Goal: Transaction & Acquisition: Purchase product/service

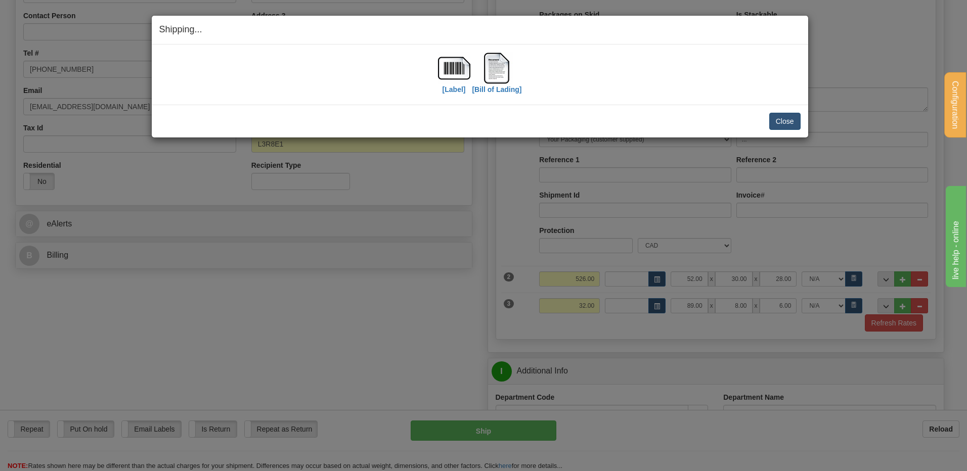
scroll to position [244, 0]
click at [778, 120] on button "Close" at bounding box center [784, 121] width 31 height 17
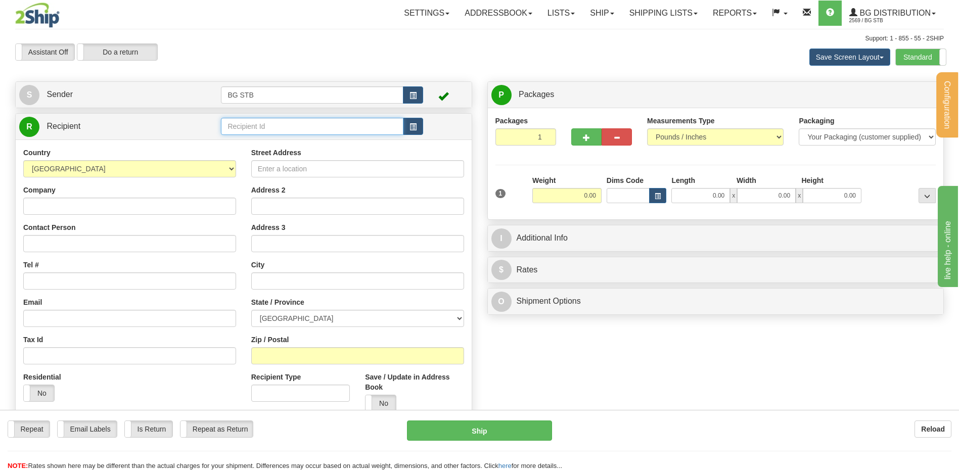
click at [242, 129] on input "text" at bounding box center [312, 126] width 182 height 17
type input "20010"
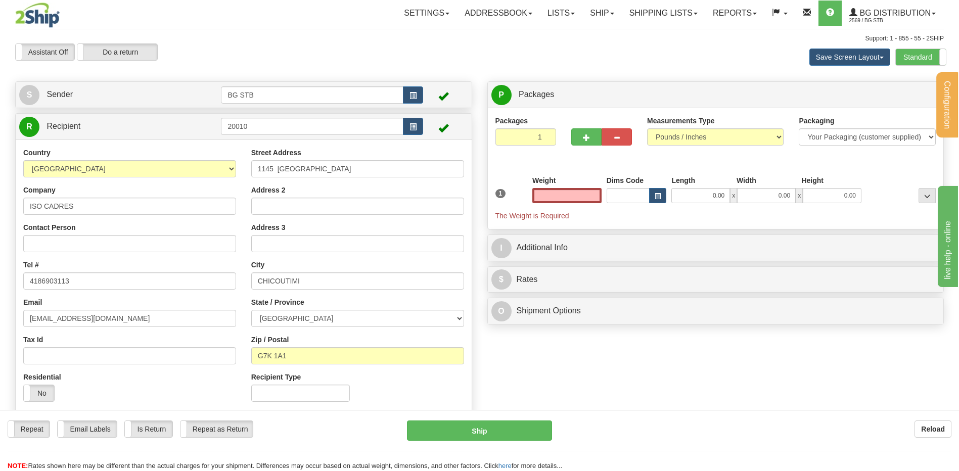
type input "0.00"
click at [554, 194] on input "0.00" at bounding box center [566, 195] width 69 height 15
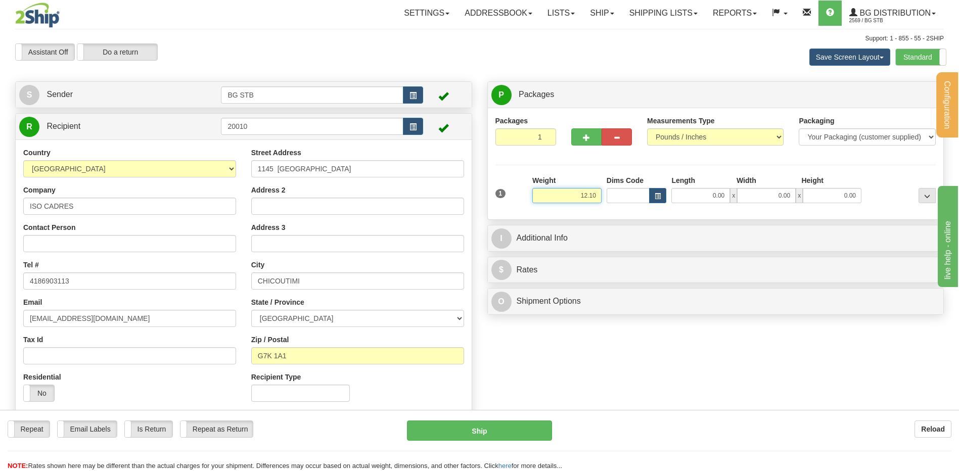
type input "12.10"
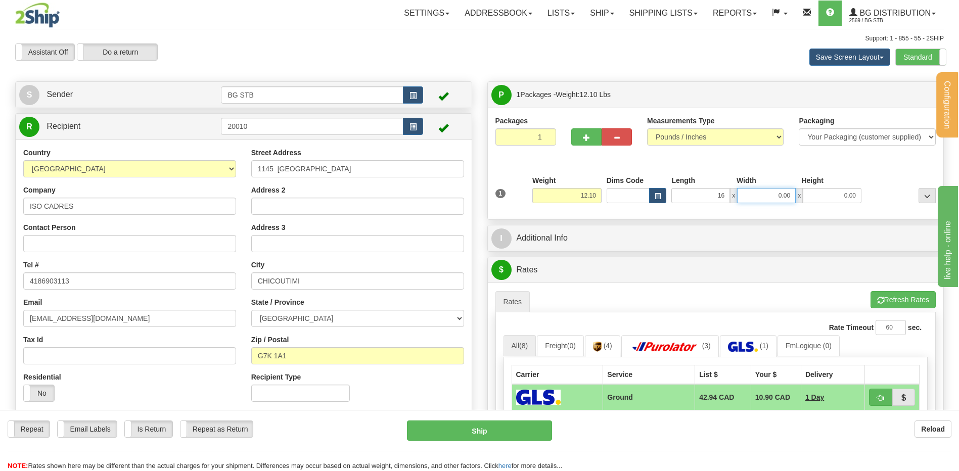
type input "16.00"
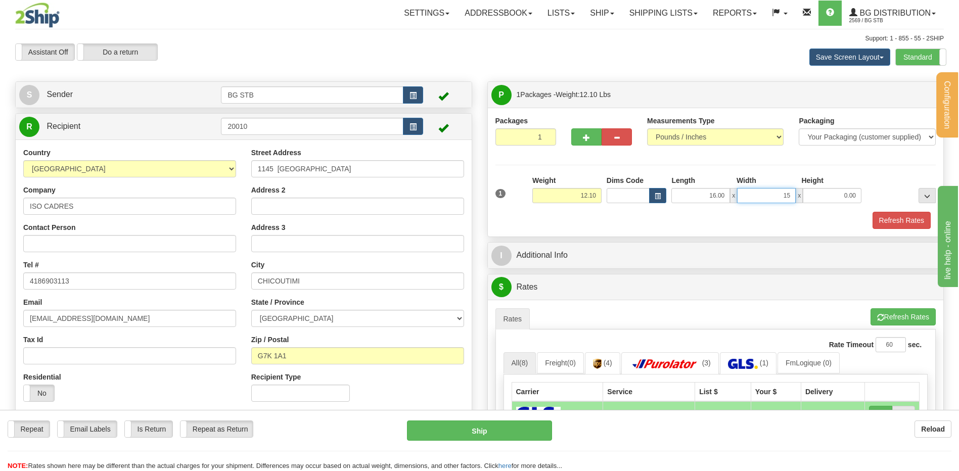
type input "15.00"
type input "1.00"
drag, startPoint x: 837, startPoint y: 195, endPoint x: 666, endPoint y: 26, distance: 240.2
click at [877, 189] on div "1 Weight 12.10 Dims Code x x" at bounding box center [716, 193] width 446 height 36
type input "10.00"
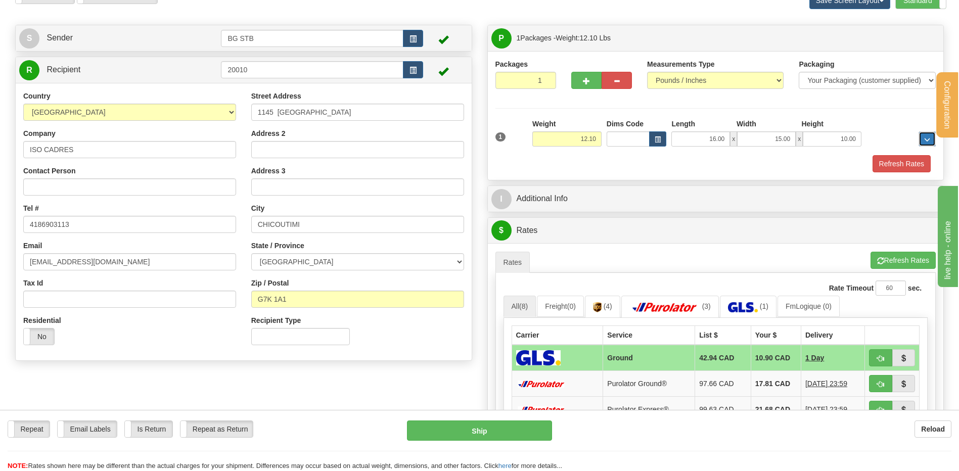
scroll to position [152, 0]
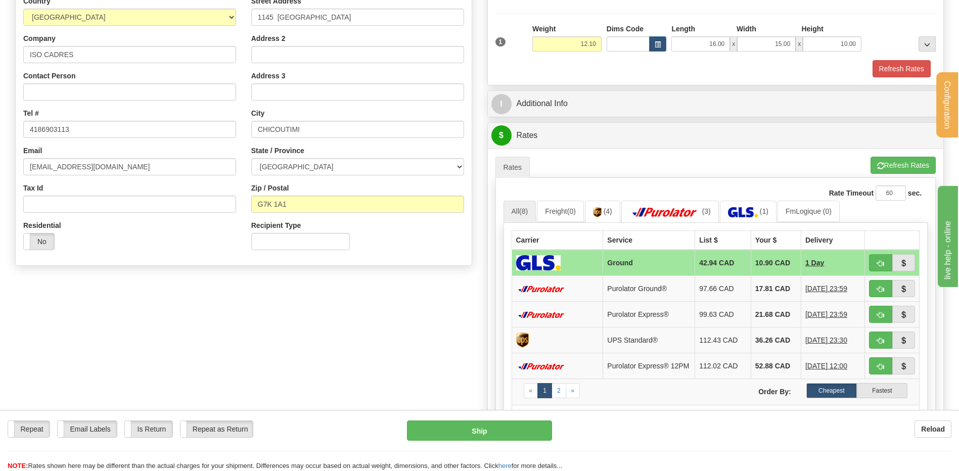
drag, startPoint x: 552, startPoint y: 90, endPoint x: 553, endPoint y: 102, distance: 11.6
click at [552, 90] on div "I Additional Info" at bounding box center [715, 103] width 457 height 27
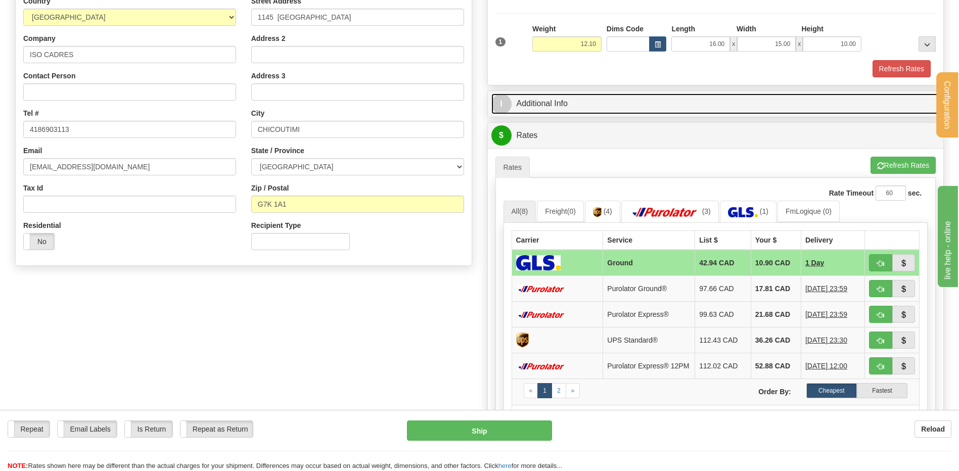
click at [553, 102] on link "I Additional Info" at bounding box center [715, 104] width 449 height 21
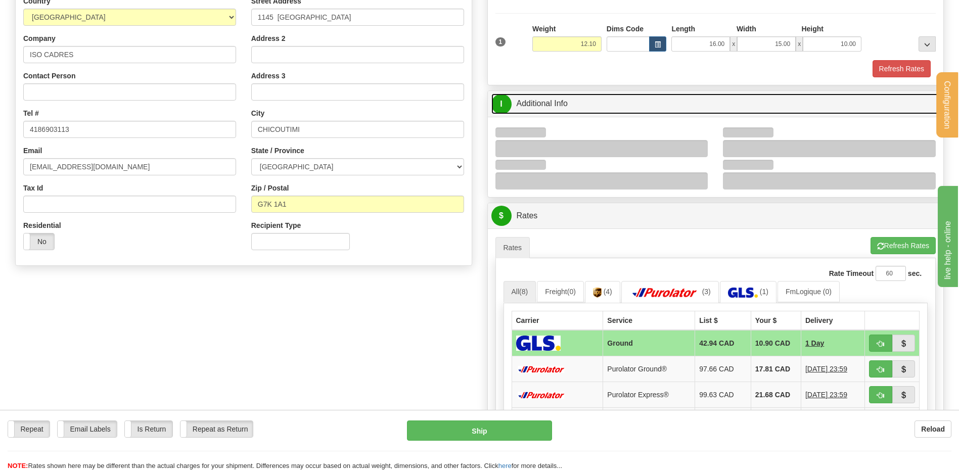
click at [582, 105] on link "I Additional Info" at bounding box center [715, 104] width 449 height 21
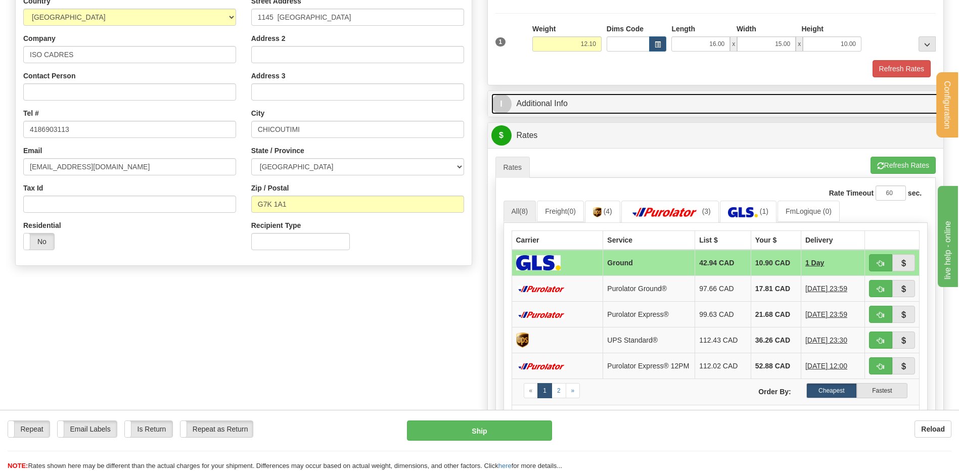
click at [579, 103] on link "I Additional Info" at bounding box center [715, 104] width 449 height 21
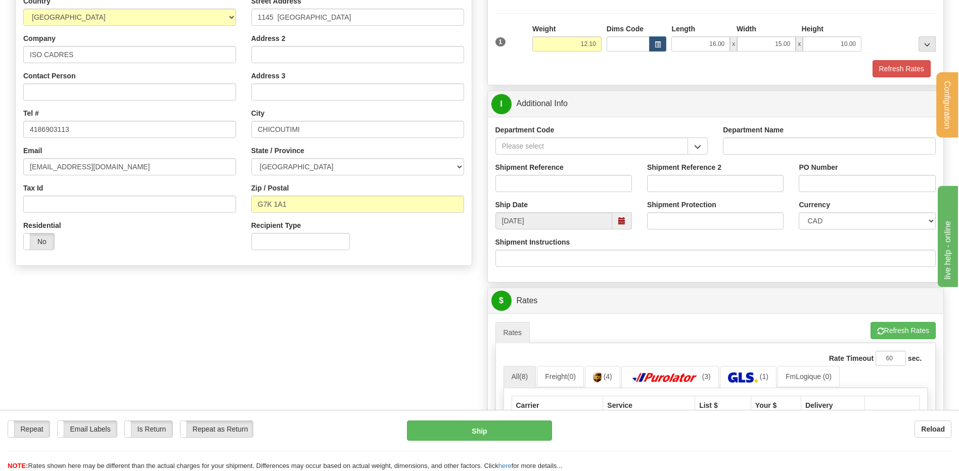
click at [699, 151] on button "button" at bounding box center [697, 145] width 20 height 17
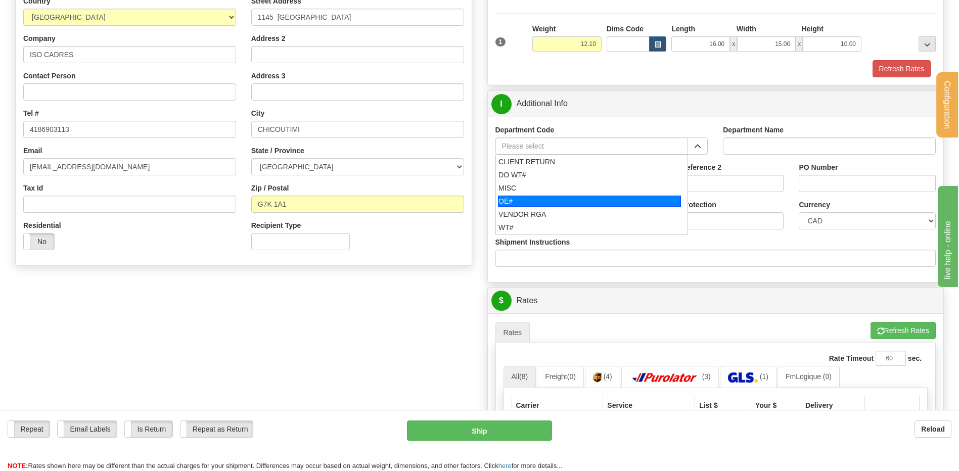
click at [585, 196] on div "OE#" at bounding box center [589, 201] width 183 height 11
type input "OE#"
type input "ORDERS"
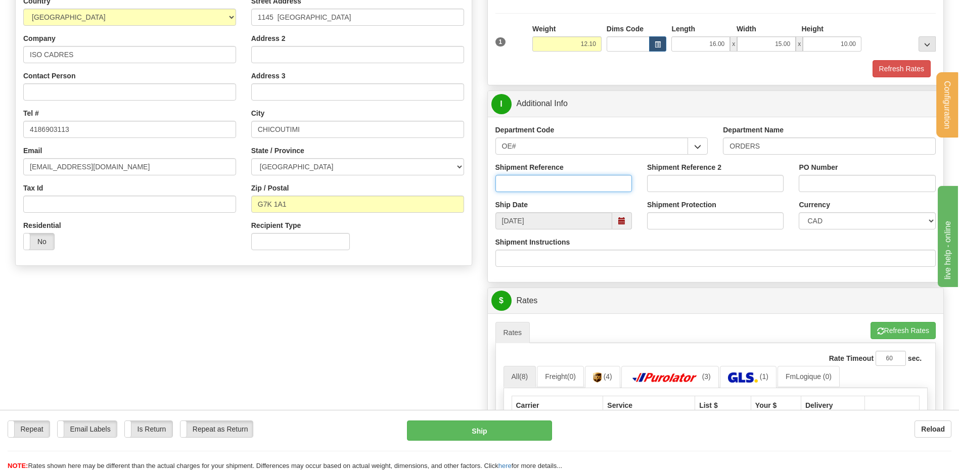
click at [580, 185] on input "Shipment Reference" at bounding box center [563, 183] width 136 height 17
type input "6"
type input "30131869-01"
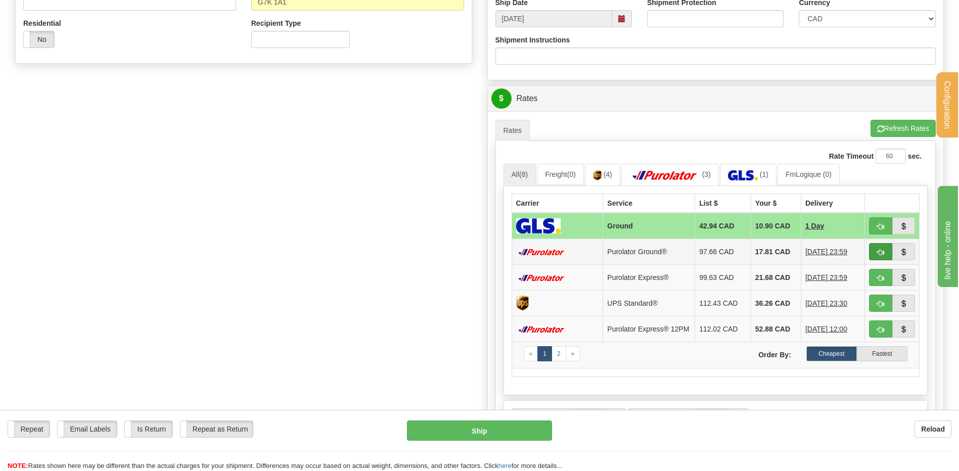
type input "13592"
click at [878, 251] on span "button" at bounding box center [880, 252] width 7 height 7
type input "260"
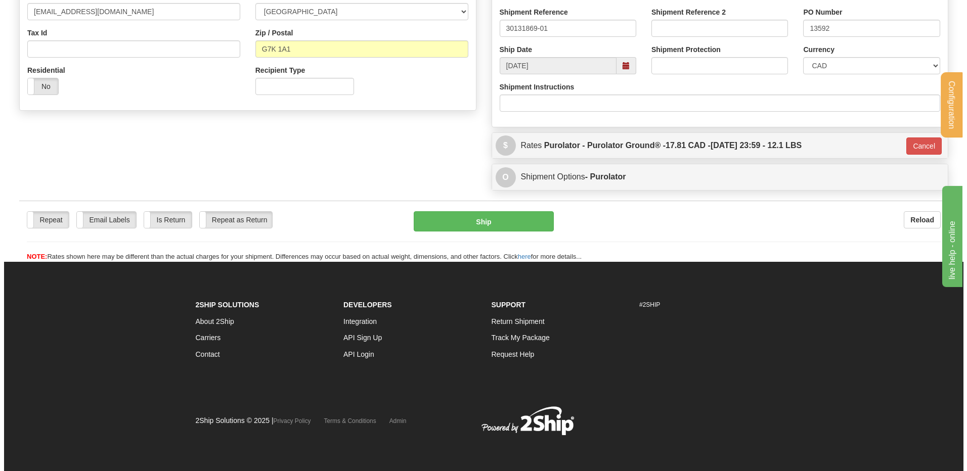
scroll to position [307, 0]
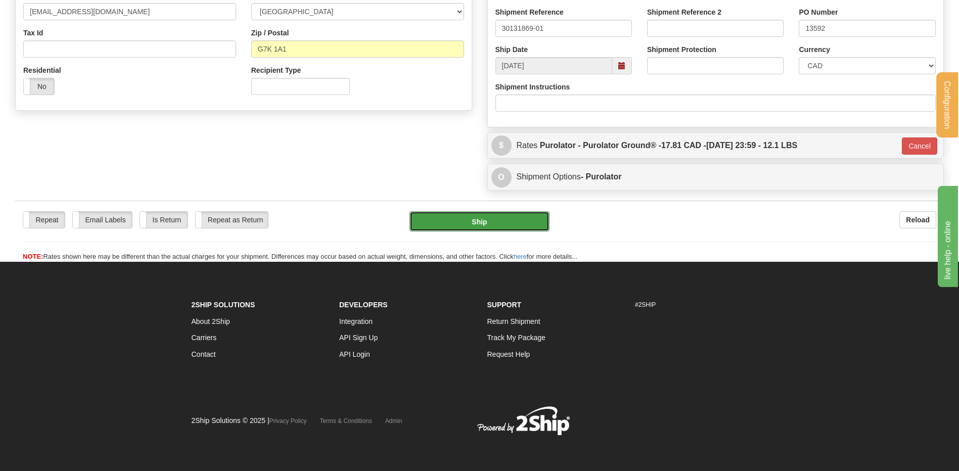
click at [491, 219] on button "Ship" at bounding box center [479, 221] width 140 height 20
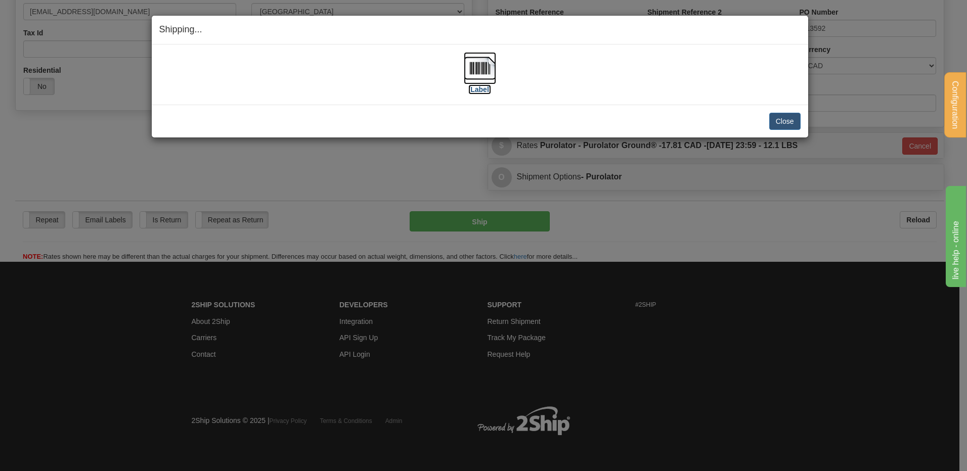
click at [472, 74] on img at bounding box center [480, 68] width 32 height 32
click at [789, 110] on div "Close Cancel Cancel Shipment and Quit Pickup Quit Pickup ONLY" at bounding box center [480, 121] width 656 height 33
click at [792, 118] on button "Close" at bounding box center [784, 121] width 31 height 17
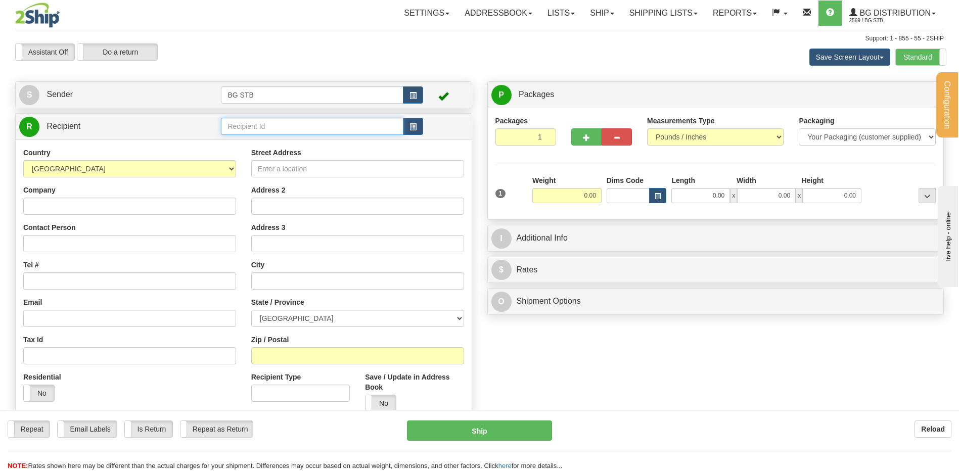
click at [358, 121] on input "text" at bounding box center [312, 126] width 182 height 17
click at [929, 57] on label "Standard" at bounding box center [921, 57] width 50 height 16
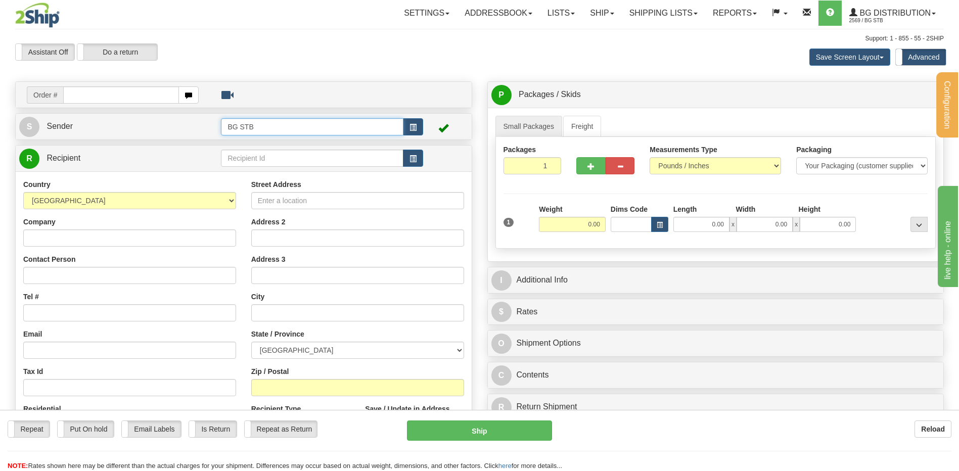
drag, startPoint x: 262, startPoint y: 134, endPoint x: 272, endPoint y: 161, distance: 28.6
click at [271, 157] on div "Create a label for the return Create Pickup Without Label Order # S Sender BG S…" at bounding box center [244, 304] width 472 height 446
click at [272, 162] on input "text" at bounding box center [312, 158] width 182 height 17
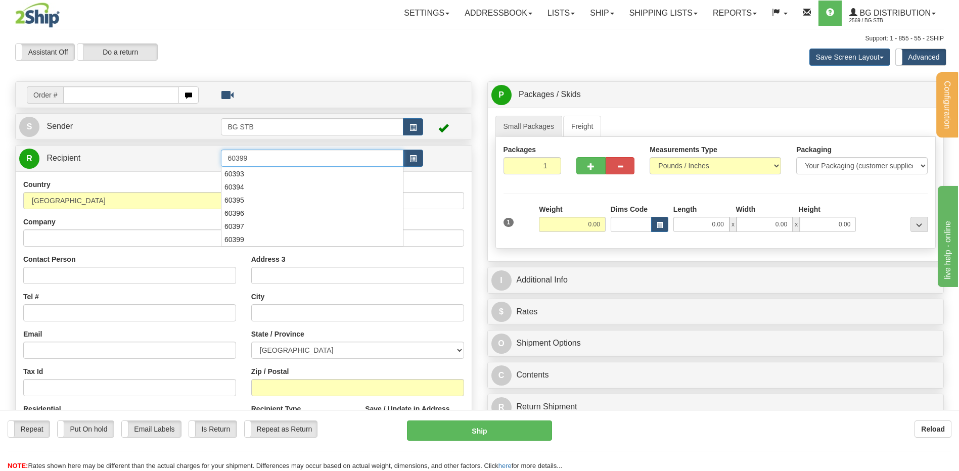
type input "60399"
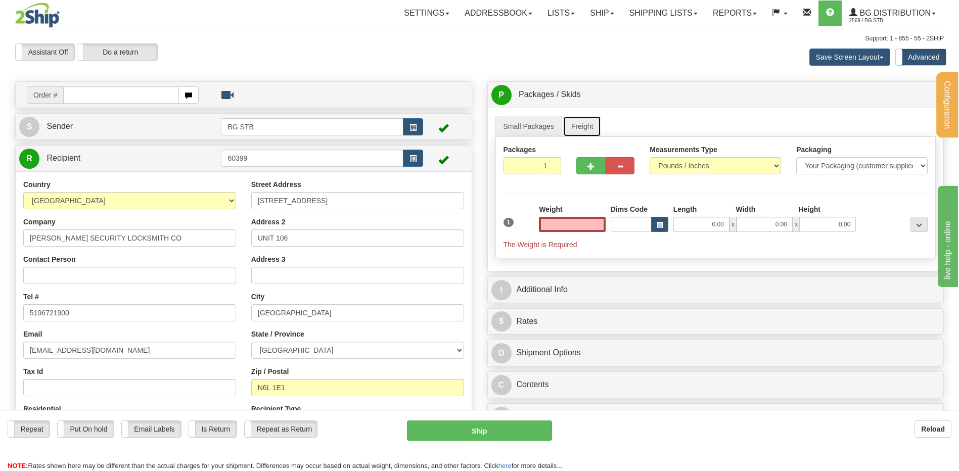
type input "0.00"
drag, startPoint x: 586, startPoint y: 123, endPoint x: 578, endPoint y: 137, distance: 16.6
click at [586, 123] on link "Freight" at bounding box center [582, 126] width 38 height 21
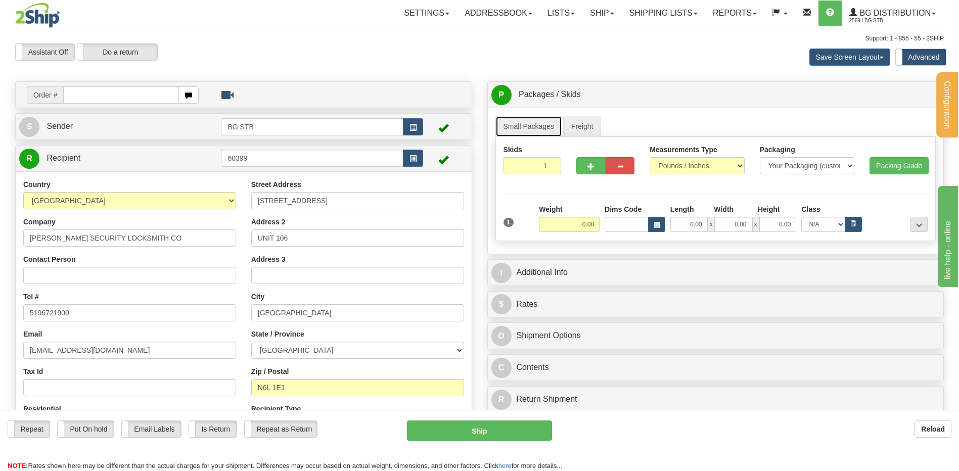
click at [543, 121] on link "Small Packages" at bounding box center [528, 126] width 67 height 21
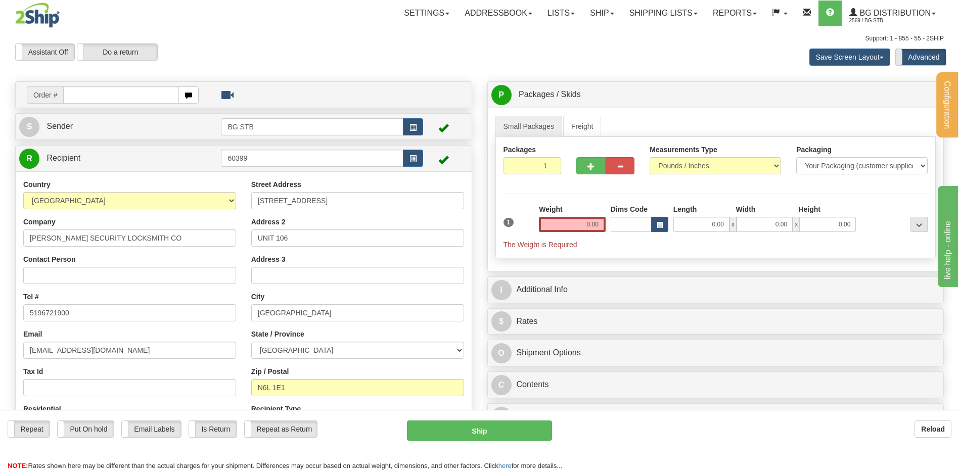
click at [901, 57] on span at bounding box center [895, 57] width 13 height 16
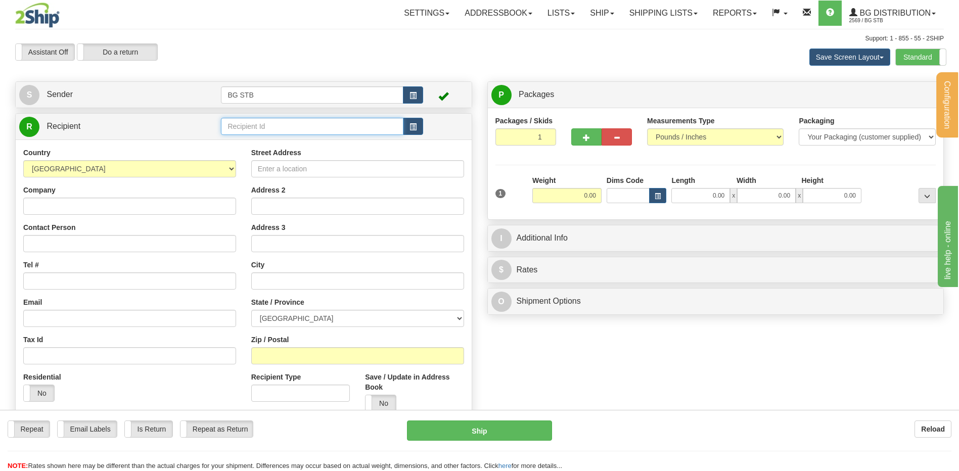
click at [291, 120] on input "text" at bounding box center [312, 126] width 182 height 17
type input "60399"
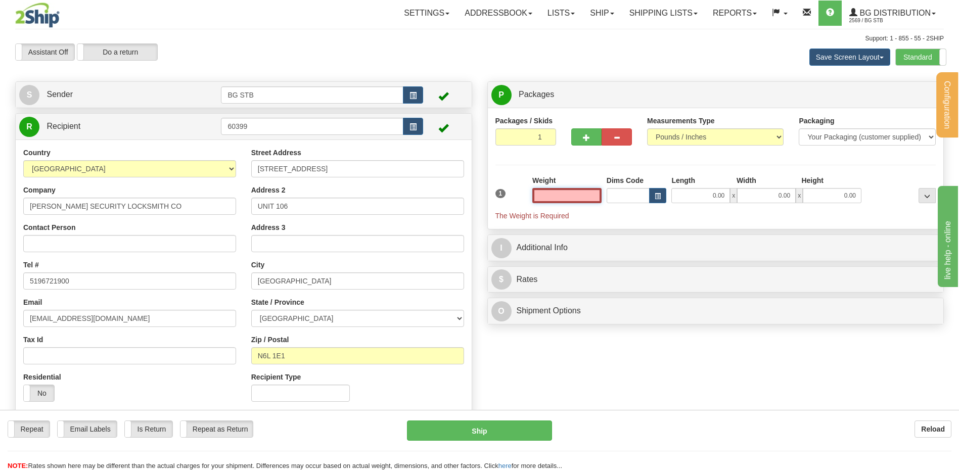
click at [558, 202] on input "text" at bounding box center [566, 195] width 69 height 15
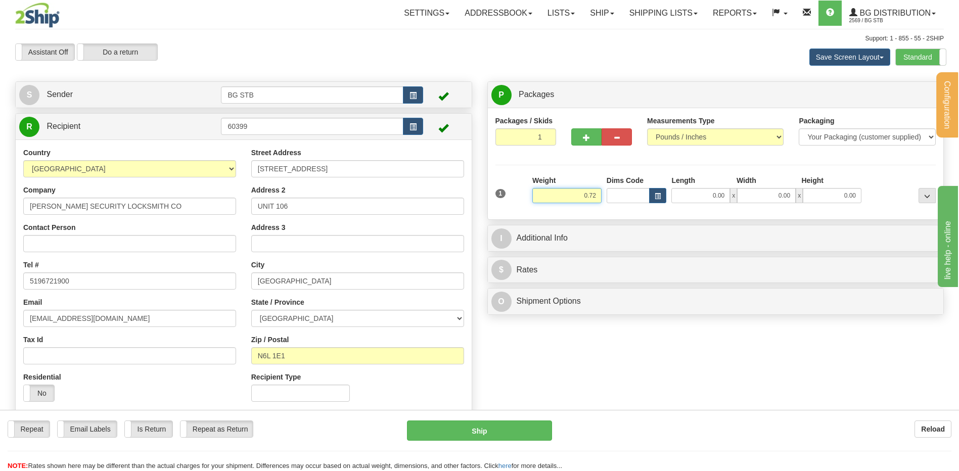
type input "0.72"
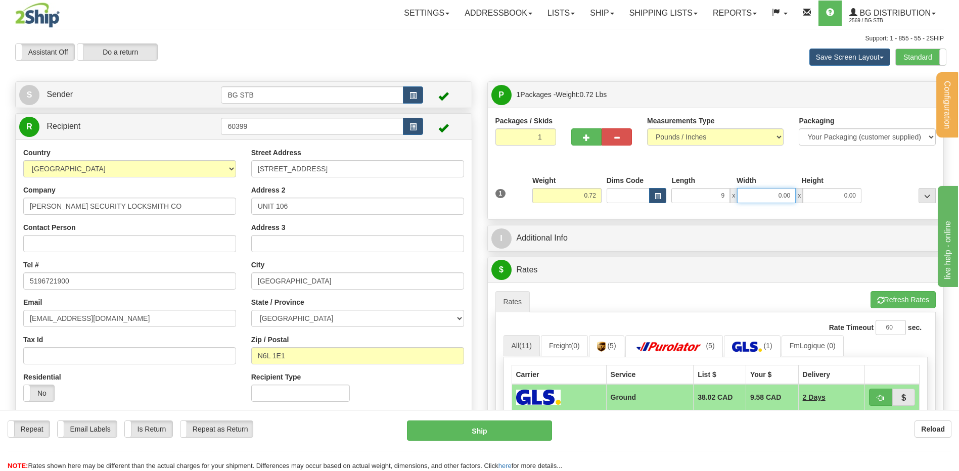
type input "9.00"
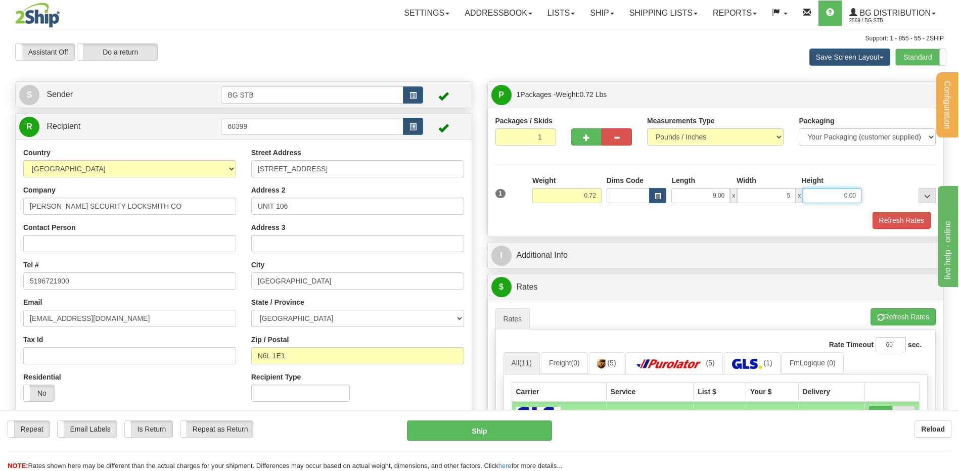
type input "5.00"
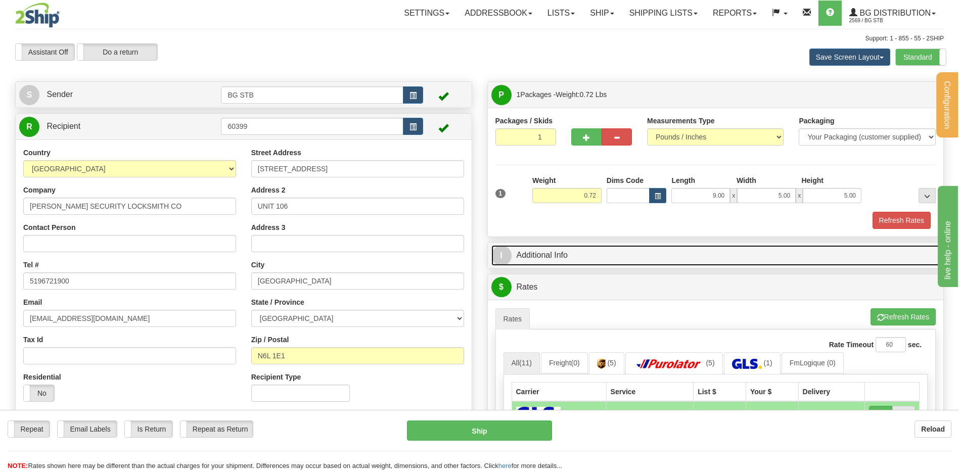
click at [585, 255] on link "I Additional Info" at bounding box center [715, 255] width 449 height 21
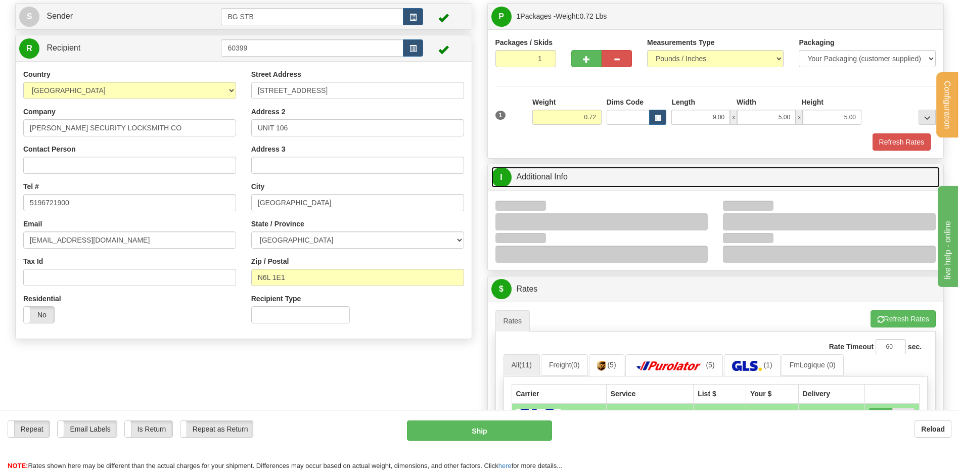
scroll to position [152, 0]
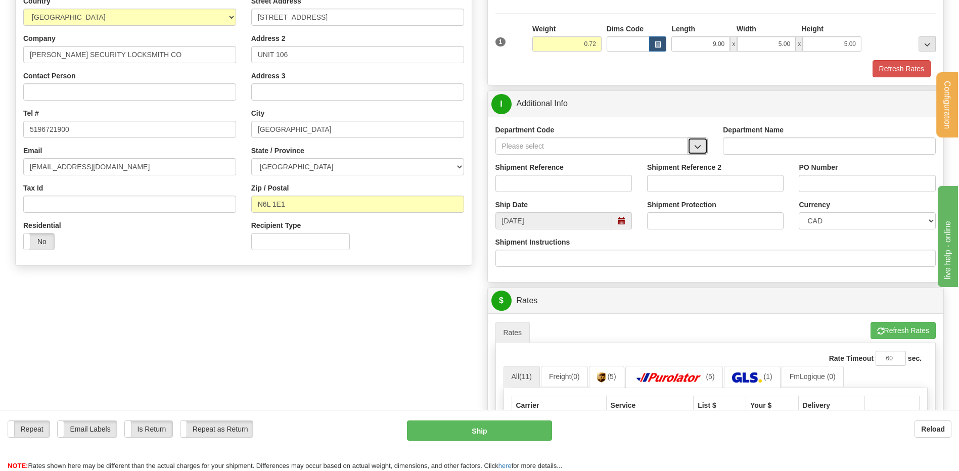
click at [698, 144] on span "button" at bounding box center [697, 147] width 7 height 7
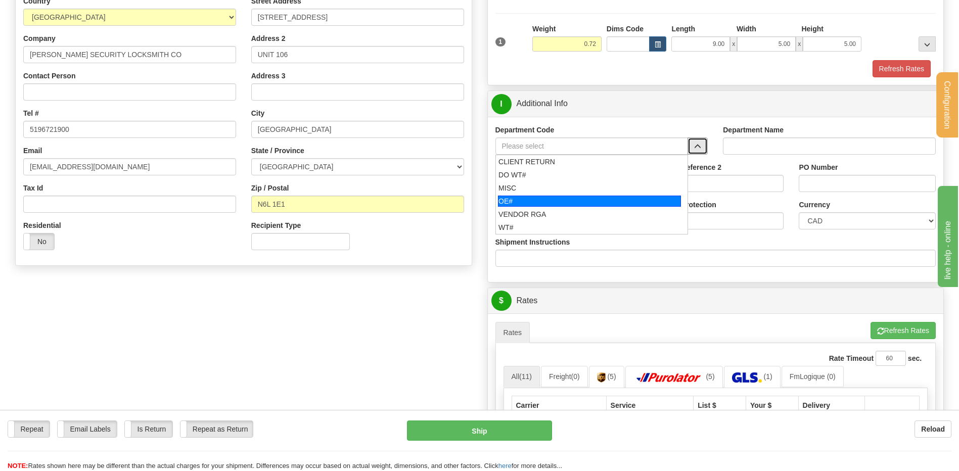
click at [553, 199] on div "OE#" at bounding box center [589, 201] width 183 height 11
type input "OE#"
type input "ORDERS"
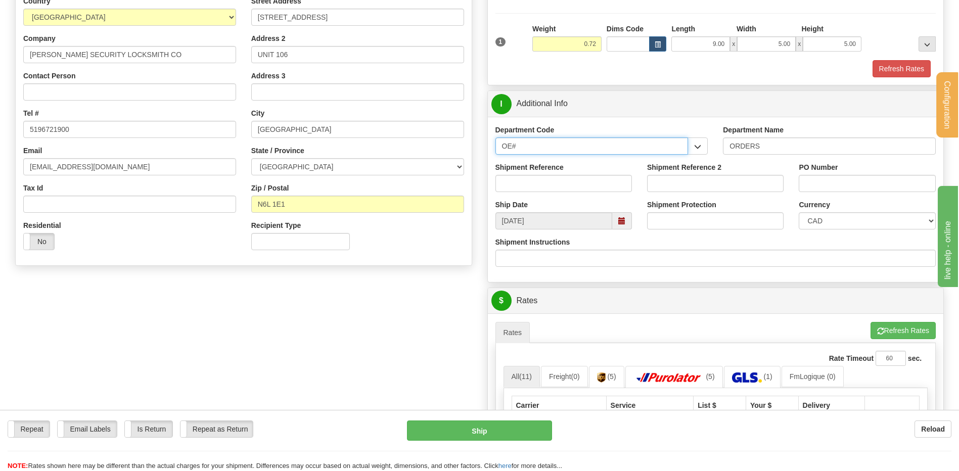
drag, startPoint x: 515, startPoint y: 142, endPoint x: 456, endPoint y: 145, distance: 58.7
type input "="
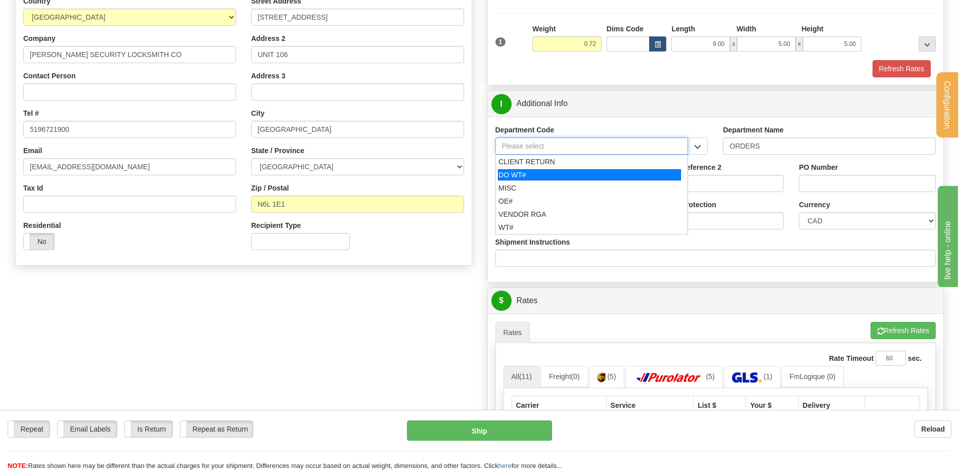
click at [521, 174] on div "DO WT#" at bounding box center [589, 174] width 183 height 11
type input "DO WT#"
type input "DIRECT ORDERS"
type input "DO WT#"
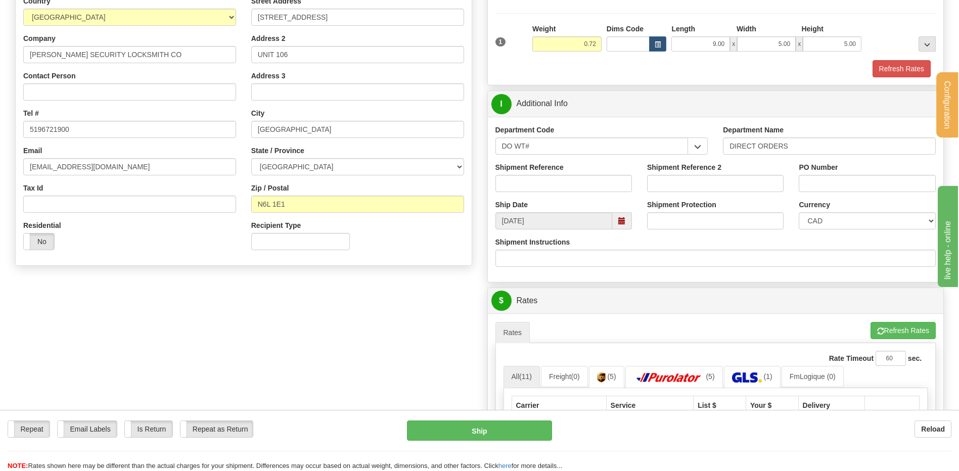
click at [524, 171] on label "Shipment Reference" at bounding box center [529, 167] width 68 height 10
click at [524, 175] on input "Shipment Reference" at bounding box center [563, 183] width 136 height 17
click at [525, 179] on input "Shipment Reference" at bounding box center [563, 183] width 136 height 17
type input "167362-00"
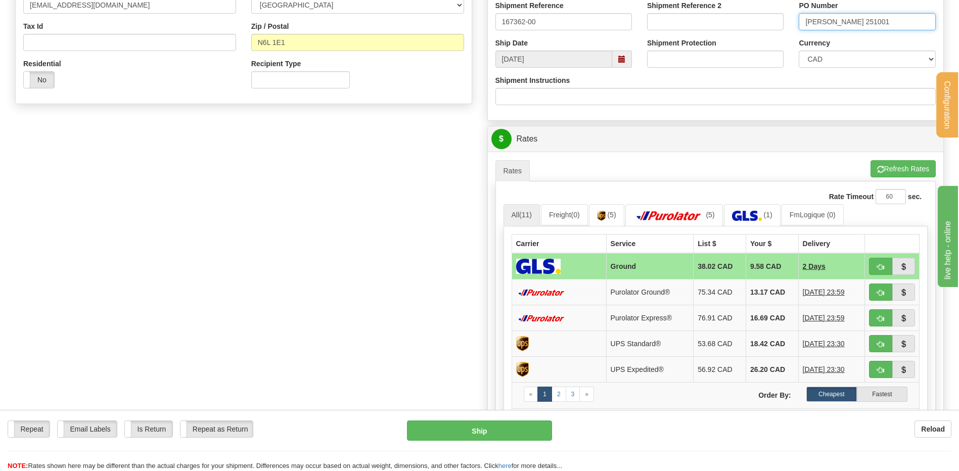
scroll to position [404, 0]
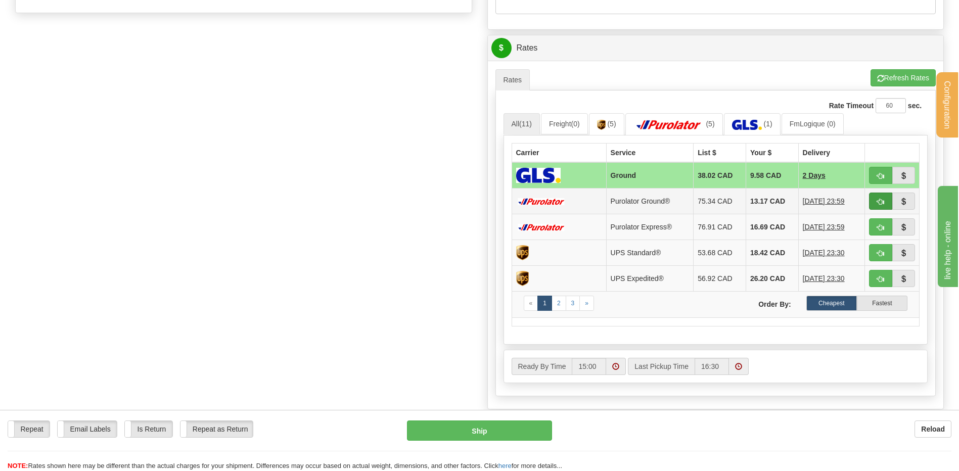
type input "DAVID 251001"
drag, startPoint x: 885, startPoint y: 199, endPoint x: 870, endPoint y: 203, distance: 15.3
click at [884, 199] on button "button" at bounding box center [880, 201] width 23 height 17
type input "260"
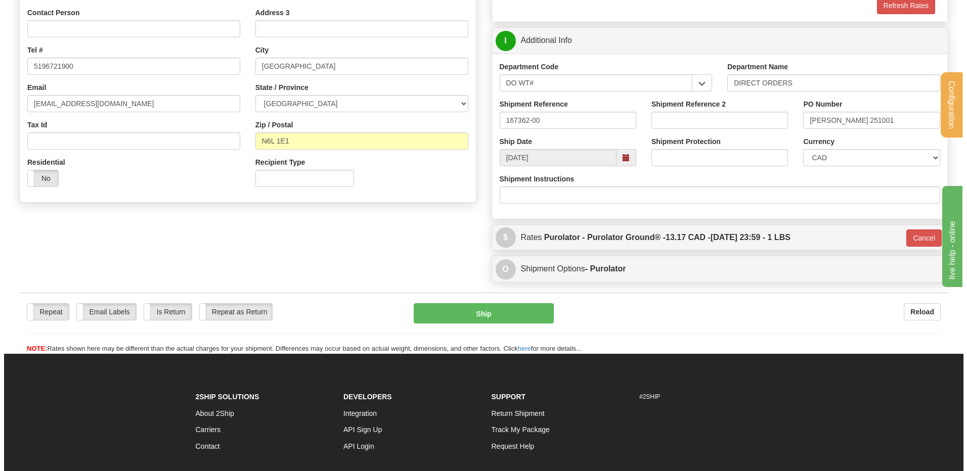
scroll to position [164, 0]
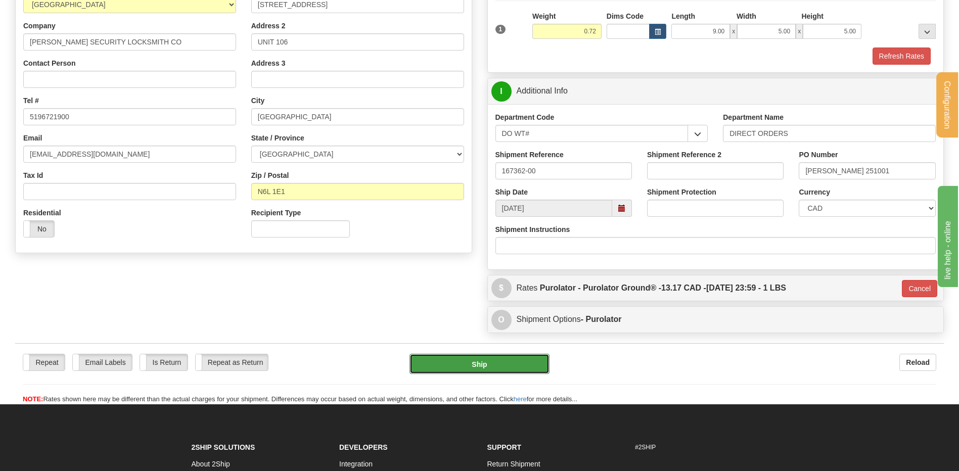
click at [462, 367] on button "Ship" at bounding box center [479, 364] width 140 height 20
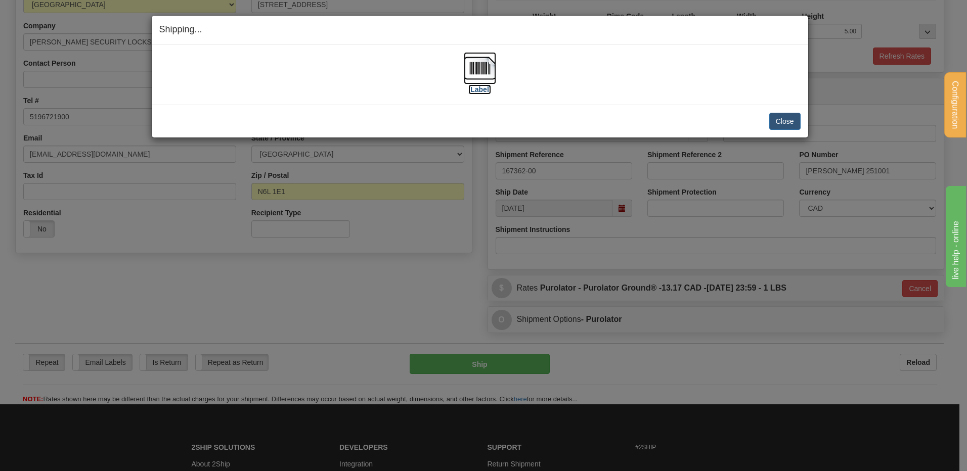
click at [471, 65] on img at bounding box center [480, 68] width 32 height 32
drag, startPoint x: 801, startPoint y: 119, endPoint x: 794, endPoint y: 121, distance: 7.4
click at [794, 121] on div "Close Cancel Cancel Shipment and Quit Pickup Quit Pickup ONLY" at bounding box center [480, 121] width 656 height 33
click at [794, 121] on button "Close" at bounding box center [784, 121] width 31 height 17
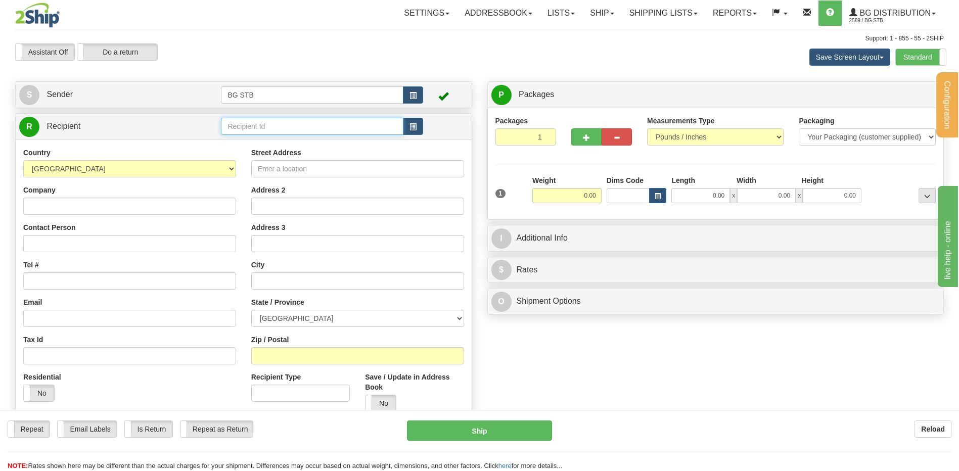
click at [321, 122] on input "text" at bounding box center [312, 126] width 182 height 17
type input "7050"
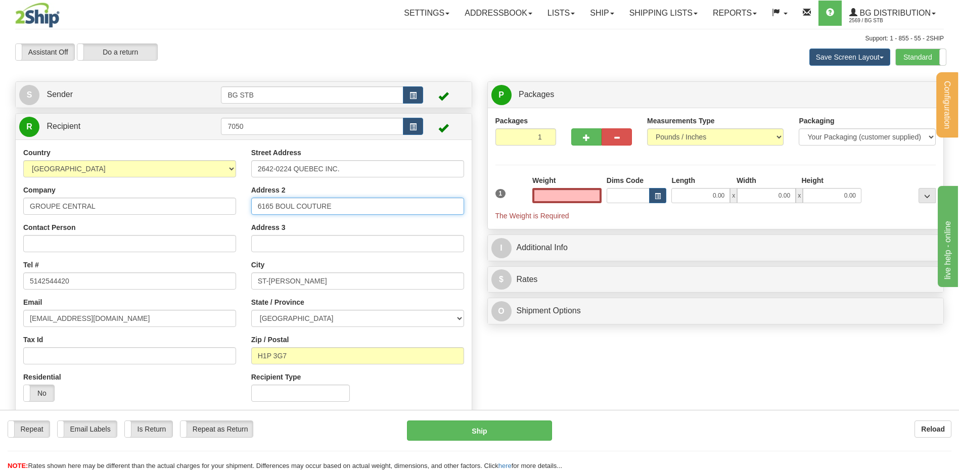
type input "0.00"
drag, startPoint x: 334, startPoint y: 206, endPoint x: 194, endPoint y: 207, distance: 140.0
click at [194, 207] on div "Country [GEOGRAPHIC_DATA] [GEOGRAPHIC_DATA] [GEOGRAPHIC_DATA] [GEOGRAPHIC_DATA]…" at bounding box center [244, 279] width 456 height 262
type input "4477 BOUL. METROPOLITAIN EST"
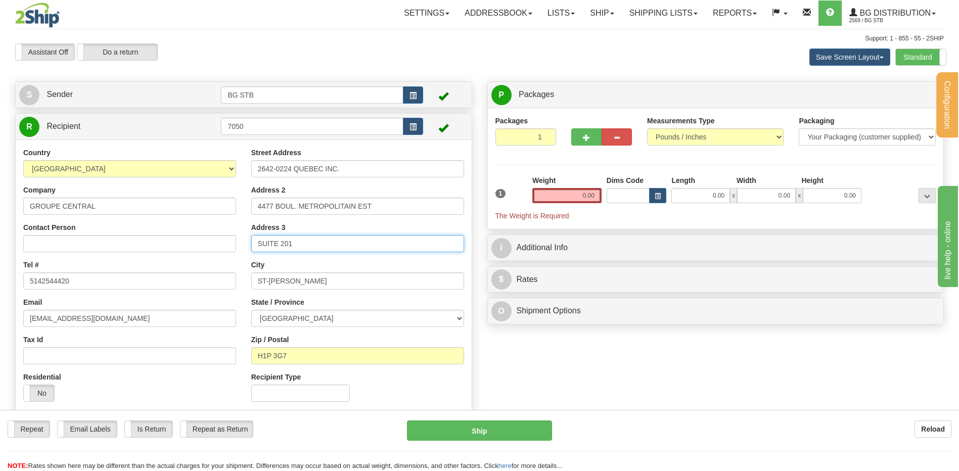
type input "SUITE 201"
type input "[GEOGRAPHIC_DATA]"
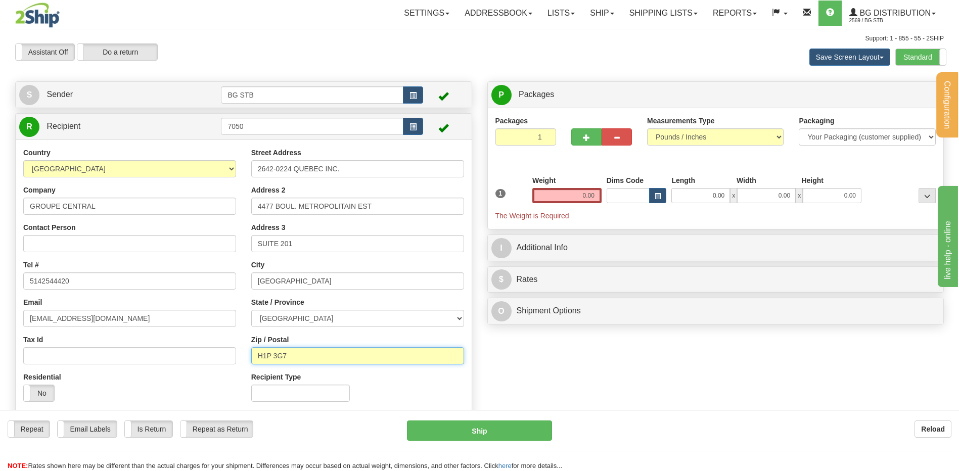
drag, startPoint x: 290, startPoint y: 357, endPoint x: 267, endPoint y: 355, distance: 22.3
click at [267, 355] on input "H1P 3G7" at bounding box center [357, 355] width 213 height 17
type input "H1R 1Z4"
click at [582, 193] on input "0.00" at bounding box center [566, 195] width 69 height 15
type input "4.24"
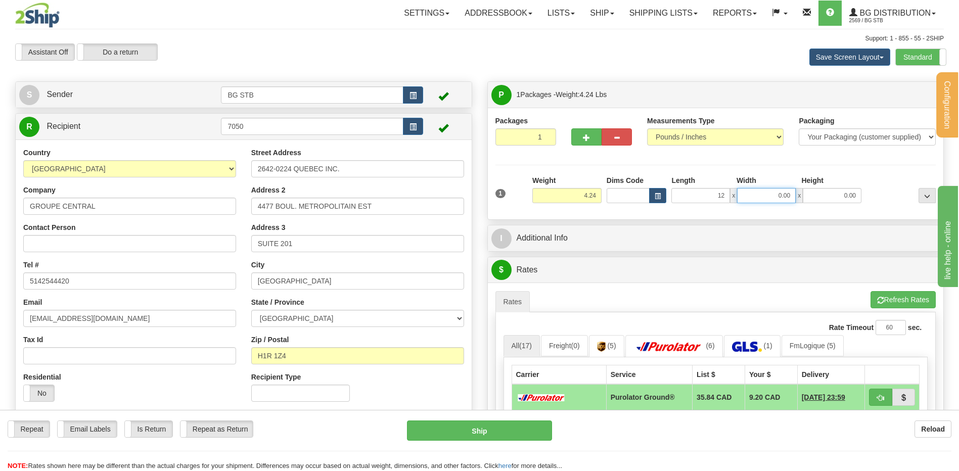
type input "12.00"
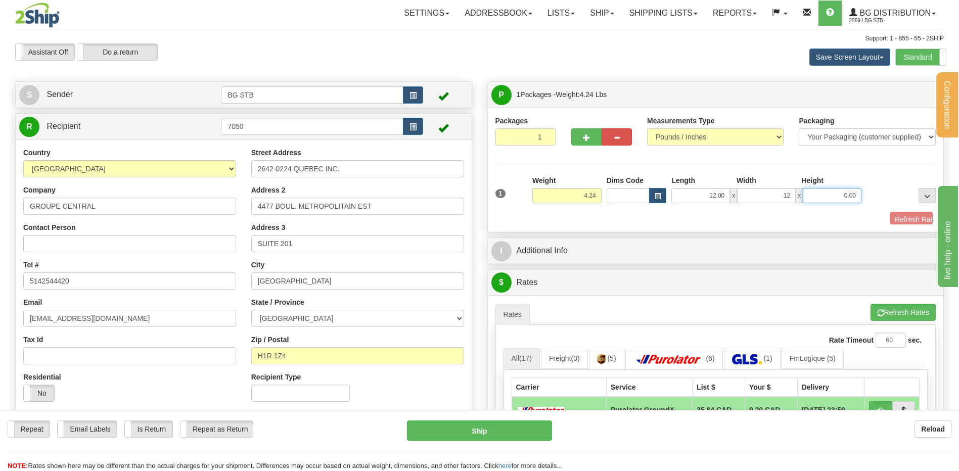
type input "12.00"
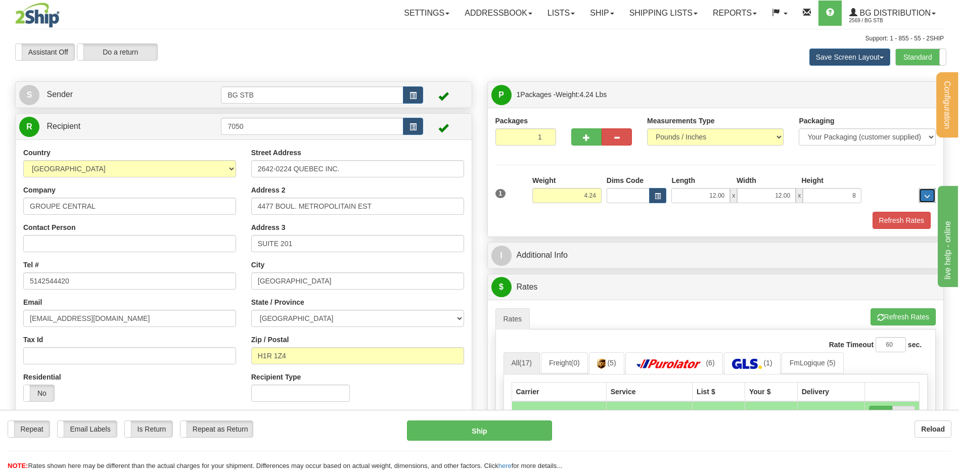
type input "8.00"
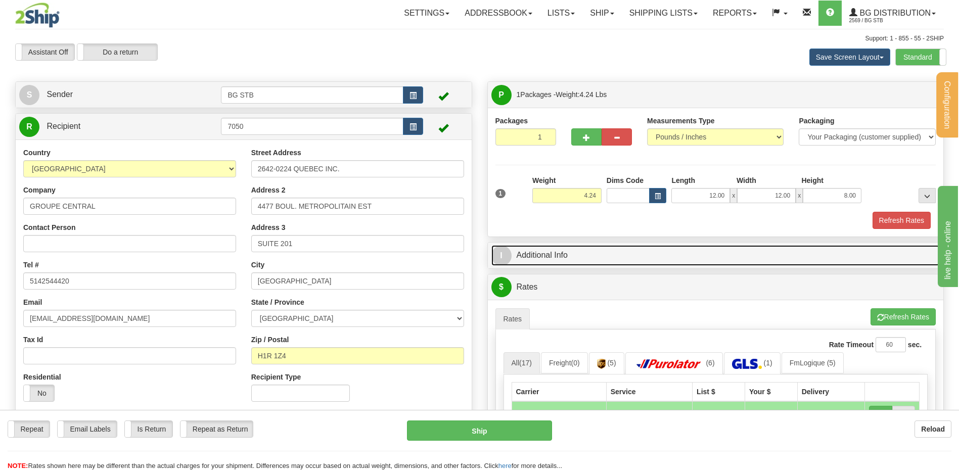
click at [592, 251] on link "I Additional Info" at bounding box center [715, 255] width 449 height 21
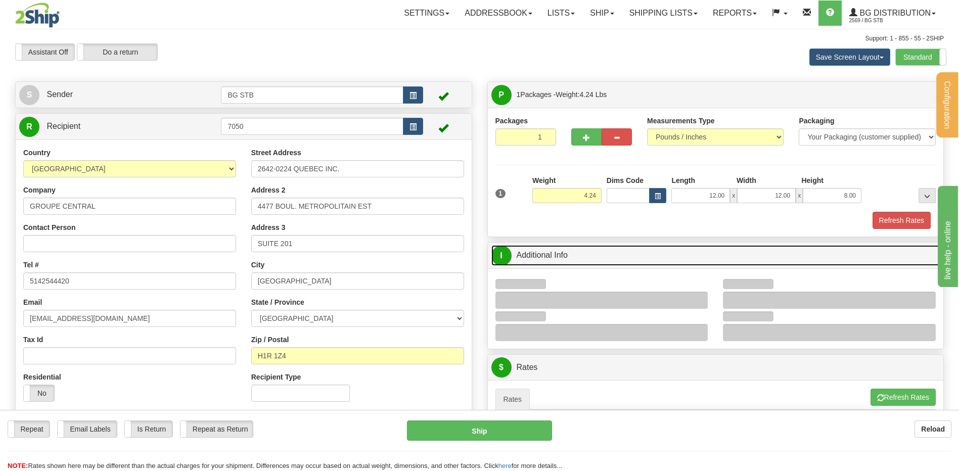
scroll to position [202, 0]
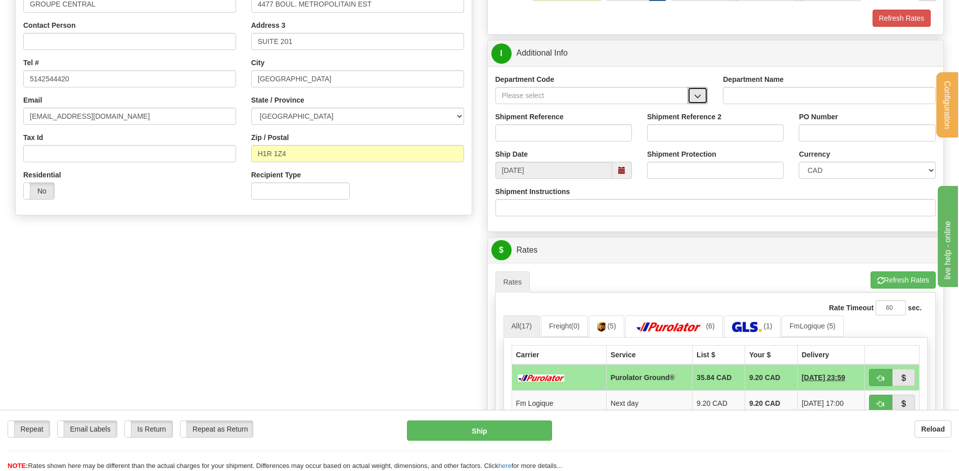
click at [701, 99] on span "button" at bounding box center [697, 96] width 7 height 7
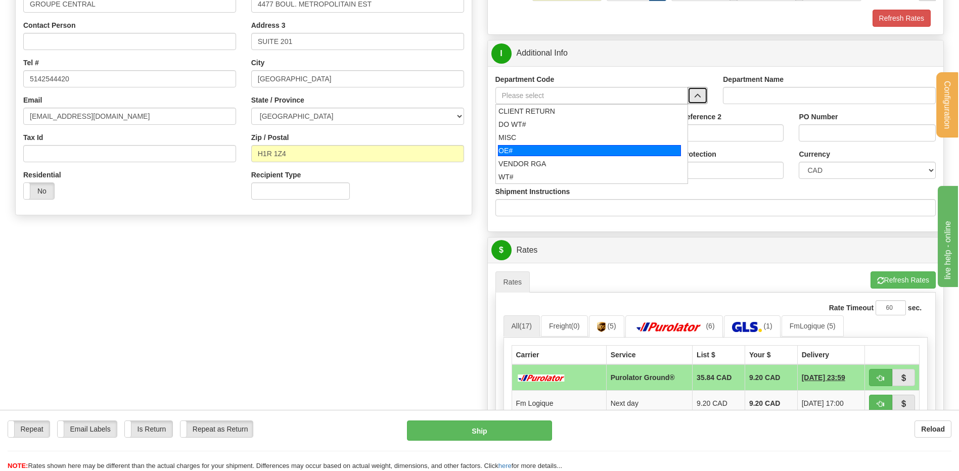
click at [554, 145] on div "OE#" at bounding box center [589, 150] width 183 height 11
type input "OE#"
type input "ORDERS"
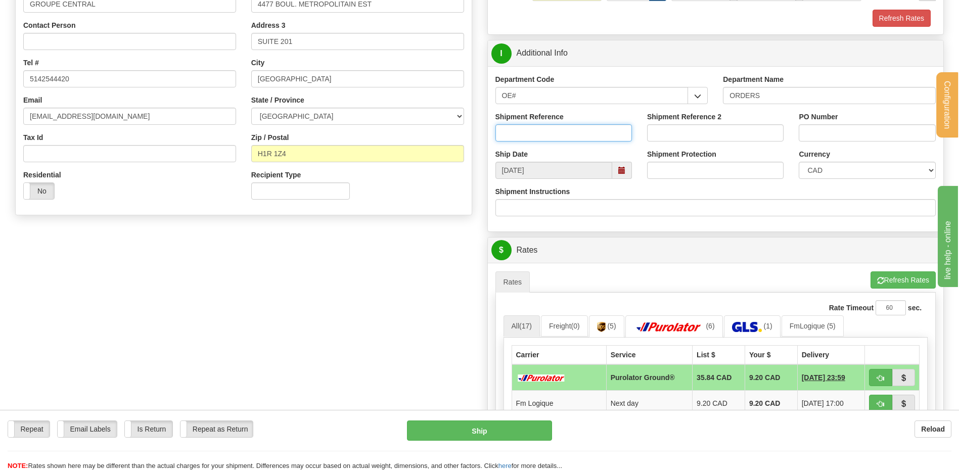
click at [551, 127] on input "Shipment Reference" at bounding box center [563, 132] width 136 height 17
type input "80007056-00 / 80004968-00"
type input "5"
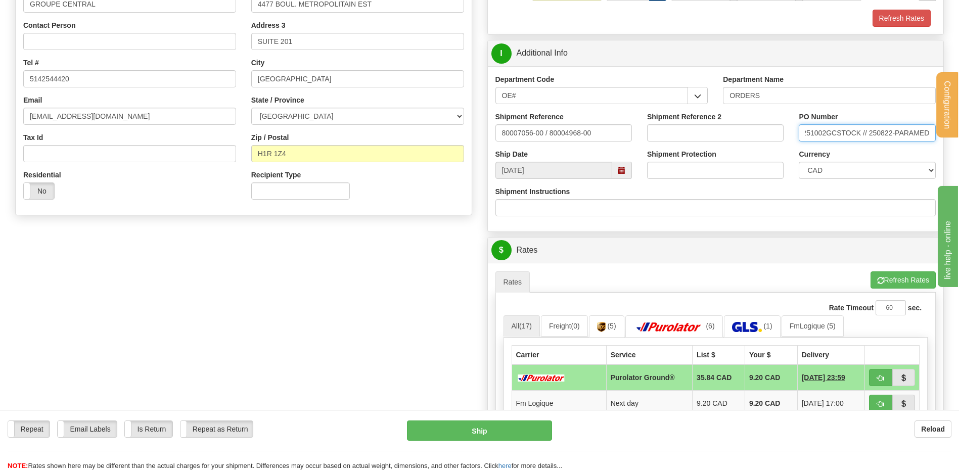
scroll to position [354, 0]
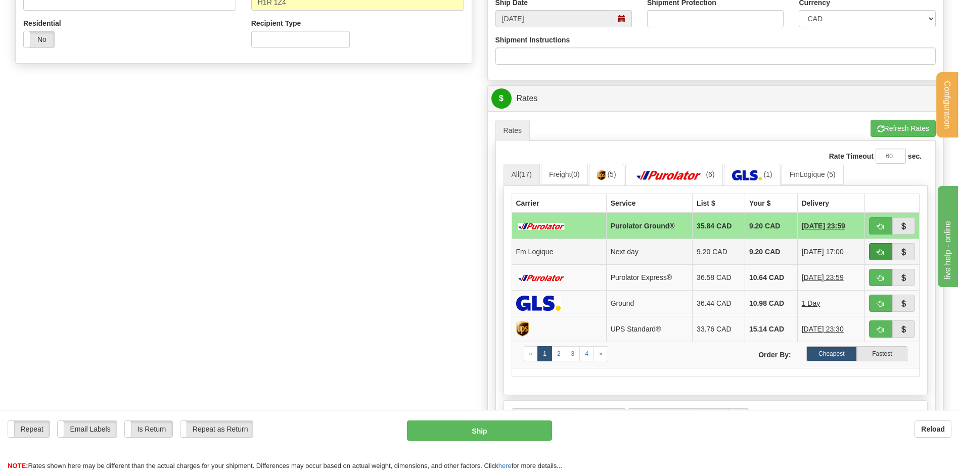
type input "251002GCSTOCK // 250822-PARAMED"
click at [874, 249] on button "button" at bounding box center [880, 251] width 23 height 17
type input "jour"
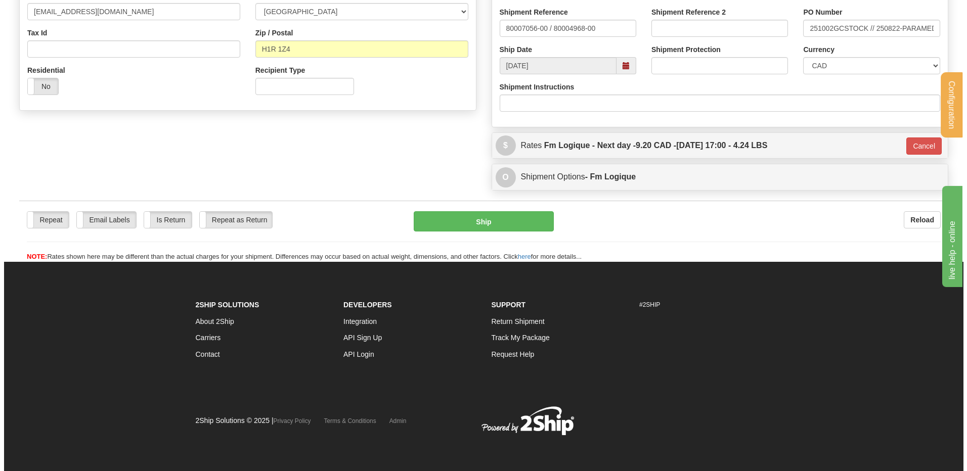
scroll to position [307, 0]
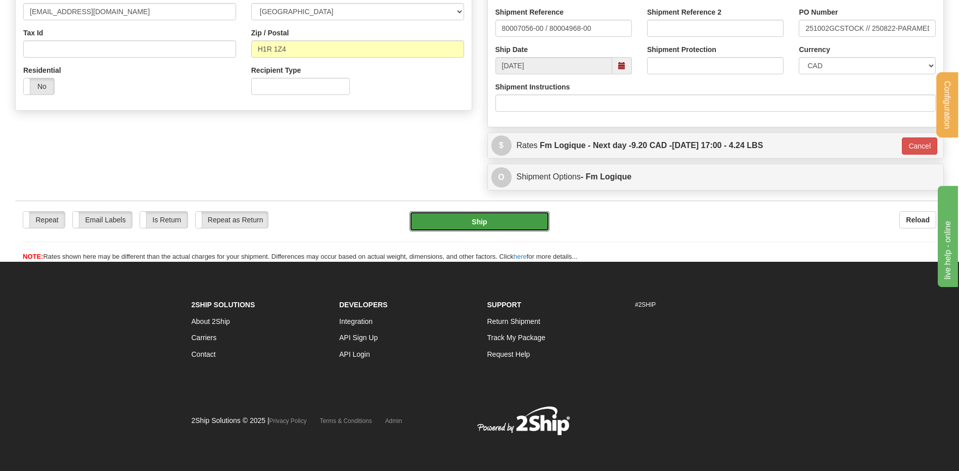
click at [531, 212] on button "Ship" at bounding box center [479, 221] width 140 height 20
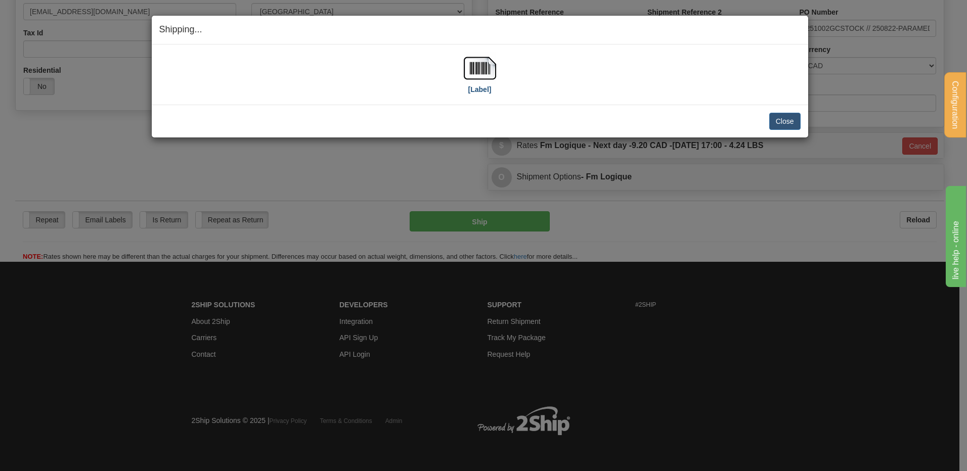
drag, startPoint x: 501, startPoint y: 66, endPoint x: 475, endPoint y: 69, distance: 27.0
click at [494, 67] on div "[Label]" at bounding box center [479, 74] width 641 height 45
click at [475, 69] on img at bounding box center [480, 68] width 32 height 32
click at [472, 67] on img at bounding box center [480, 68] width 32 height 32
click at [783, 120] on button "Close" at bounding box center [784, 121] width 31 height 17
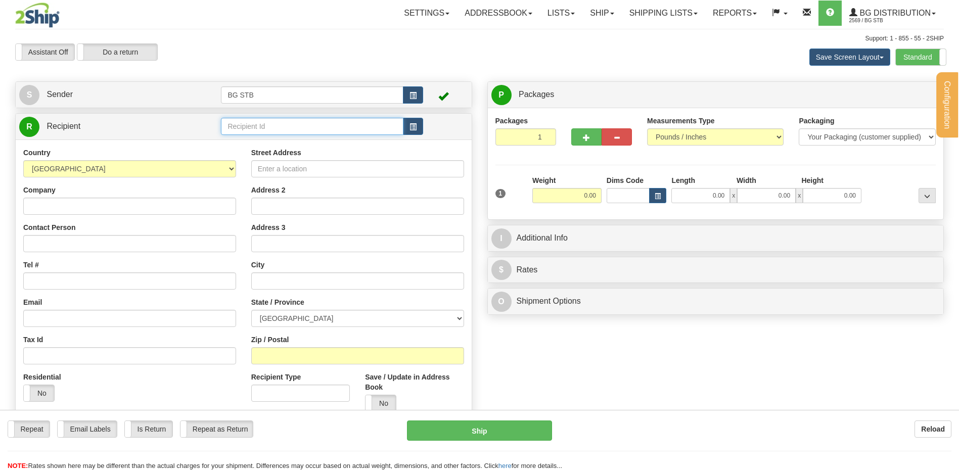
click at [247, 131] on input "text" at bounding box center [312, 126] width 182 height 17
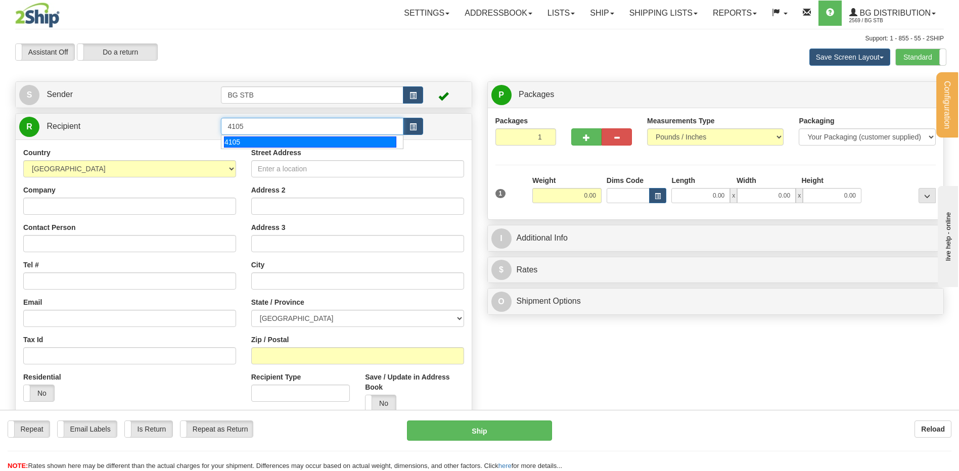
click at [302, 142] on div "4105" at bounding box center [310, 141] width 172 height 11
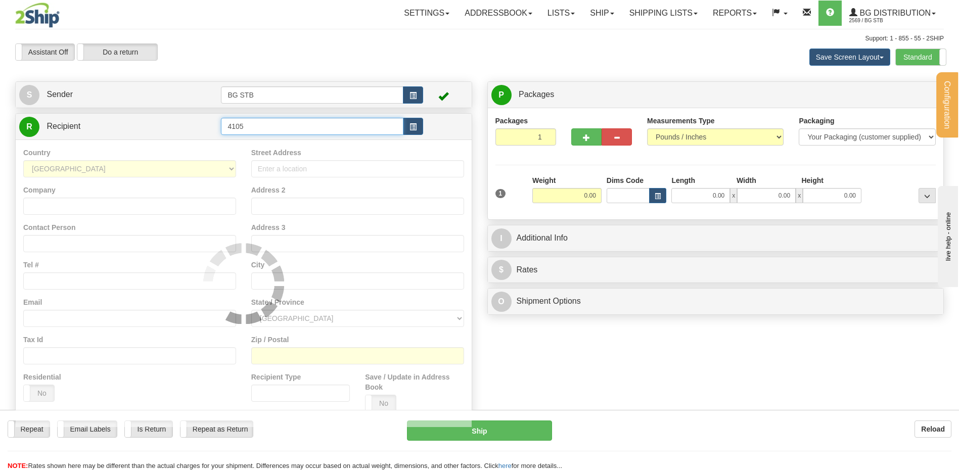
type input "4105"
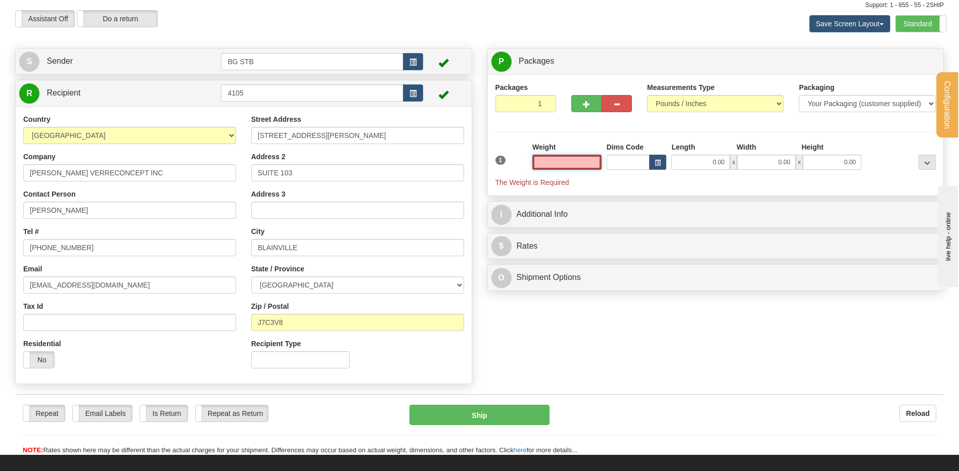
scroll to position [51, 0]
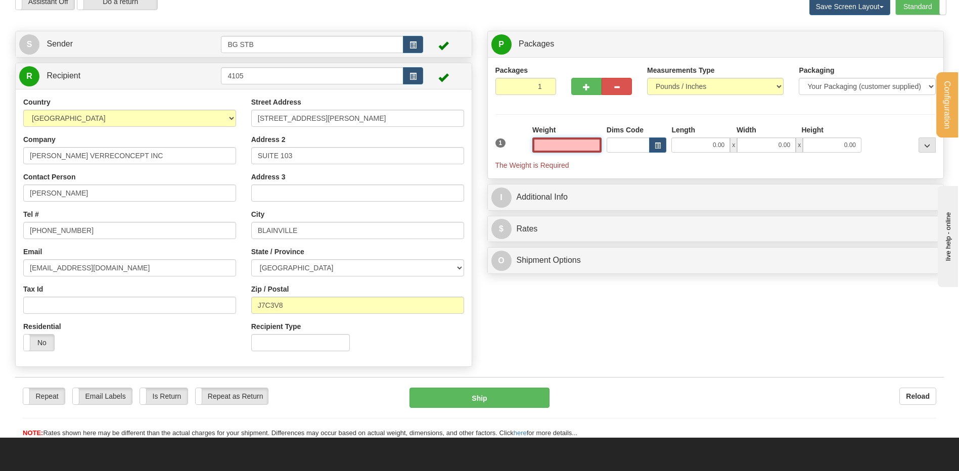
click at [588, 143] on input "text" at bounding box center [566, 144] width 69 height 15
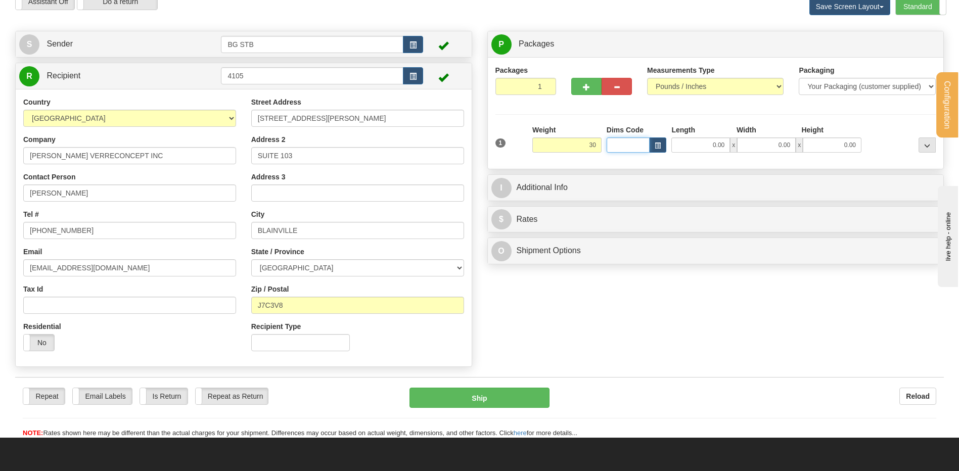
type input "30.00"
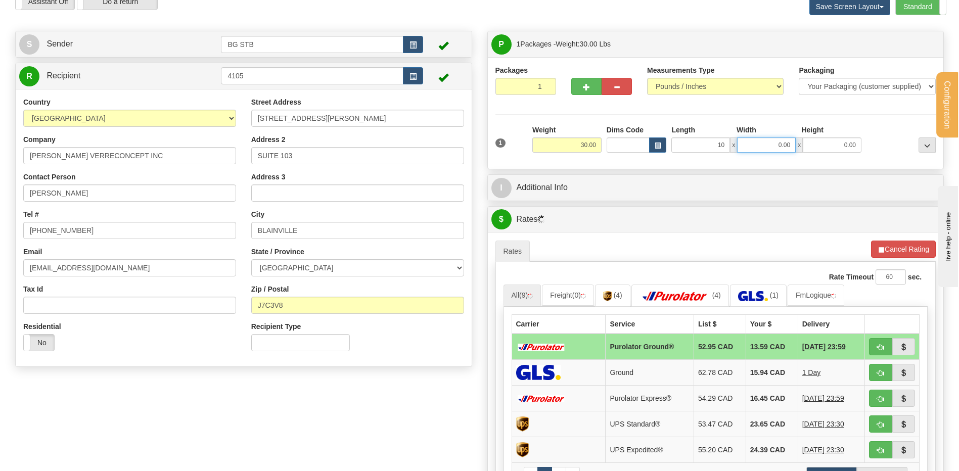
type input "10.00"
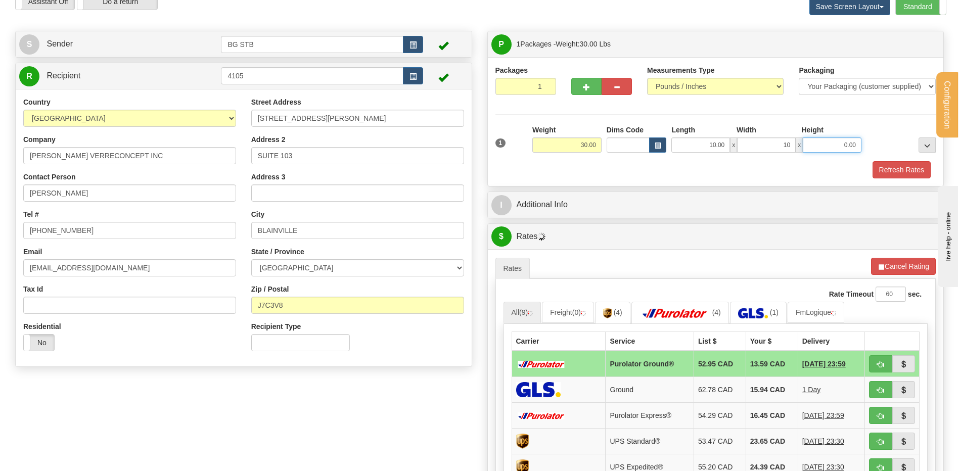
type input "10.00"
click button "Delete" at bounding box center [0, 0] width 0 height 0
type input "99.00"
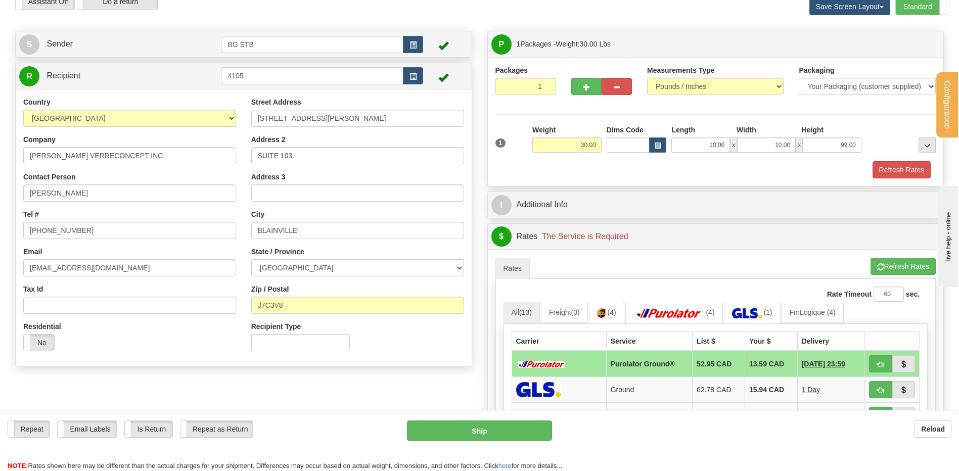
click at [899, 161] on div "Packaging Your Packaging (customer supplied) Envelope (carrier supplied) Pack (…" at bounding box center [734, 161] width 408 height 1
drag, startPoint x: 899, startPoint y: 166, endPoint x: 890, endPoint y: 167, distance: 9.7
click at [900, 166] on button "Refresh Rates" at bounding box center [901, 169] width 58 height 17
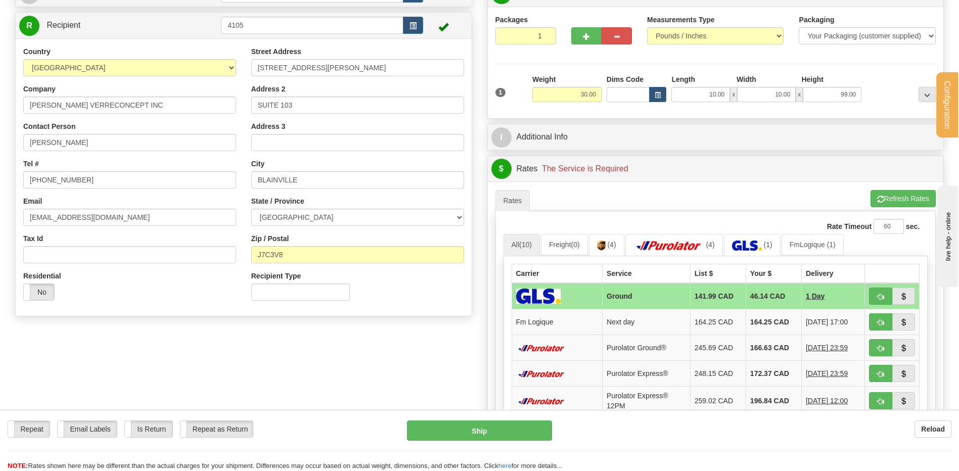
scroll to position [152, 0]
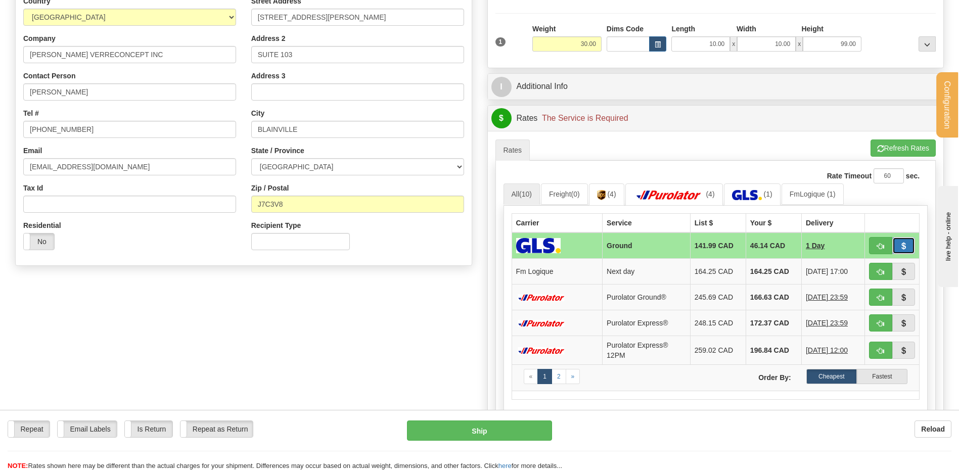
click at [901, 244] on span "button" at bounding box center [903, 246] width 7 height 7
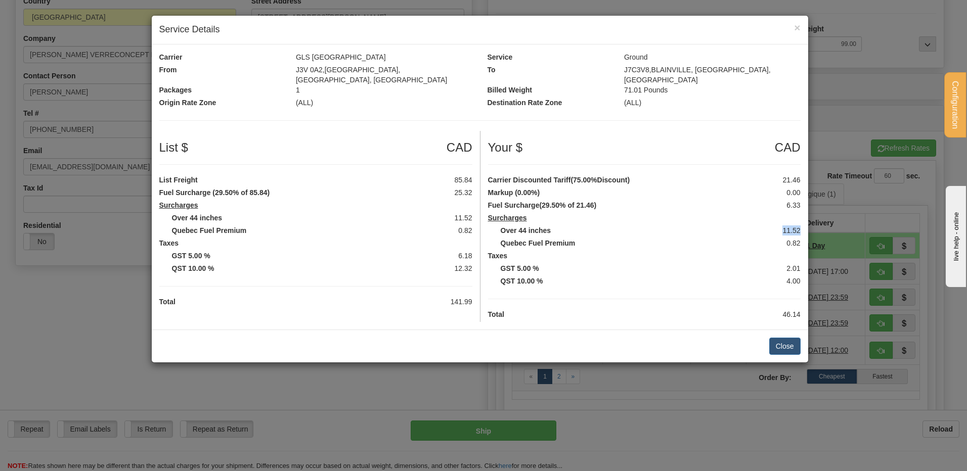
drag, startPoint x: 801, startPoint y: 223, endPoint x: 765, endPoint y: 221, distance: 35.9
click at [765, 225] on div "11.52" at bounding box center [768, 230] width 79 height 10
click at [710, 225] on label "Over 44 inches" at bounding box center [611, 230] width 236 height 10
click at [797, 26] on span "×" at bounding box center [797, 28] width 6 height 12
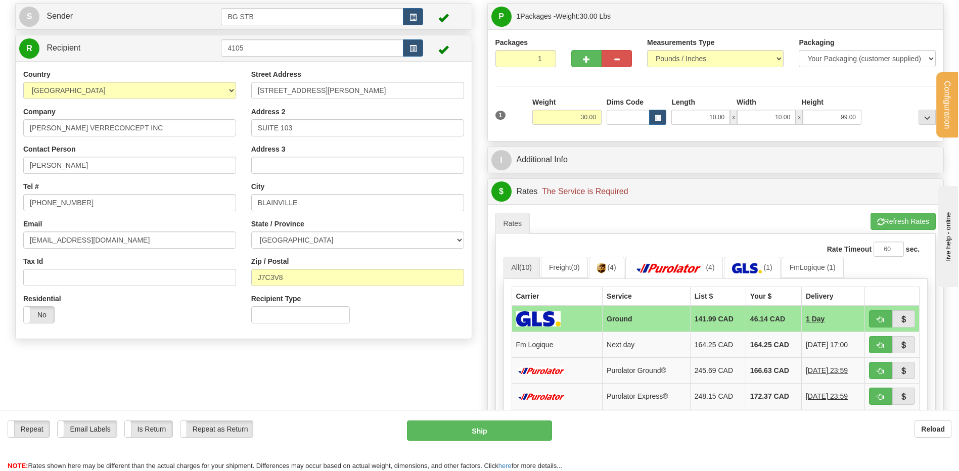
scroll to position [101, 0]
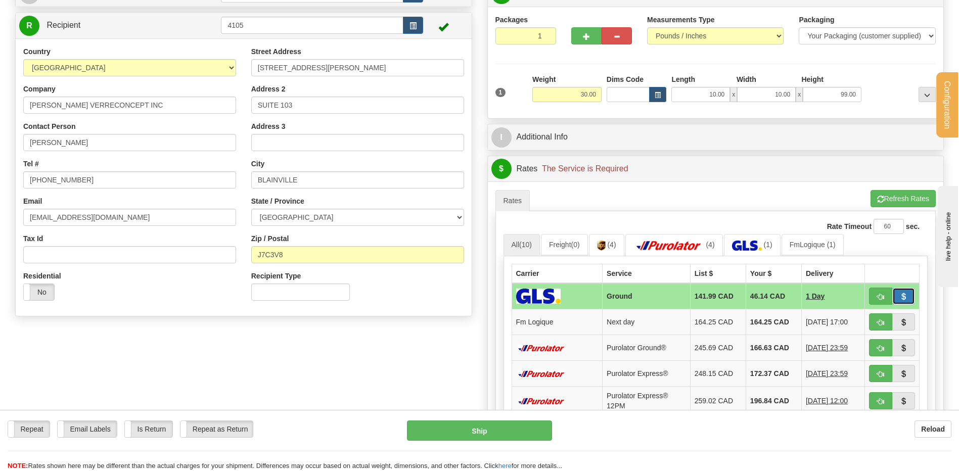
click at [897, 293] on button "button" at bounding box center [903, 296] width 23 height 17
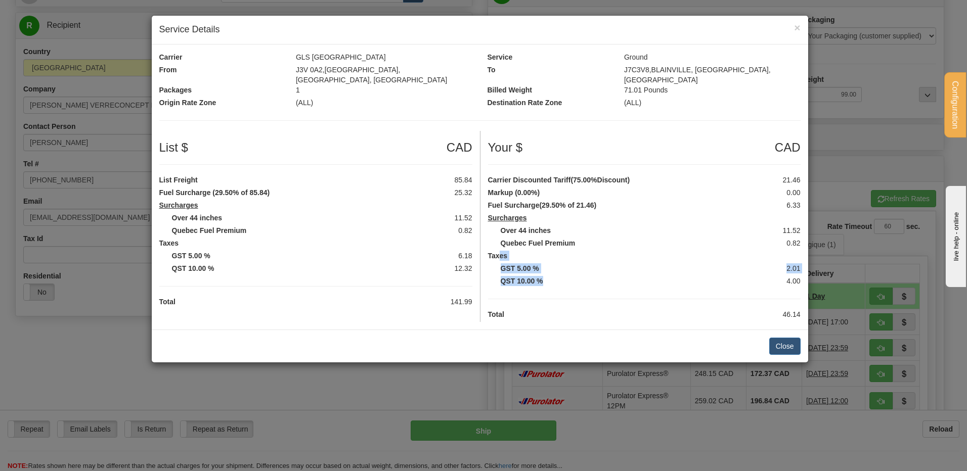
drag, startPoint x: 544, startPoint y: 273, endPoint x: 501, endPoint y: 249, distance: 49.6
click at [500, 253] on div "Your $ CAD Carrier Discounted Tariff (75.00%Discount) 21.46 Markup (0.00%) 0.00…" at bounding box center [644, 226] width 328 height 191
click at [541, 252] on label "Taxes" at bounding box center [644, 256] width 328 height 10
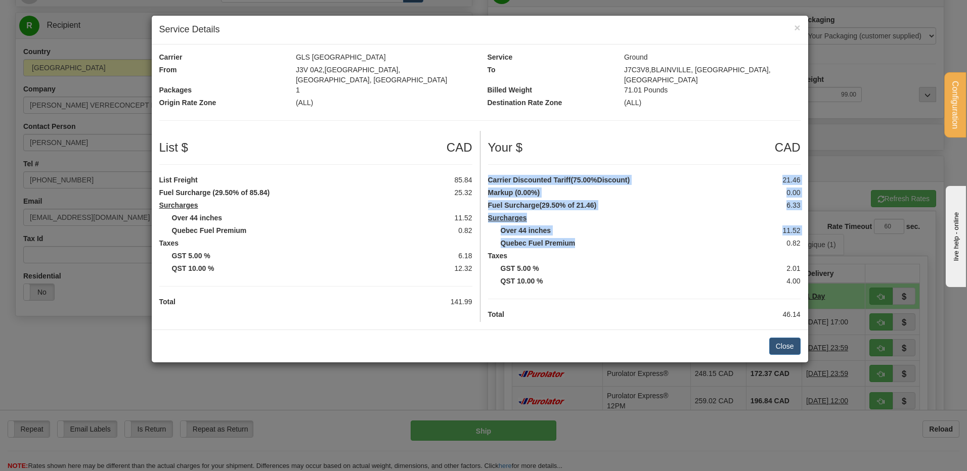
drag, startPoint x: 498, startPoint y: 177, endPoint x: 585, endPoint y: 235, distance: 104.3
click at [585, 235] on div "Your $ CAD Carrier Discounted Tariff (75.00%Discount) 21.46 Markup (0.00%) 0.00…" at bounding box center [644, 226] width 328 height 191
click at [587, 241] on label "Quebec Fuel Premium" at bounding box center [611, 243] width 236 height 10
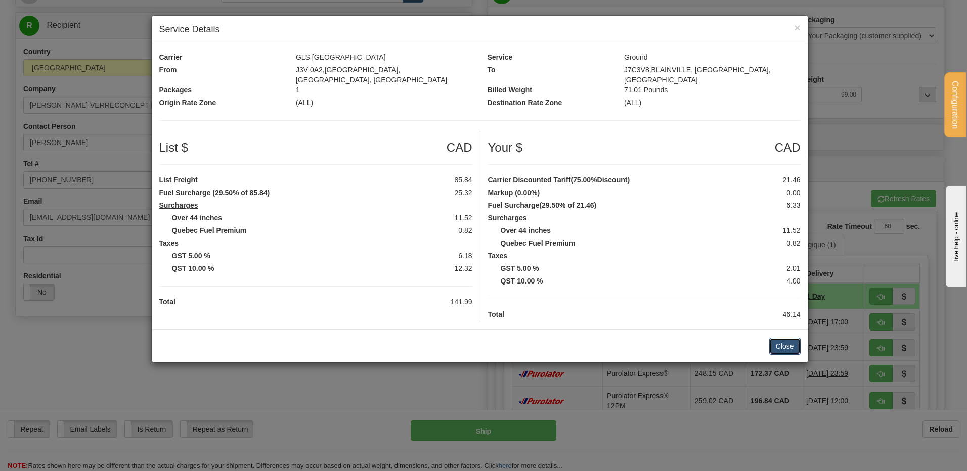
click at [785, 341] on button "Close" at bounding box center [784, 346] width 31 height 17
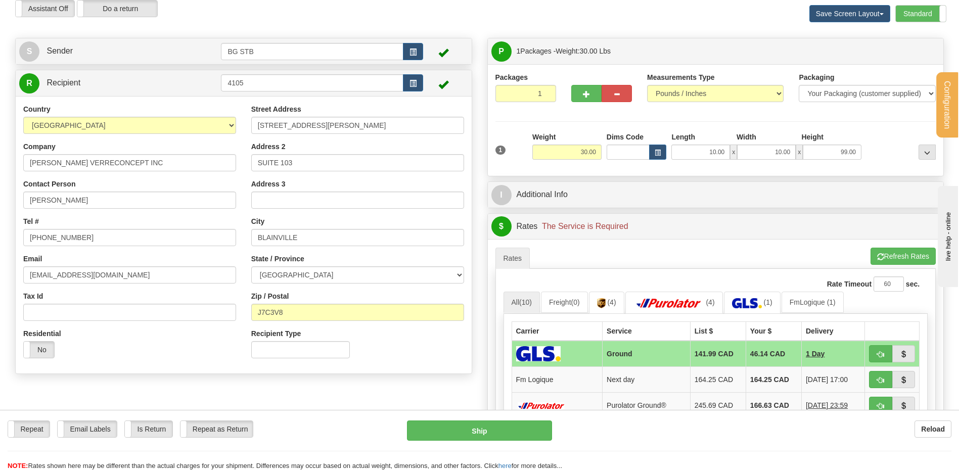
scroll to position [0, 0]
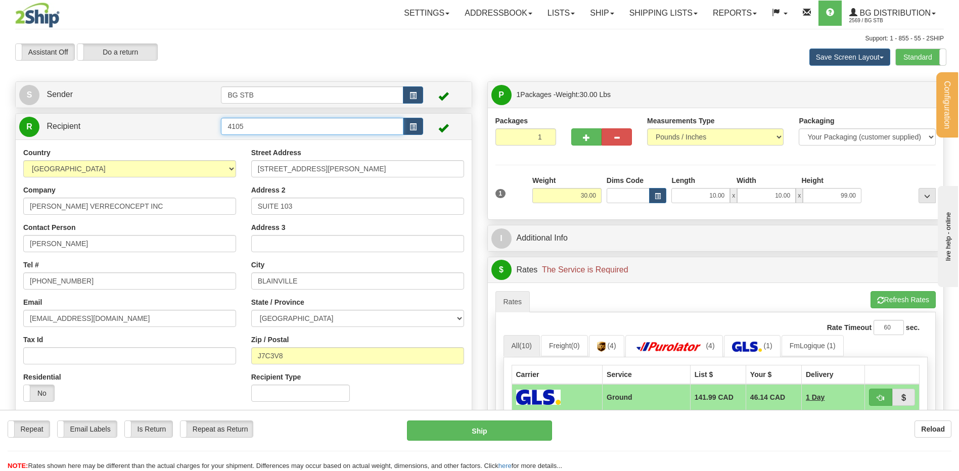
drag, startPoint x: 244, startPoint y: 126, endPoint x: 226, endPoint y: 122, distance: 18.6
click at [227, 122] on input "4105" at bounding box center [312, 126] width 182 height 17
type input "1032"
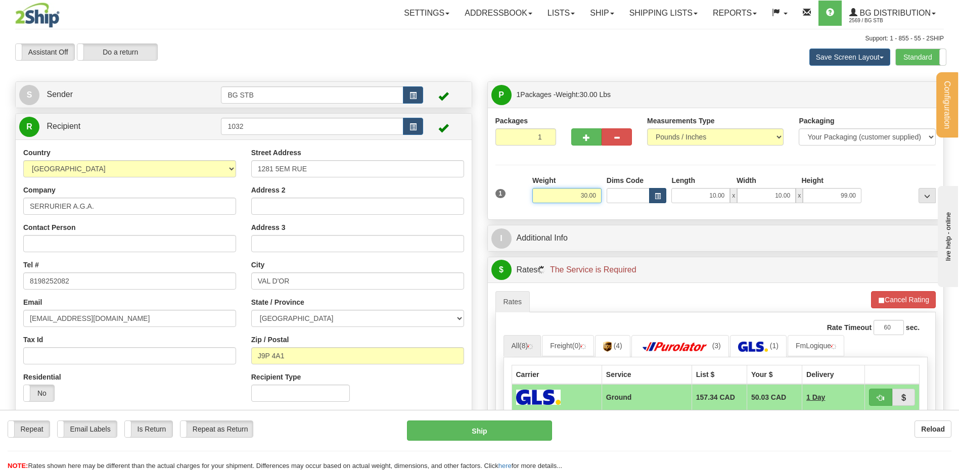
drag, startPoint x: 570, startPoint y: 201, endPoint x: 661, endPoint y: 195, distance: 90.7
click at [637, 195] on div "1 Weight 30.00 Dims Code x x" at bounding box center [716, 193] width 446 height 36
type input "13.42"
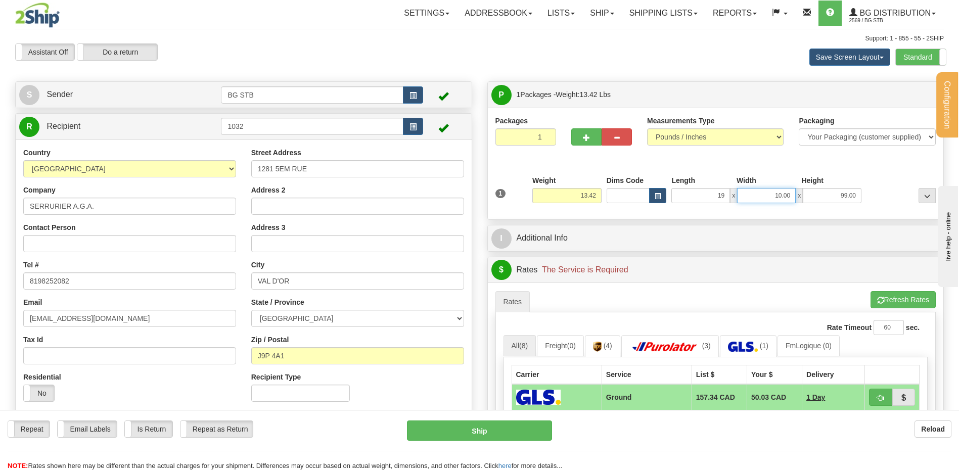
type input "19.00"
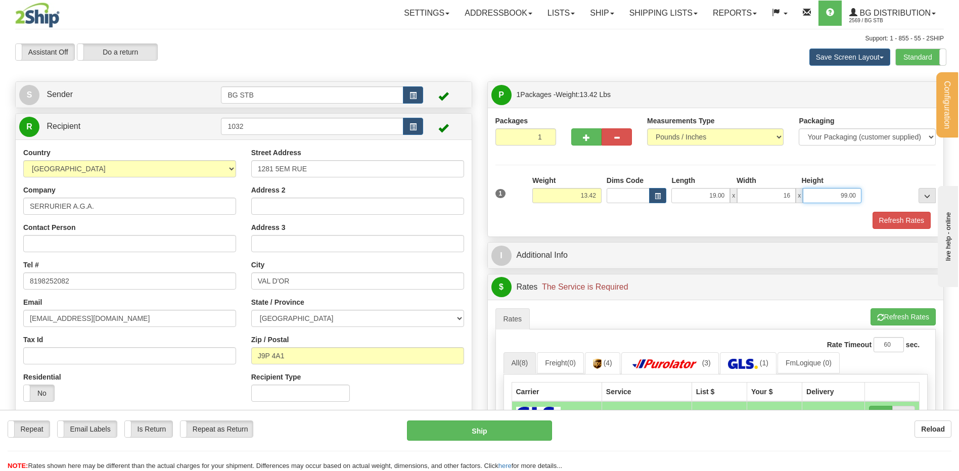
type input "16.00"
type input "8.00"
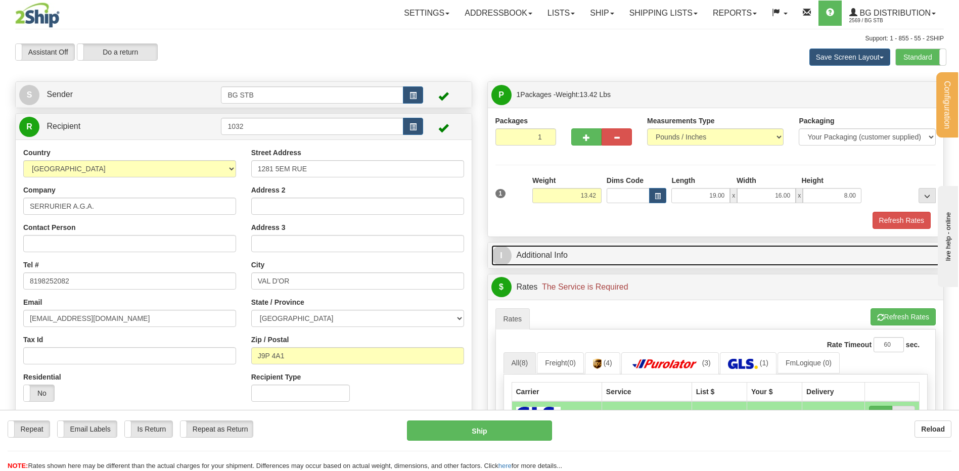
click at [678, 257] on link "I Additional Info" at bounding box center [715, 255] width 449 height 21
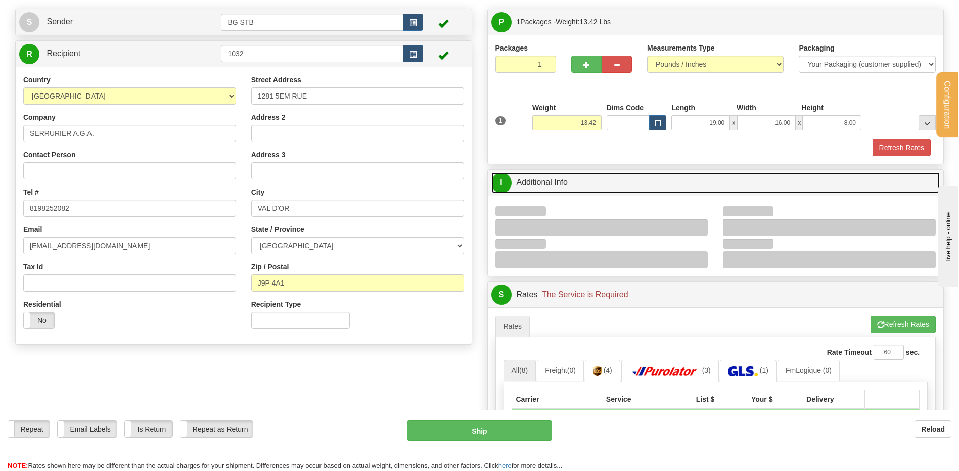
scroll to position [152, 0]
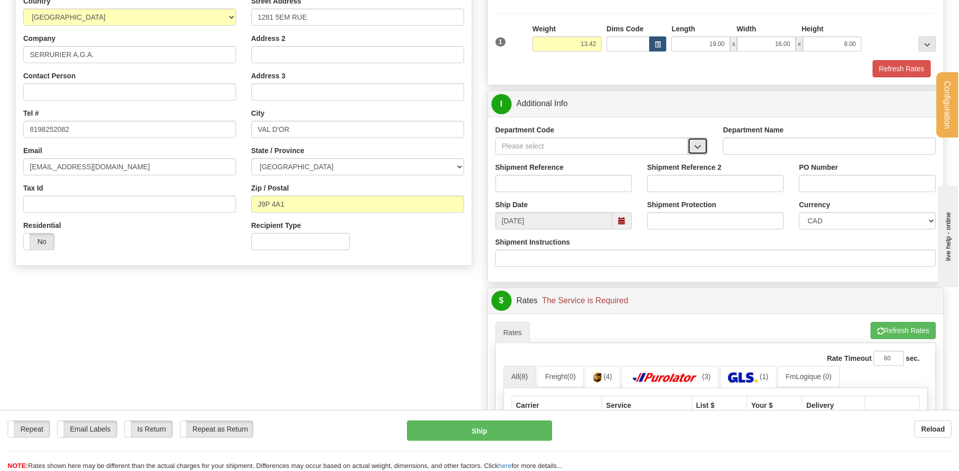
click at [695, 149] on span "button" at bounding box center [697, 147] width 7 height 7
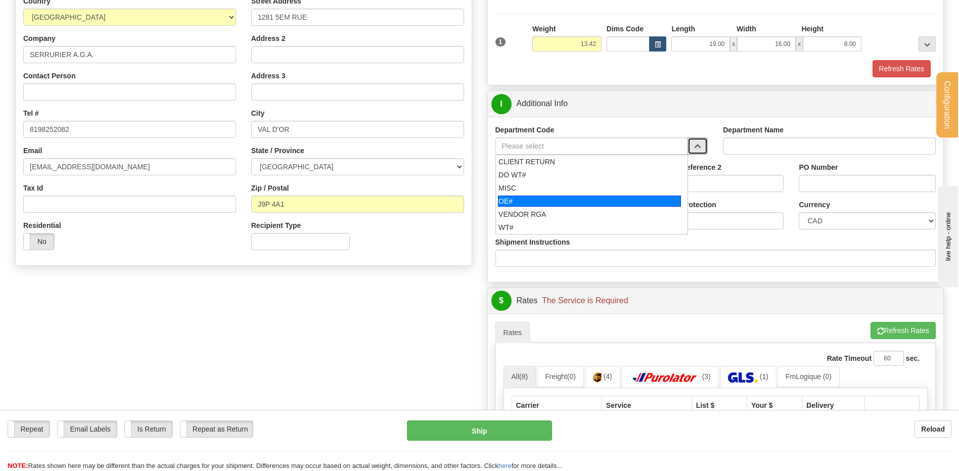
click at [511, 198] on div "OE#" at bounding box center [589, 201] width 183 height 11
type input "OE#"
type input "ORDERS"
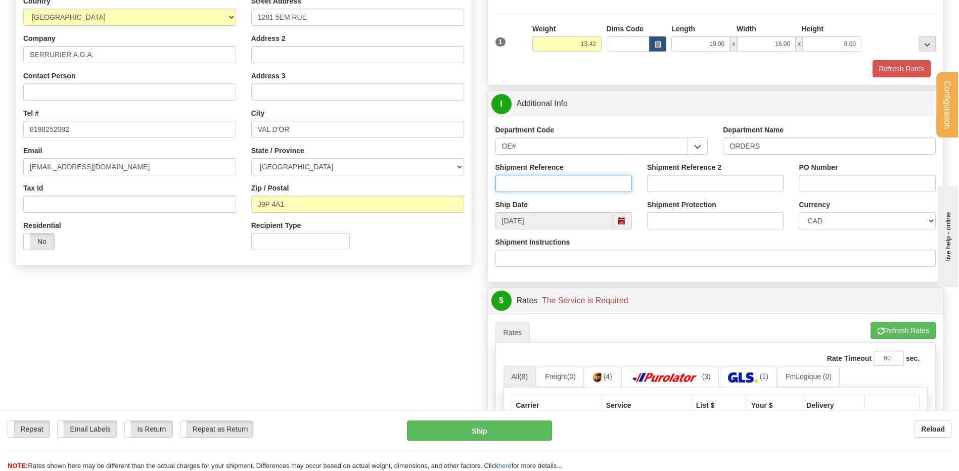
click at [518, 186] on input "Shipment Reference" at bounding box center [563, 183] width 136 height 17
click at [579, 185] on input "80007029-00 /" at bounding box center [563, 183] width 136 height 17
type input "80007029-00 / 80007047-00"
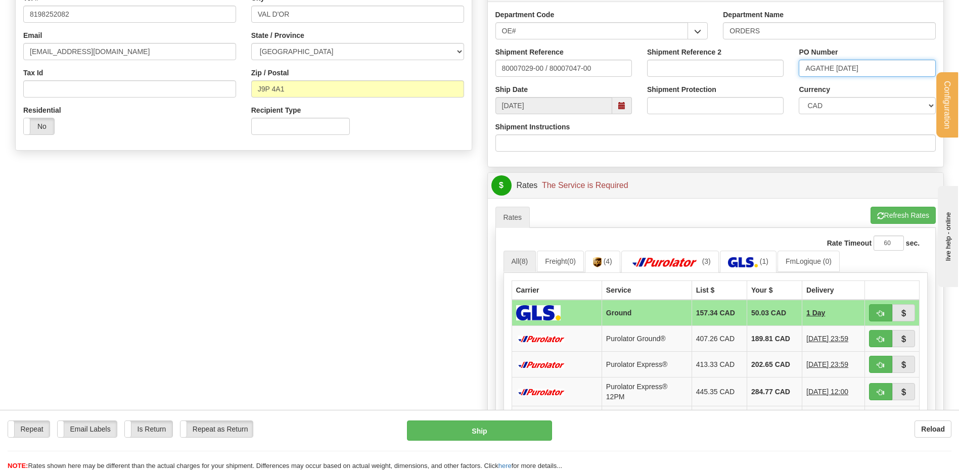
scroll to position [354, 0]
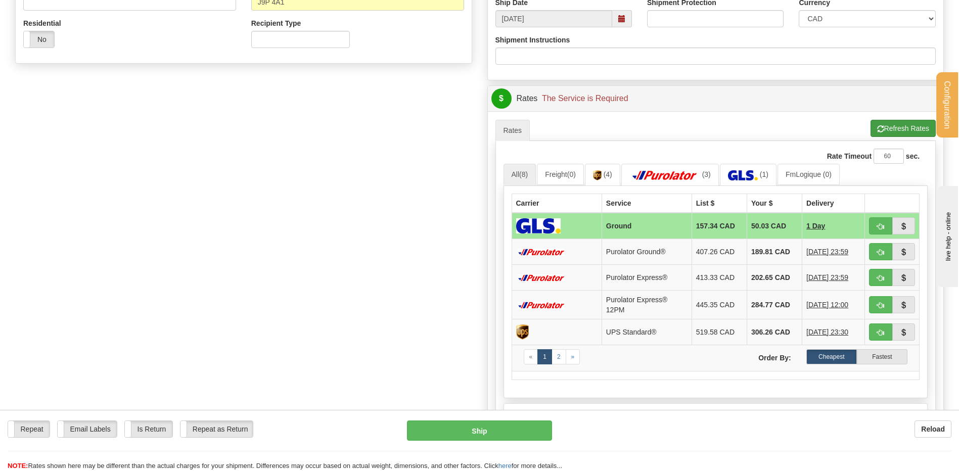
type input "AGATHE 1OCT"
click at [917, 130] on button "Refresh Rates" at bounding box center [902, 128] width 65 height 17
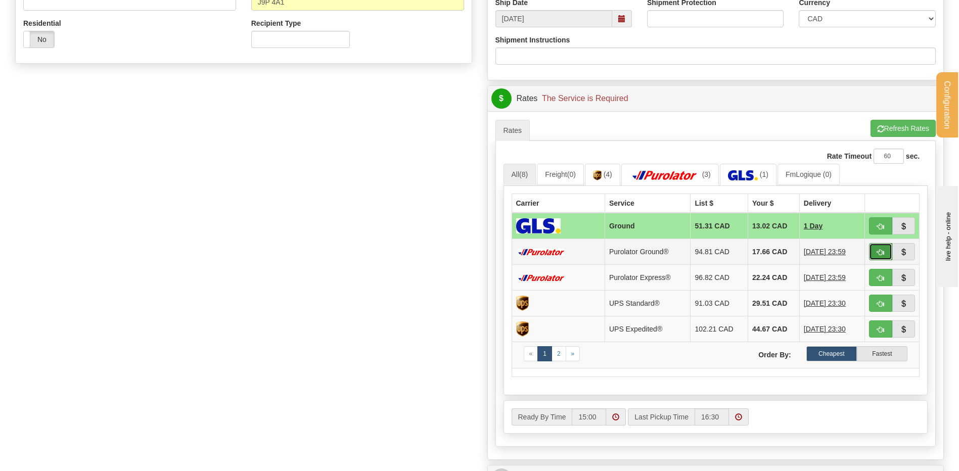
click at [880, 253] on span "button" at bounding box center [880, 252] width 7 height 7
type input "260"
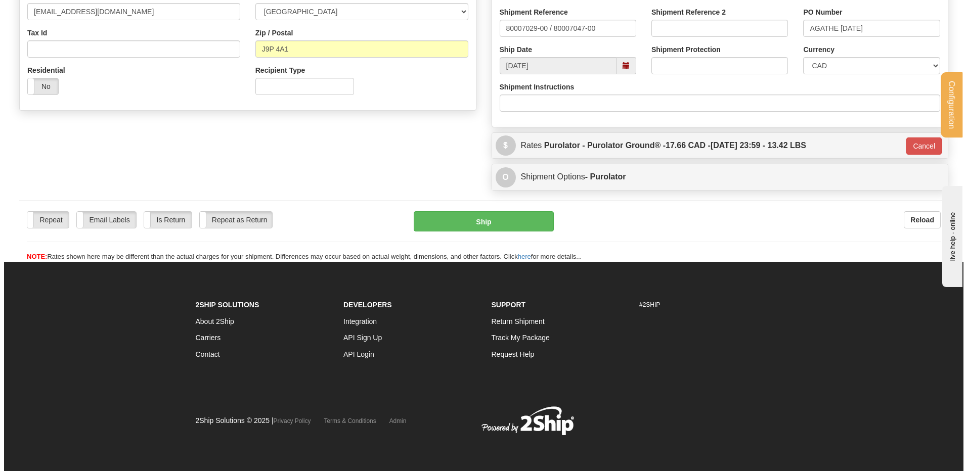
scroll to position [307, 0]
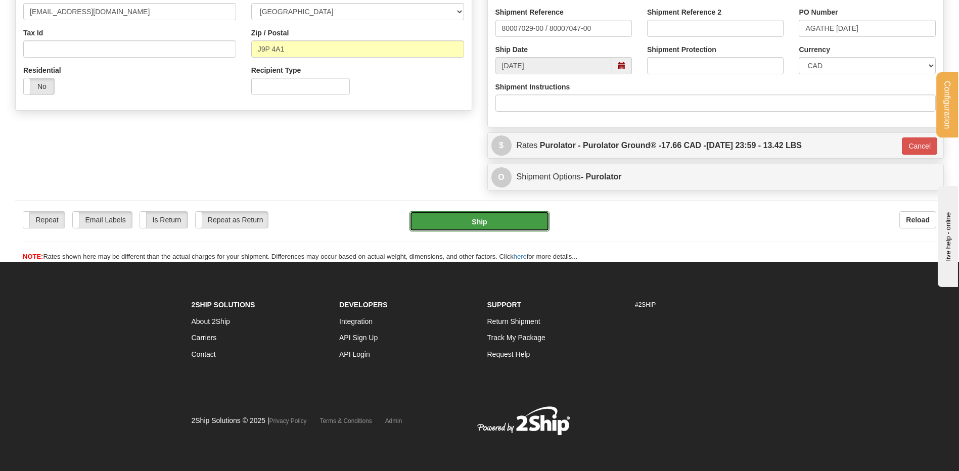
click at [504, 226] on button "Ship" at bounding box center [479, 221] width 140 height 20
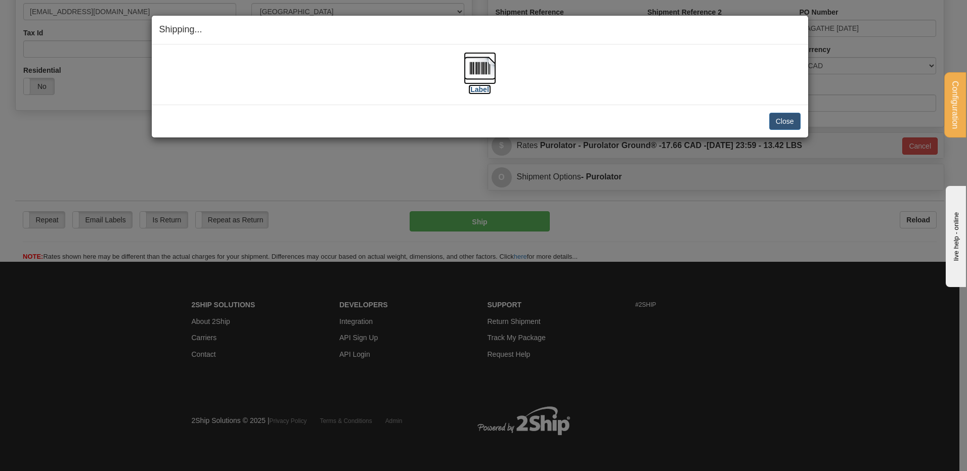
click at [479, 70] on img at bounding box center [480, 68] width 32 height 32
click at [794, 115] on button "Close" at bounding box center [784, 121] width 31 height 17
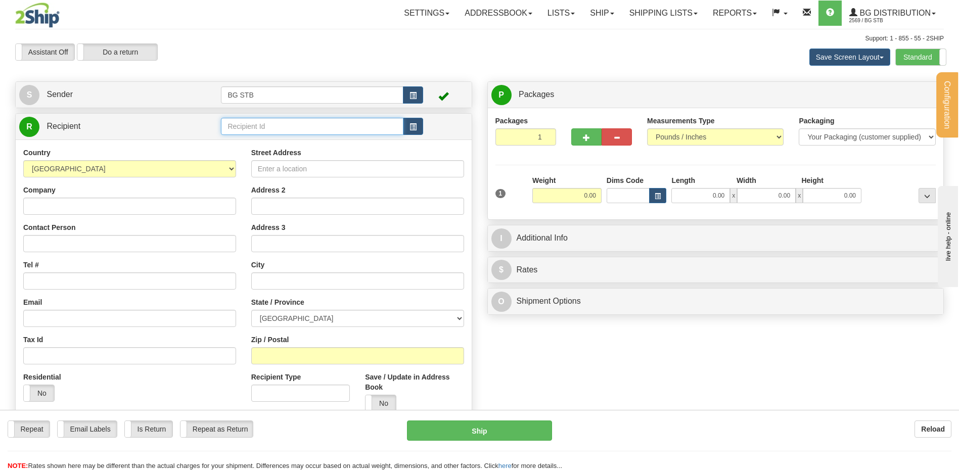
click at [316, 128] on input "text" at bounding box center [312, 126] width 182 height 17
type input "1186"
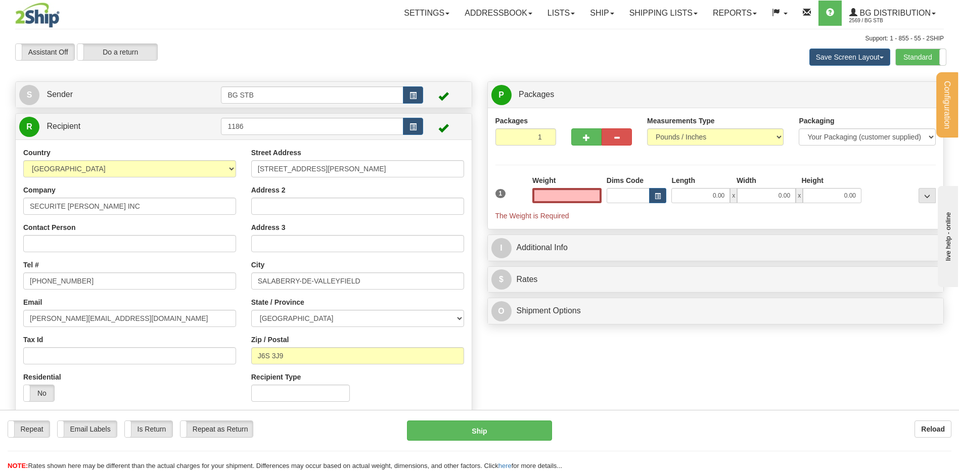
type input "0.00"
drag, startPoint x: 596, startPoint y: 134, endPoint x: 601, endPoint y: 133, distance: 5.2
click at [596, 134] on button "button" at bounding box center [586, 136] width 30 height 17
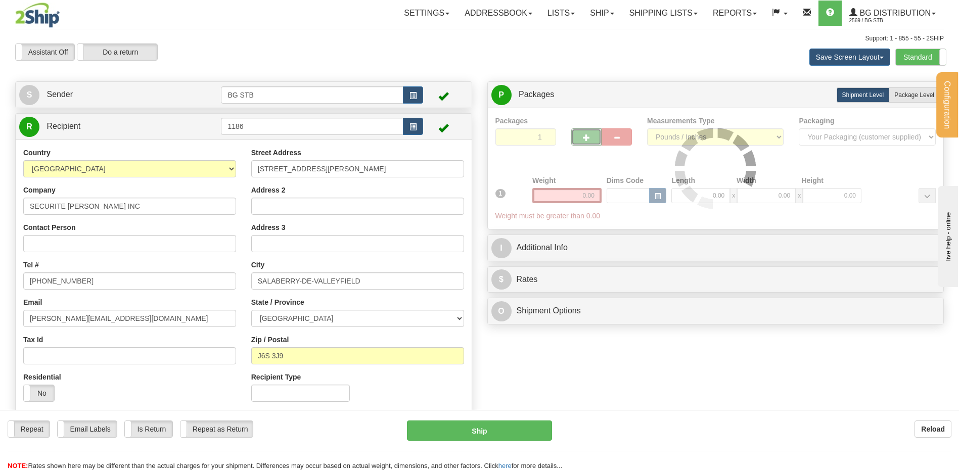
type input "2"
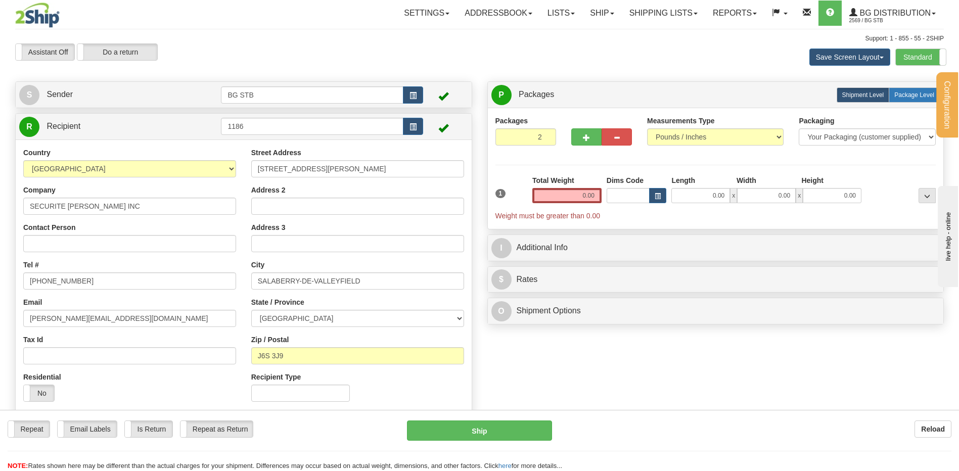
click at [914, 90] on label "Package Level Pack.." at bounding box center [914, 94] width 51 height 15
radio input "true"
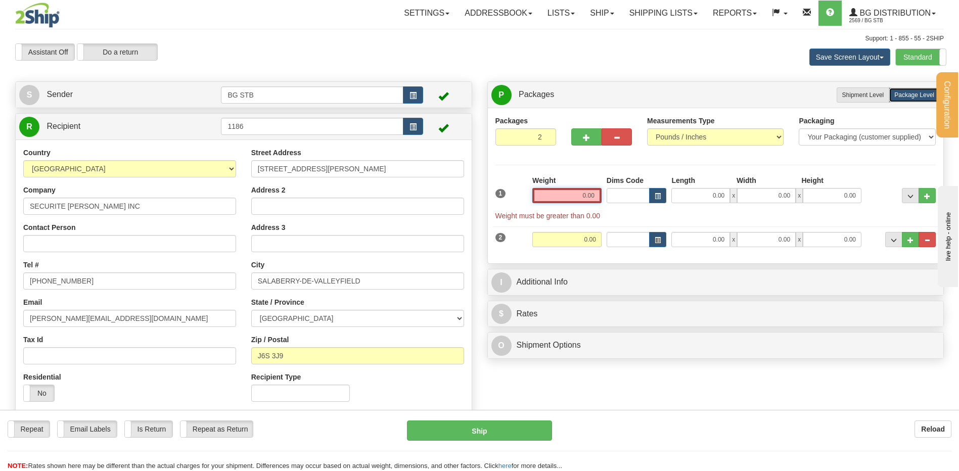
click at [563, 192] on input "0.00" at bounding box center [566, 195] width 69 height 15
type input "4.12"
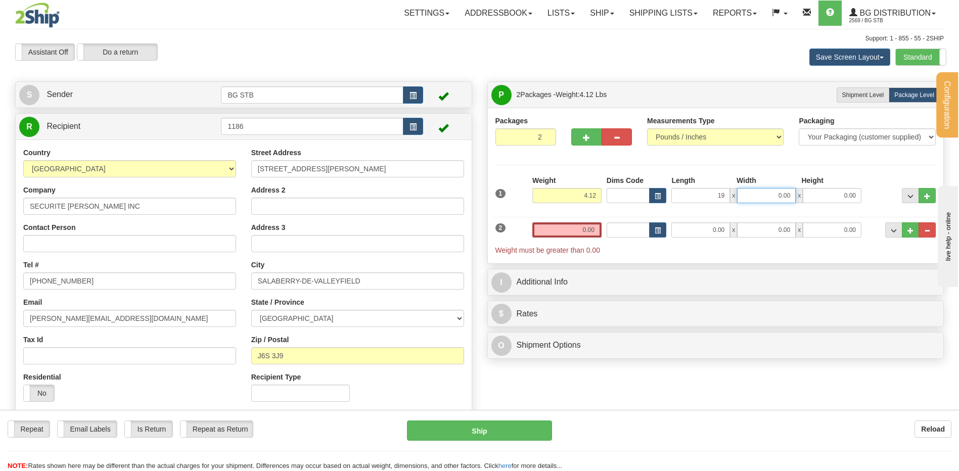
type input "19.00"
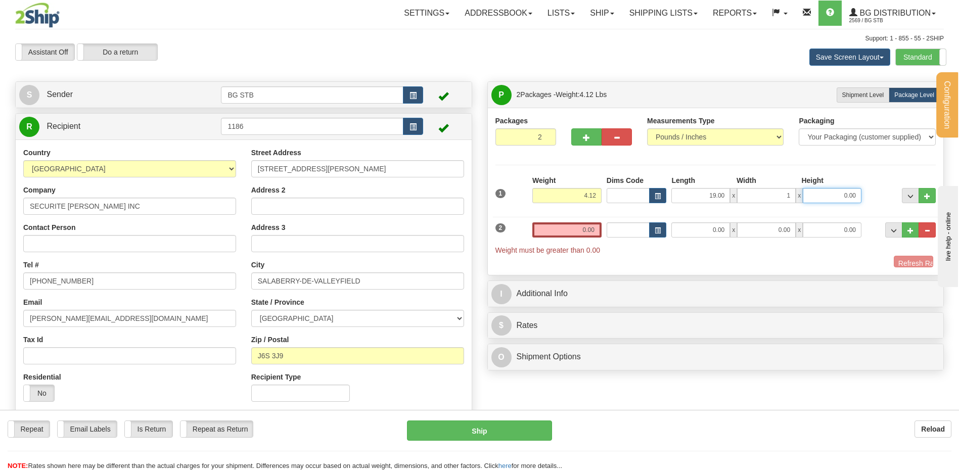
type input "1.00"
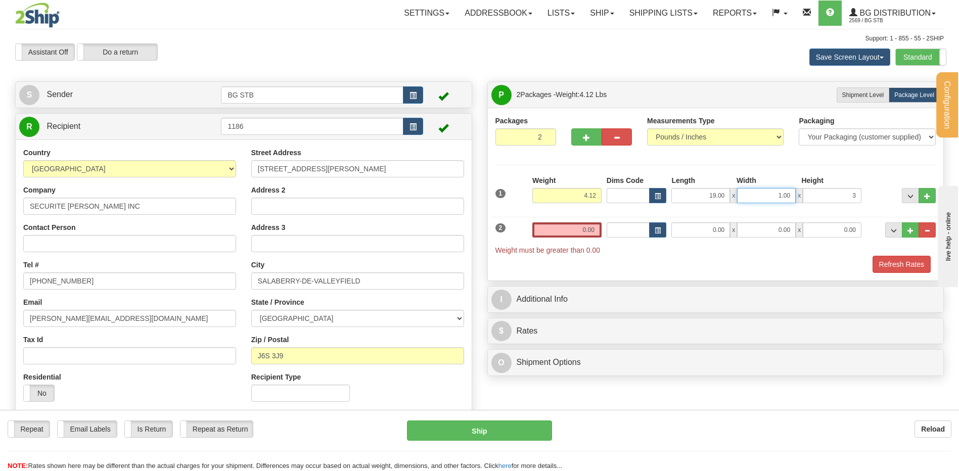
type input "3.00"
drag, startPoint x: 797, startPoint y: 201, endPoint x: 855, endPoint y: 182, distance: 61.7
click at [859, 195] on div "19.00 x 1.00 x 3.00" at bounding box center [766, 195] width 190 height 15
type input "13.00"
type input "8.00"
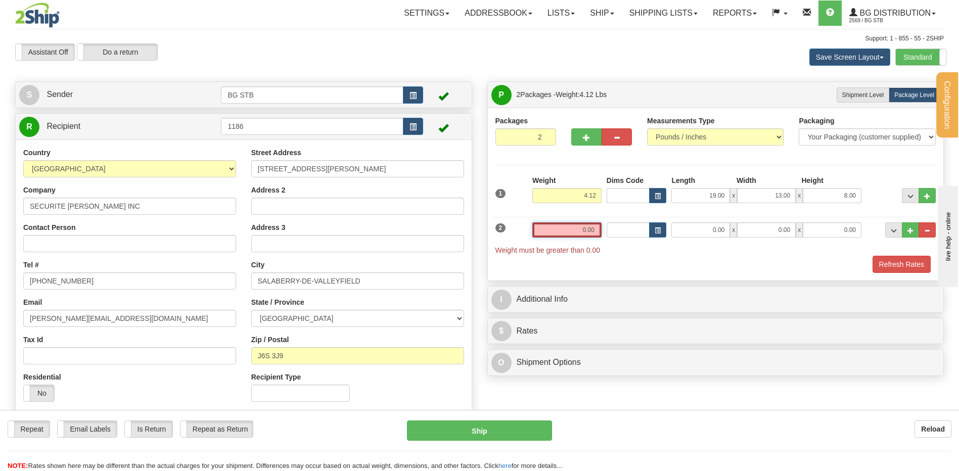
click at [563, 229] on input "0.00" at bounding box center [566, 229] width 69 height 15
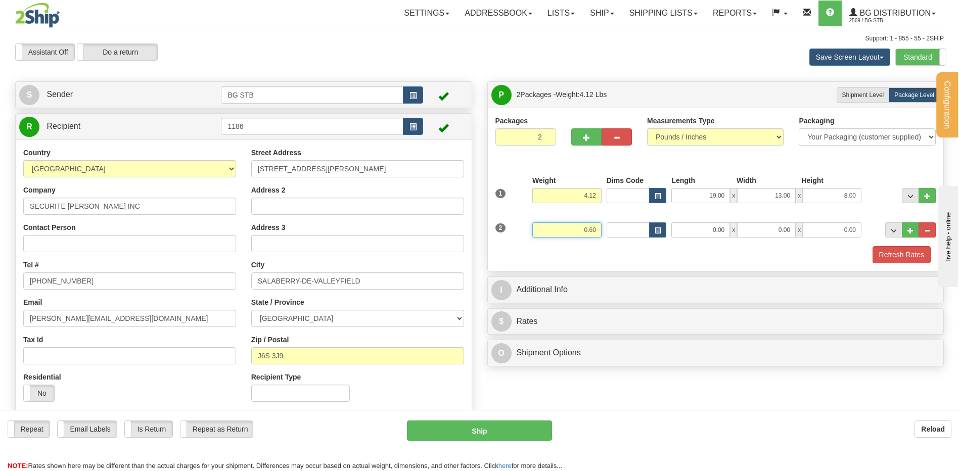
type input "0.60"
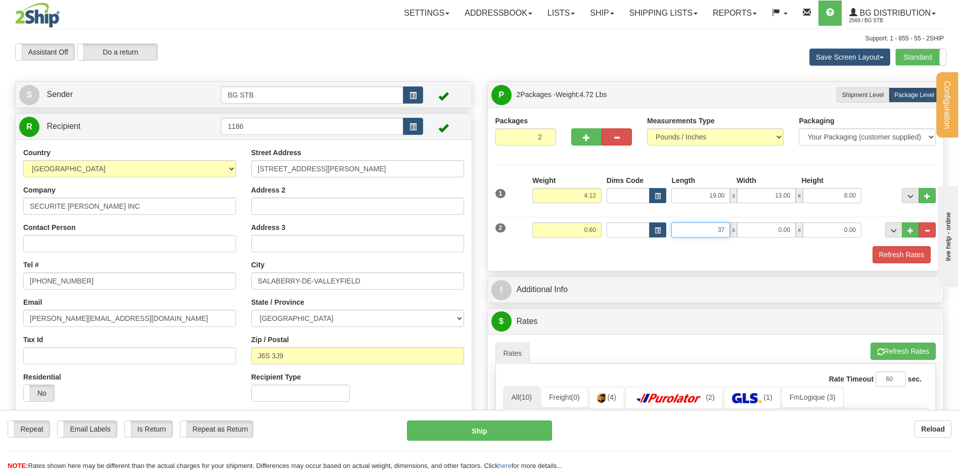
type input "37.00"
type input "7.00"
type input "5.00"
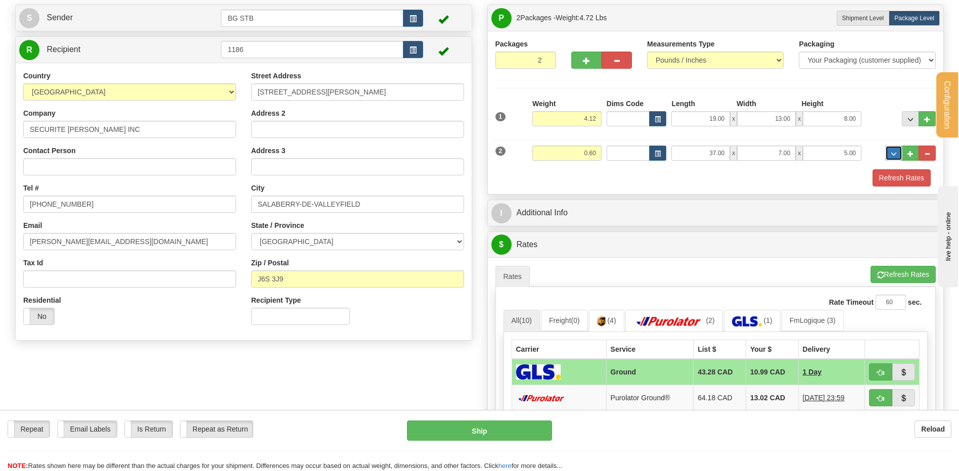
scroll to position [152, 0]
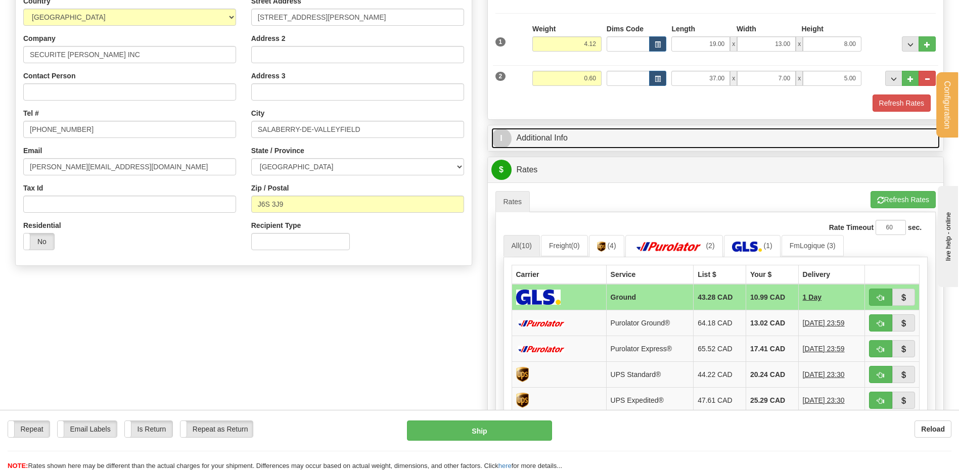
click at [564, 131] on link "I Additional Info" at bounding box center [715, 138] width 449 height 21
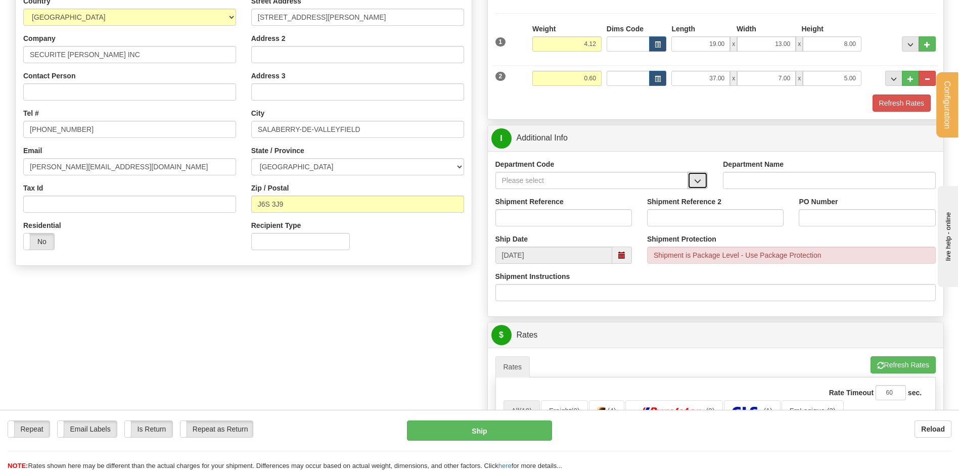
click at [696, 184] on span "button" at bounding box center [697, 181] width 7 height 7
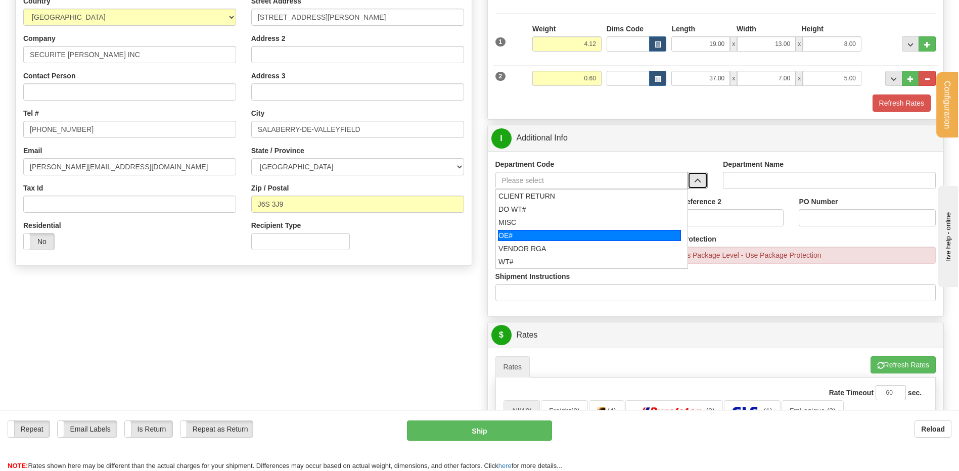
drag, startPoint x: 537, startPoint y: 237, endPoint x: 534, endPoint y: 231, distance: 7.2
click at [535, 236] on div "OE#" at bounding box center [589, 235] width 183 height 11
type input "OE#"
type input "ORDERS"
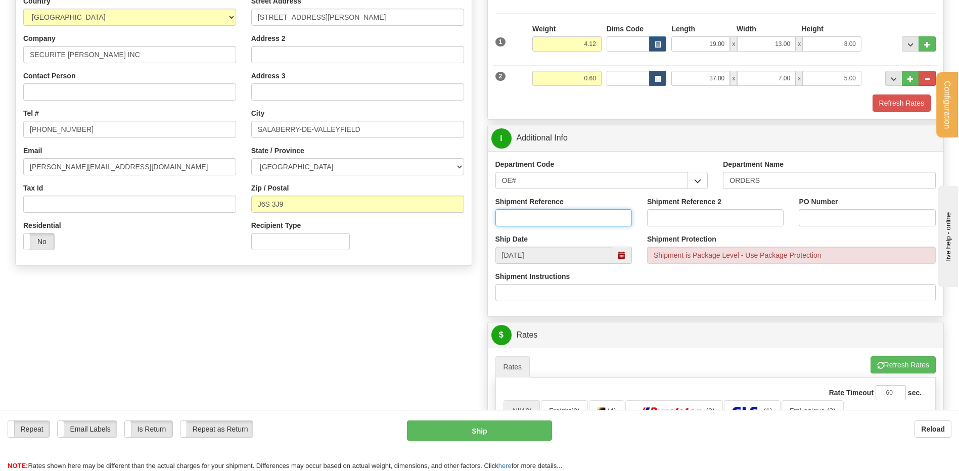
click at [533, 222] on input "Shipment Reference" at bounding box center [563, 217] width 136 height 17
type input "80006824-00+++"
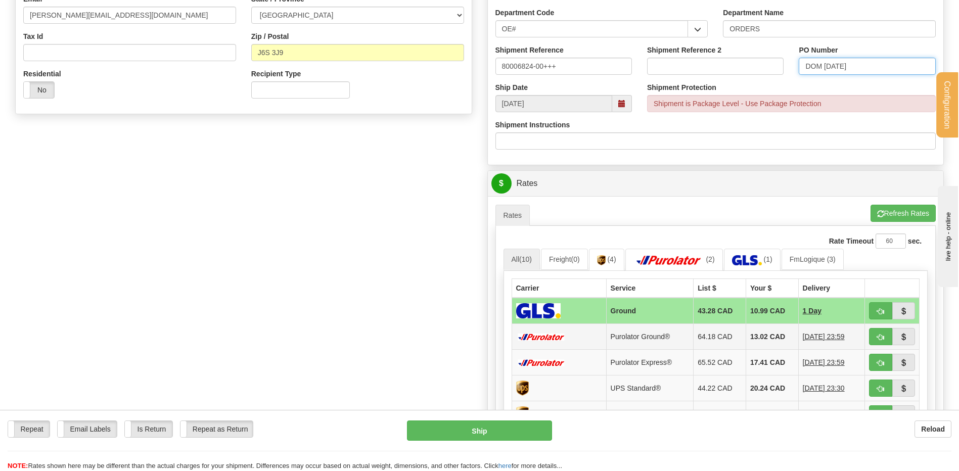
scroll to position [404, 0]
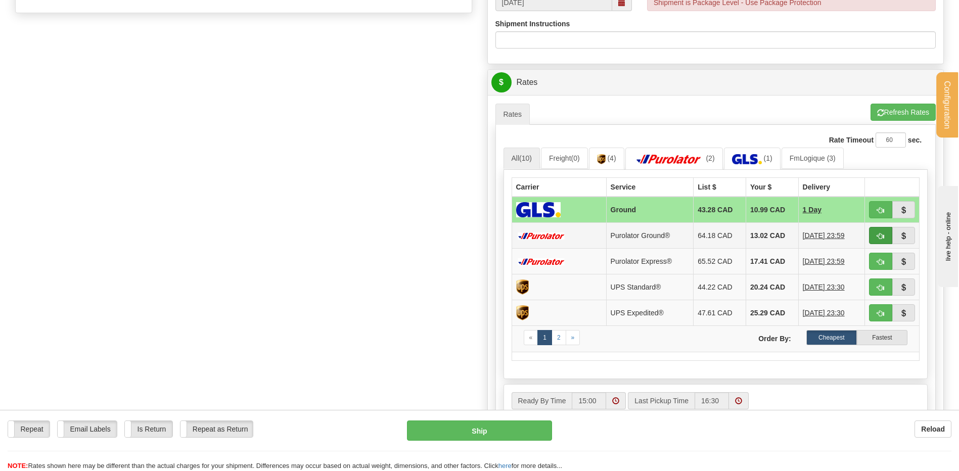
type input "DOM 29/09/25"
click at [876, 236] on button "button" at bounding box center [880, 235] width 23 height 17
type input "260"
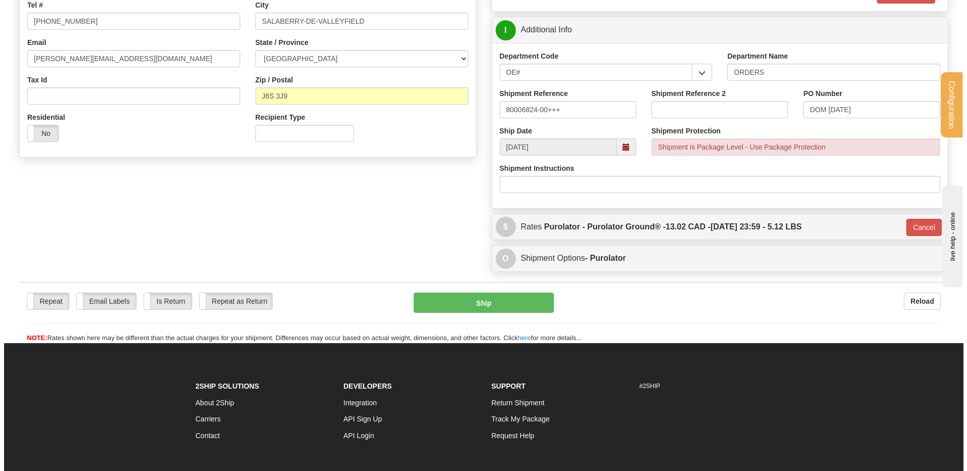
scroll to position [241, 0]
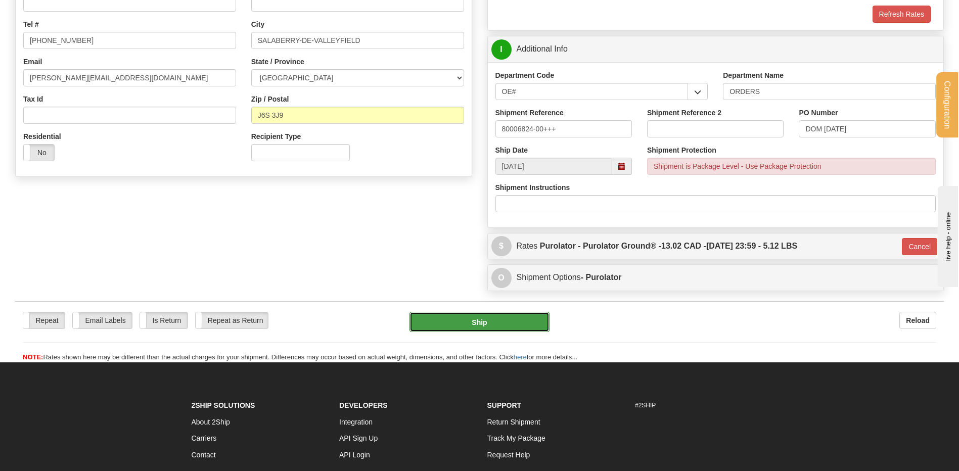
click at [465, 324] on button "Ship" at bounding box center [479, 322] width 140 height 20
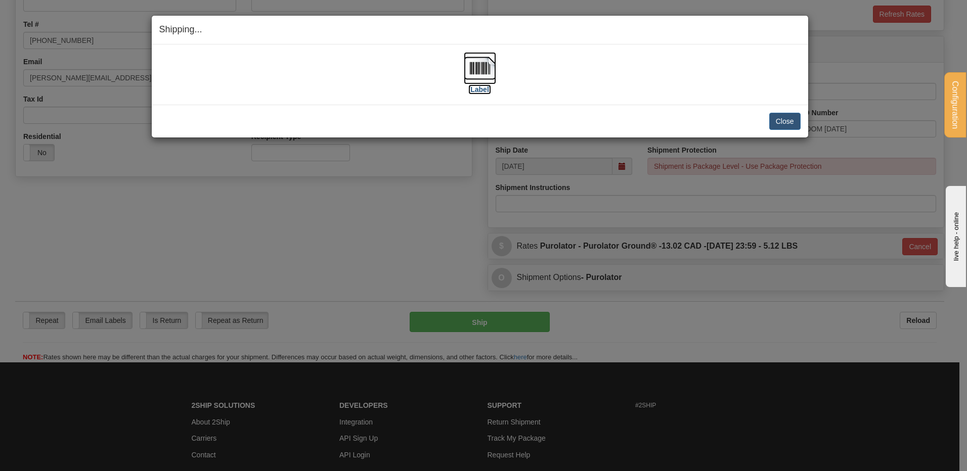
click at [480, 66] on img at bounding box center [480, 68] width 32 height 32
click at [780, 113] on button "Close" at bounding box center [784, 121] width 31 height 17
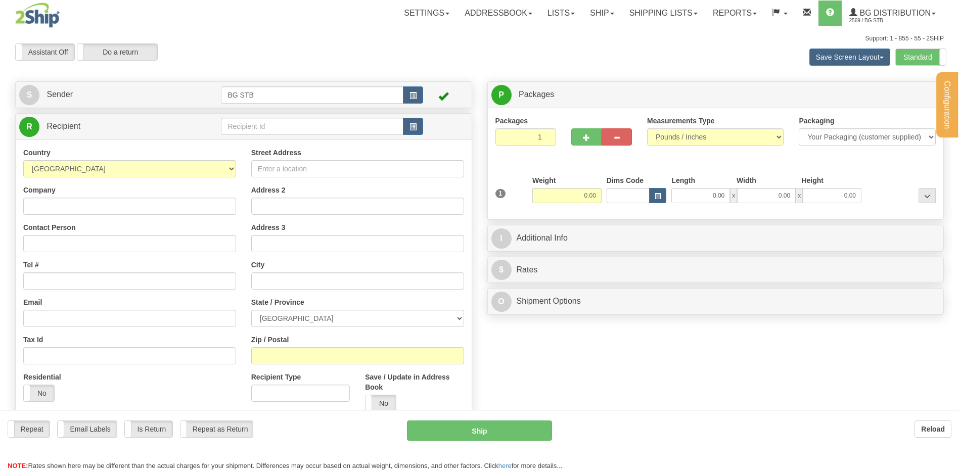
click at [249, 128] on div "Configuration My Configuration Panel Close Configure My Carriers" at bounding box center [479, 242] width 959 height 484
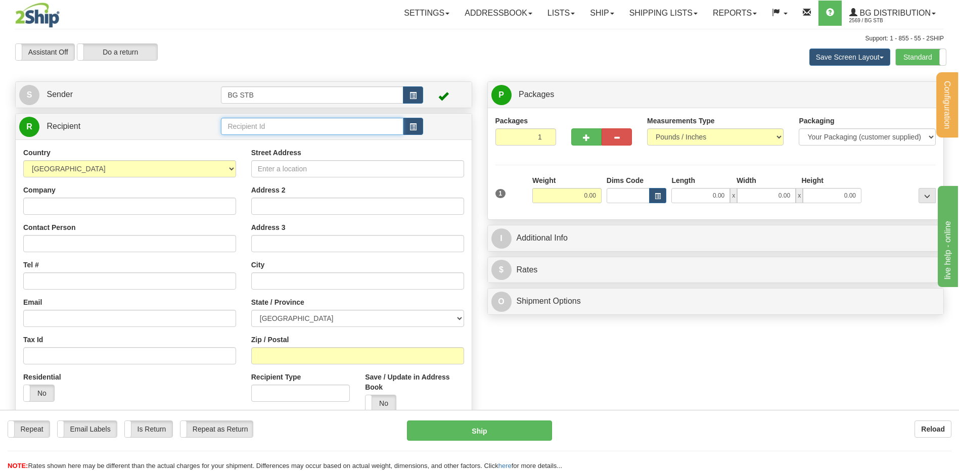
click at [249, 128] on input "text" at bounding box center [312, 126] width 182 height 17
type input "1080"
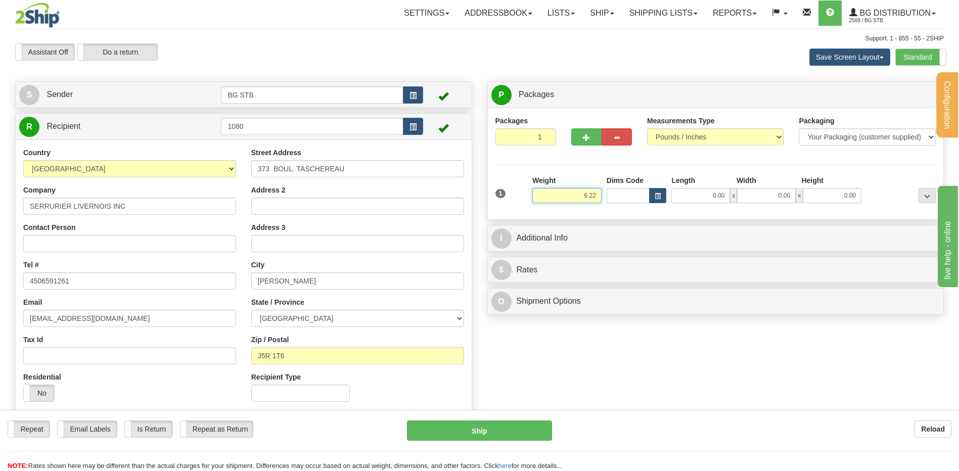
type input "6.22"
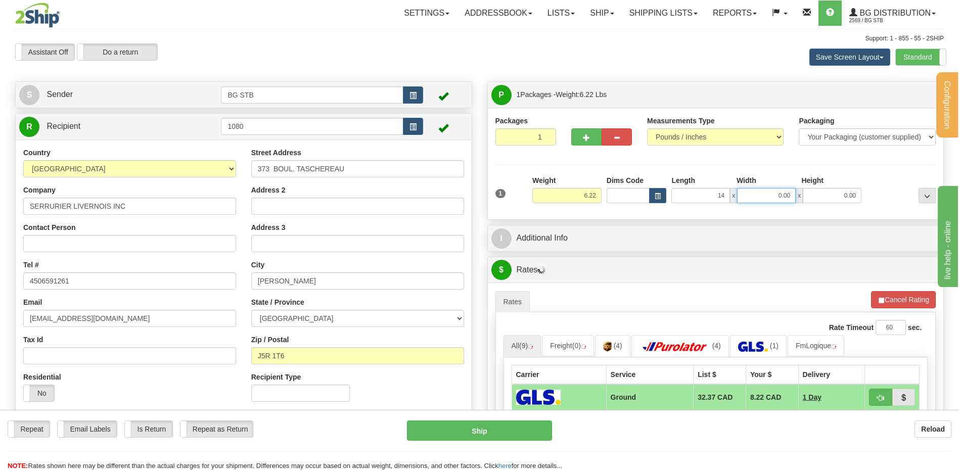
type input "14.00"
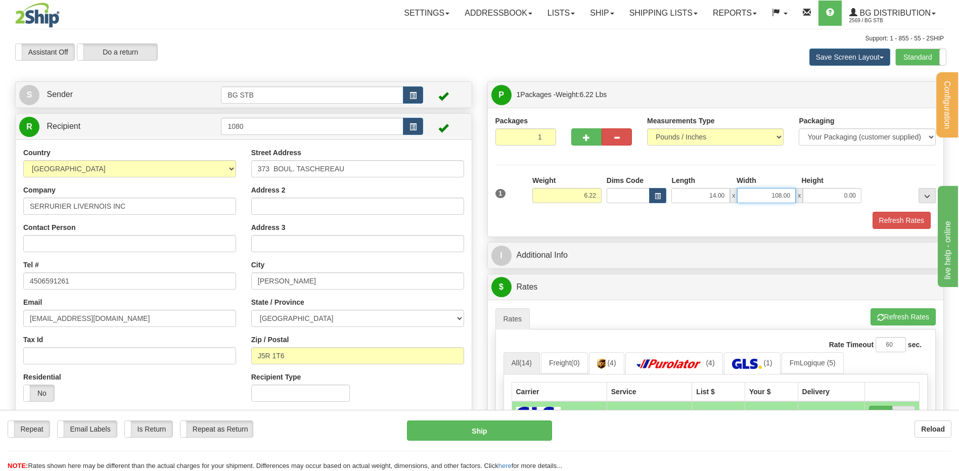
drag, startPoint x: 786, startPoint y: 192, endPoint x: 845, endPoint y: 203, distance: 60.2
click at [845, 203] on div "14.00 x 108.00 x 0.00" at bounding box center [766, 195] width 190 height 15
type input "10.00"
type input "8.00"
click at [586, 132] on button "button" at bounding box center [586, 136] width 30 height 17
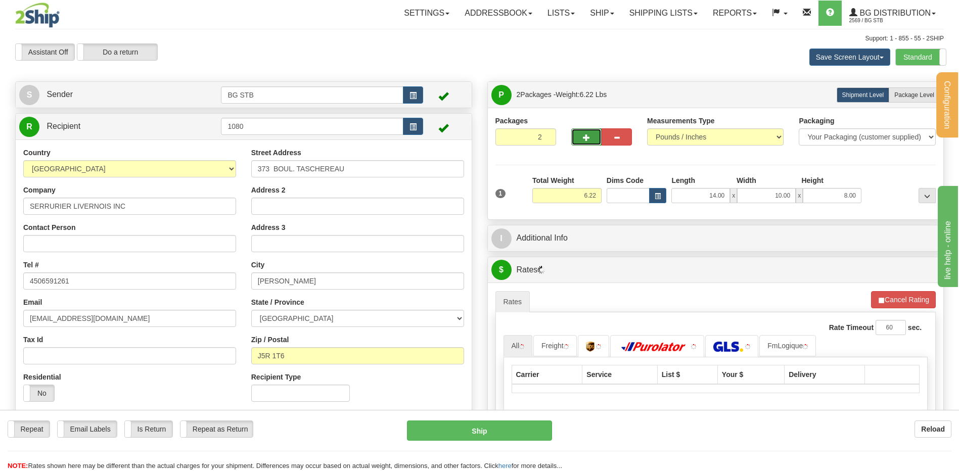
click at [583, 138] on span "button" at bounding box center [586, 137] width 7 height 7
type input "3"
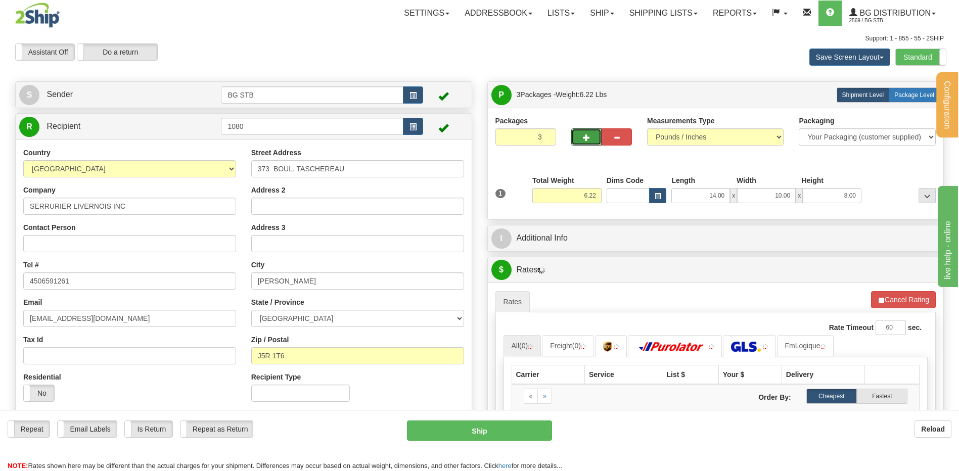
click at [917, 98] on span "Package Level" at bounding box center [914, 94] width 40 height 7
radio input "true"
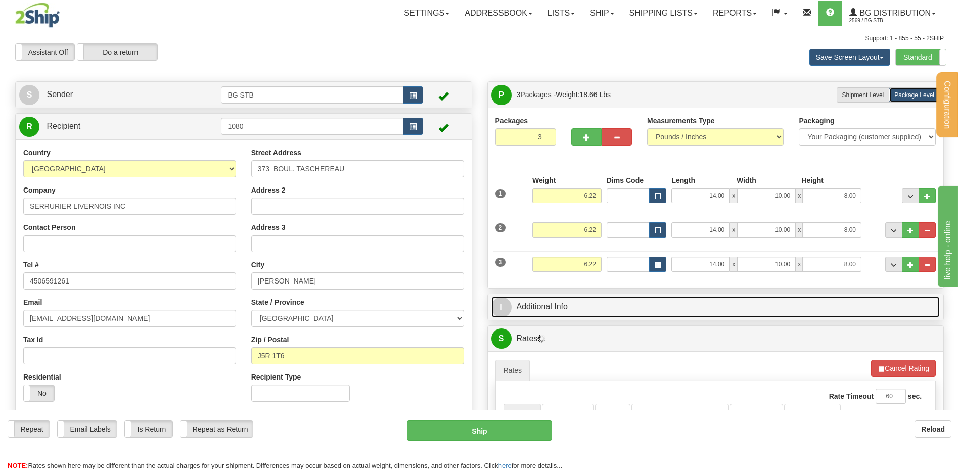
click at [567, 314] on link "I Additional Info" at bounding box center [715, 307] width 449 height 21
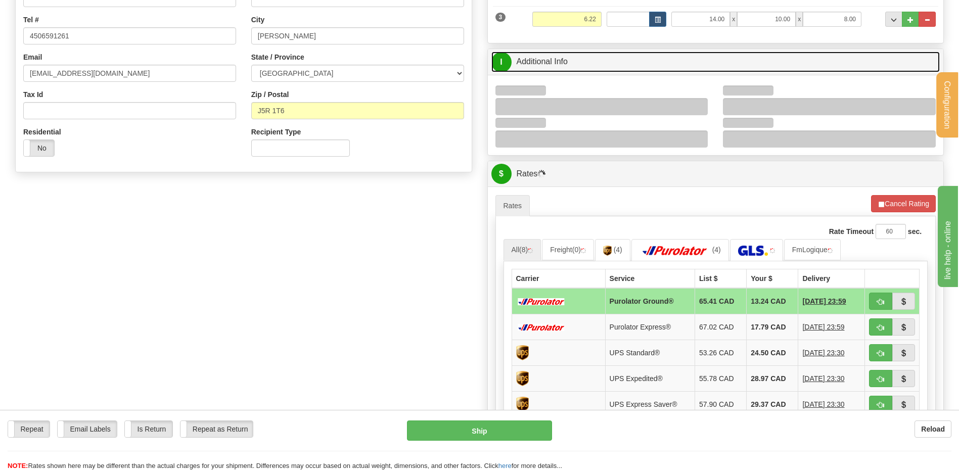
scroll to position [253, 0]
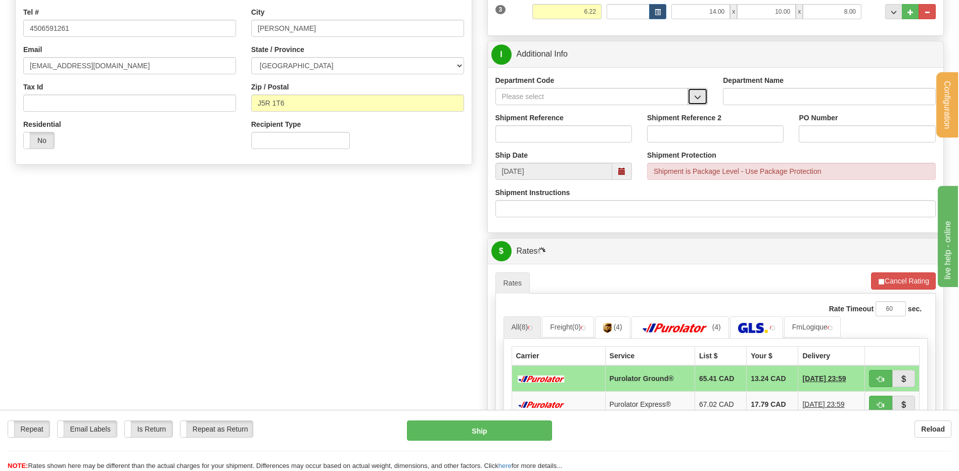
click at [693, 91] on button "button" at bounding box center [697, 96] width 20 height 17
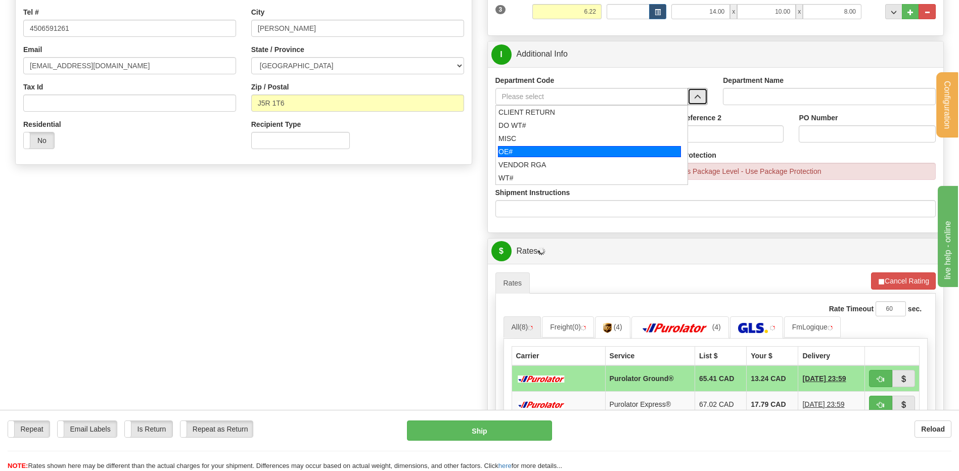
click at [543, 145] on li "OE#" at bounding box center [592, 151] width 192 height 13
type input "OE#"
type input "ORDERS"
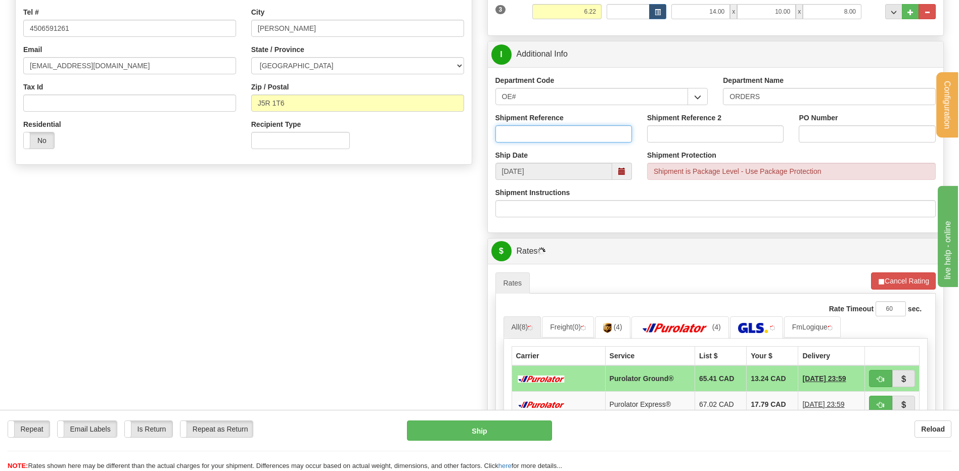
click at [541, 139] on input "Shipment Reference" at bounding box center [563, 133] width 136 height 17
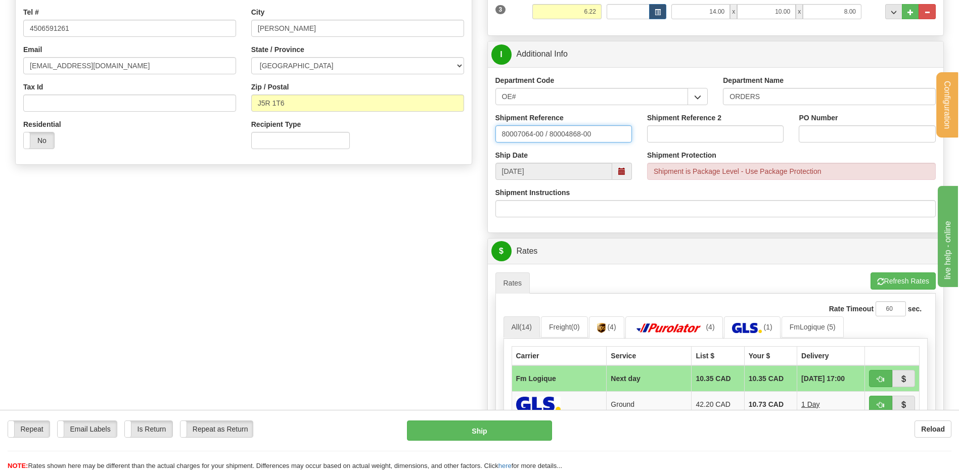
type input "80007064-00 / 80004868-00"
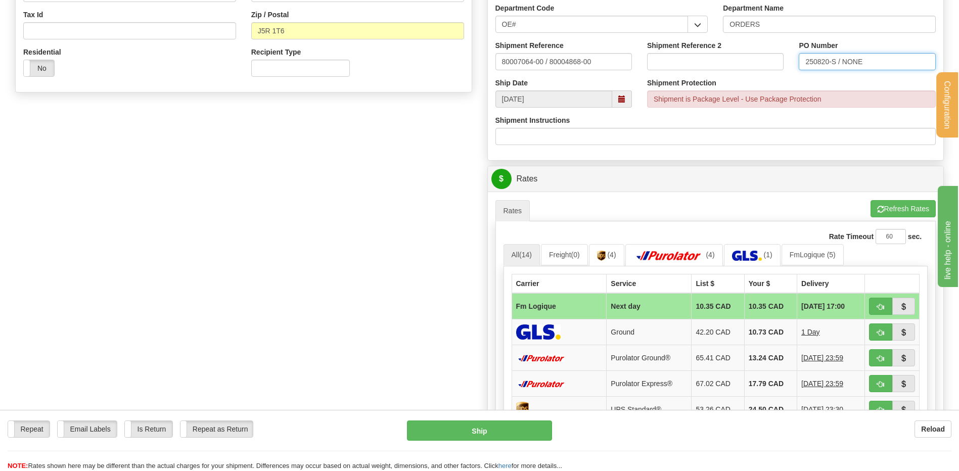
scroll to position [455, 0]
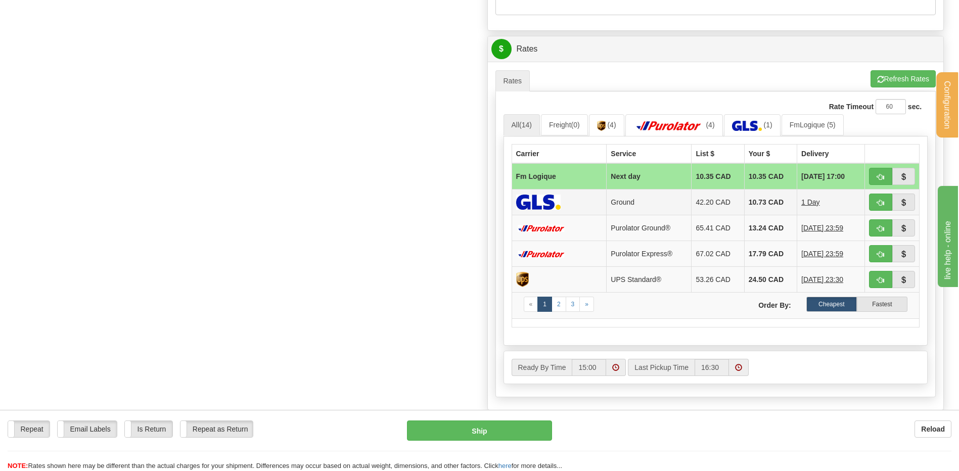
type input "250820-S / NONE"
click at [877, 170] on button "button" at bounding box center [880, 176] width 23 height 17
type input "jour"
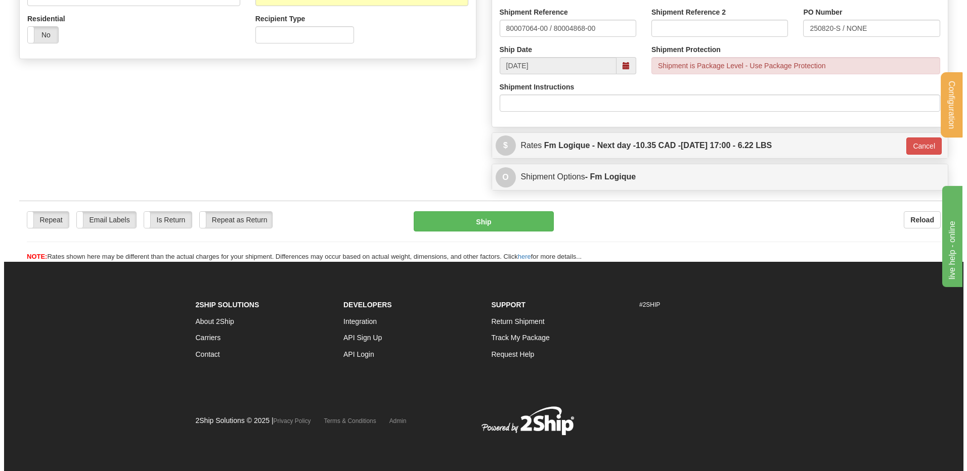
scroll to position [270, 0]
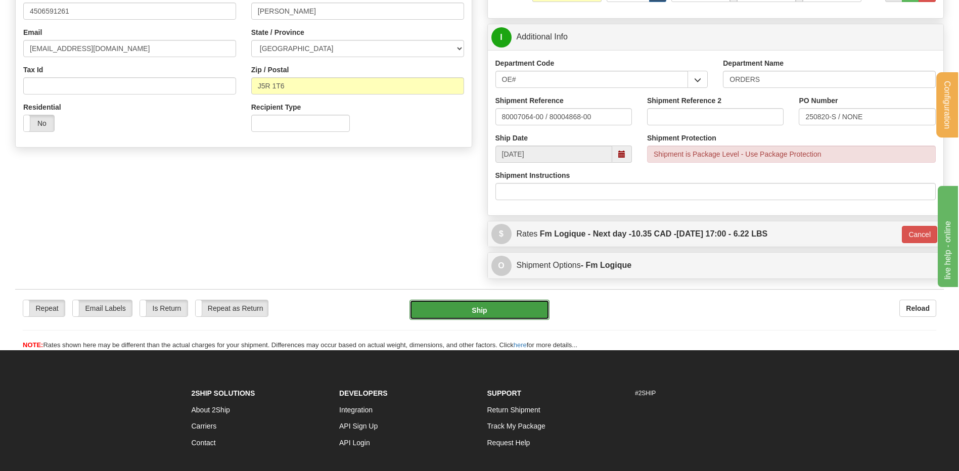
click at [478, 318] on button "Ship" at bounding box center [479, 310] width 140 height 20
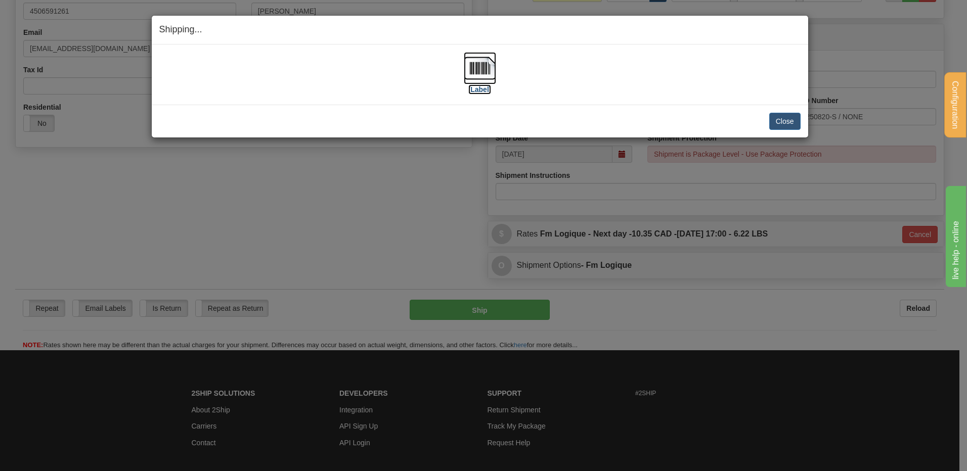
click at [484, 65] on img at bounding box center [480, 68] width 32 height 32
click at [782, 124] on button "Close" at bounding box center [784, 121] width 31 height 17
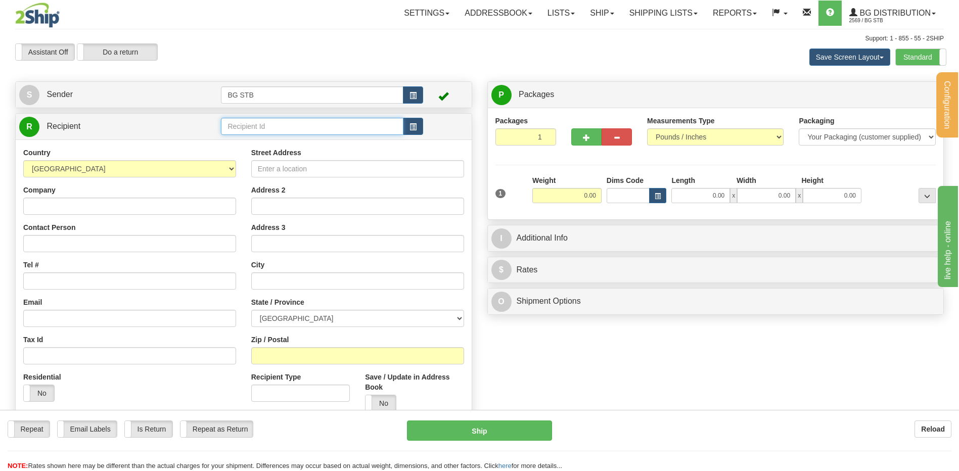
click at [306, 123] on input "text" at bounding box center [312, 126] width 182 height 17
type input "9593"
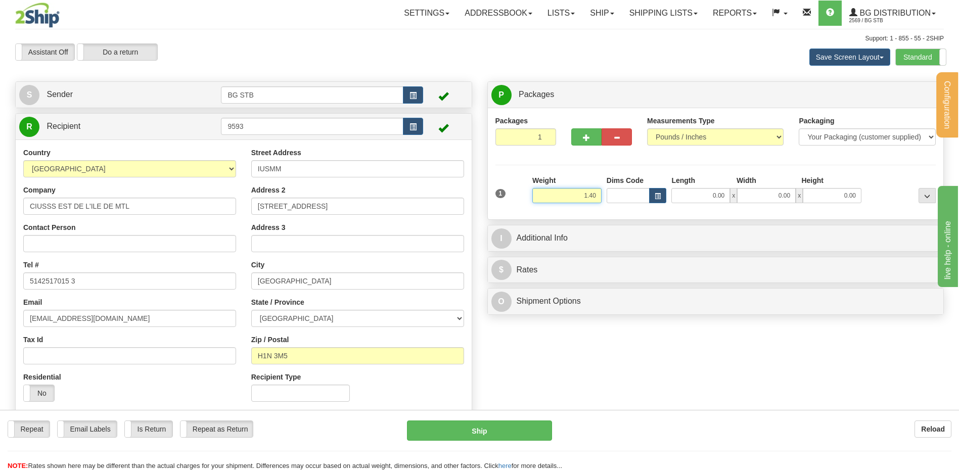
type input "1.40"
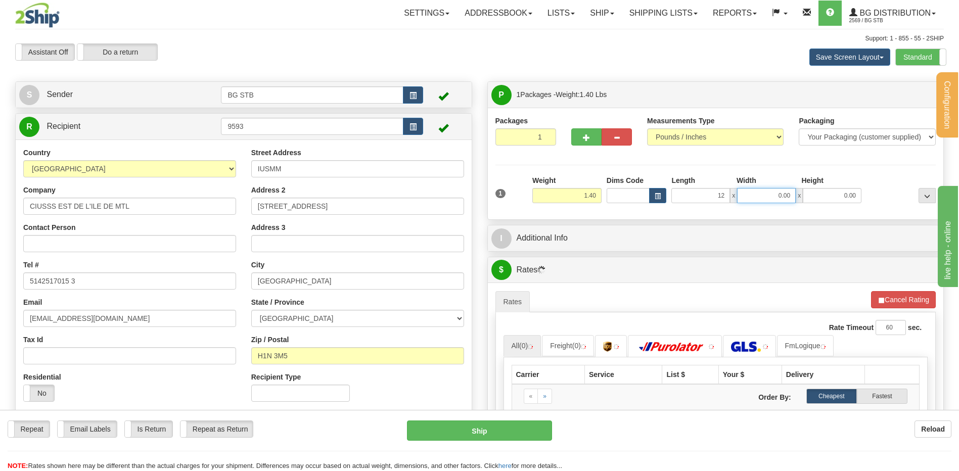
type input "12.00"
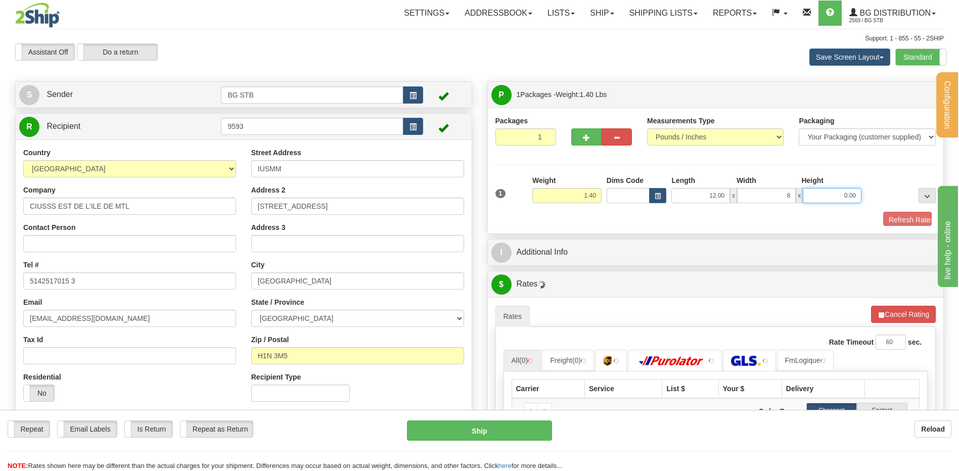
type input "8.00"
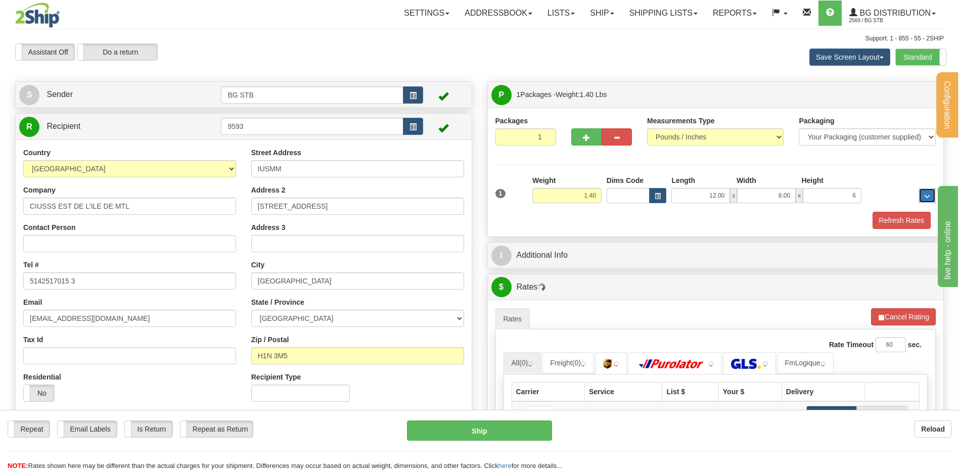
type input "6.00"
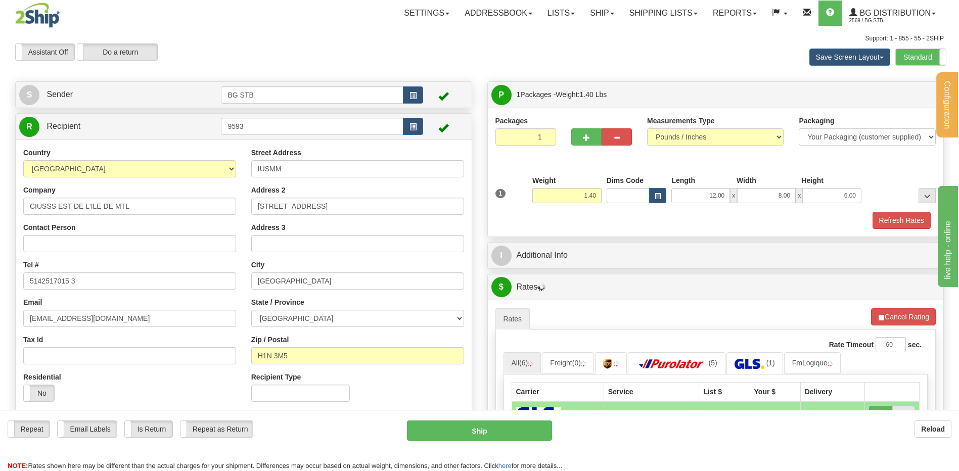
click at [573, 266] on div "I Additional Info" at bounding box center [716, 256] width 456 height 26
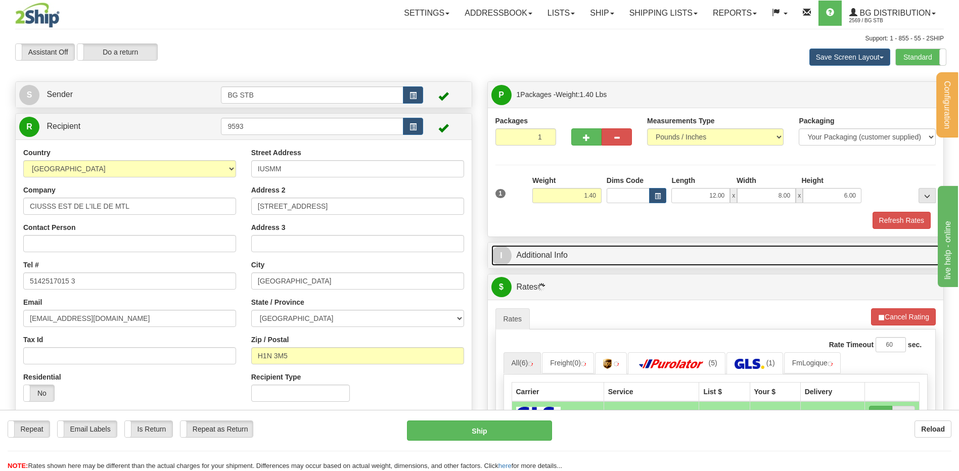
click at [576, 252] on link "I Additional Info" at bounding box center [715, 255] width 449 height 21
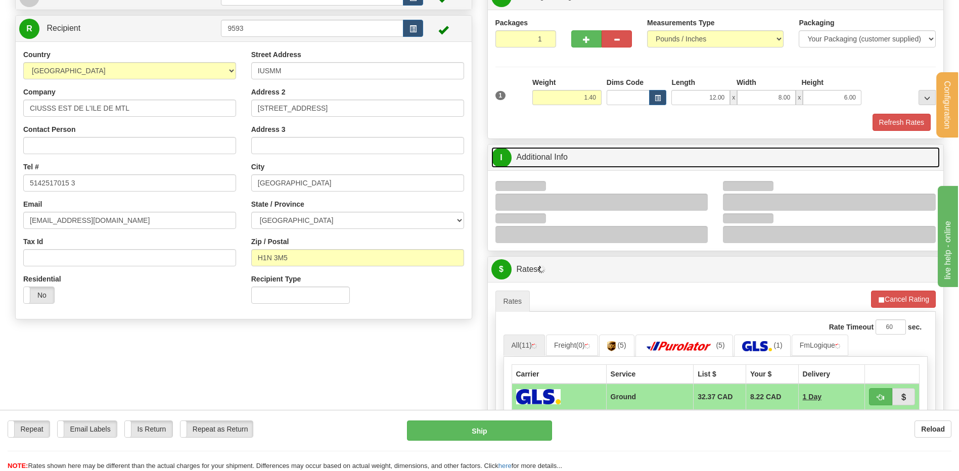
scroll to position [202, 0]
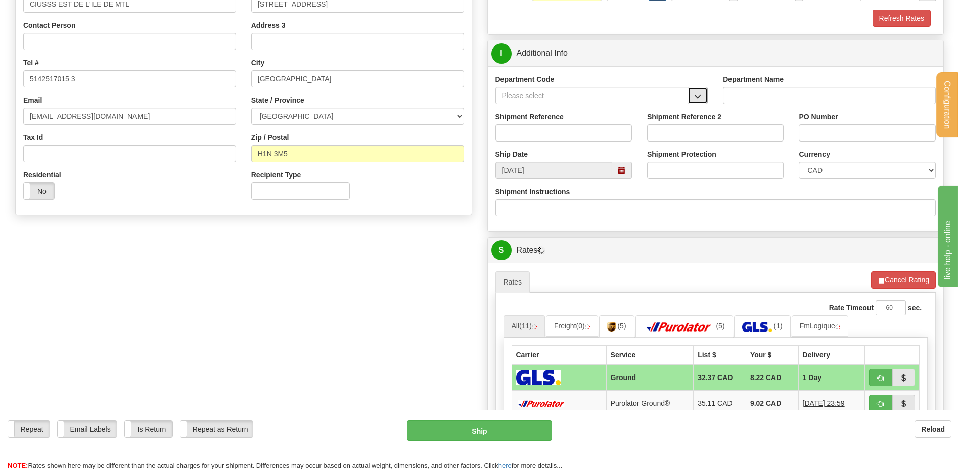
click at [696, 99] on span "button" at bounding box center [697, 96] width 7 height 7
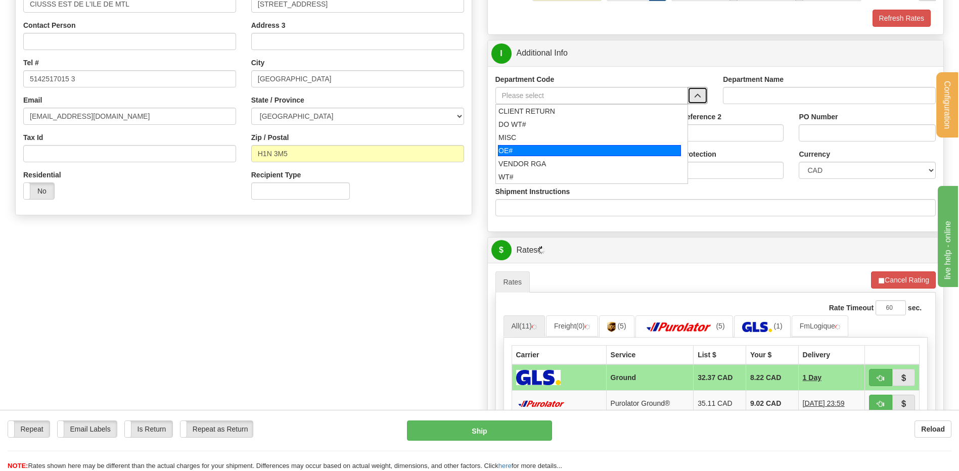
click at [555, 149] on div "OE#" at bounding box center [589, 150] width 183 height 11
type input "OE#"
type input "ORDERS"
click at [549, 137] on input "Shipment Reference" at bounding box center [563, 132] width 136 height 17
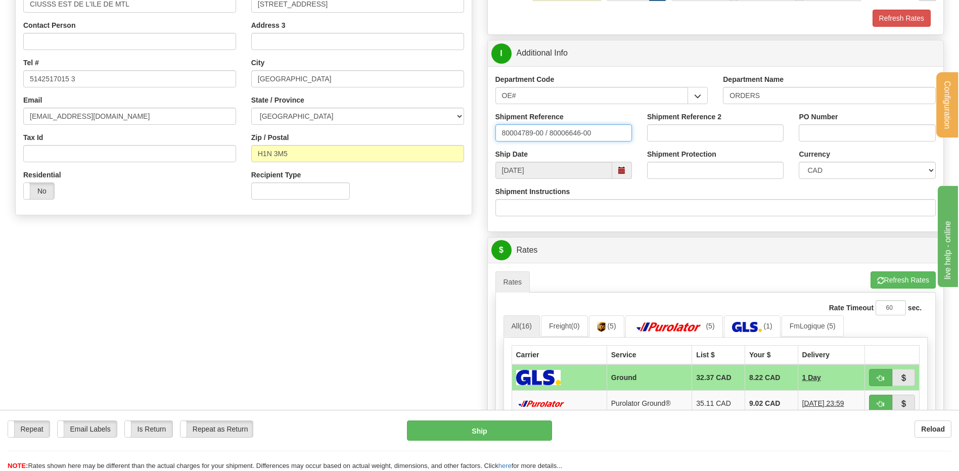
type input "80004789-00 / 80006646-00"
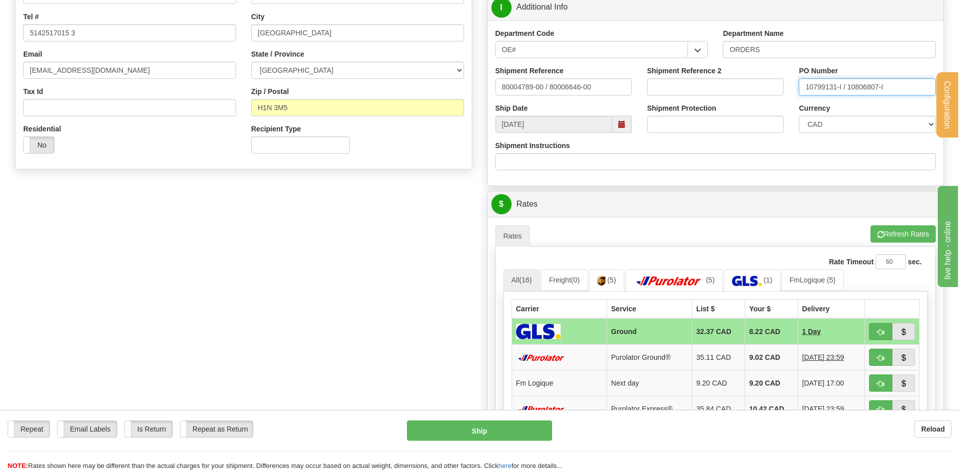
scroll to position [354, 0]
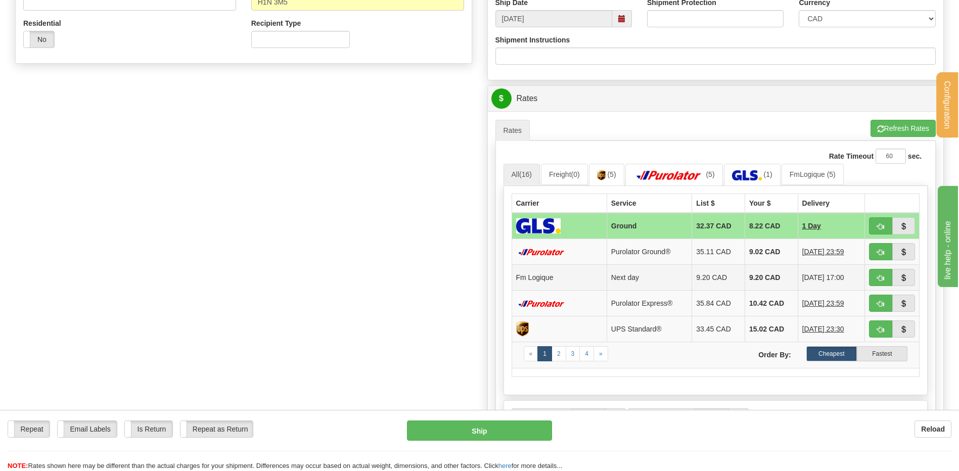
type input "10799131-I / 10806807-I"
click at [879, 275] on span "button" at bounding box center [880, 278] width 7 height 7
type input "jour"
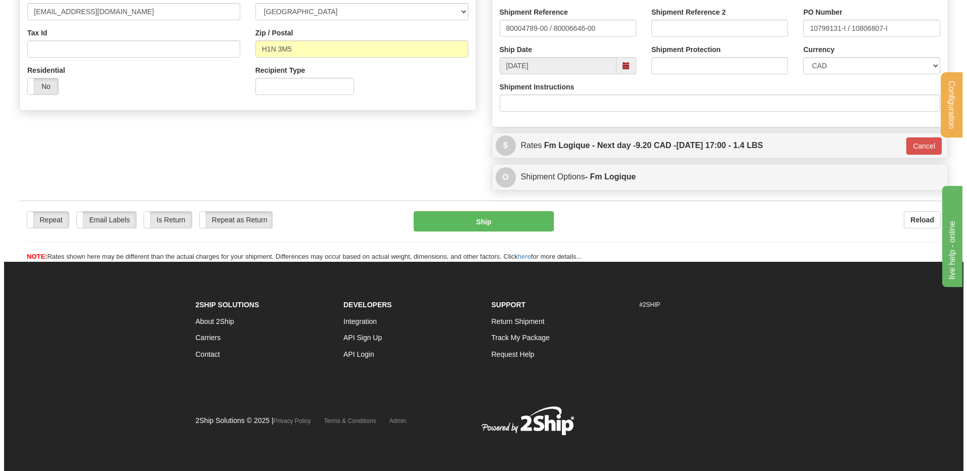
scroll to position [307, 0]
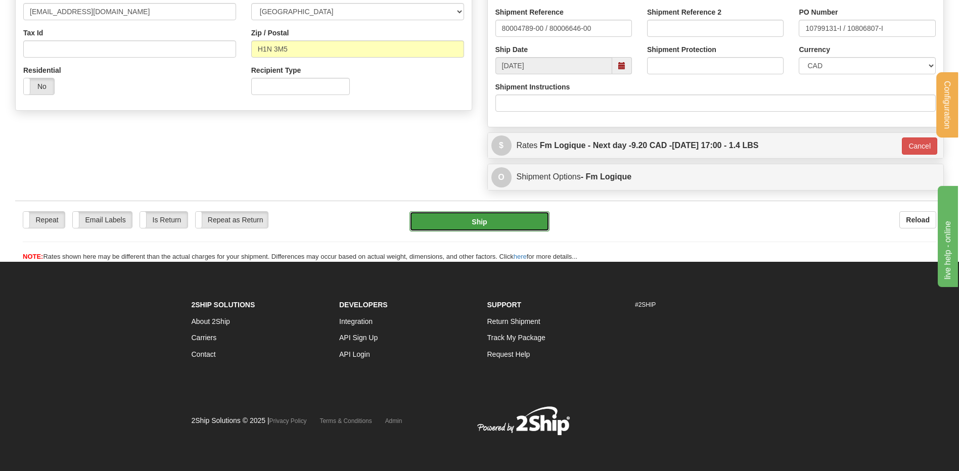
click at [458, 222] on button "Ship" at bounding box center [479, 221] width 140 height 20
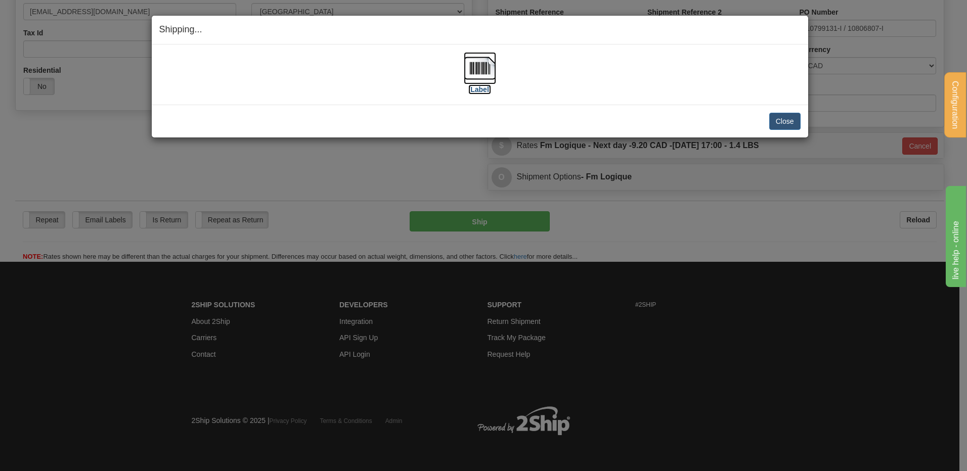
click at [483, 77] on img at bounding box center [480, 68] width 32 height 32
click at [776, 124] on button "Close" at bounding box center [784, 121] width 31 height 17
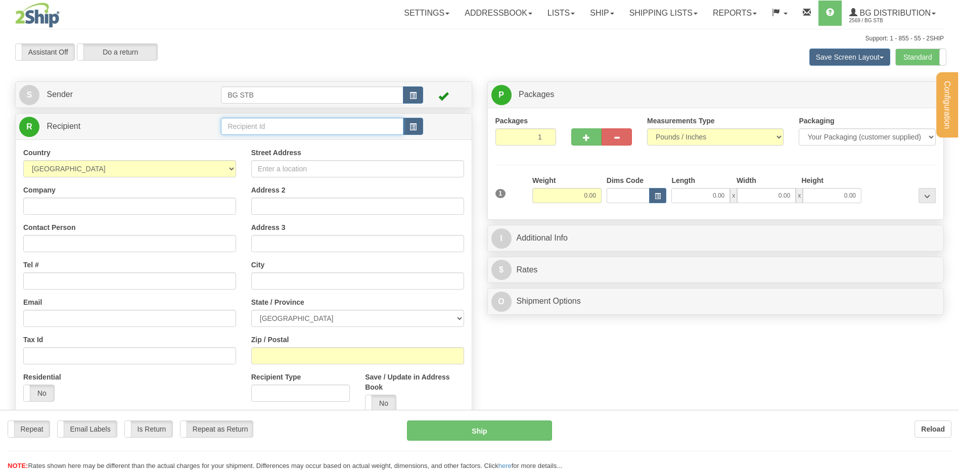
click at [241, 127] on input "text" at bounding box center [312, 126] width 182 height 17
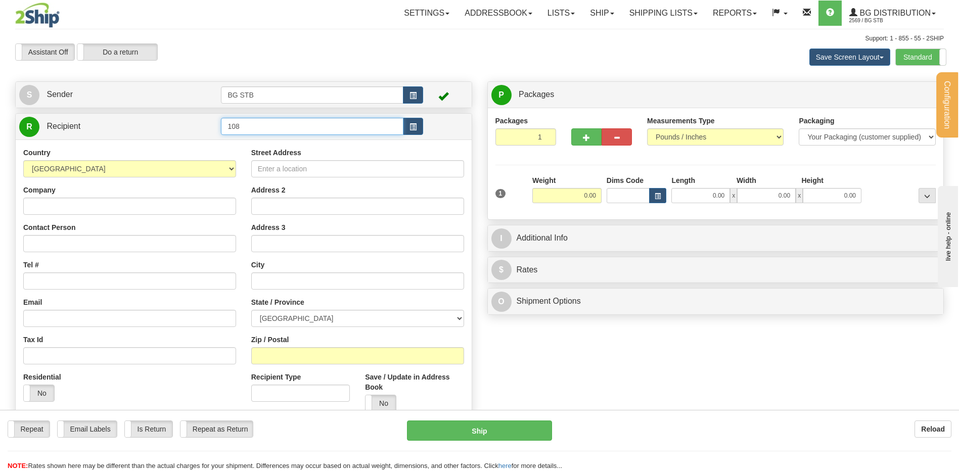
type input "108"
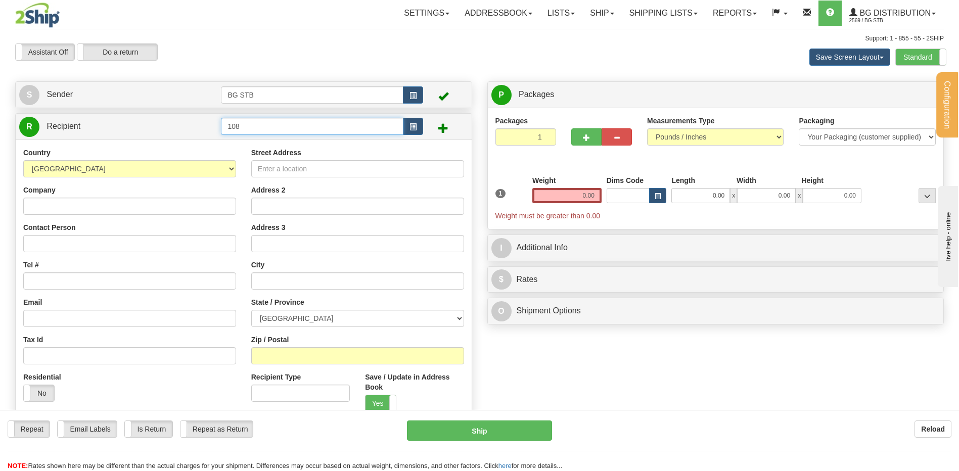
click at [227, 127] on input "108" at bounding box center [312, 126] width 182 height 17
type input "4108"
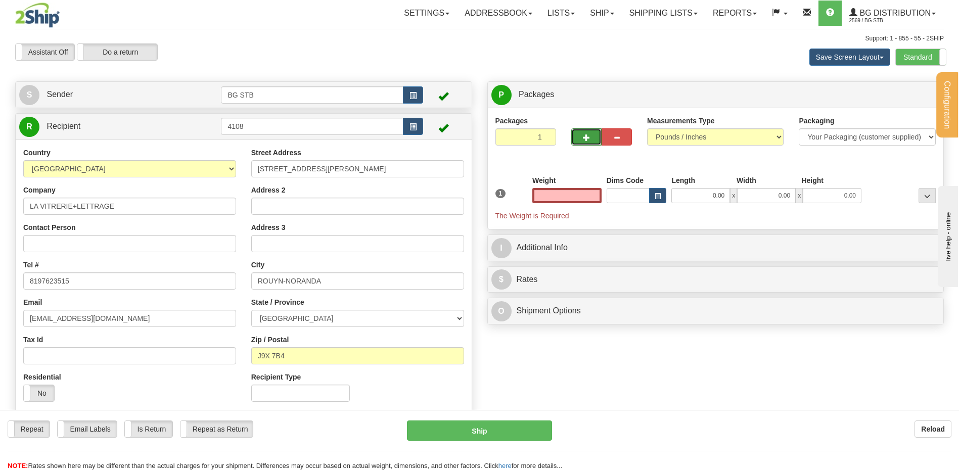
type input "0.00"
click at [580, 136] on button "button" at bounding box center [586, 136] width 30 height 17
click at [581, 138] on button "button" at bounding box center [586, 136] width 30 height 17
type input "3"
drag, startPoint x: 923, startPoint y: 96, endPoint x: 914, endPoint y: 97, distance: 8.7
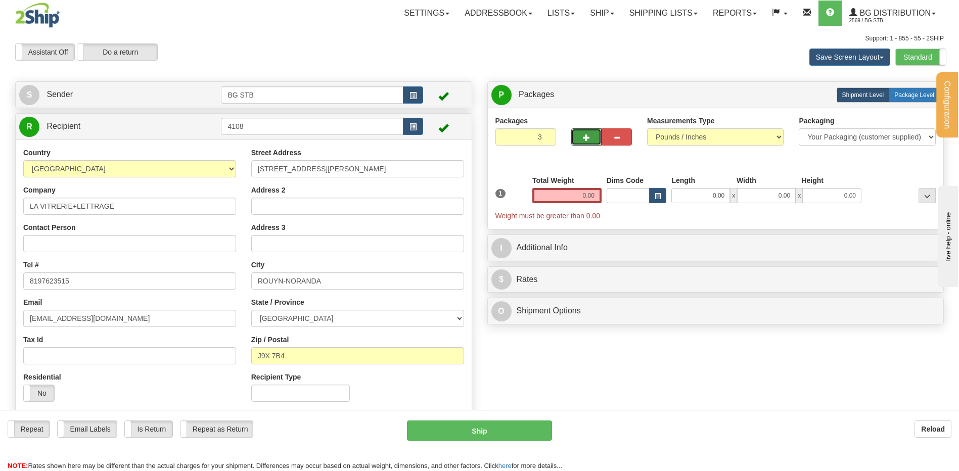
click at [921, 96] on span "Package Level" at bounding box center [914, 94] width 40 height 7
radio input "true"
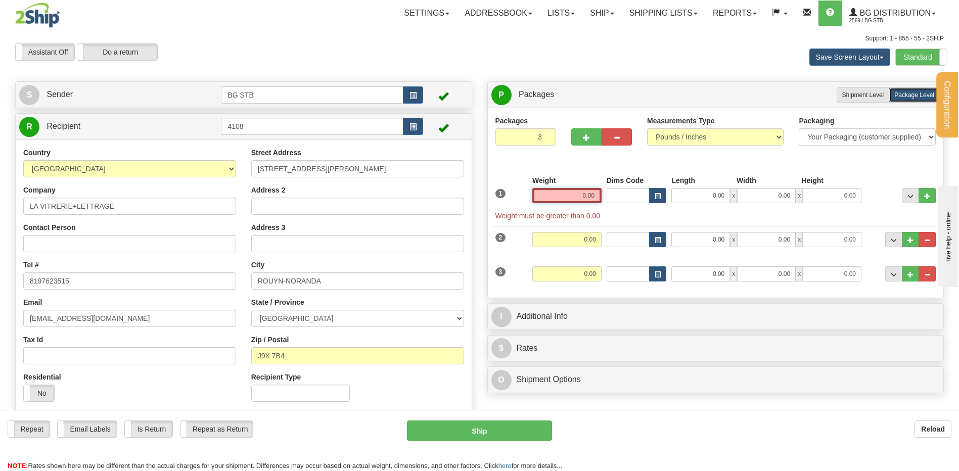
click at [561, 193] on input "0.00" at bounding box center [566, 195] width 69 height 15
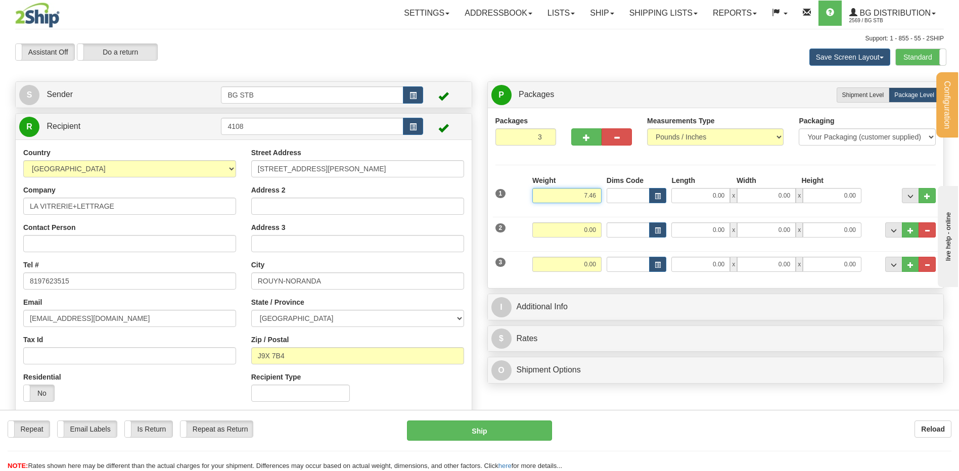
type input "7.46"
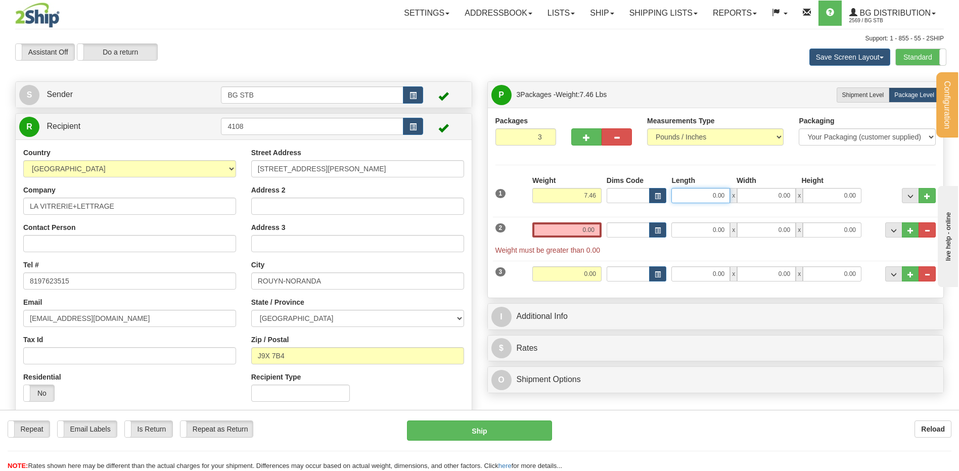
click at [703, 194] on input "0.00" at bounding box center [700, 195] width 59 height 15
type input "19.00"
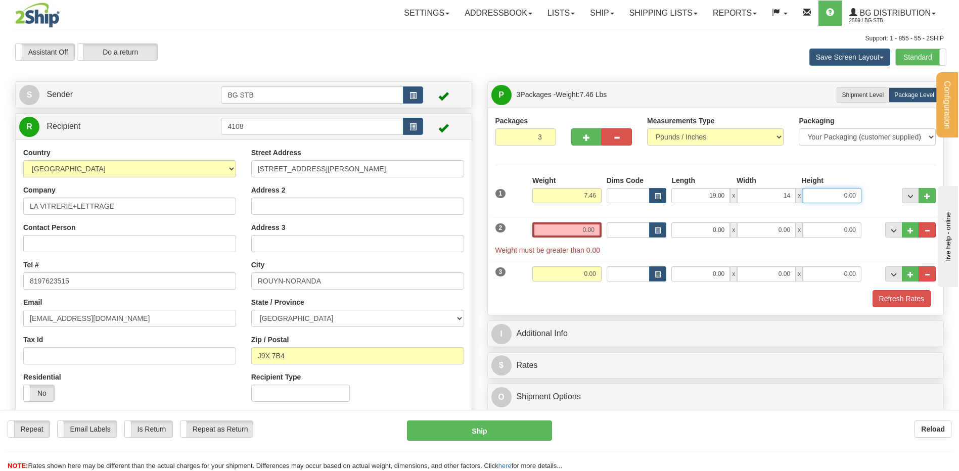
type input "14.00"
type input "8.00"
click at [554, 226] on input "0.00" at bounding box center [566, 229] width 69 height 15
type input "7.00"
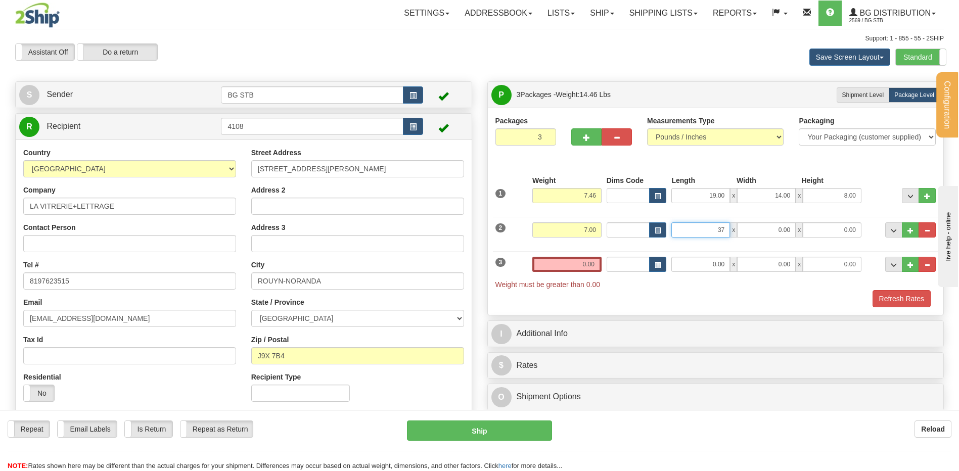
type input "37.00"
type input "11.00"
type input "6.00"
click at [574, 281] on span "Weight must be greater than 0.00" at bounding box center [547, 285] width 105 height 8
click at [575, 273] on div "Weight 0.00" at bounding box center [567, 268] width 74 height 23
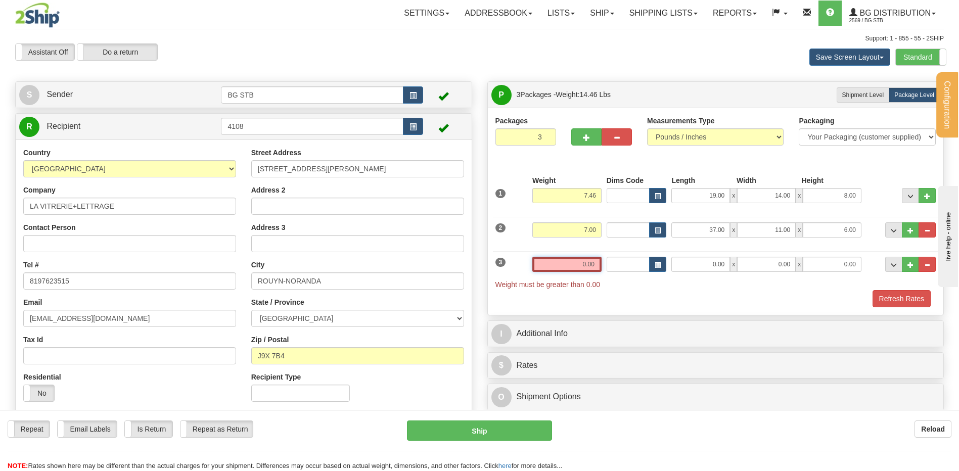
click at [576, 267] on input "0.00" at bounding box center [566, 264] width 69 height 15
type input "7.00"
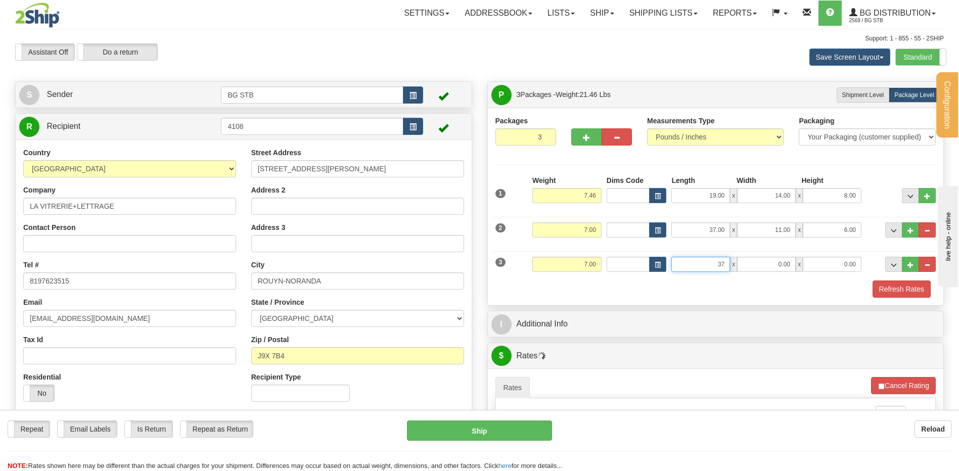
type input "37.00"
type input "11.00"
type input "6.00"
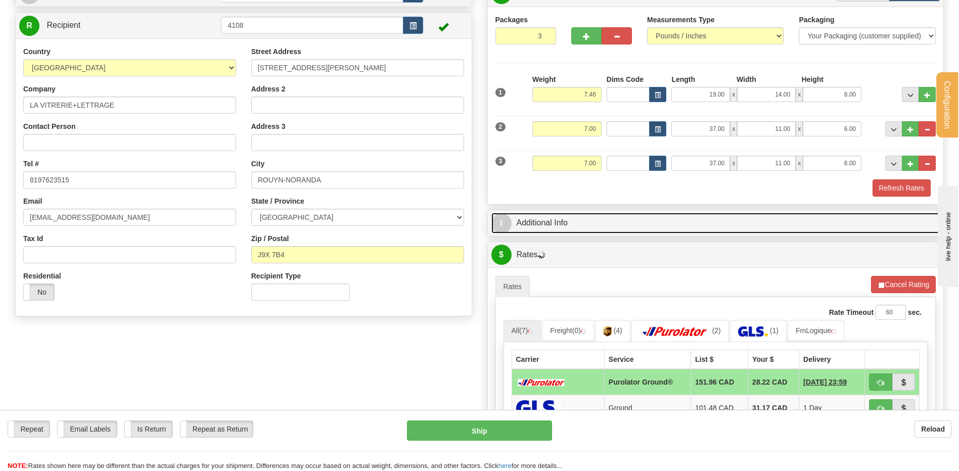
click at [579, 225] on link "I Additional Info" at bounding box center [715, 223] width 449 height 21
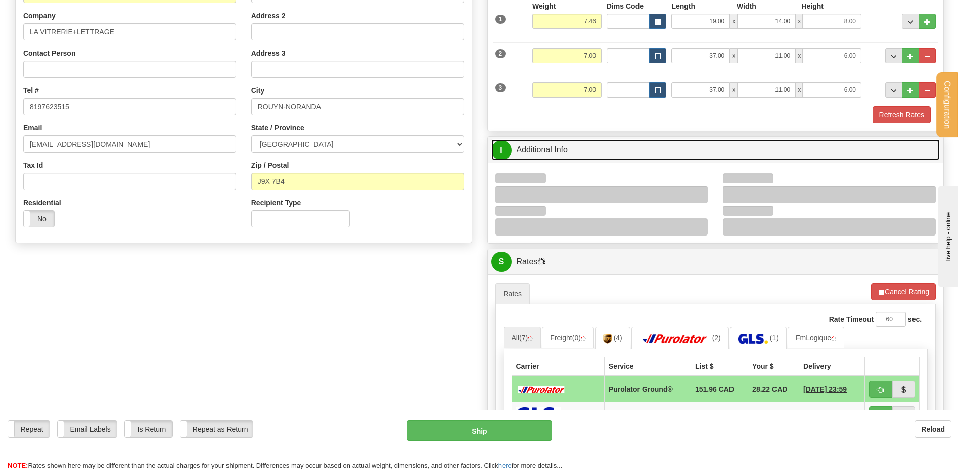
scroll to position [253, 0]
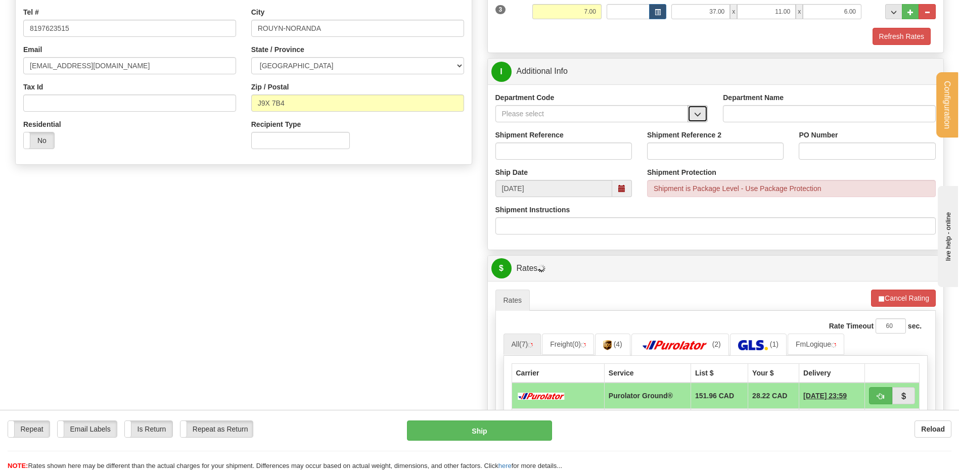
click at [697, 115] on span "button" at bounding box center [697, 114] width 7 height 7
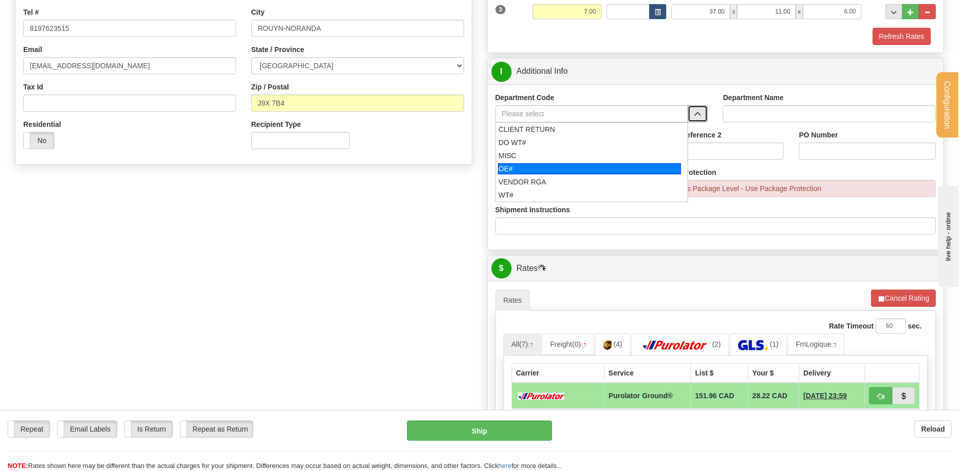
drag, startPoint x: 511, startPoint y: 169, endPoint x: 522, endPoint y: 147, distance: 24.7
click at [511, 166] on div "OE#" at bounding box center [589, 168] width 183 height 11
type input "OE#"
type input "ORDERS"
click at [522, 147] on input "Shipment Reference" at bounding box center [563, 151] width 136 height 17
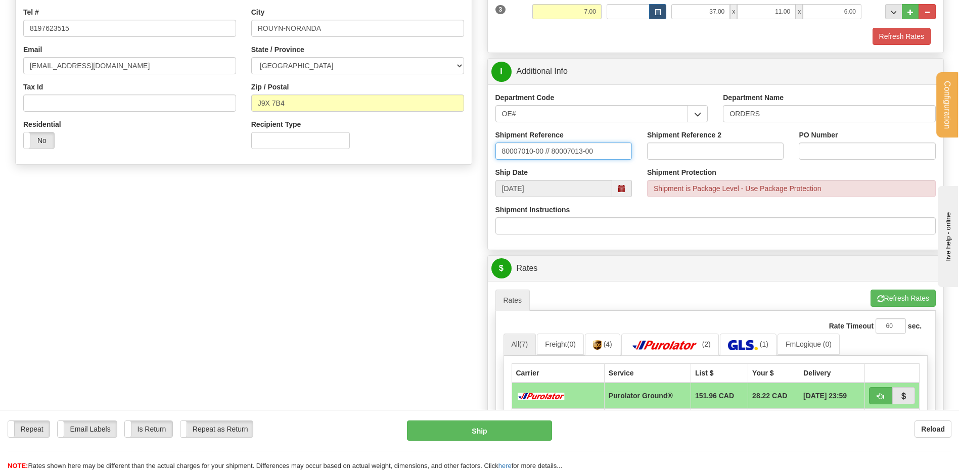
type input "80007010-00 // 80007013-00"
click at [830, 146] on input "PO Number" at bounding box center [867, 151] width 136 height 17
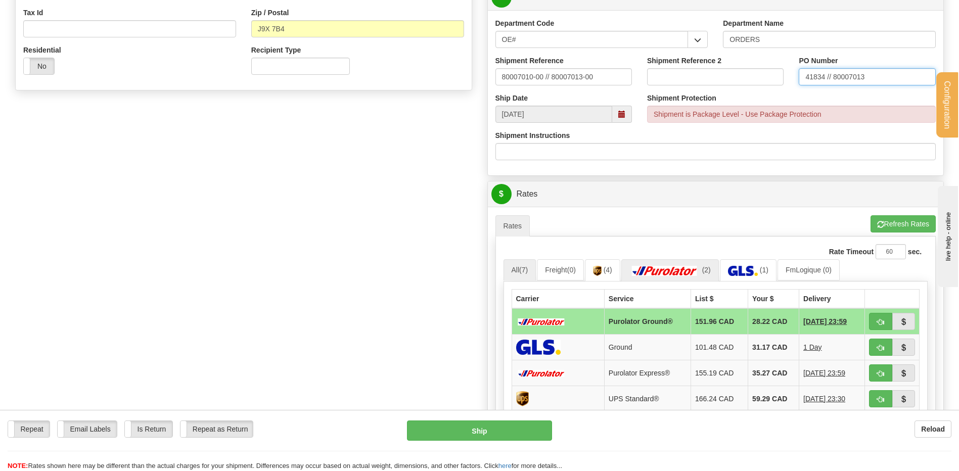
scroll to position [404, 0]
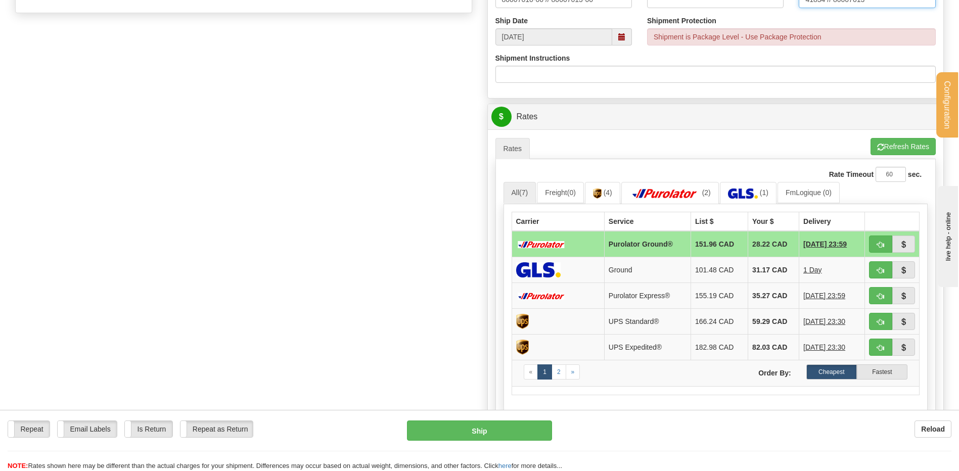
type input "41834 // 80007013"
click at [883, 245] on span "button" at bounding box center [880, 245] width 7 height 7
type input "260"
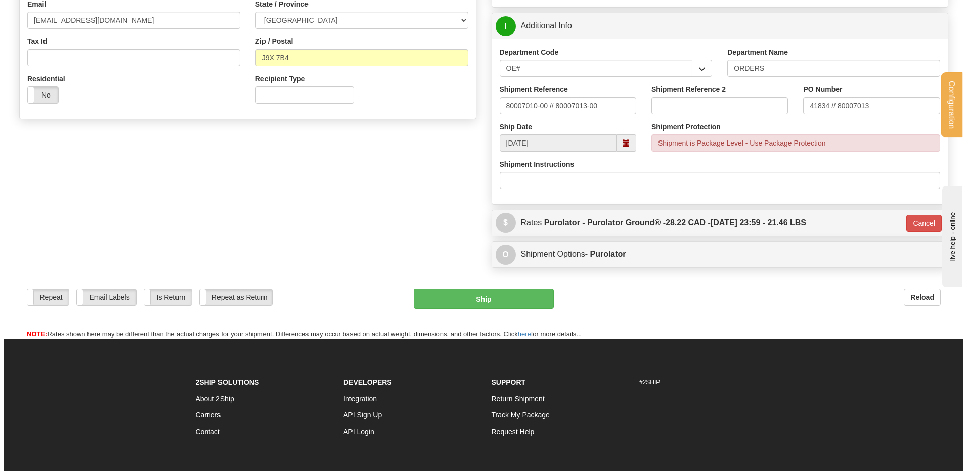
scroll to position [289, 0]
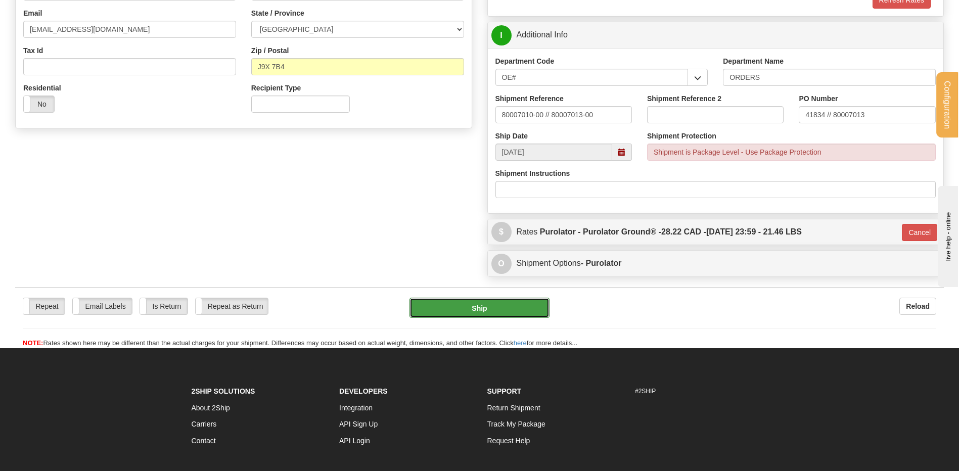
click at [476, 305] on button "Ship" at bounding box center [479, 308] width 140 height 20
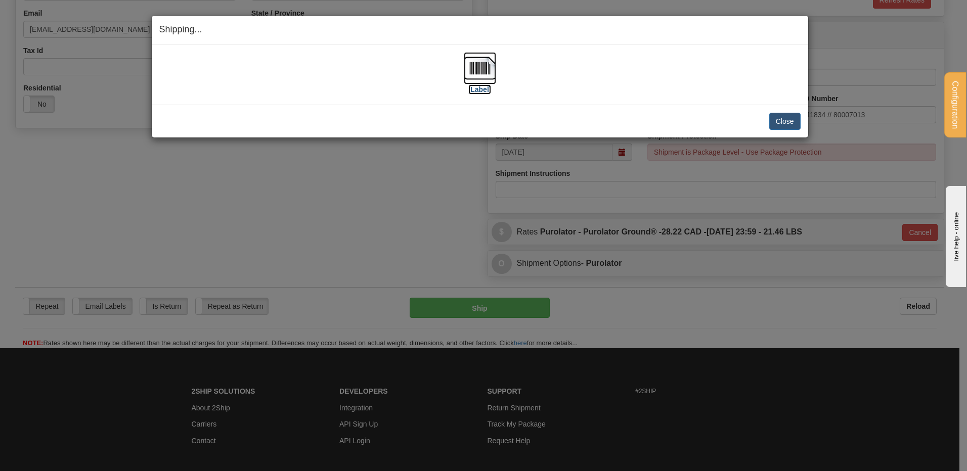
click at [479, 71] on img at bounding box center [480, 68] width 32 height 32
click at [782, 120] on button "Close" at bounding box center [784, 121] width 31 height 17
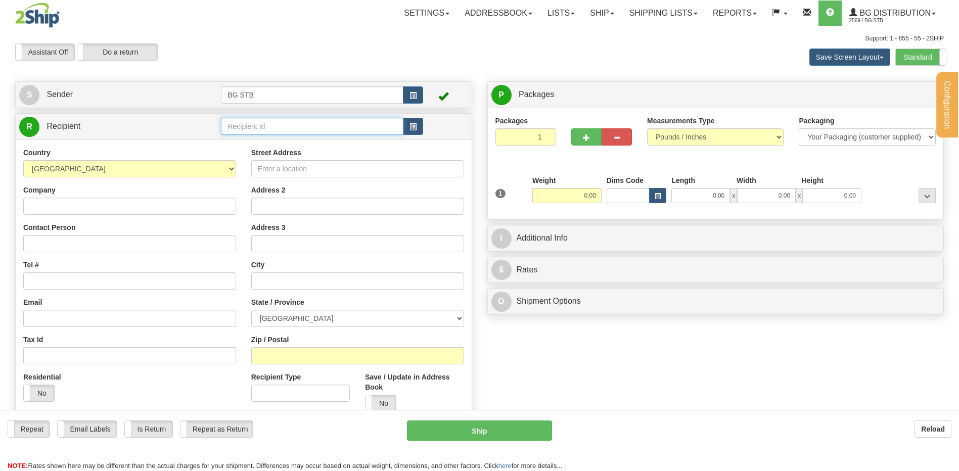
click at [276, 134] on input "text" at bounding box center [312, 126] width 182 height 17
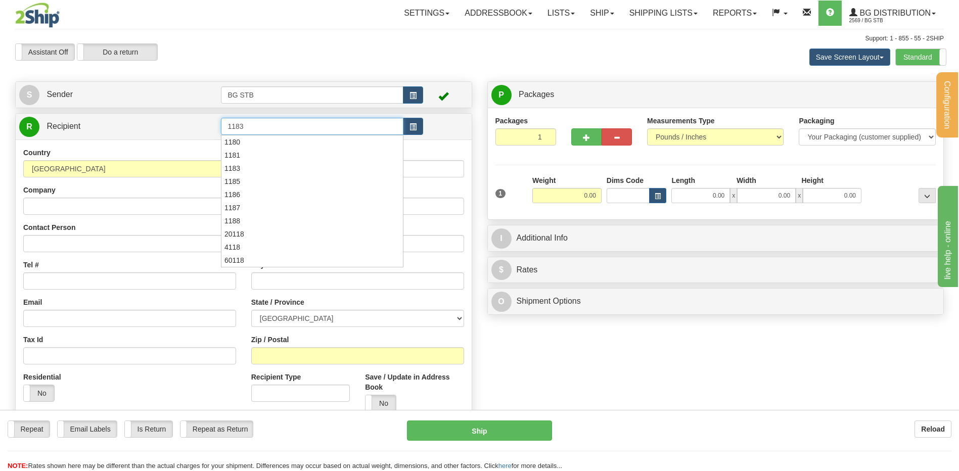
type input "1183"
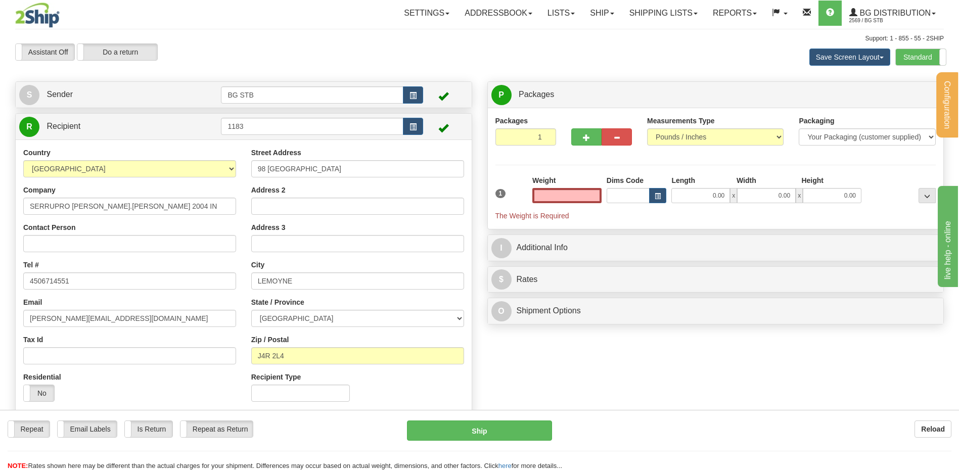
type input "0.00"
click at [576, 197] on input "0.00" at bounding box center [566, 195] width 69 height 15
type input "0.00"
drag, startPoint x: 561, startPoint y: 192, endPoint x: 586, endPoint y: 147, distance: 51.6
click at [562, 192] on input "0.00" at bounding box center [566, 195] width 69 height 15
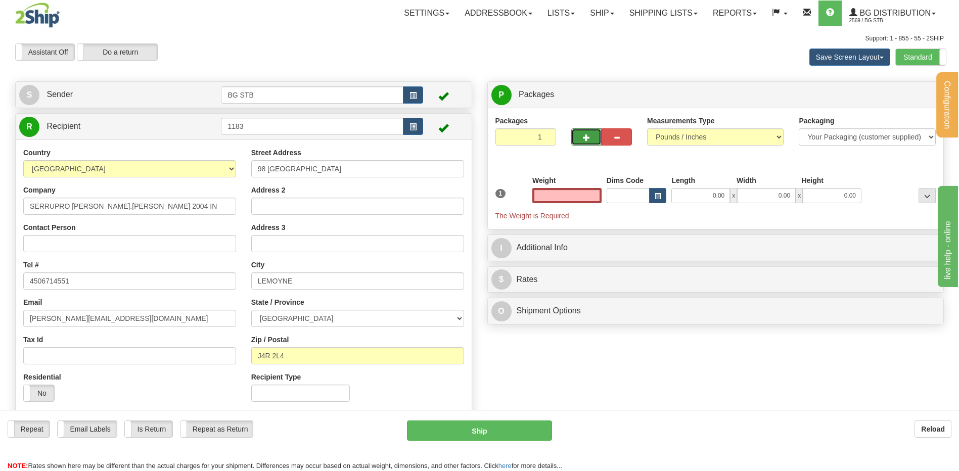
type input "0.00"
click at [584, 133] on button "button" at bounding box center [586, 136] width 30 height 17
type input "2"
click at [909, 99] on label "Package Level Pack.." at bounding box center [914, 94] width 51 height 15
radio input "true"
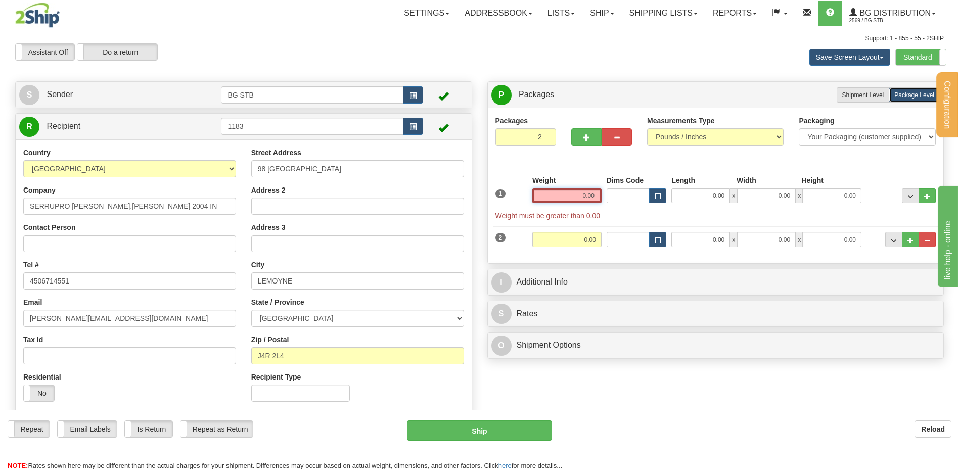
click at [554, 198] on input "0.00" at bounding box center [566, 195] width 69 height 15
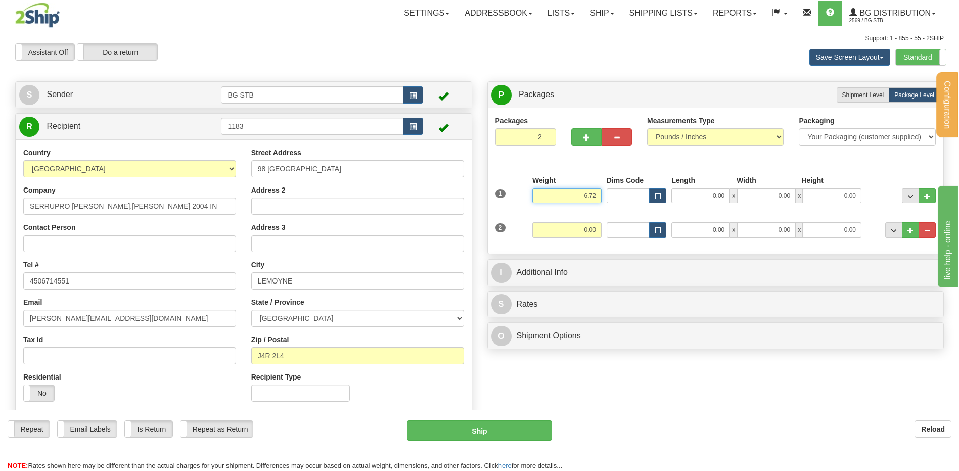
type input "6.72"
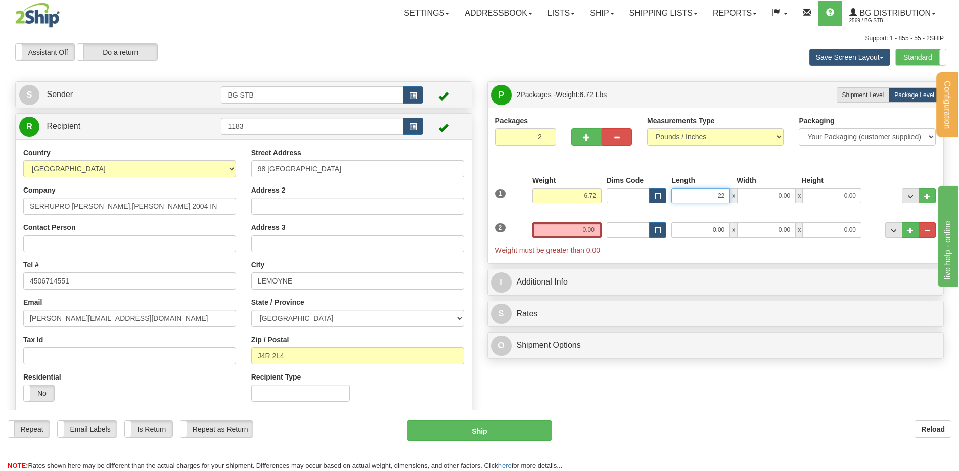
type input "22.00"
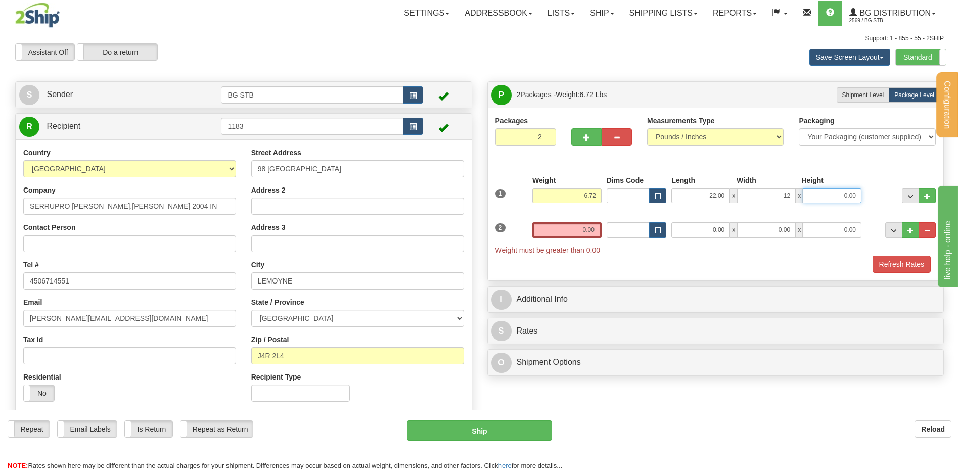
type input "12.00"
type input "7.00"
click at [589, 230] on input "0.00" at bounding box center [566, 229] width 69 height 15
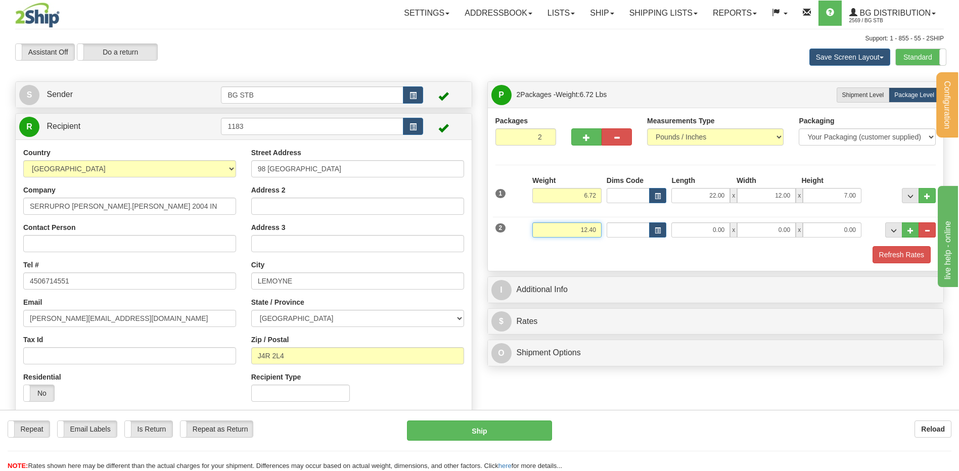
type input "12.40"
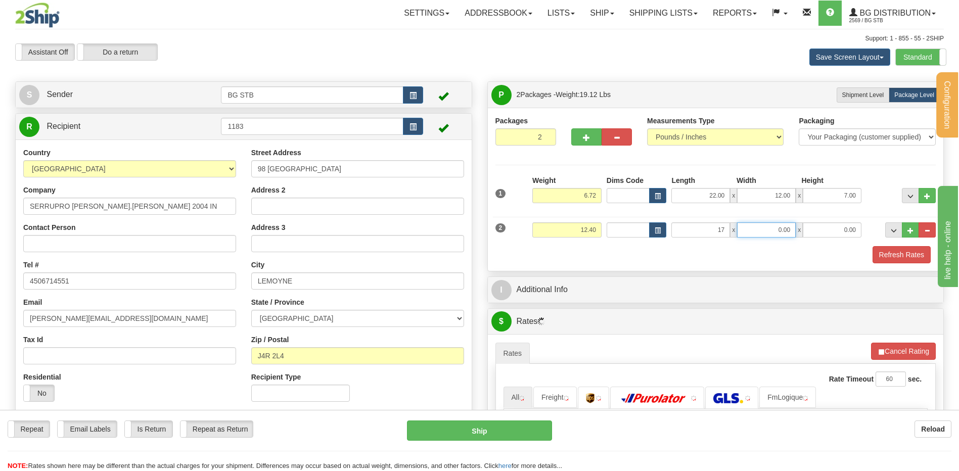
type input "17.00"
type input "15.00"
type input "13"
type input "13.00"
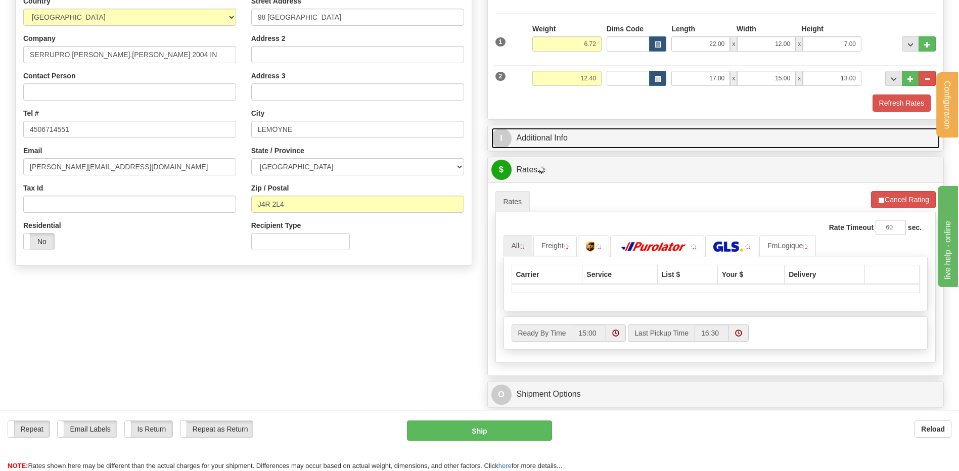
click at [595, 133] on link "I Additional Info" at bounding box center [715, 138] width 449 height 21
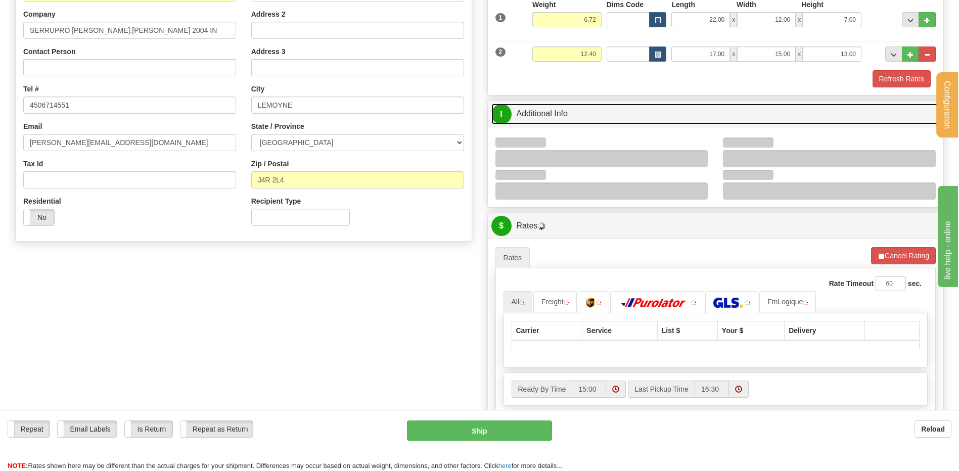
scroll to position [152, 0]
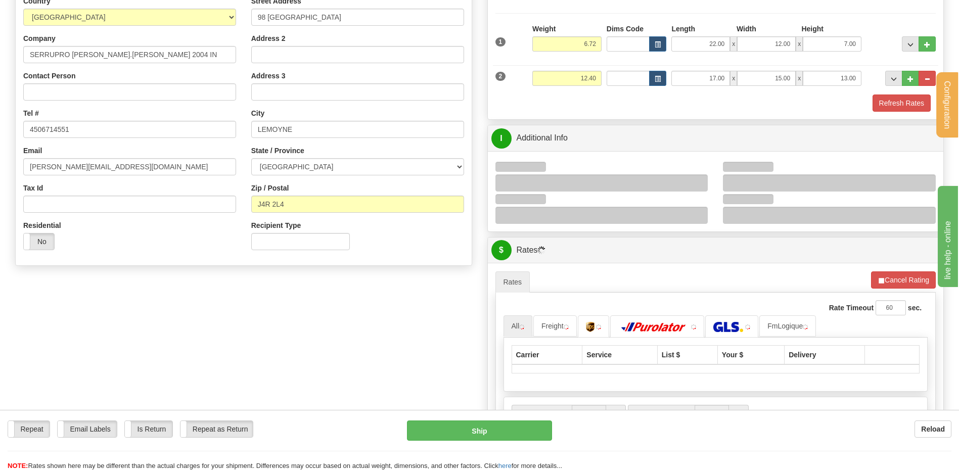
click at [700, 183] on div at bounding box center [601, 182] width 213 height 17
click at [700, 182] on div at bounding box center [601, 182] width 213 height 17
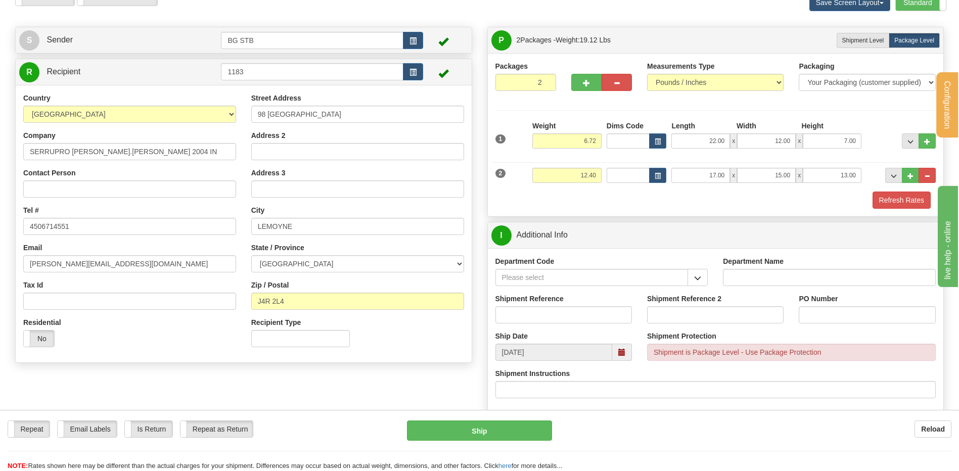
scroll to position [51, 0]
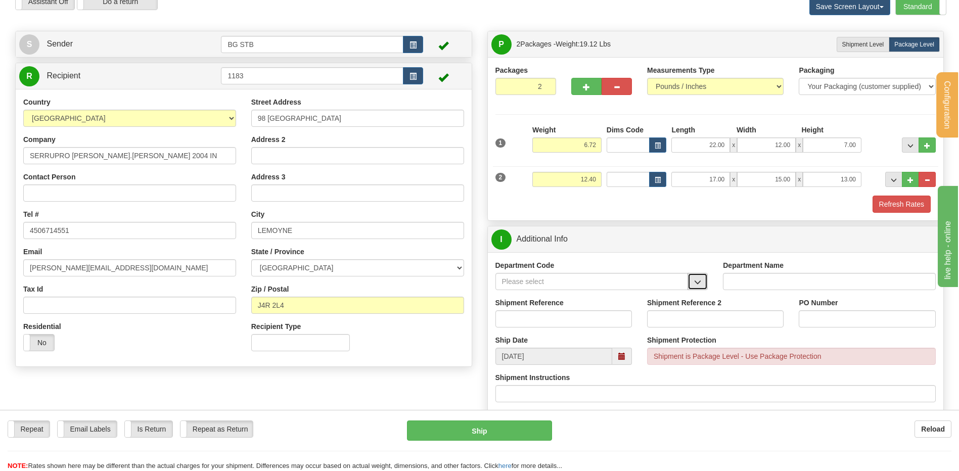
drag, startPoint x: 699, startPoint y: 277, endPoint x: 692, endPoint y: 284, distance: 10.0
click at [699, 278] on button "button" at bounding box center [697, 281] width 20 height 17
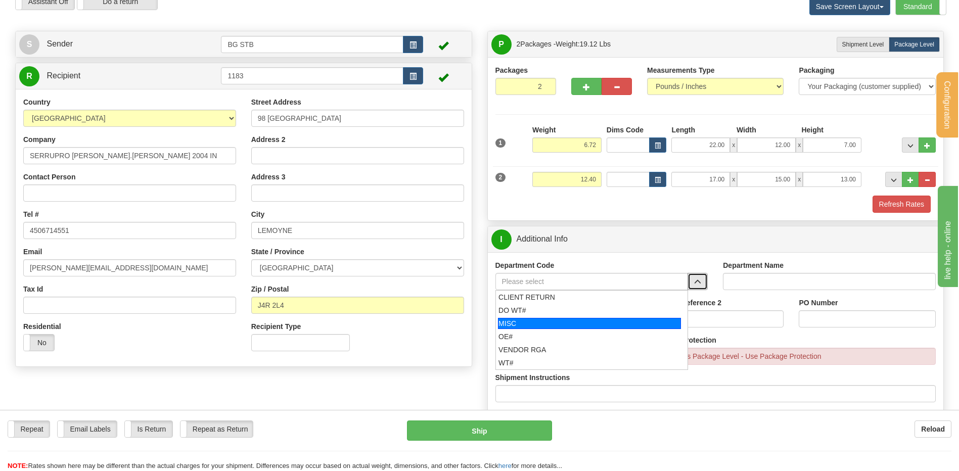
click at [536, 330] on li "OE#" at bounding box center [592, 336] width 192 height 13
type input "OE#"
type input "ORDERS"
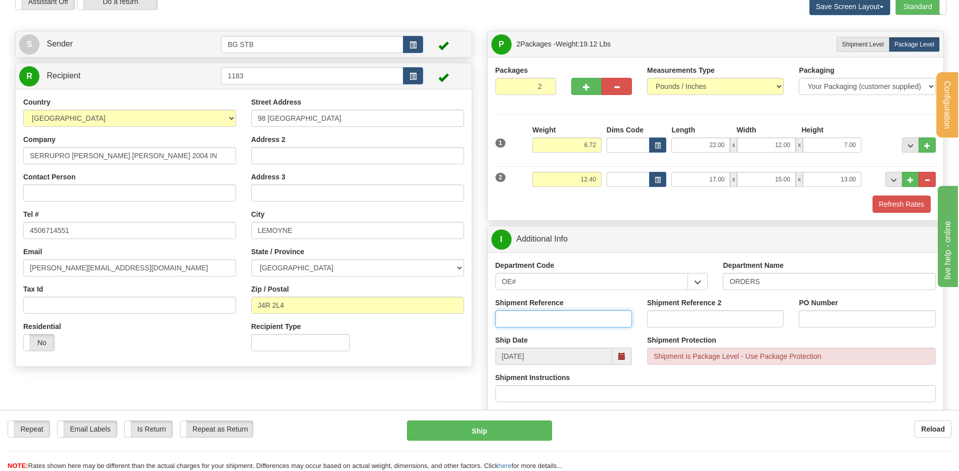
click at [537, 318] on input "Shipment Reference" at bounding box center [563, 318] width 136 height 17
type input "80006169-00"
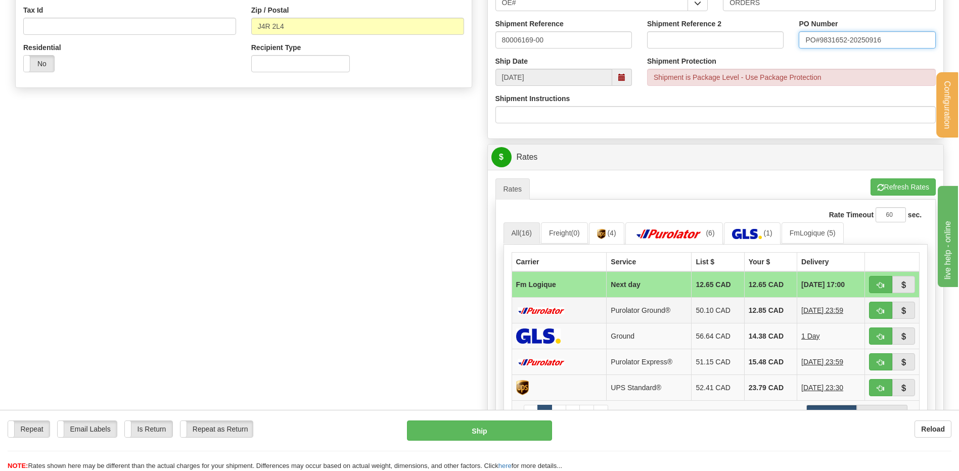
scroll to position [404, 0]
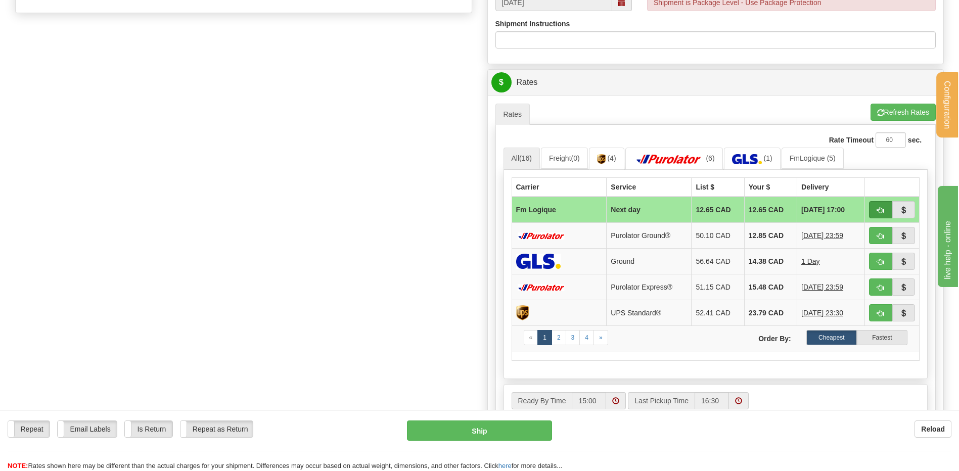
type input "PO#9831652-20250916"
click at [887, 209] on button "button" at bounding box center [880, 209] width 23 height 17
type input "jour"
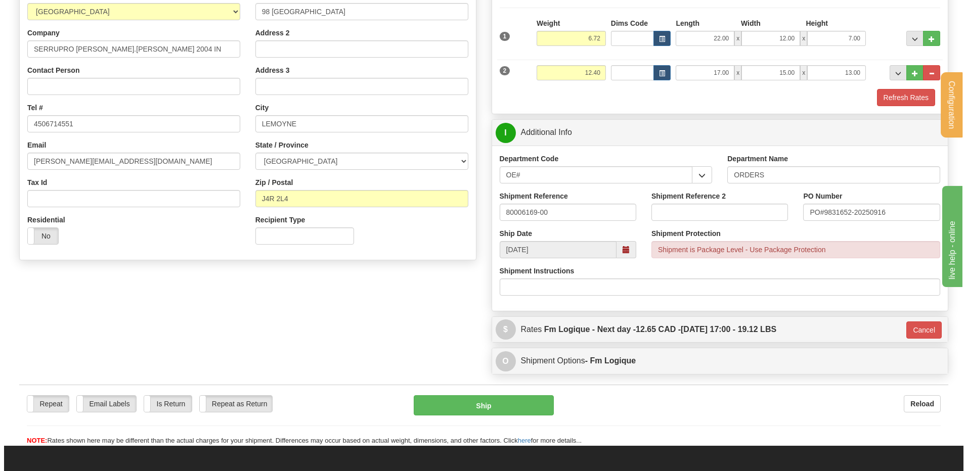
scroll to position [132, 0]
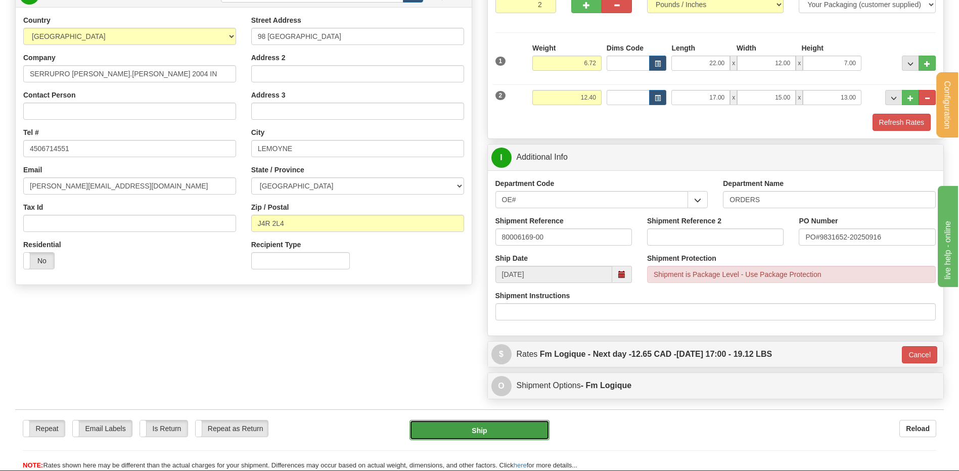
click at [479, 430] on button "Ship" at bounding box center [479, 430] width 140 height 20
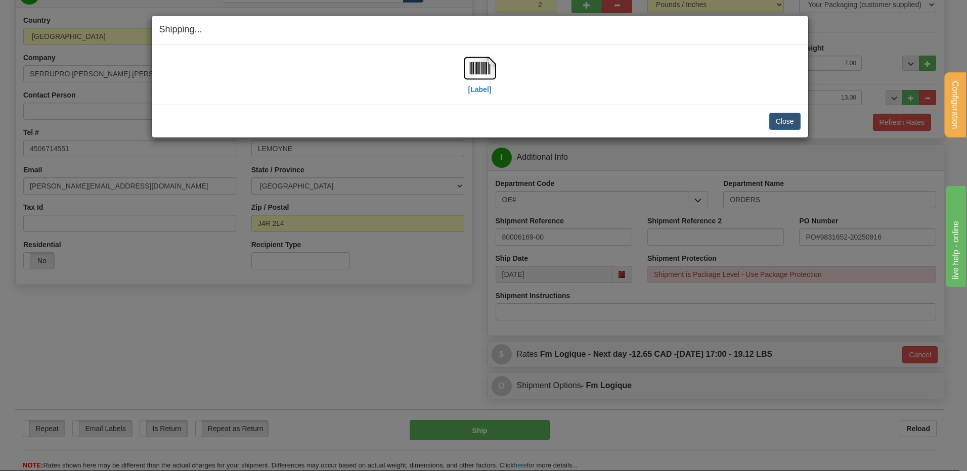
click at [508, 72] on div "[Label]" at bounding box center [479, 74] width 641 height 45
click at [484, 68] on img at bounding box center [480, 68] width 32 height 32
click at [777, 122] on button "Close" at bounding box center [784, 121] width 31 height 17
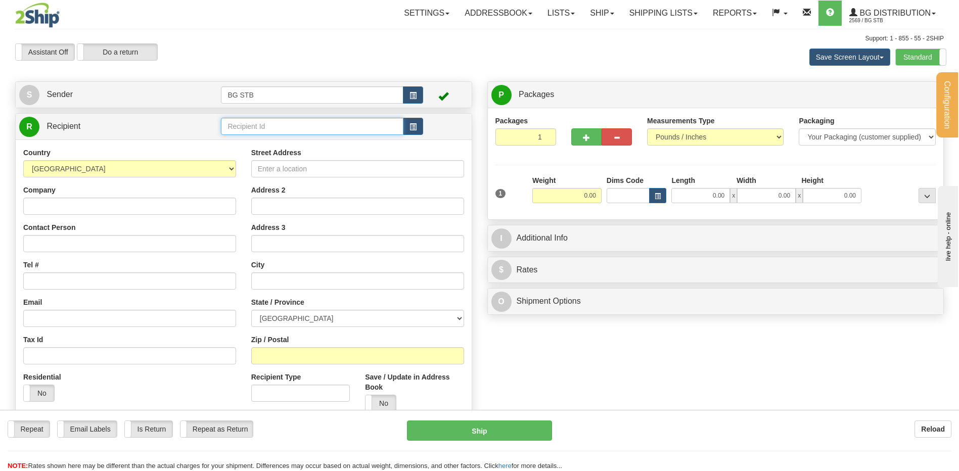
drag, startPoint x: 351, startPoint y: 133, endPoint x: 354, endPoint y: 127, distance: 7.2
click at [351, 133] on input "text" at bounding box center [312, 126] width 182 height 17
type input "4099"
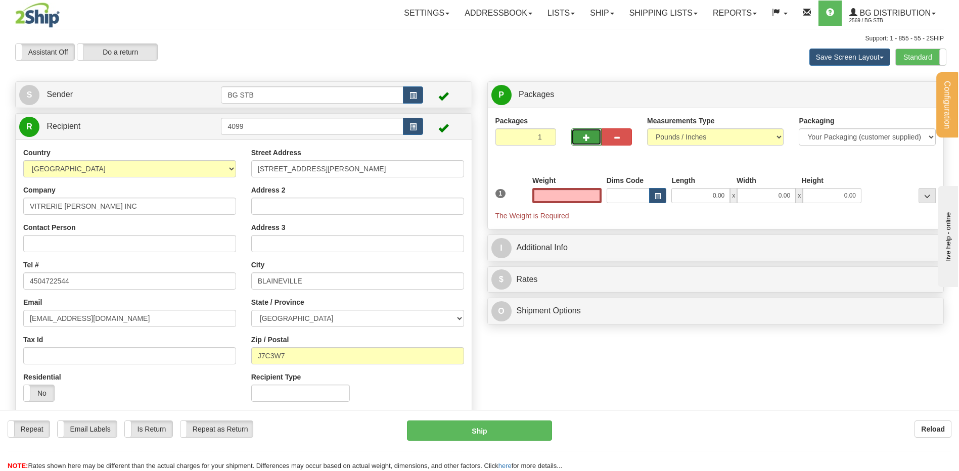
type input "0.00"
click at [579, 142] on button "button" at bounding box center [586, 136] width 30 height 17
click at [583, 138] on span "button" at bounding box center [586, 137] width 7 height 7
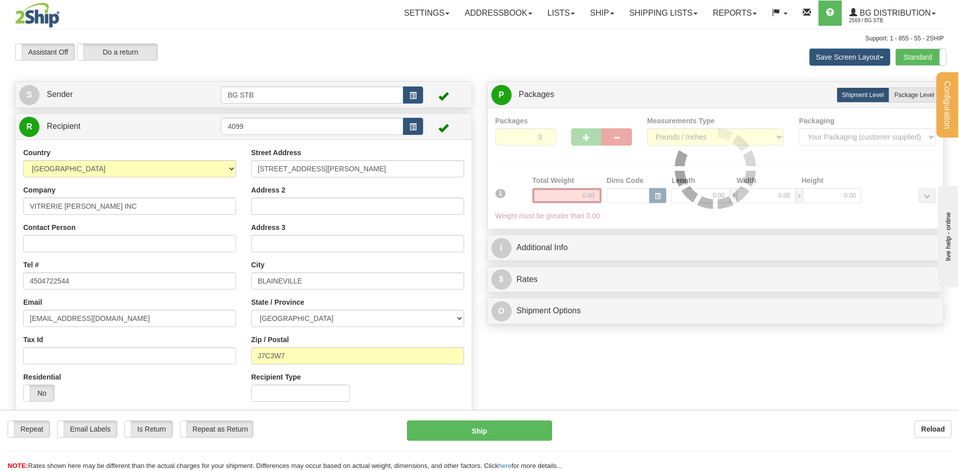
click at [582, 137] on div at bounding box center [715, 169] width 441 height 106
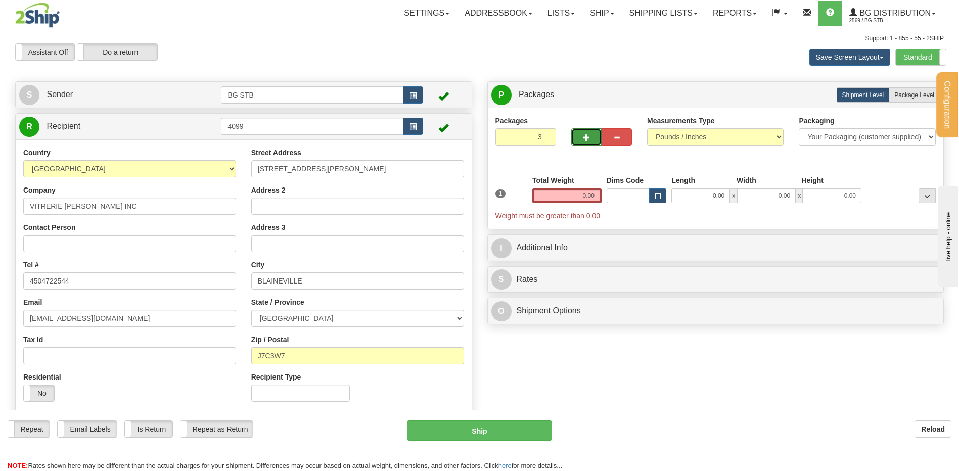
click at [593, 135] on button "button" at bounding box center [586, 136] width 30 height 17
type input "4"
click at [905, 91] on span "Package Level" at bounding box center [914, 94] width 40 height 7
radio input "true"
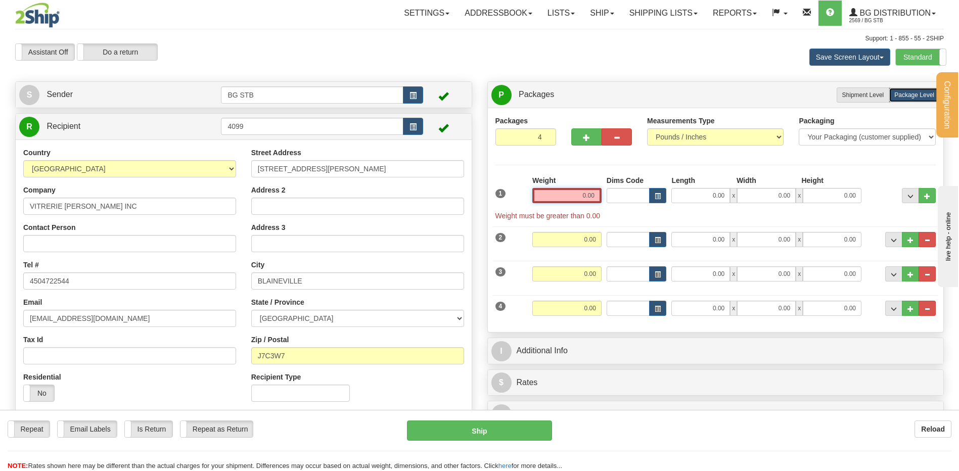
click at [568, 197] on input "0.00" at bounding box center [566, 195] width 69 height 15
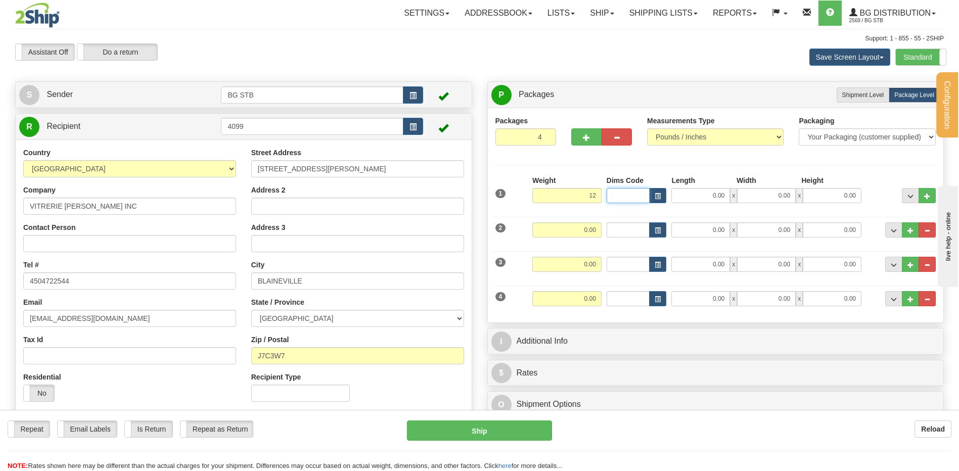
type input "12.00"
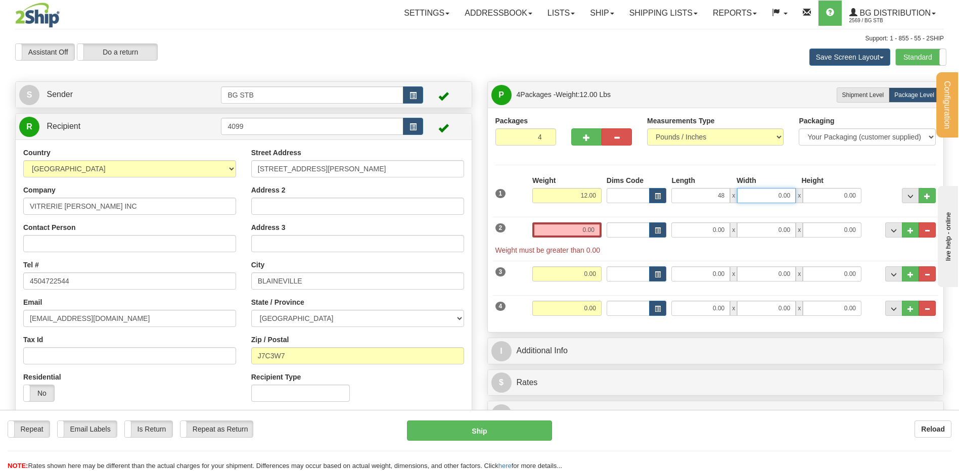
type input "48.00"
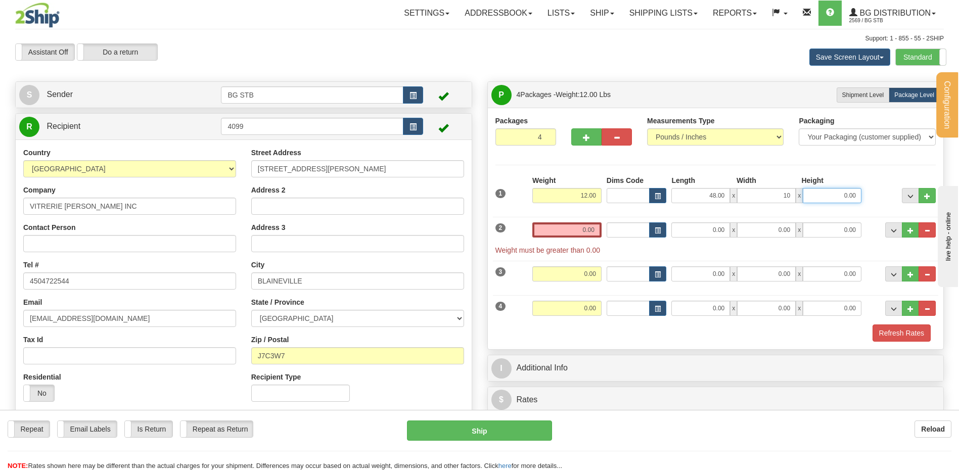
type input "10.00"
type input "6.00"
click at [563, 234] on input "0.00" at bounding box center [566, 229] width 69 height 15
type input "3.20"
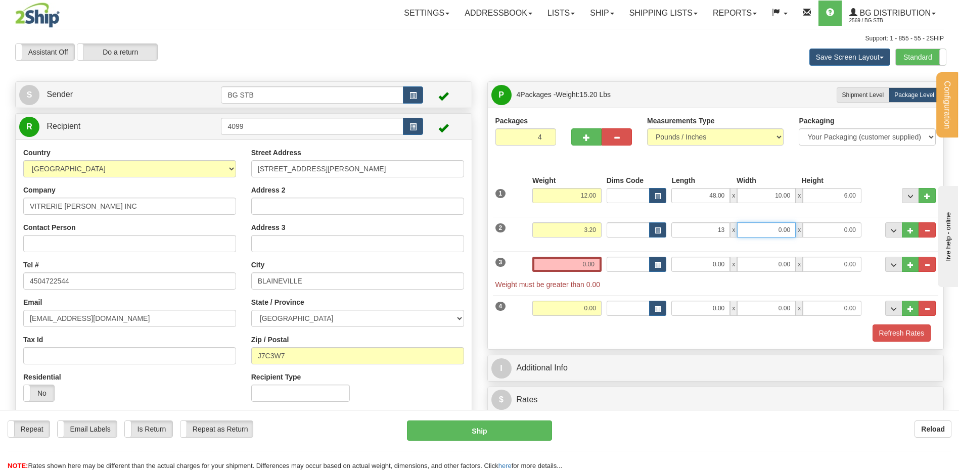
type input "13.00"
type input "15.00"
type input "13"
type input "13.00"
click at [550, 274] on div "Weight 0.00" at bounding box center [567, 268] width 74 height 23
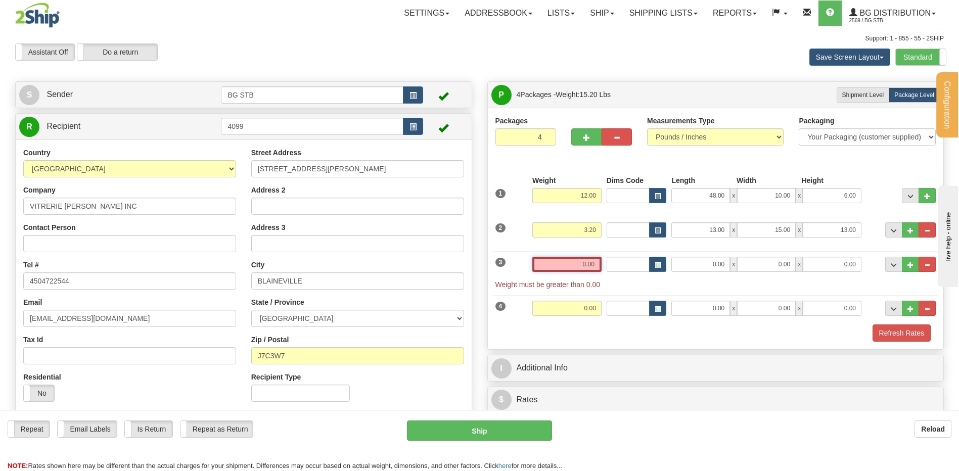
click at [554, 265] on input "0.00" at bounding box center [566, 264] width 69 height 15
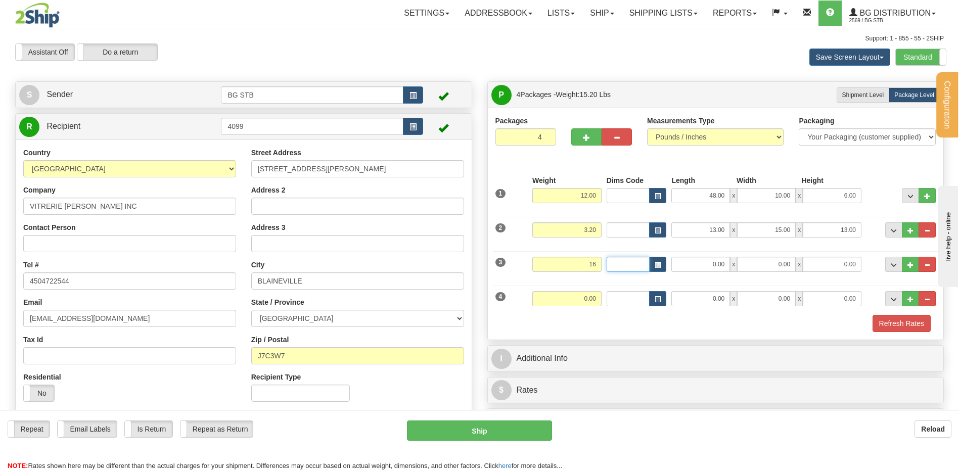
type input "16.00"
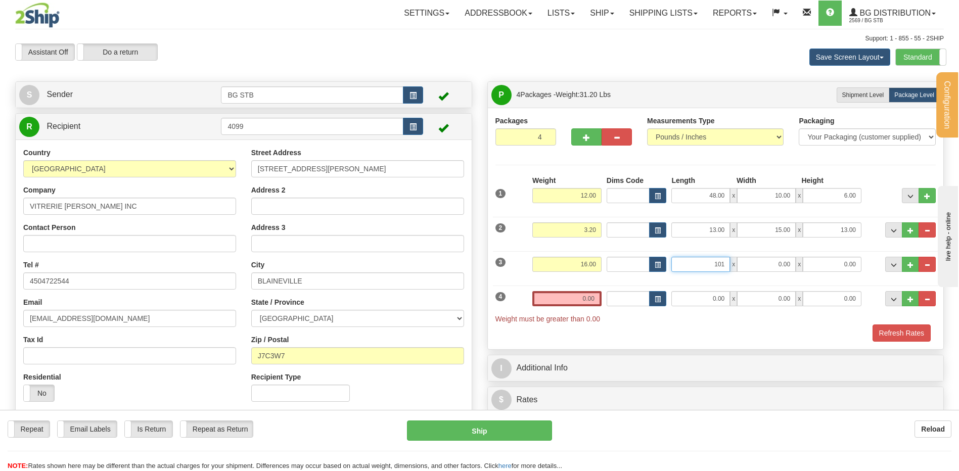
type input "101.00"
type input "6.00"
type input "3.00"
click at [543, 291] on input "0.00" at bounding box center [566, 298] width 69 height 15
type input "29.00"
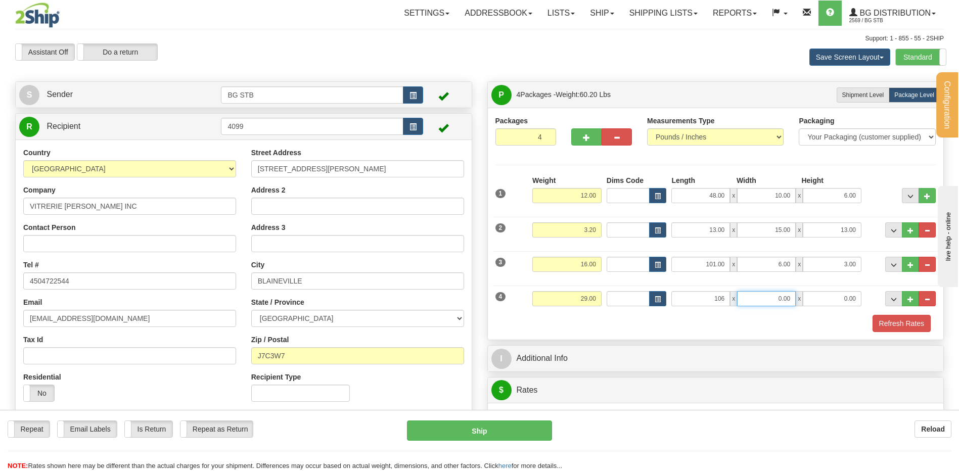
type input "106.00"
type input "8.00"
type input "3.00"
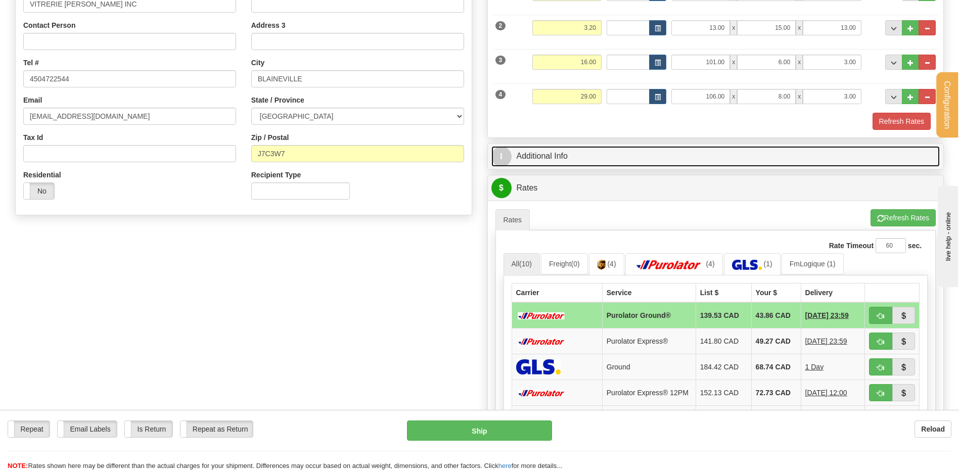
drag, startPoint x: 605, startPoint y: 147, endPoint x: 630, endPoint y: 147, distance: 25.8
click at [605, 146] on link "I Additional Info" at bounding box center [715, 156] width 449 height 21
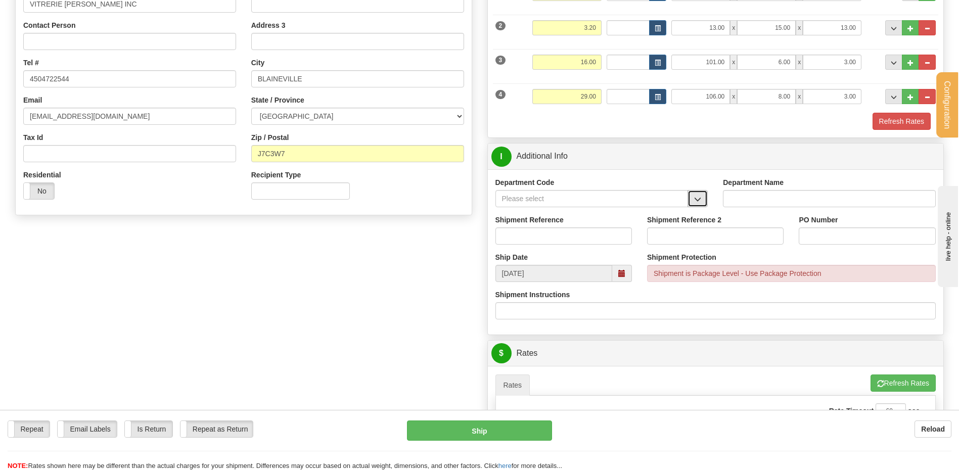
click at [702, 195] on button "button" at bounding box center [697, 198] width 20 height 17
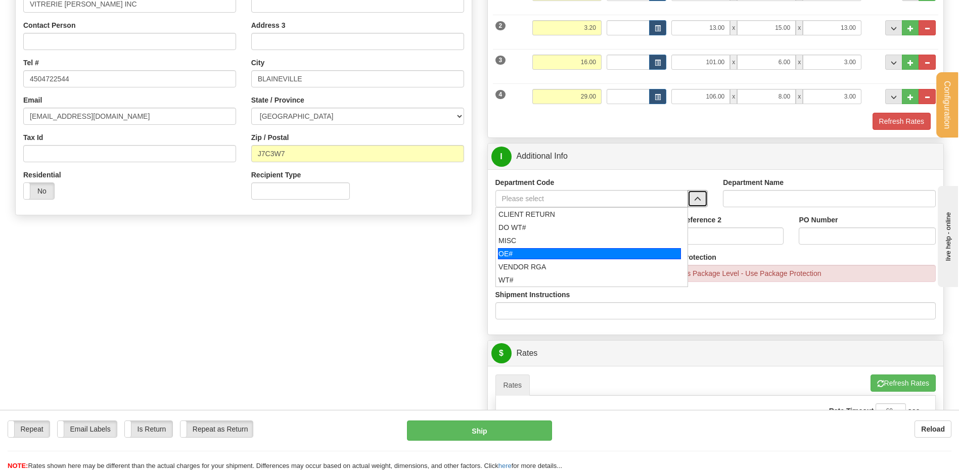
drag, startPoint x: 559, startPoint y: 255, endPoint x: 556, endPoint y: 246, distance: 9.3
click at [559, 255] on div "OE#" at bounding box center [589, 253] width 183 height 11
type input "OE#"
type input "ORDERS"
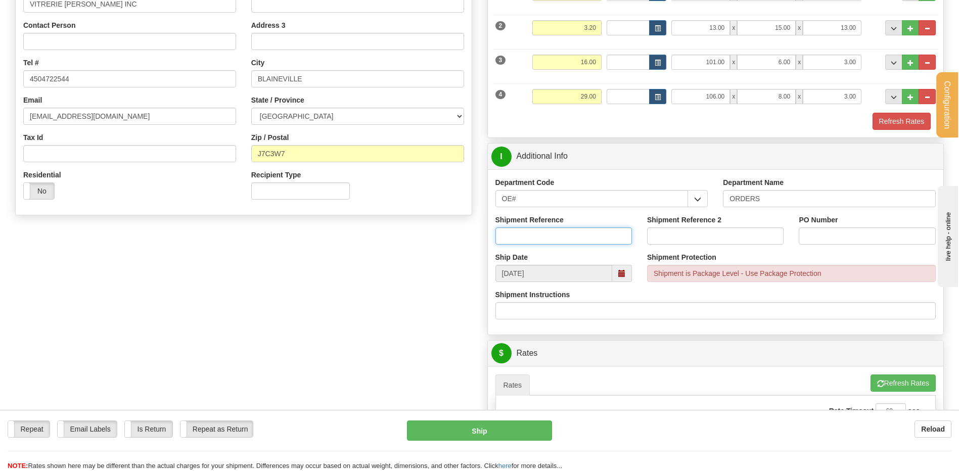
click at [555, 241] on input "Shipment Reference" at bounding box center [563, 235] width 136 height 17
type input "80004695-00 / 80007074-00"
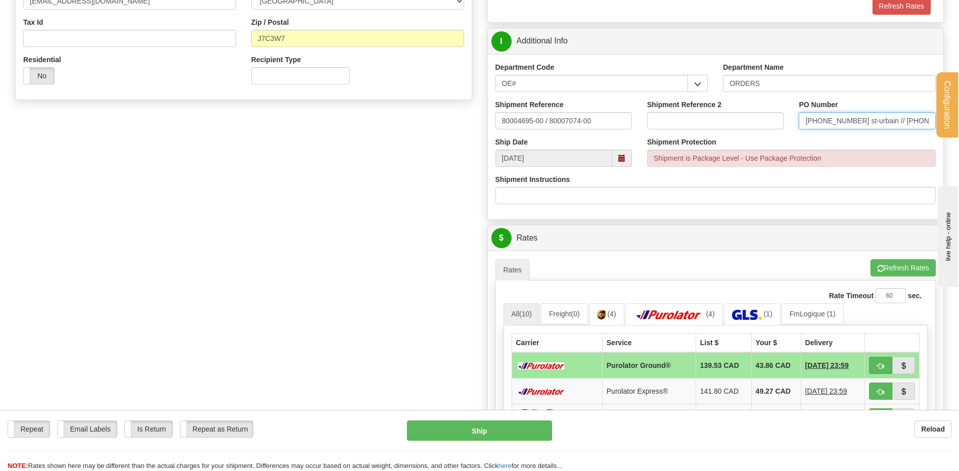
scroll to position [303, 0]
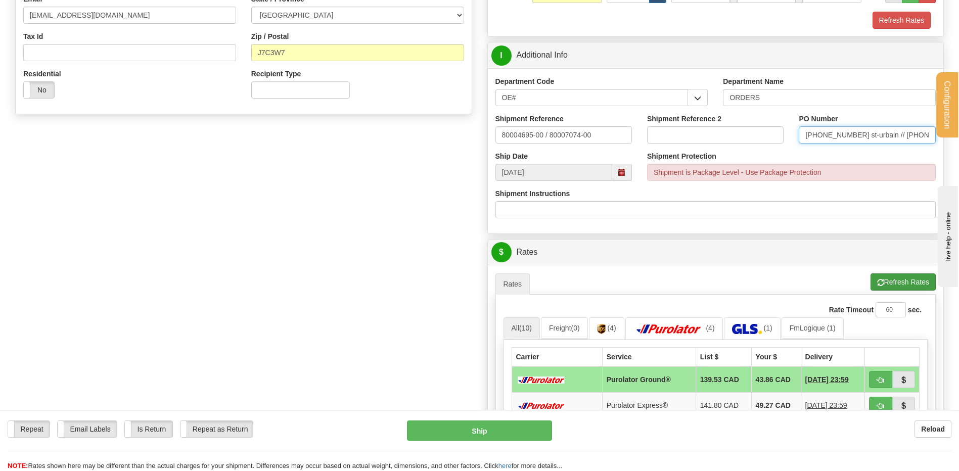
type input "23-564-128 st-urbain // 23-569-139"
click at [902, 280] on button "Refresh Rates" at bounding box center [902, 281] width 65 height 17
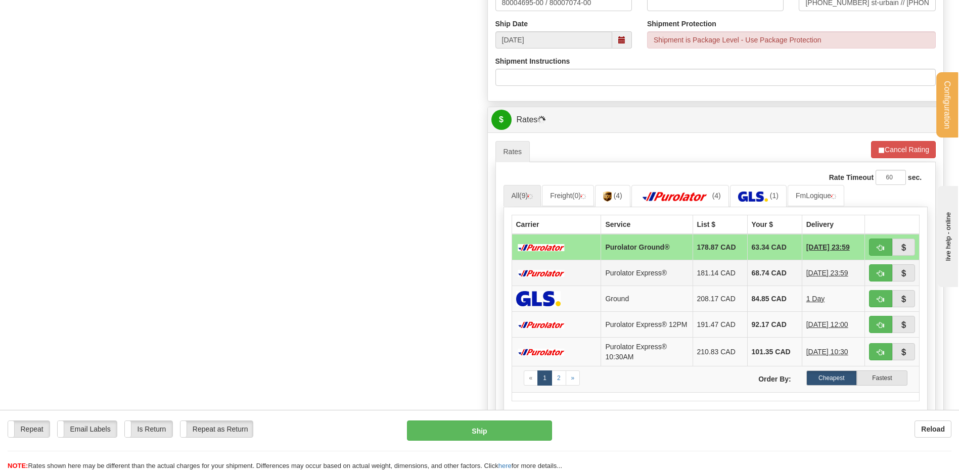
scroll to position [455, 0]
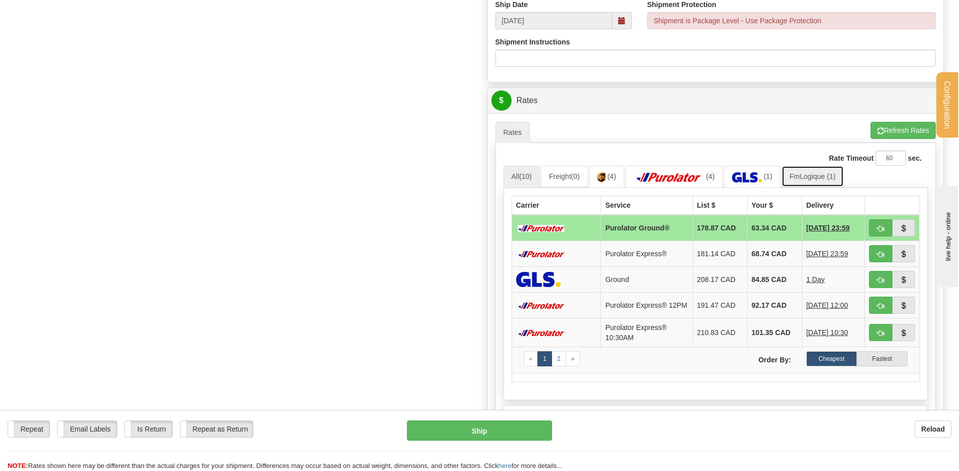
click at [821, 177] on link "FmLogique (1)" at bounding box center [813, 176] width 62 height 21
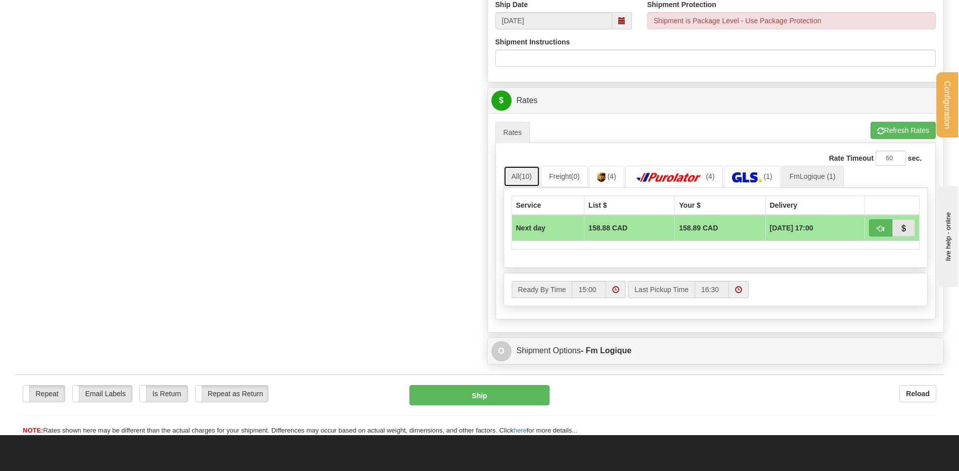
click at [529, 174] on span "(10)" at bounding box center [525, 176] width 13 height 8
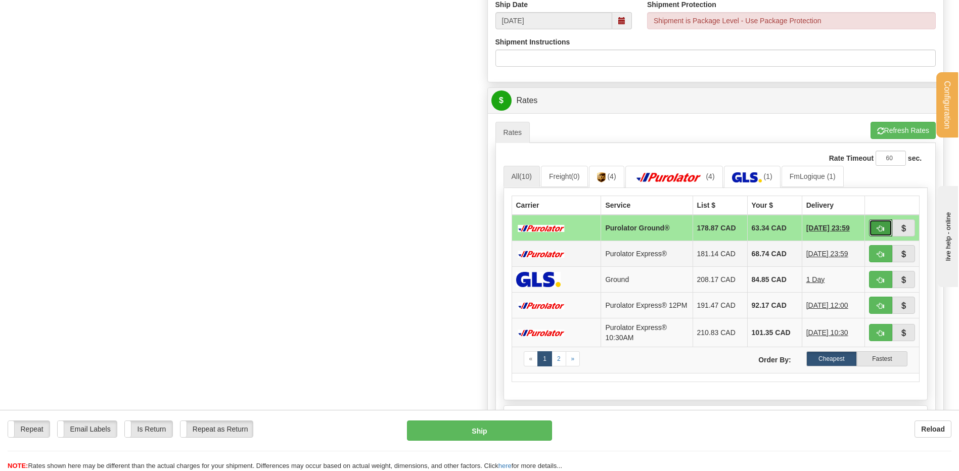
click at [876, 226] on button "button" at bounding box center [880, 227] width 23 height 17
type input "260"
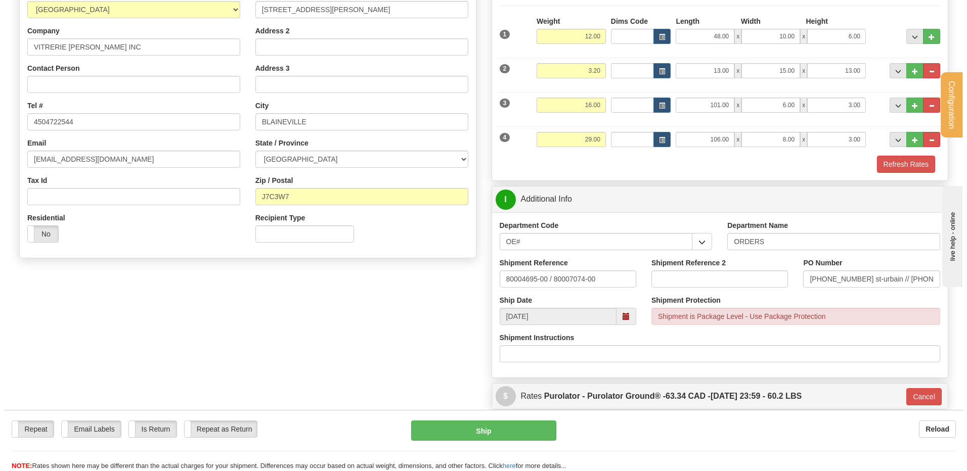
scroll to position [158, 0]
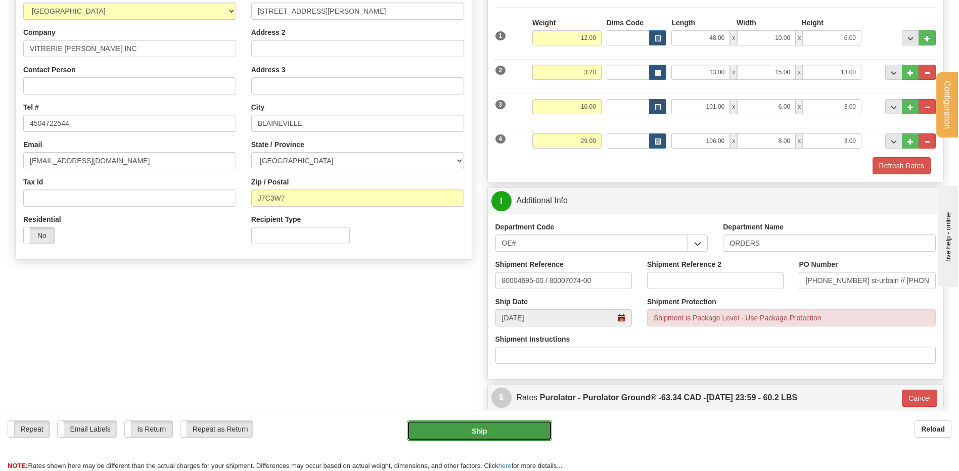
click at [498, 429] on button "Ship" at bounding box center [479, 431] width 145 height 20
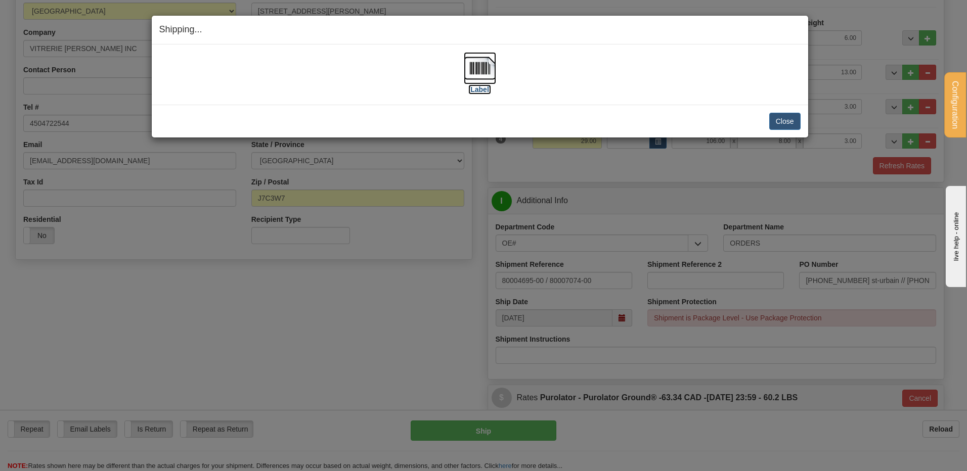
click at [479, 58] on img at bounding box center [480, 68] width 32 height 32
drag, startPoint x: 774, startPoint y: 111, endPoint x: 778, endPoint y: 119, distance: 9.7
click at [775, 115] on div "Close Cancel Cancel Shipment and Quit Pickup Quit Pickup ONLY" at bounding box center [480, 121] width 656 height 33
drag, startPoint x: 779, startPoint y: 120, endPoint x: 780, endPoint y: 115, distance: 5.1
click at [780, 117] on button "Close" at bounding box center [784, 121] width 31 height 17
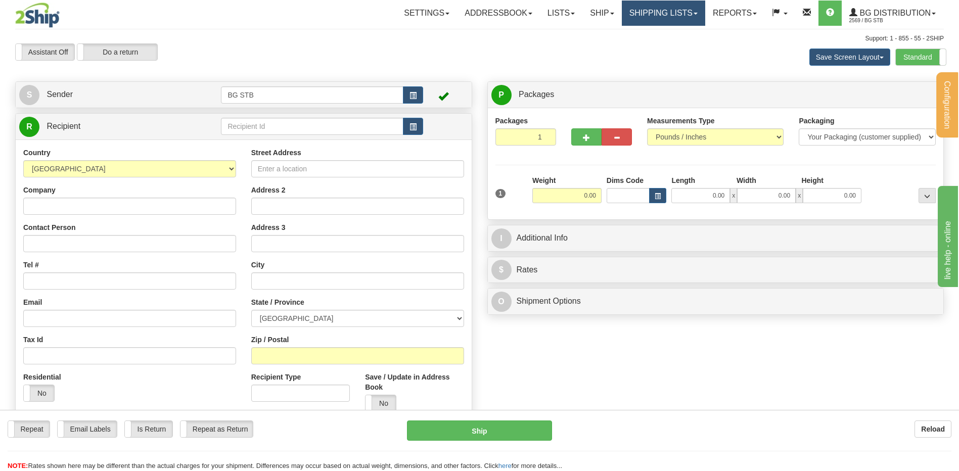
click at [673, 23] on link "Shipping lists" at bounding box center [663, 13] width 83 height 25
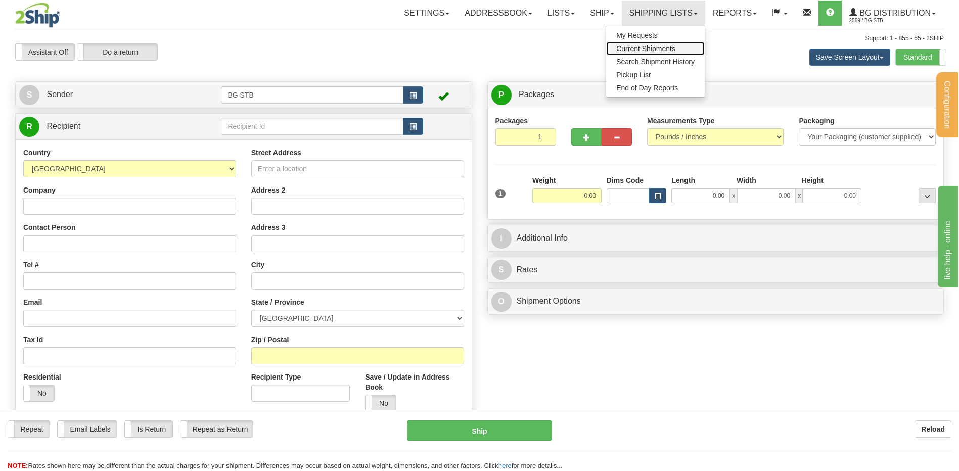
click at [662, 45] on span "Current Shipments" at bounding box center [645, 48] width 59 height 8
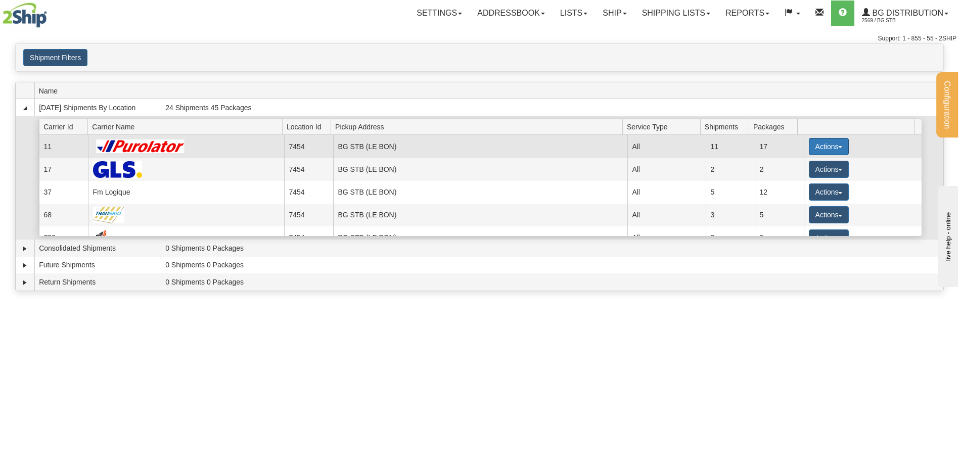
drag, startPoint x: 829, startPoint y: 144, endPoint x: 823, endPoint y: 151, distance: 9.3
click at [829, 144] on button "Actions" at bounding box center [829, 146] width 40 height 17
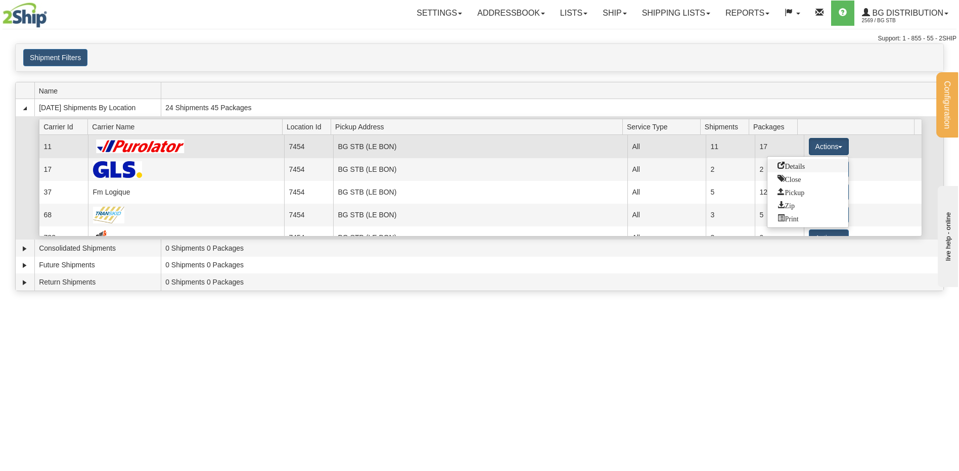
click at [803, 165] on span "Details" at bounding box center [790, 165] width 27 height 7
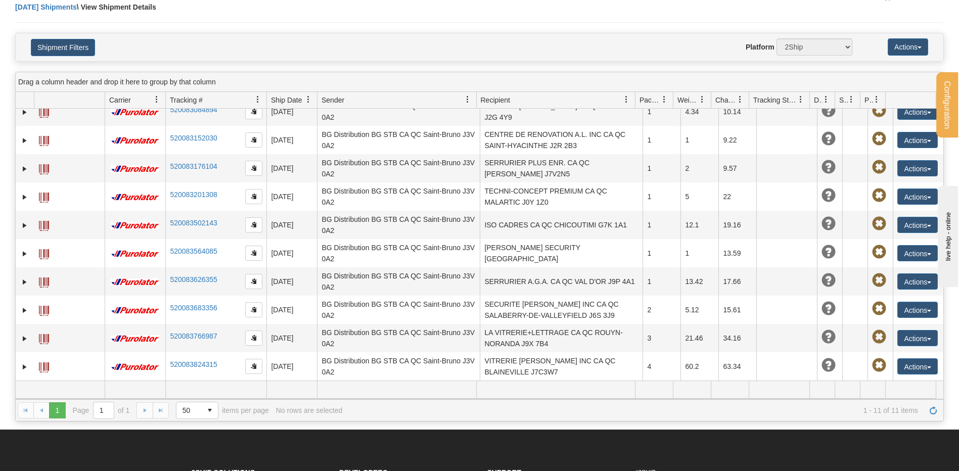
scroll to position [152, 0]
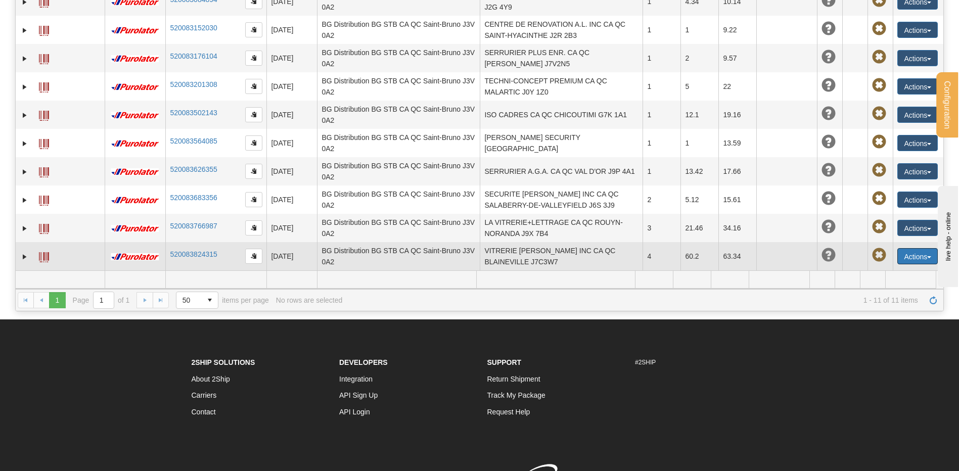
drag, startPoint x: 908, startPoint y: 255, endPoint x: 892, endPoint y: 265, distance: 19.3
click at [909, 254] on button "Actions" at bounding box center [917, 256] width 40 height 16
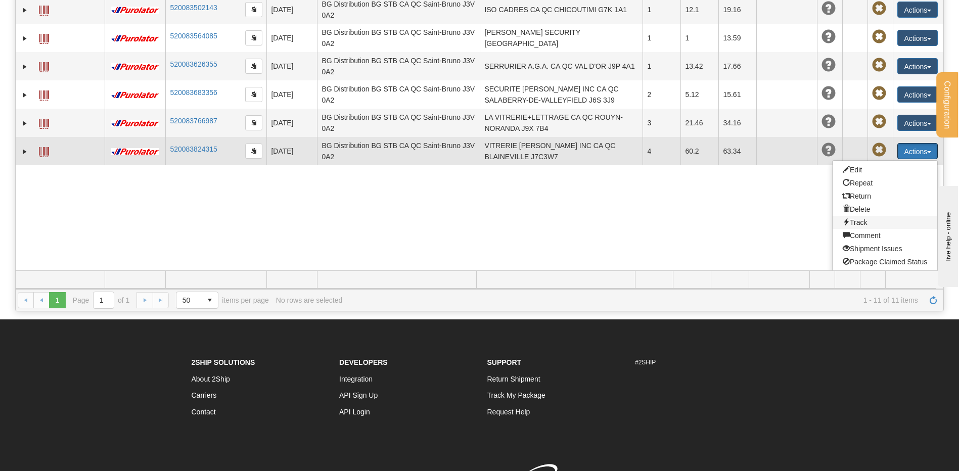
scroll to position [146, 0]
click at [865, 170] on link "Edit" at bounding box center [885, 168] width 105 height 13
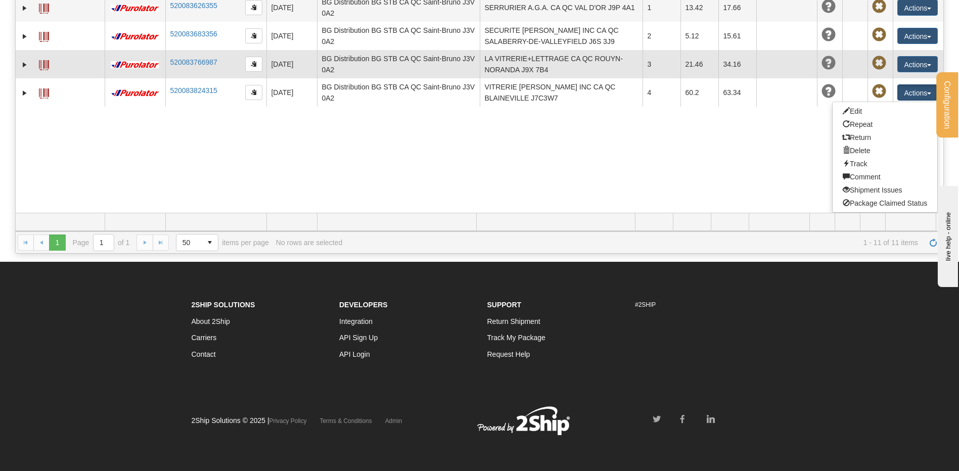
scroll to position [39, 0]
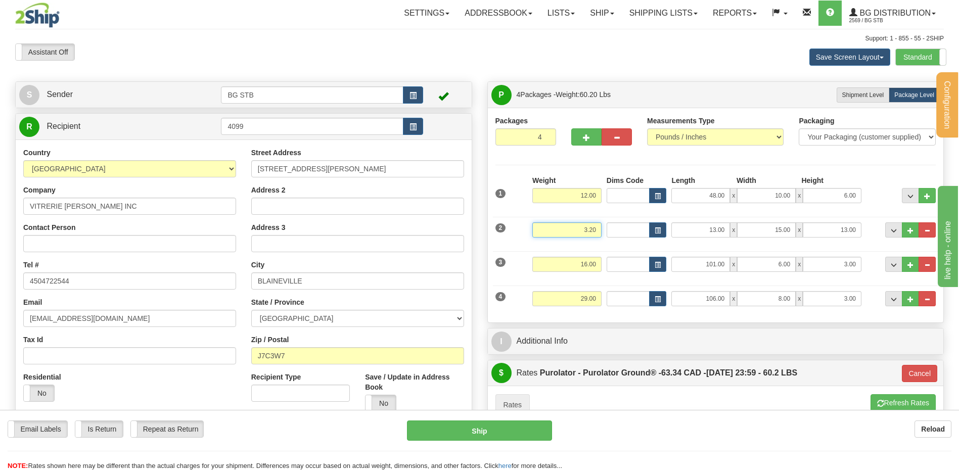
drag, startPoint x: 573, startPoint y: 223, endPoint x: 692, endPoint y: 230, distance: 119.0
click at [670, 230] on div "2 Weight 3.20 Dims Code Length Width Height" at bounding box center [716, 229] width 446 height 34
type input "7.20"
type input "260"
drag, startPoint x: 576, startPoint y: 195, endPoint x: 603, endPoint y: 194, distance: 26.3
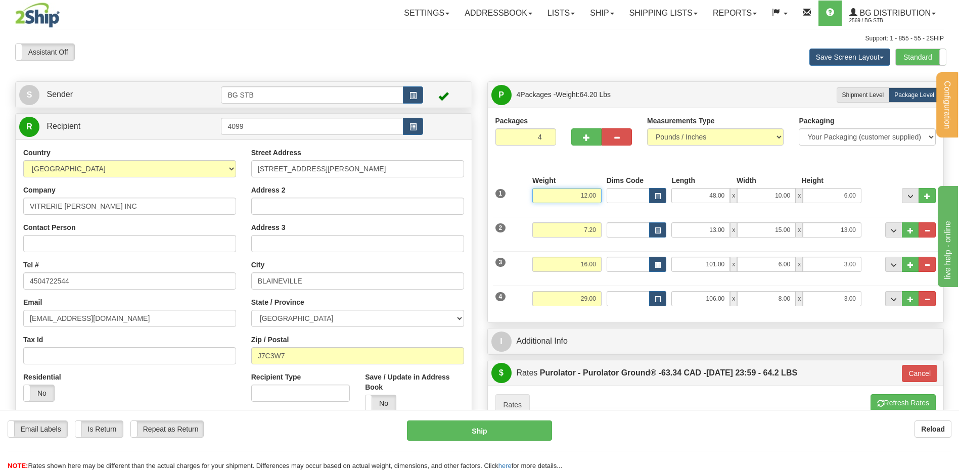
click at [603, 194] on div "Weight 12.00" at bounding box center [567, 192] width 74 height 35
type input "26.90"
type input "260"
drag, startPoint x: 584, startPoint y: 302, endPoint x: 605, endPoint y: 302, distance: 20.2
click at [602, 302] on div "Weight 29.00" at bounding box center [567, 302] width 74 height 23
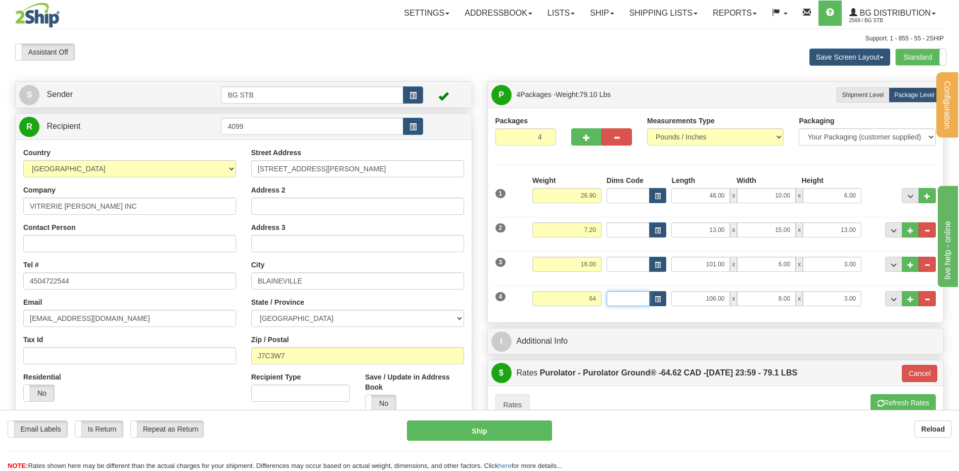
type input "64.00"
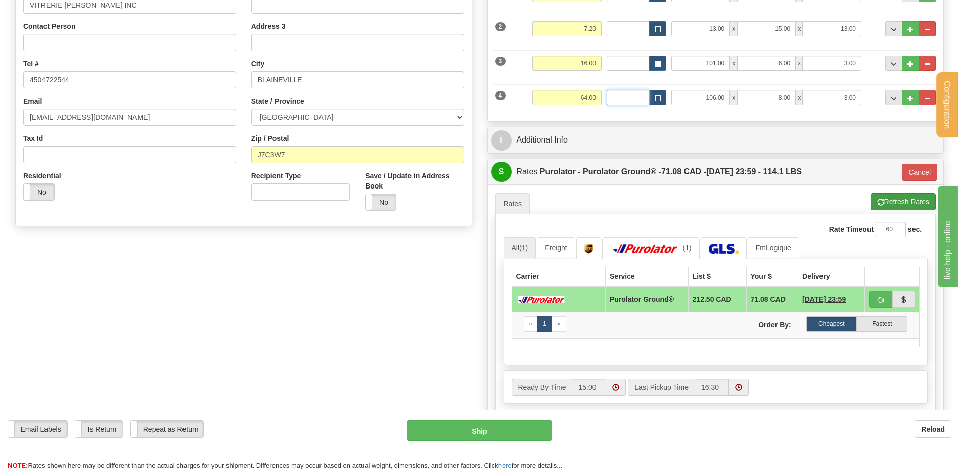
scroll to position [202, 0]
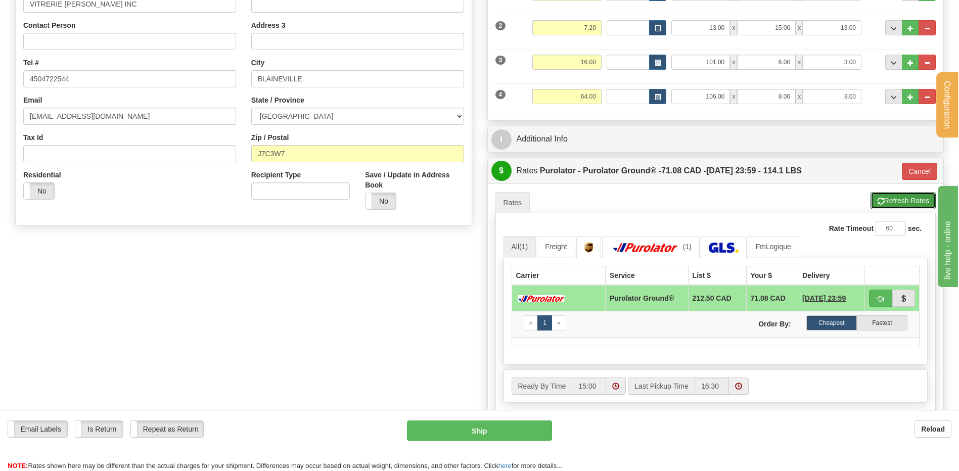
drag, startPoint x: 894, startPoint y: 209, endPoint x: 897, endPoint y: 205, distance: 5.5
click at [894, 208] on button "Refresh Rates" at bounding box center [902, 200] width 65 height 17
type input "260"
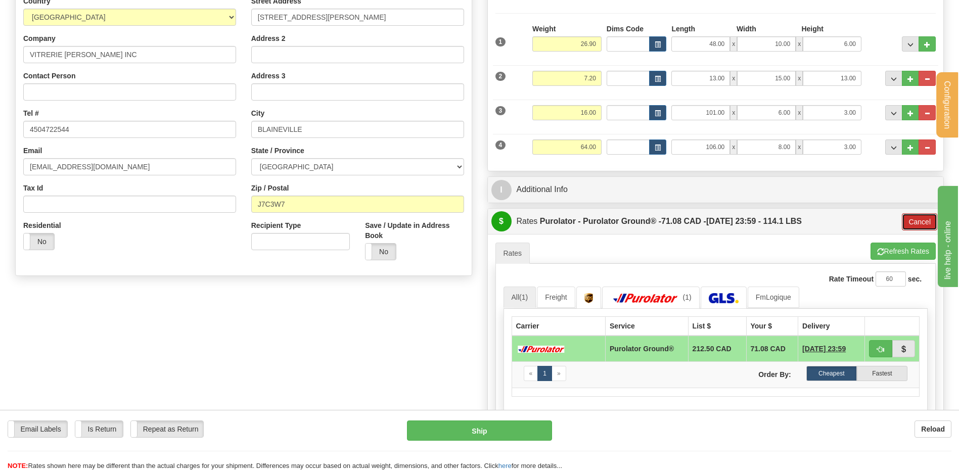
click at [913, 222] on button "Cancel" at bounding box center [919, 221] width 35 height 17
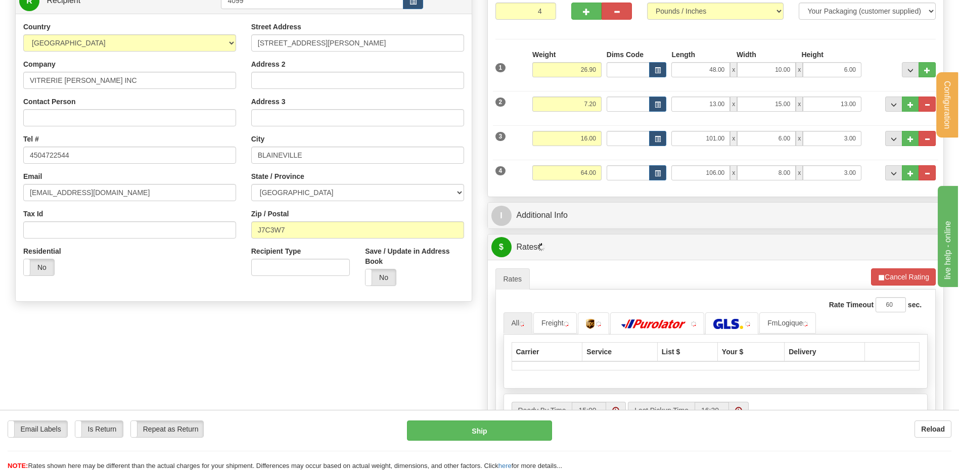
scroll to position [101, 0]
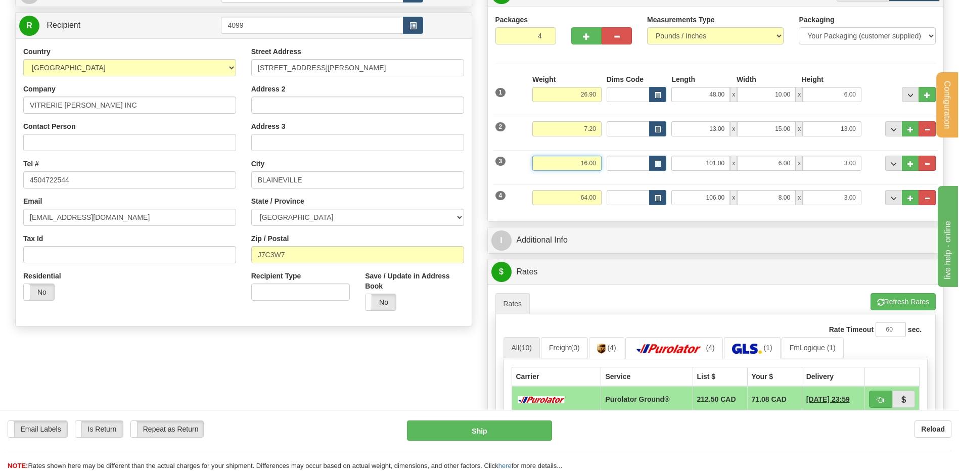
drag, startPoint x: 609, startPoint y: 166, endPoint x: 623, endPoint y: 166, distance: 14.2
click at [623, 166] on div "3 Weight 16.00 Dims Code Length Width Height" at bounding box center [716, 162] width 446 height 34
type input "35.00"
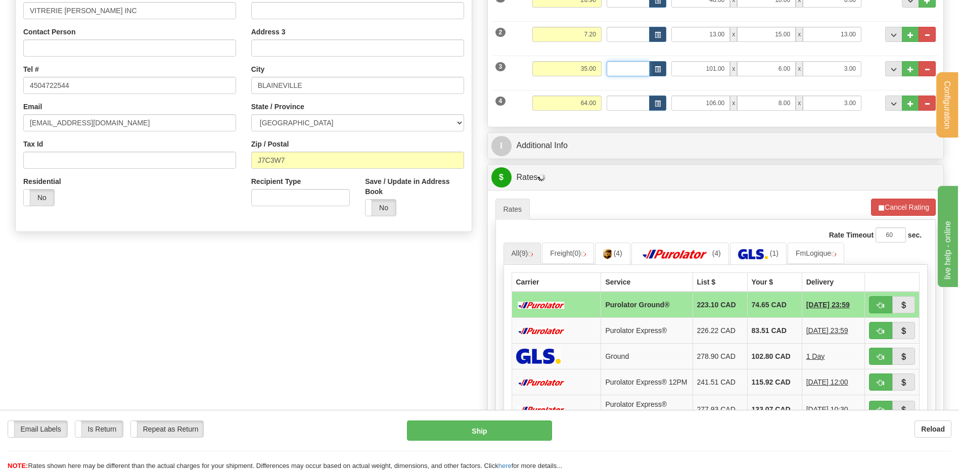
scroll to position [253, 0]
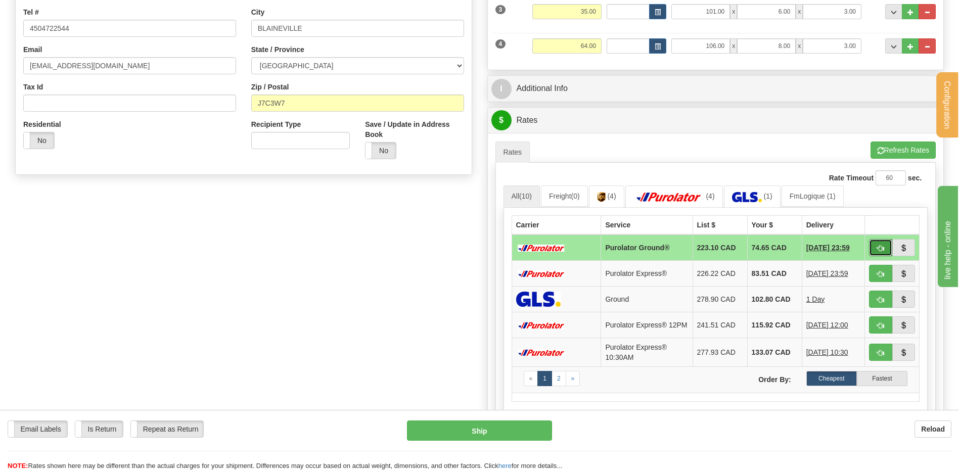
click at [886, 245] on button "button" at bounding box center [880, 247] width 23 height 17
type input "260"
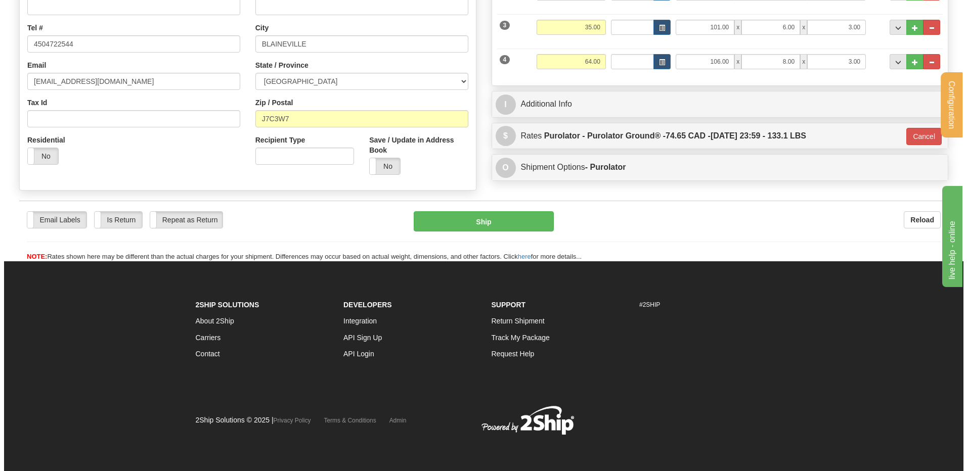
scroll to position [237, 0]
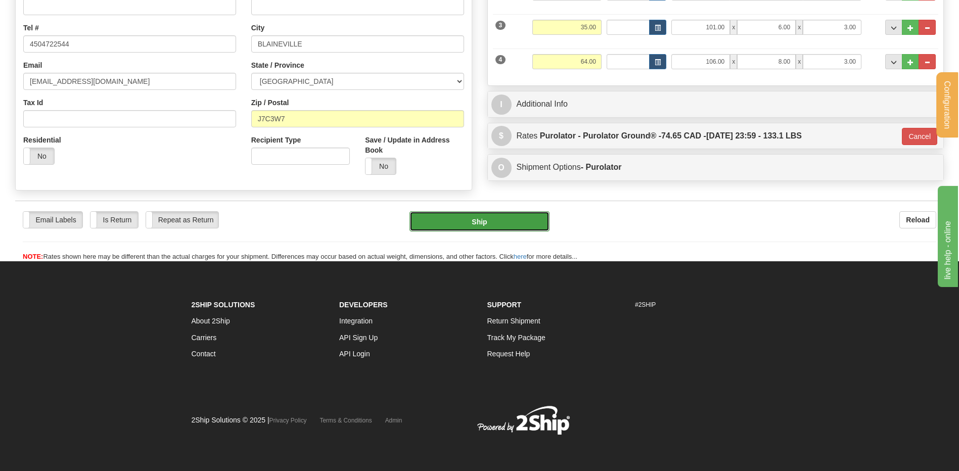
click at [459, 216] on button "Ship" at bounding box center [479, 221] width 140 height 20
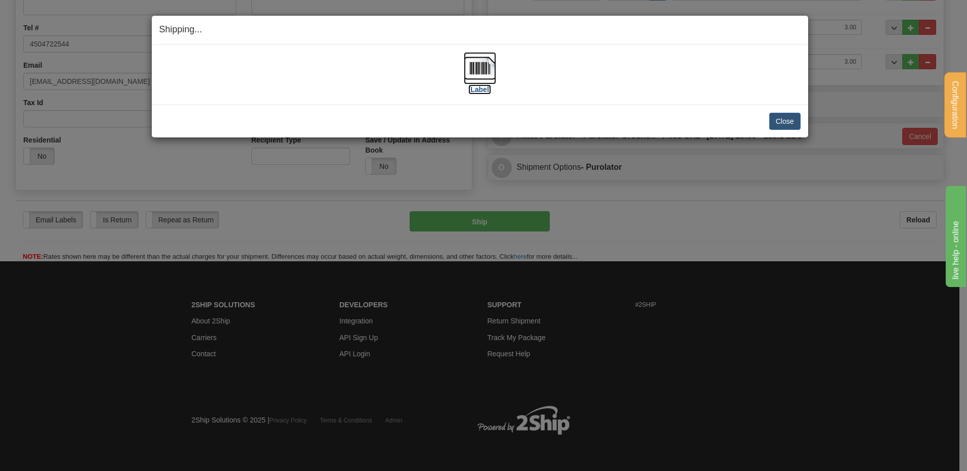
click at [481, 88] on label "[Label]" at bounding box center [479, 89] width 23 height 10
click at [772, 118] on button "Close" at bounding box center [784, 121] width 31 height 17
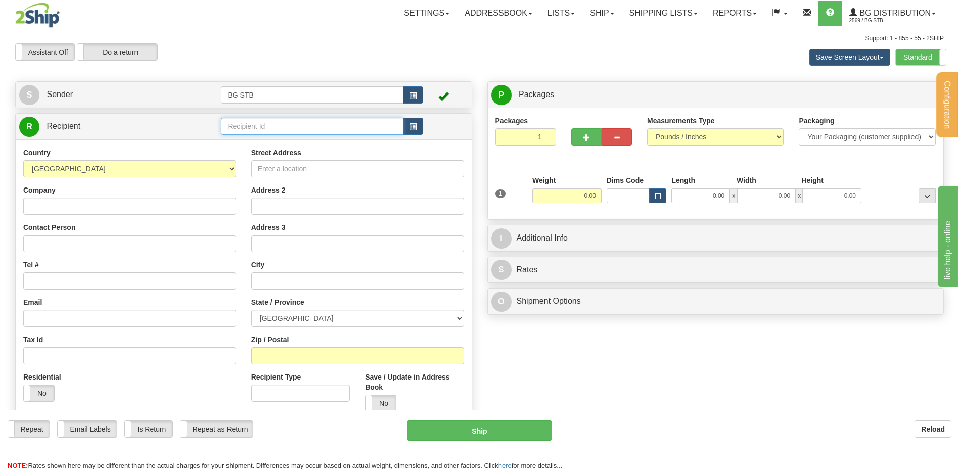
click at [236, 126] on input "text" at bounding box center [312, 126] width 182 height 17
type input "60020"
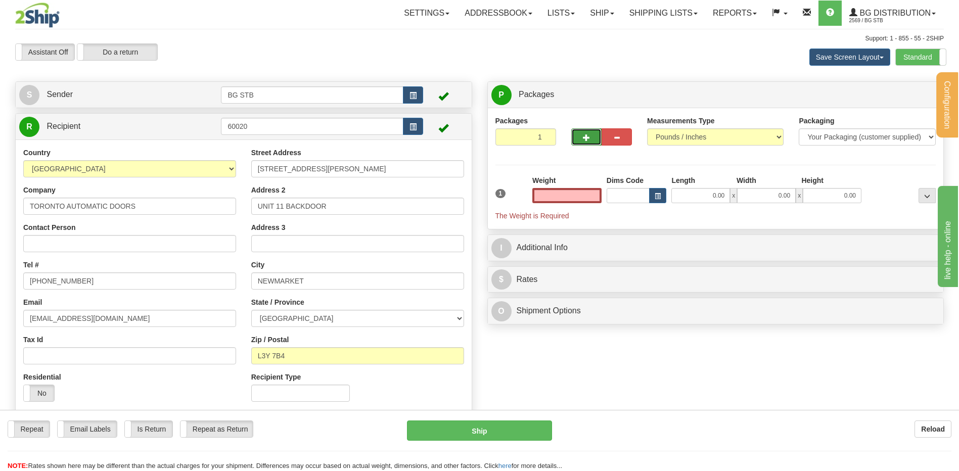
type input "0.00"
click at [588, 135] on span "button" at bounding box center [586, 137] width 7 height 7
type input "2"
click at [903, 94] on span "Package Level" at bounding box center [914, 94] width 40 height 7
radio input "true"
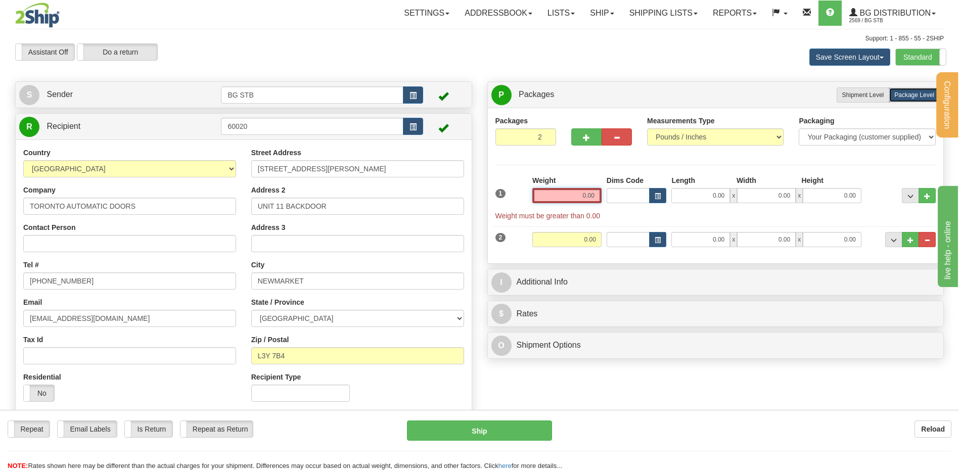
click at [585, 194] on input "0.00" at bounding box center [566, 195] width 69 height 15
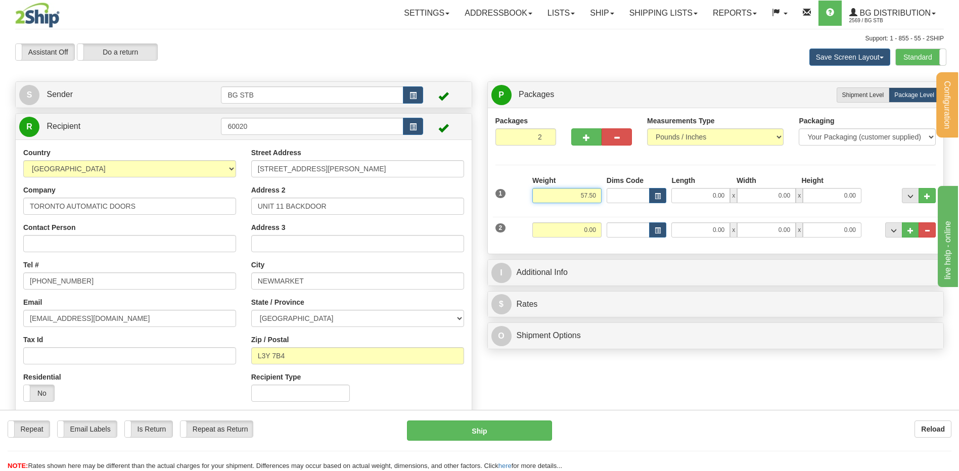
type input "57.50"
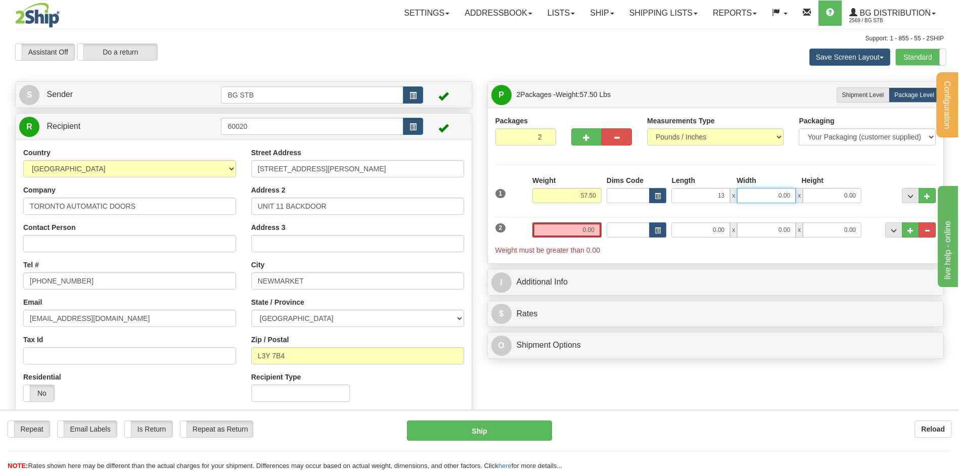
type input "13.00"
type input "15.00"
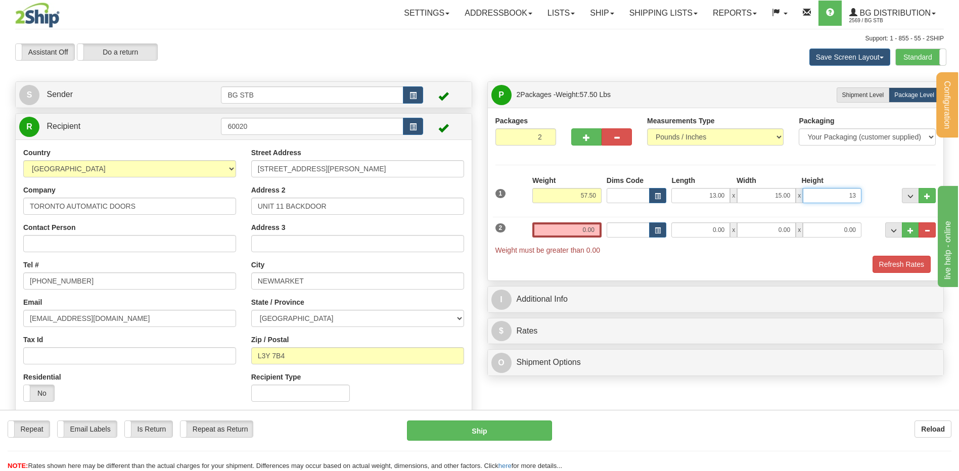
type input "13"
type input "13.00"
click at [579, 227] on input "0.00" at bounding box center [566, 229] width 69 height 15
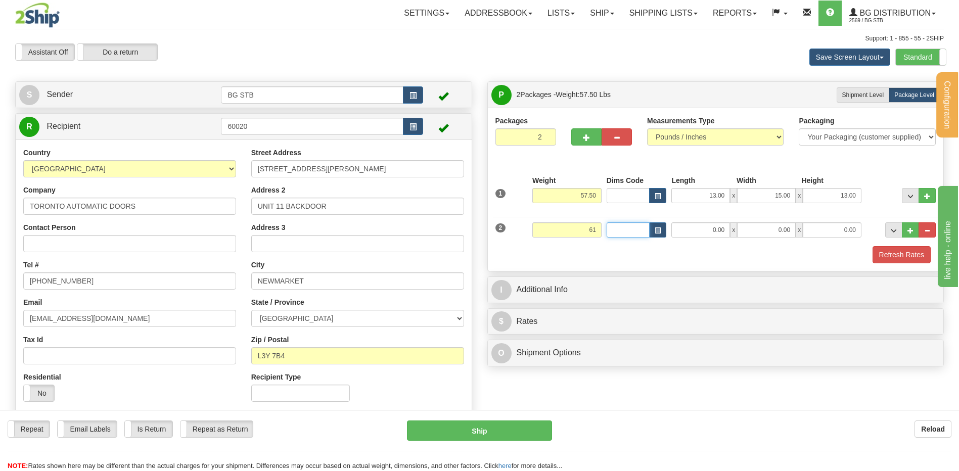
type input "61.00"
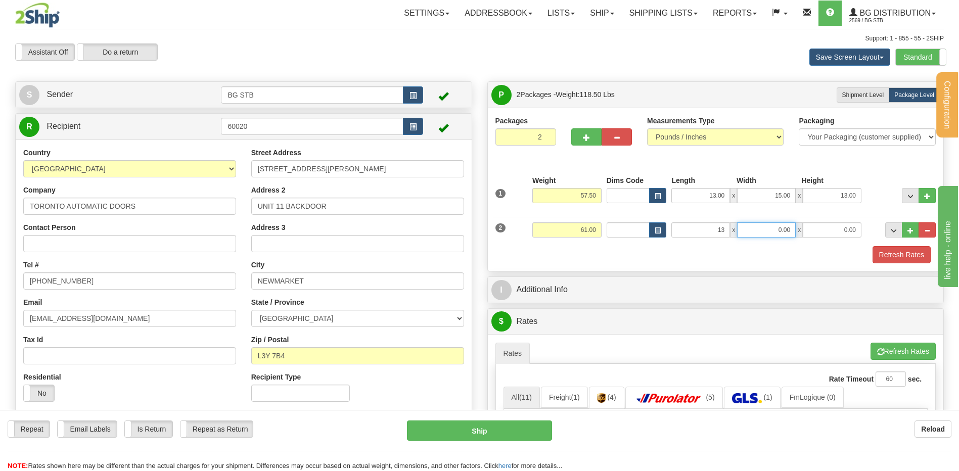
type input "13.00"
type input "10.00"
type input "8.00"
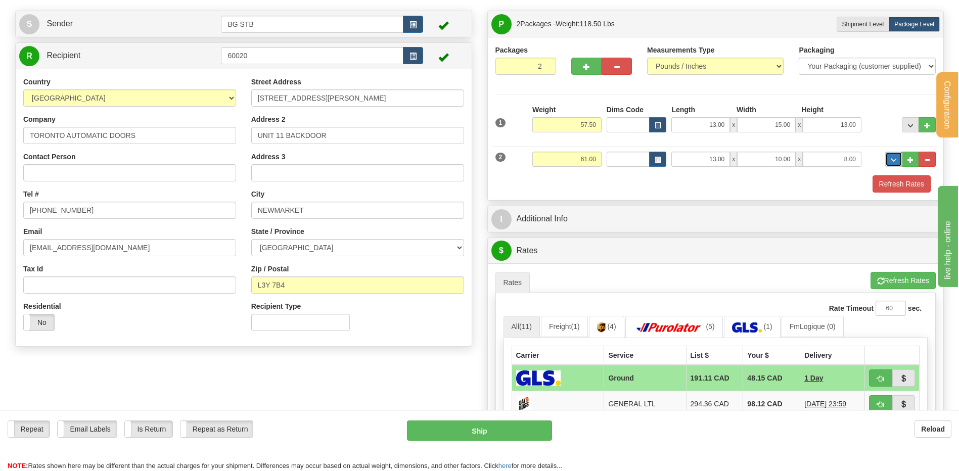
scroll to position [152, 0]
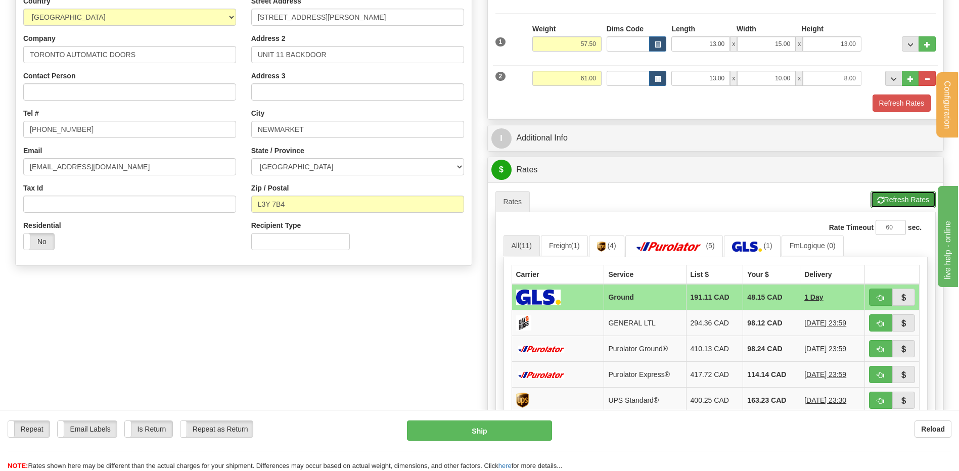
click at [882, 200] on button "Refresh Rates" at bounding box center [902, 199] width 65 height 17
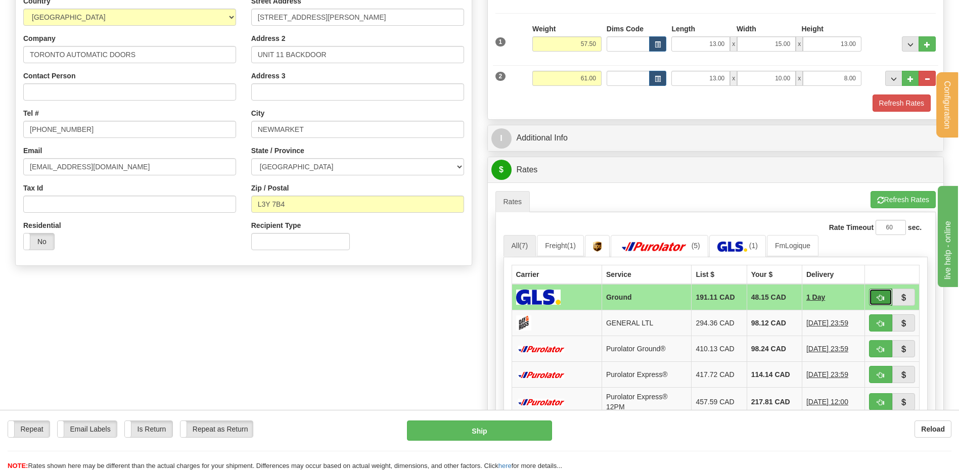
click at [887, 292] on button "button" at bounding box center [880, 297] width 23 height 17
type input "1"
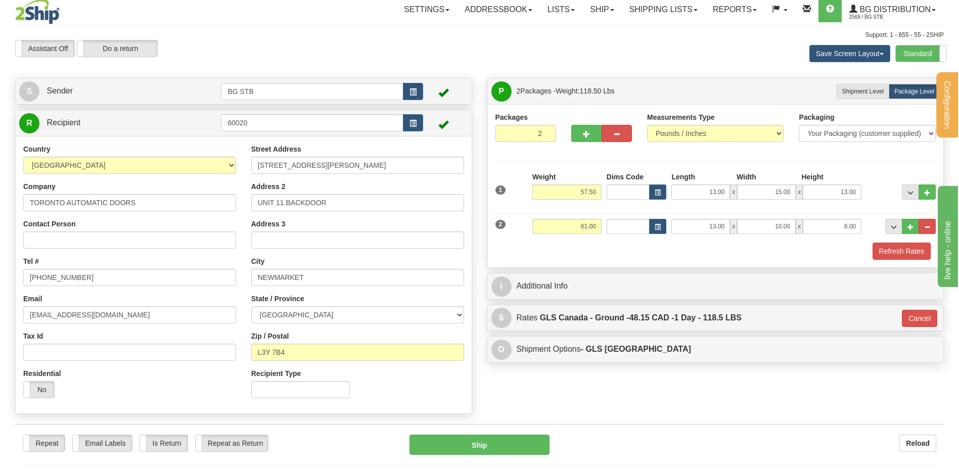
scroll to position [0, 0]
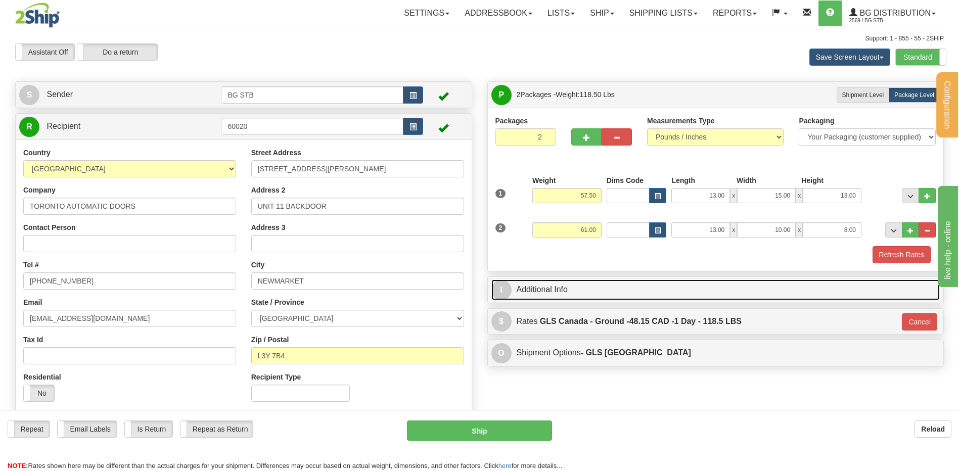
click at [606, 294] on link "I Additional Info" at bounding box center [715, 290] width 449 height 21
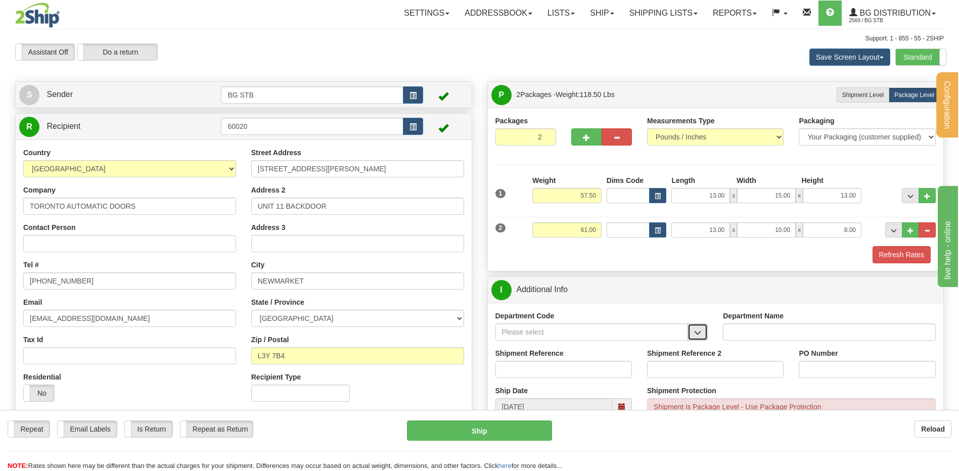
click at [696, 327] on button "button" at bounding box center [697, 332] width 20 height 17
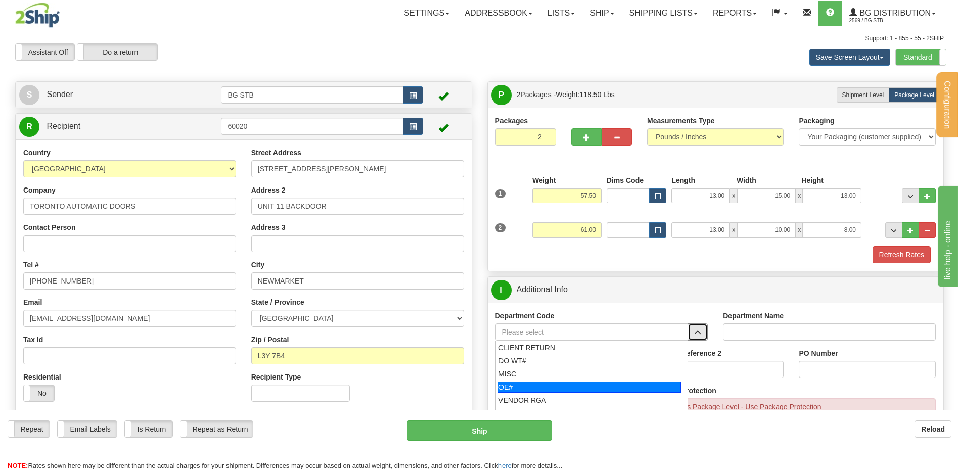
click at [555, 385] on div "OE#" at bounding box center [589, 387] width 183 height 11
type input "OE#"
type input "ORDERS"
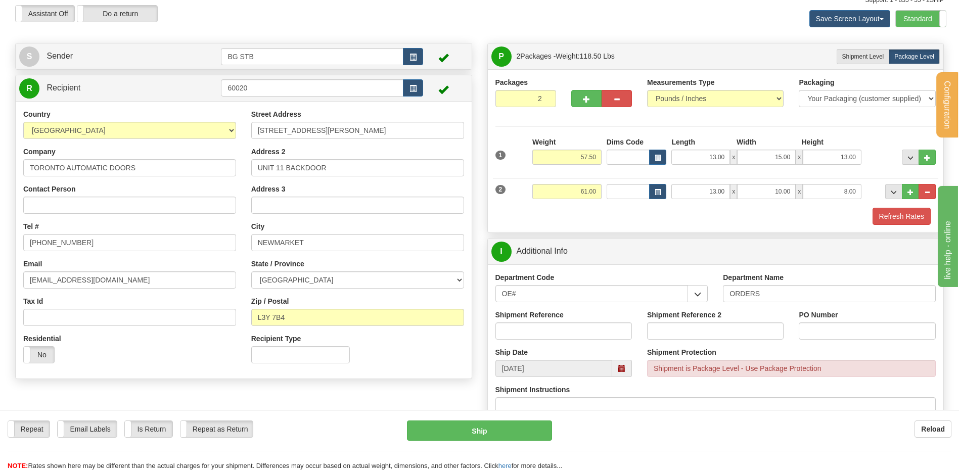
scroll to position [101, 0]
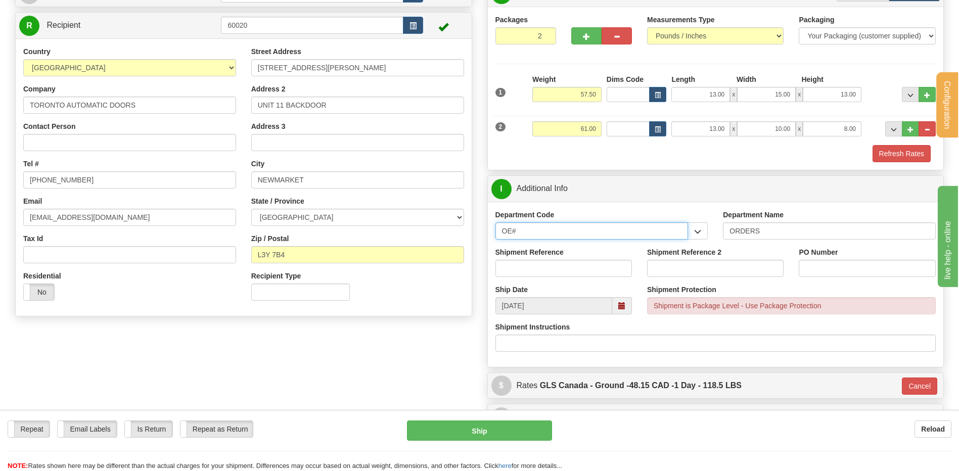
drag, startPoint x: 534, startPoint y: 236, endPoint x: 481, endPoint y: 235, distance: 53.6
click at [481, 235] on div "P Packages 2 Packages - Weight: 118.50 Lbs Shipment Level Shipm. Package Level …" at bounding box center [716, 207] width 472 height 455
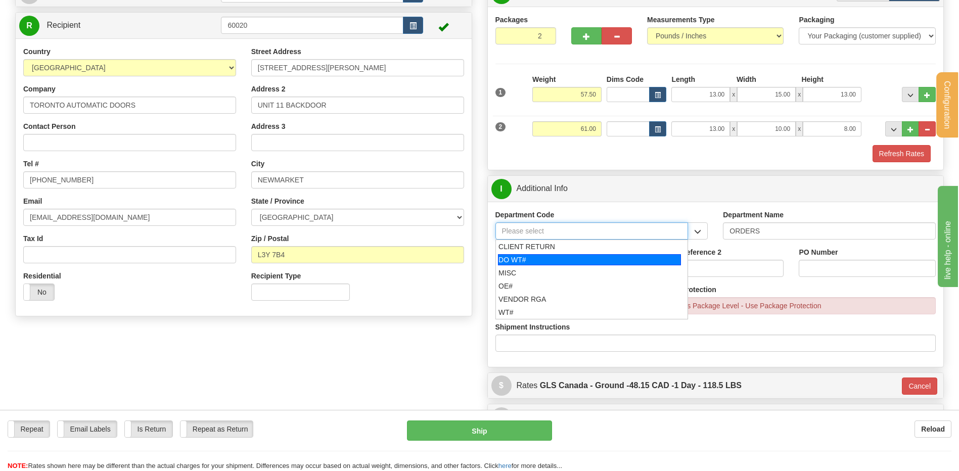
click at [527, 260] on div "DO WT#" at bounding box center [589, 259] width 183 height 11
type input "DO WT#"
type input "DIRECT ORDERS"
type input "DO WT#"
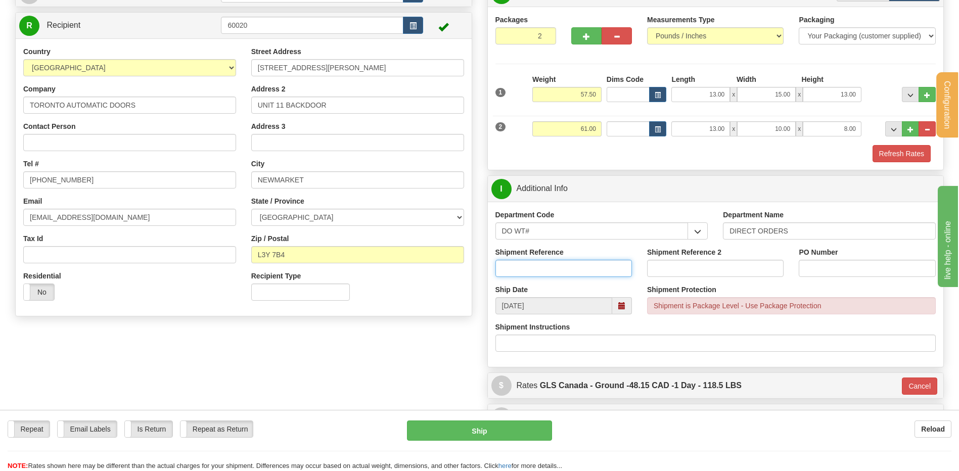
click at [530, 264] on input "Shipment Reference" at bounding box center [563, 268] width 136 height 17
type input "167429-00"
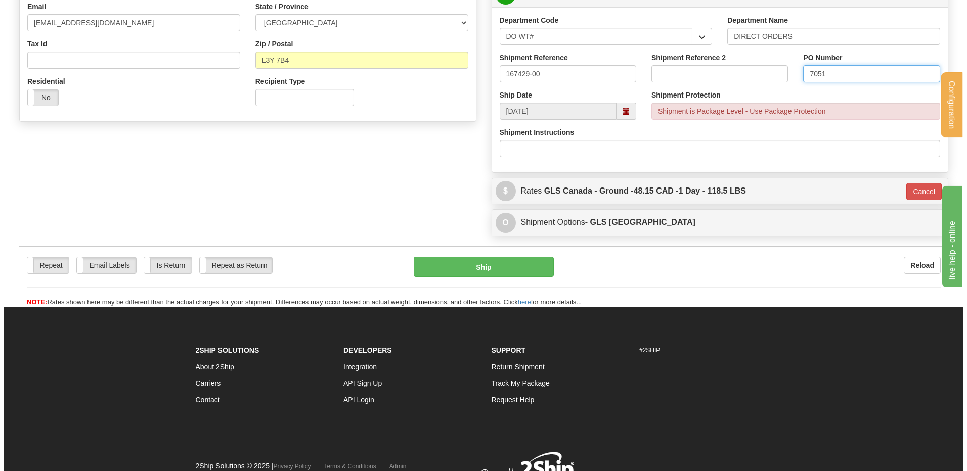
scroll to position [202, 0]
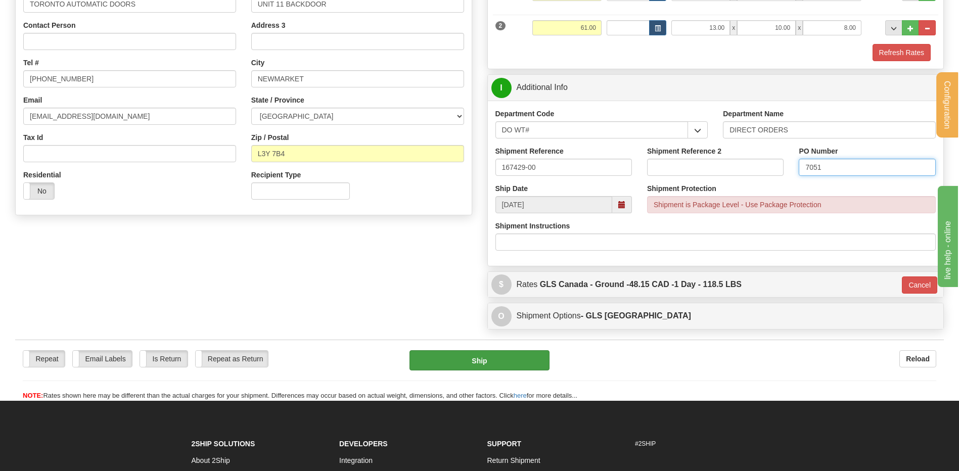
type input "7051"
click at [470, 360] on button "Ship" at bounding box center [479, 360] width 140 height 20
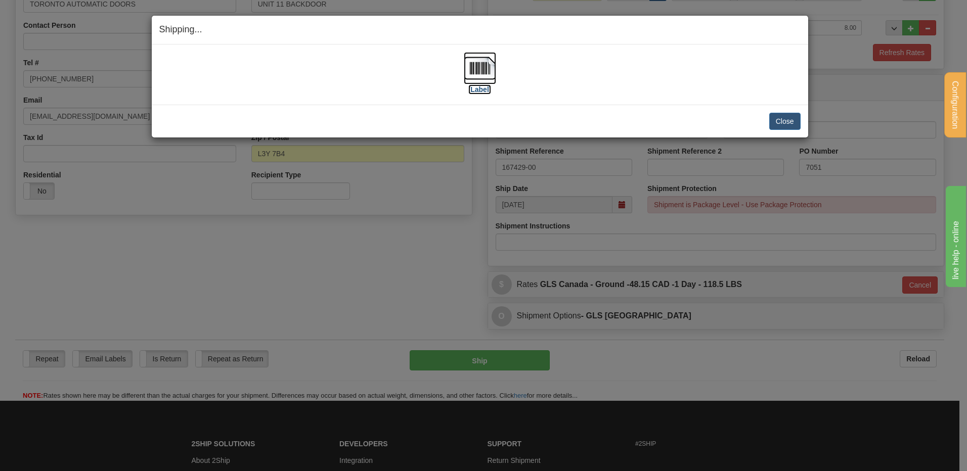
click at [491, 62] on img at bounding box center [480, 68] width 32 height 32
click at [477, 68] on img at bounding box center [480, 68] width 32 height 32
click at [793, 117] on button "Close" at bounding box center [784, 121] width 31 height 17
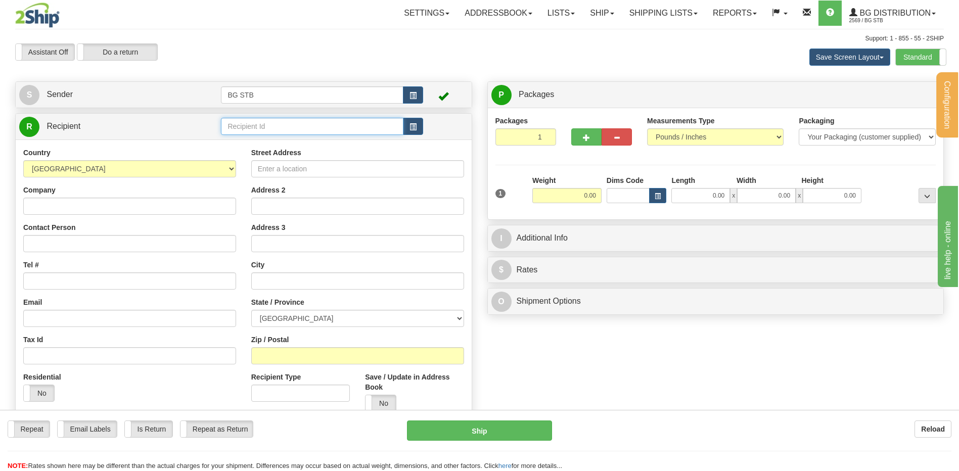
click at [315, 131] on input "text" at bounding box center [312, 126] width 182 height 17
type input "4145"
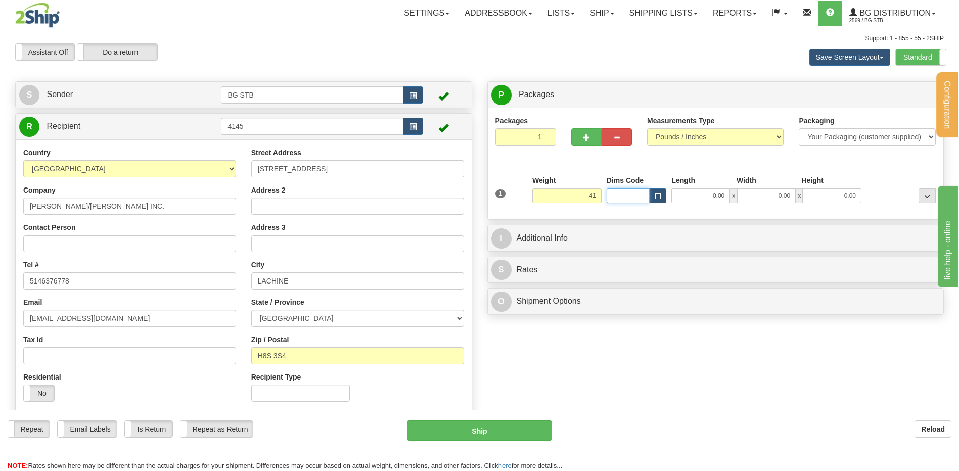
type input "41.00"
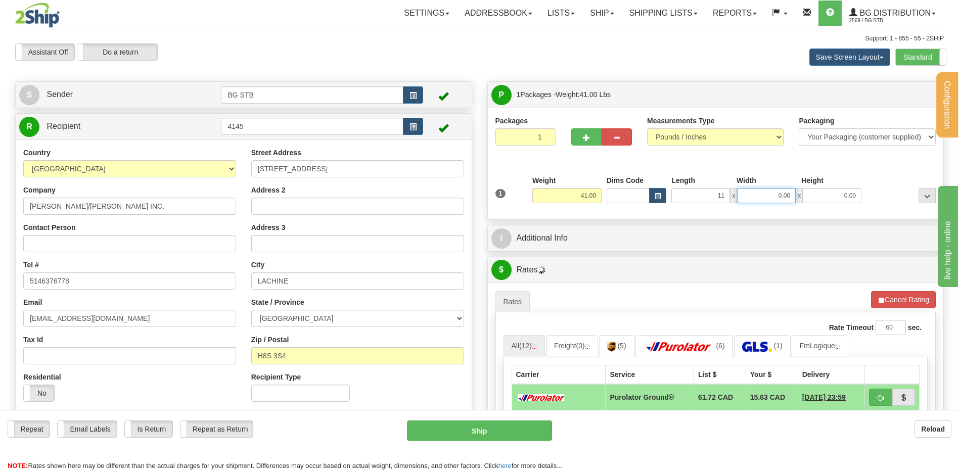
type input "11.00"
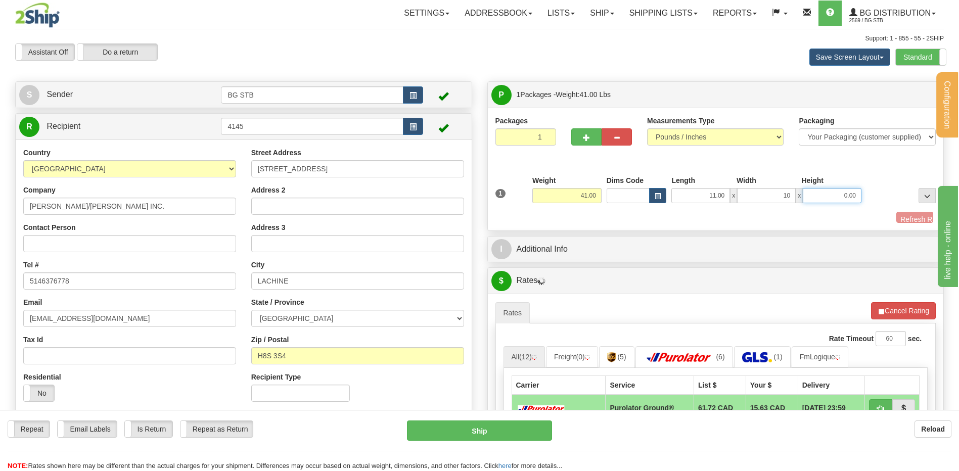
type input "10.00"
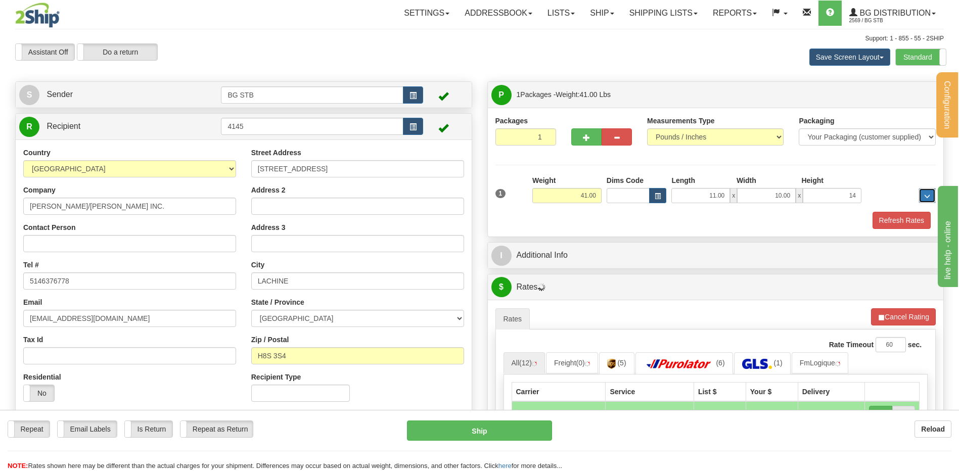
type input "14.00"
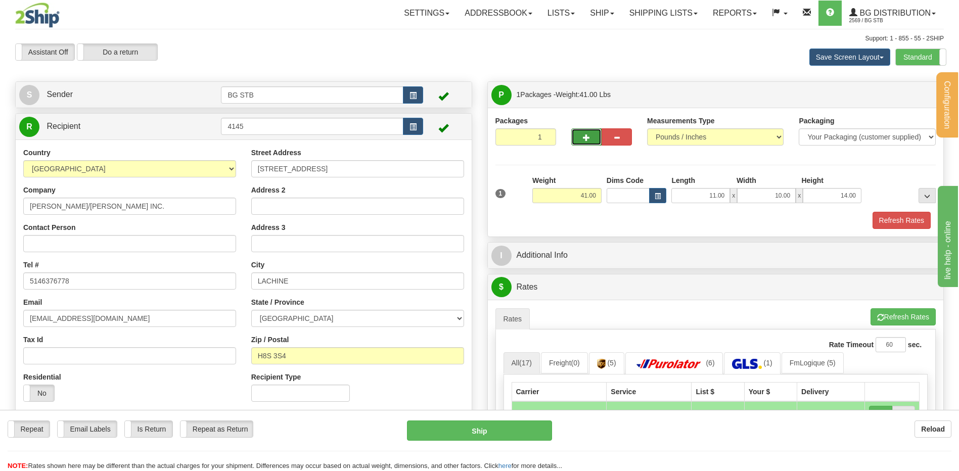
click at [591, 145] on button "button" at bounding box center [586, 136] width 30 height 17
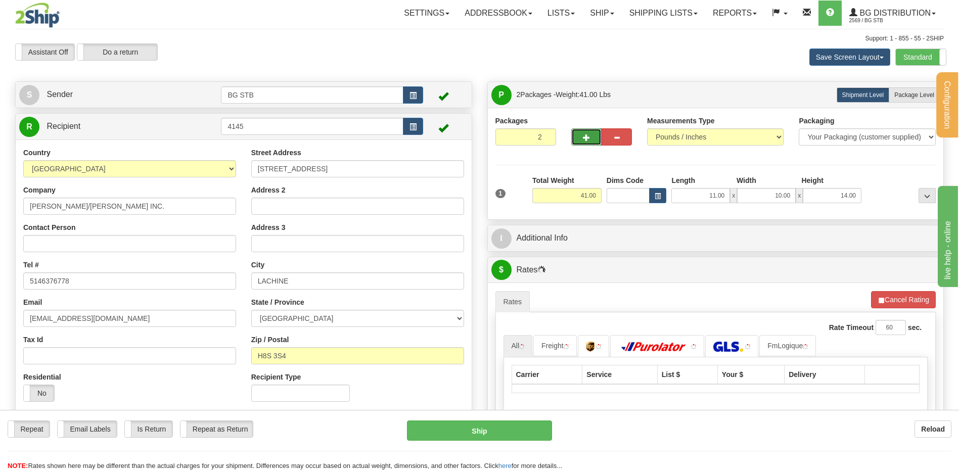
click at [586, 139] on span "button" at bounding box center [586, 137] width 7 height 7
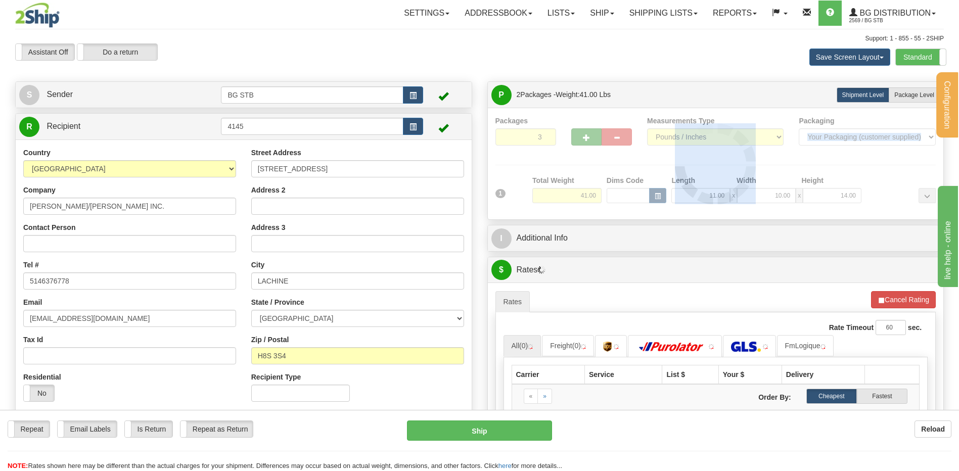
click at [586, 139] on div at bounding box center [715, 164] width 441 height 96
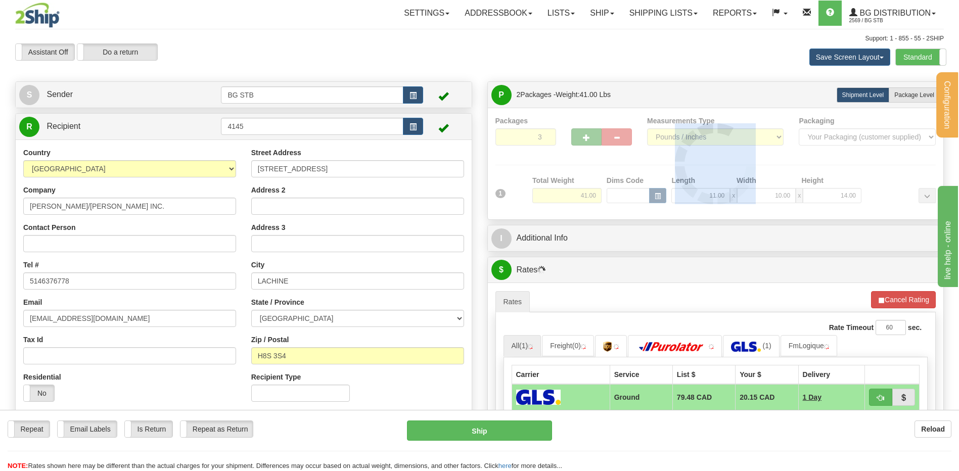
click at [586, 139] on div "Packages 3 1 Measurements Type" at bounding box center [715, 164] width 441 height 96
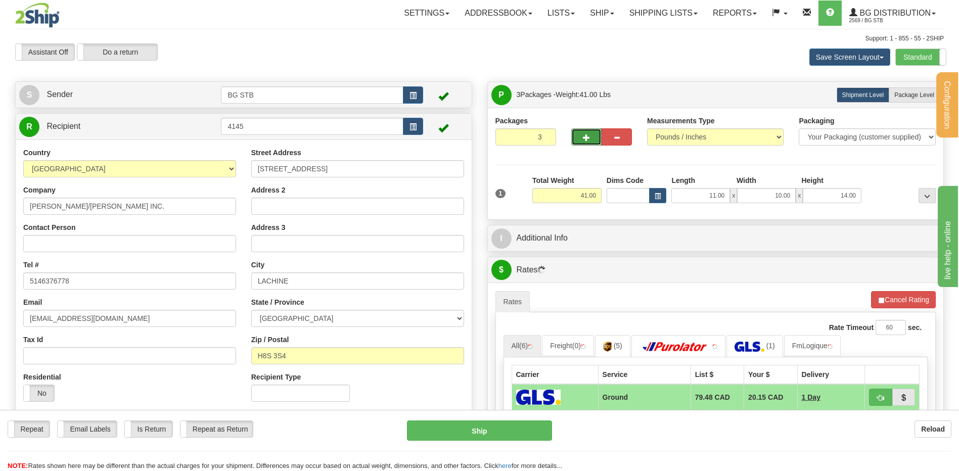
click at [586, 139] on span "button" at bounding box center [586, 137] width 7 height 7
drag, startPoint x: 583, startPoint y: 140, endPoint x: 603, endPoint y: 134, distance: 20.5
click at [584, 140] on span "button" at bounding box center [586, 137] width 7 height 7
type input "5"
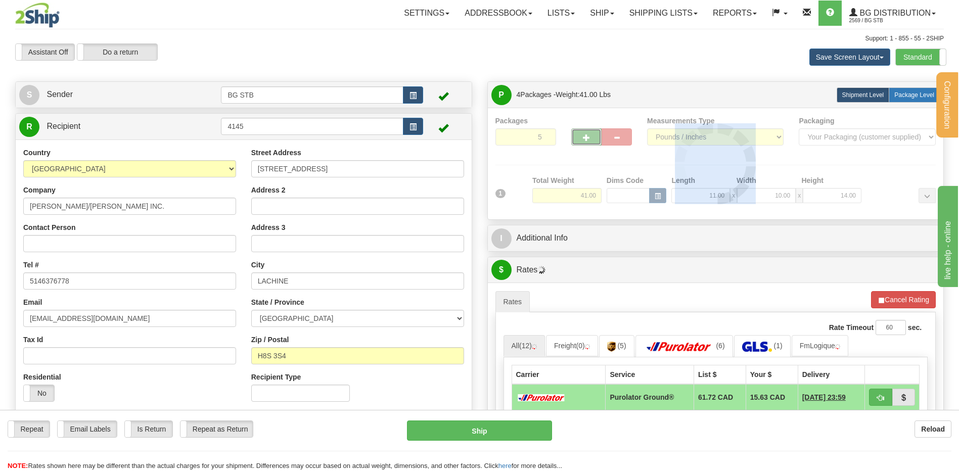
drag, startPoint x: 903, startPoint y: 88, endPoint x: 764, endPoint y: 118, distance: 142.3
click at [902, 89] on label "Package Level Pack.." at bounding box center [914, 94] width 51 height 15
radio input "true"
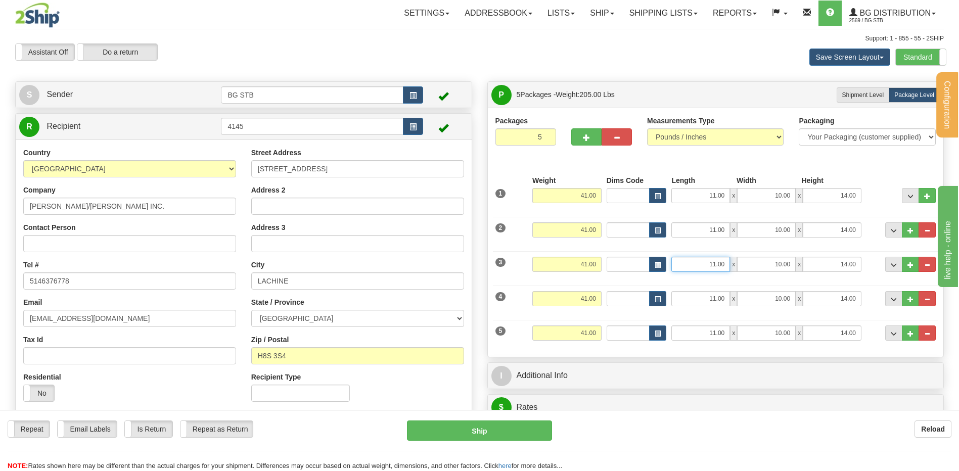
drag, startPoint x: 700, startPoint y: 265, endPoint x: 897, endPoint y: 252, distance: 197.6
click at [890, 251] on div "3 Weight 41.00 Dims Code Length Width Height" at bounding box center [716, 263] width 446 height 34
type input "20.00"
type input "1.00"
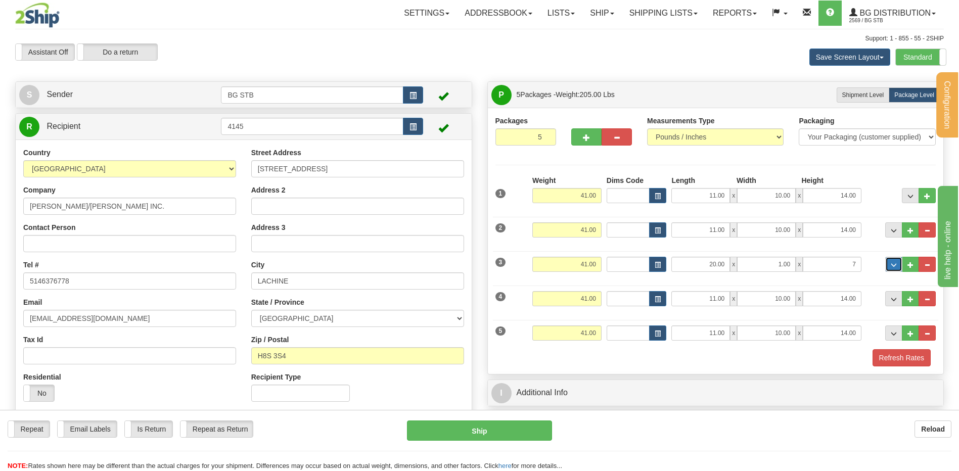
type input "7.00"
click at [767, 260] on input "1.00" at bounding box center [766, 264] width 59 height 15
type input "11.00"
drag, startPoint x: 551, startPoint y: 265, endPoint x: 681, endPoint y: 264, distance: 129.9
click at [650, 264] on div "3 Weight 41.00 Dims Code Length Width Height" at bounding box center [716, 263] width 446 height 34
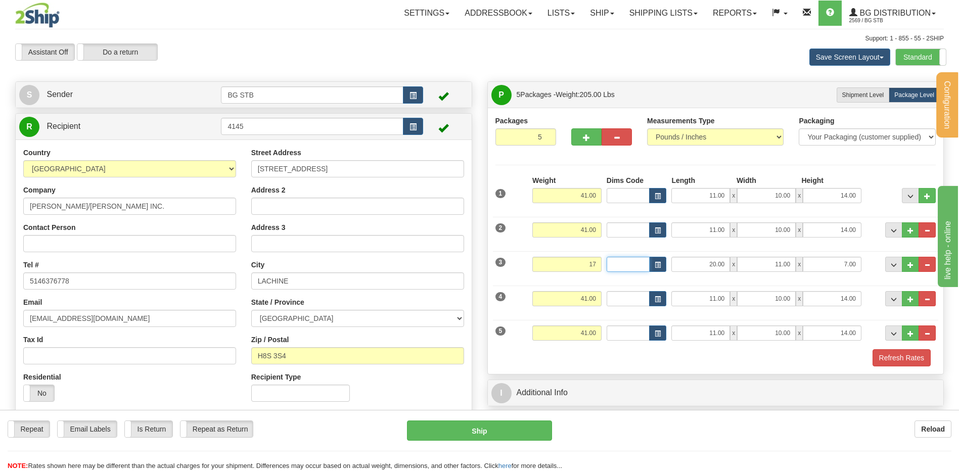
type input "17.00"
drag, startPoint x: 590, startPoint y: 298, endPoint x: 625, endPoint y: 292, distance: 35.4
click at [624, 292] on div "4 Weight 41.00 Dims Code Length Width Height" at bounding box center [716, 298] width 446 height 34
type input "31.00"
type input "14.00"
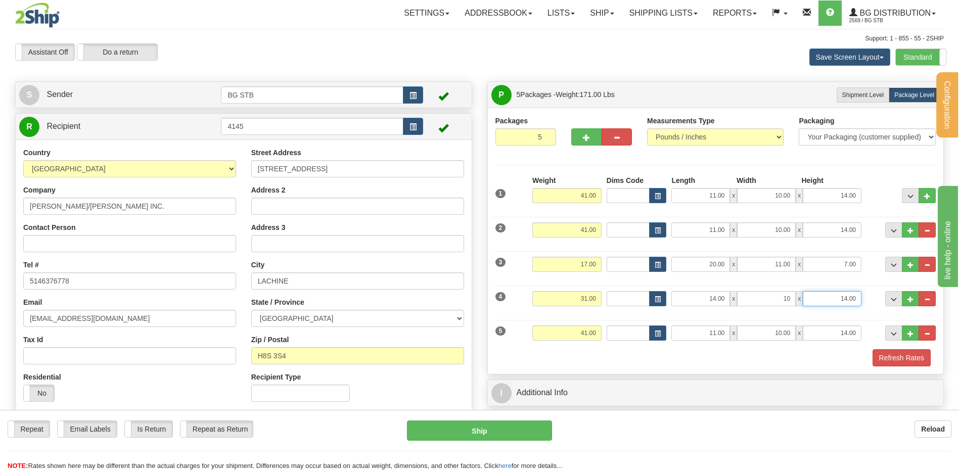
type input "10.00"
type input "9.00"
drag, startPoint x: 744, startPoint y: 334, endPoint x: 803, endPoint y: 337, distance: 58.7
click at [793, 336] on div "11.00 x 10.00 x 14.00" at bounding box center [766, 333] width 190 height 15
type input "14.00"
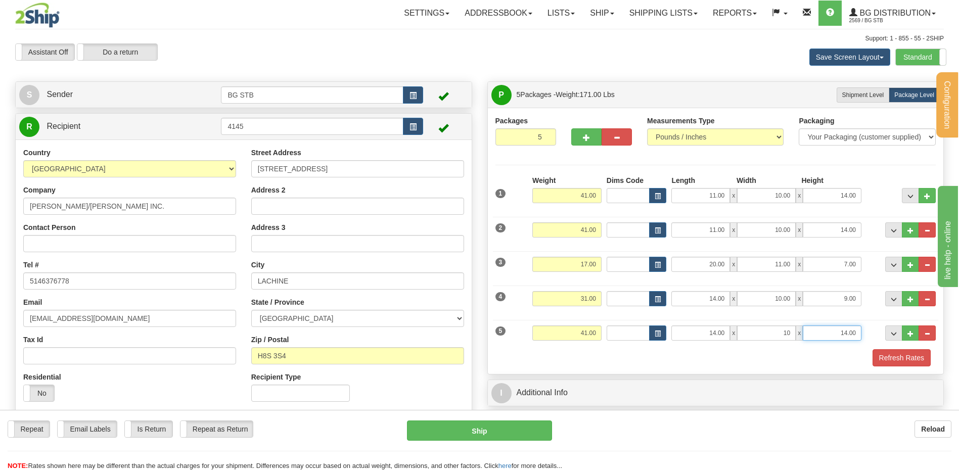
type input "10.00"
type input "9.00"
drag, startPoint x: 559, startPoint y: 332, endPoint x: 762, endPoint y: 320, distance: 204.0
click at [720, 332] on div "5 Weight 41.00 Dims Code Length Width Height" at bounding box center [716, 332] width 446 height 34
type input "30.00"
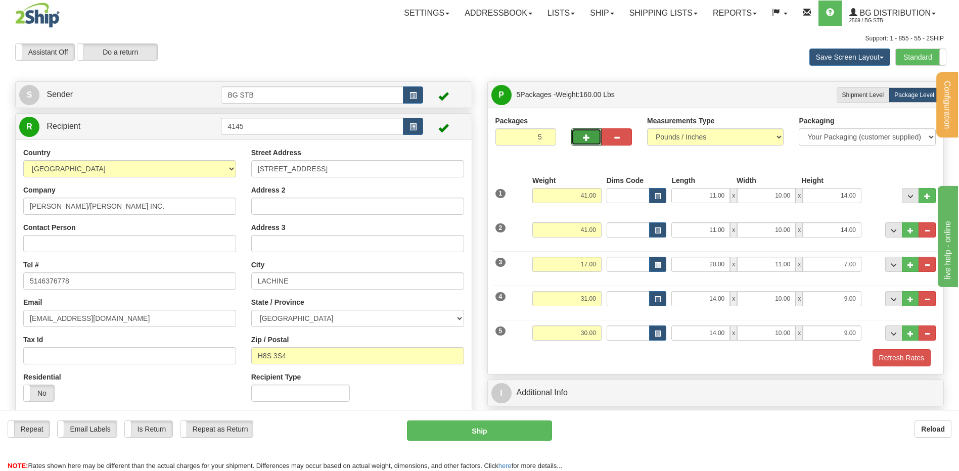
click at [581, 132] on button "button" at bounding box center [586, 136] width 30 height 17
type input "6"
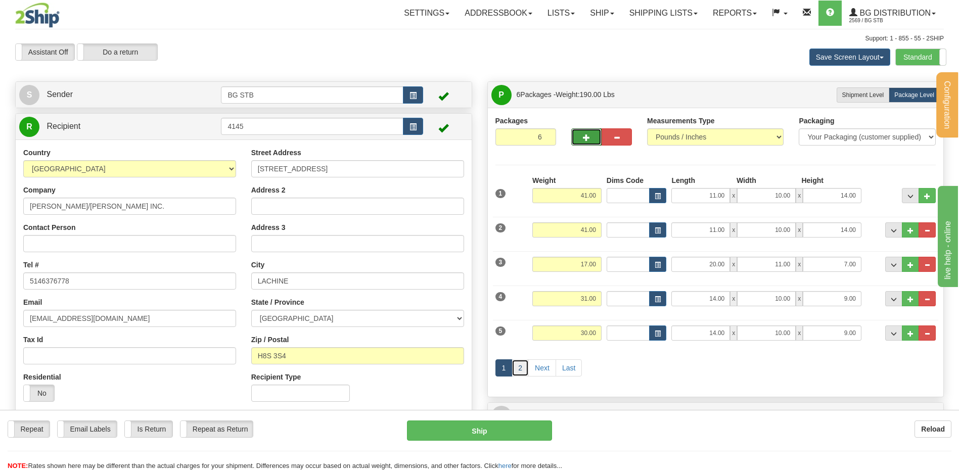
click at [525, 367] on link "2" at bounding box center [520, 367] width 17 height 17
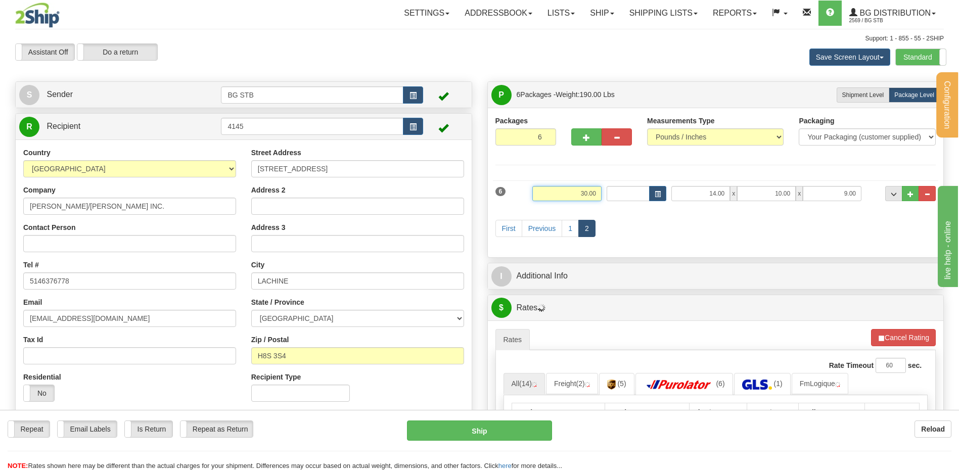
drag, startPoint x: 580, startPoint y: 191, endPoint x: 598, endPoint y: 194, distance: 17.5
click at [594, 193] on input "30.00" at bounding box center [566, 193] width 69 height 15
click at [684, 235] on div "First Previous 1 2" at bounding box center [716, 230] width 446 height 40
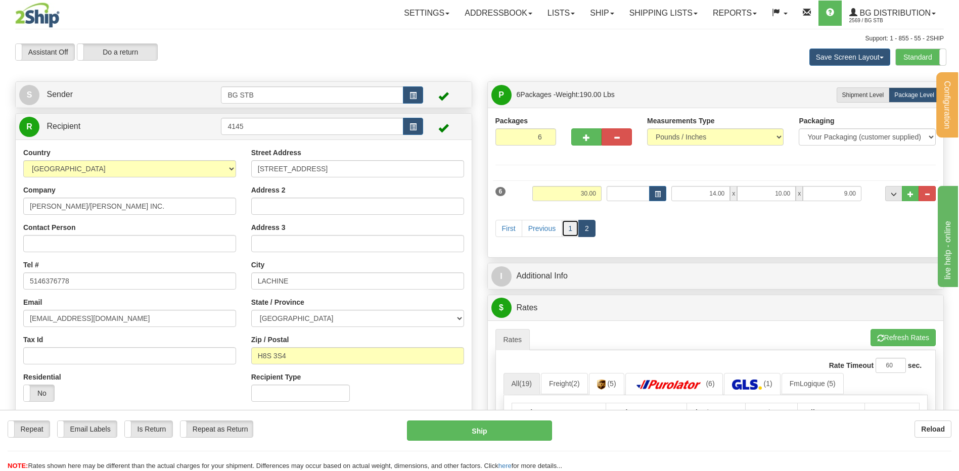
click at [566, 229] on link "1" at bounding box center [570, 228] width 17 height 17
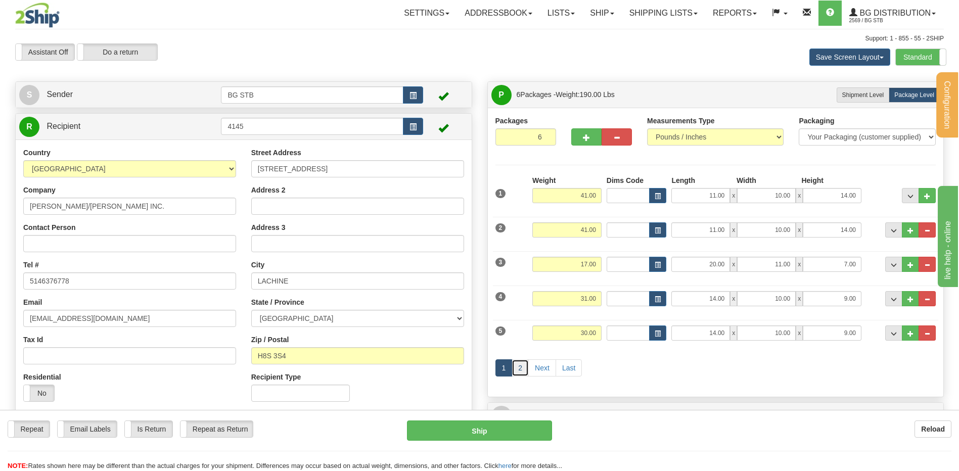
click at [521, 367] on link "2" at bounding box center [520, 367] width 17 height 17
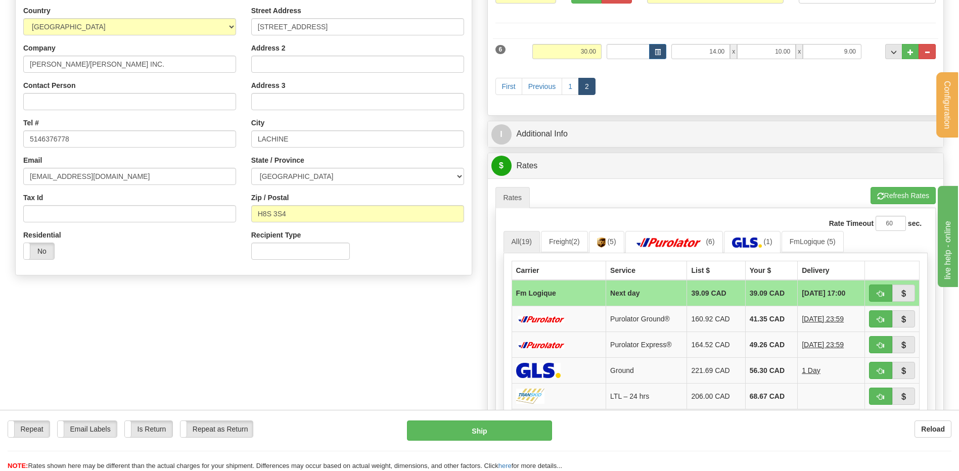
scroll to position [152, 0]
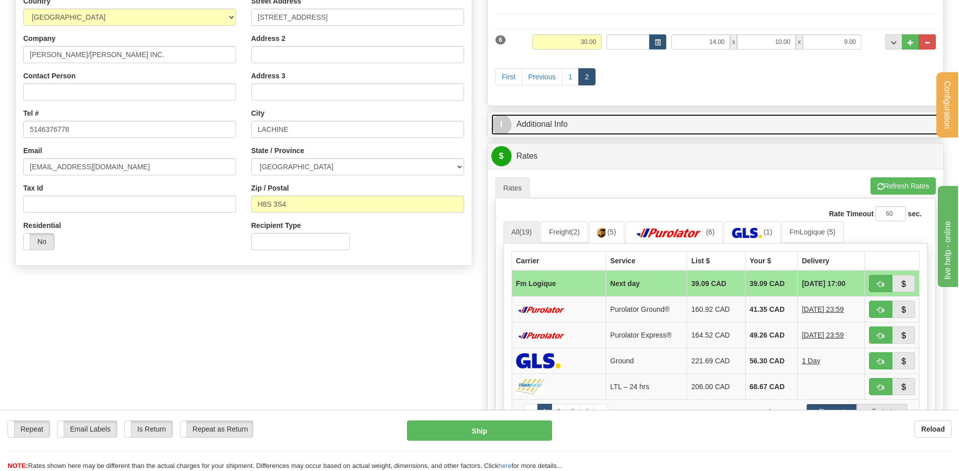
drag, startPoint x: 578, startPoint y: 127, endPoint x: 582, endPoint y: 135, distance: 9.0
click at [580, 126] on link "I Additional Info" at bounding box center [715, 124] width 449 height 21
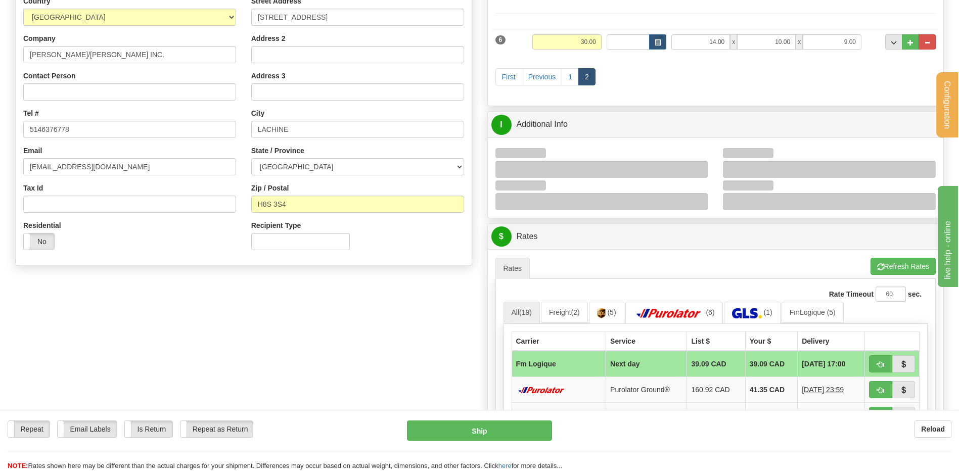
click at [698, 166] on div at bounding box center [601, 169] width 213 height 17
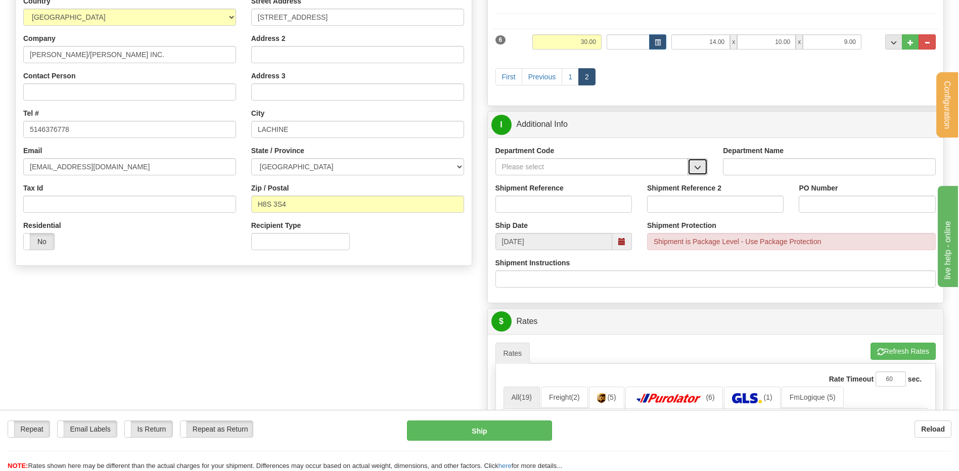
click at [698, 166] on span "button" at bounding box center [697, 167] width 7 height 7
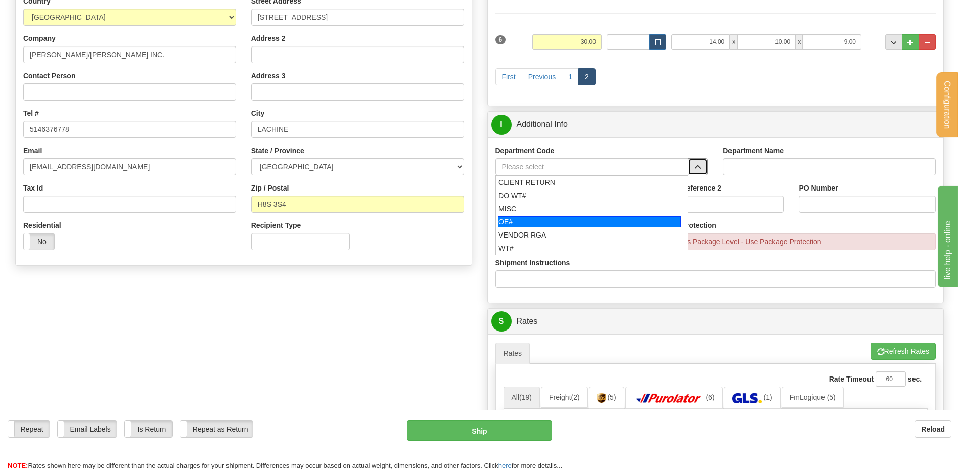
click at [531, 223] on div "OE#" at bounding box center [589, 221] width 183 height 11
type input "OE#"
type input "ORDERS"
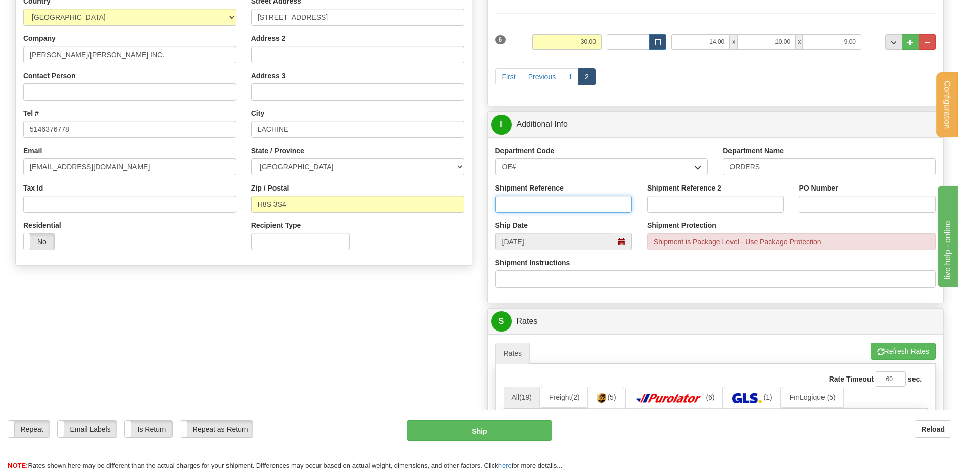
click at [530, 202] on input "Shipment Reference" at bounding box center [563, 204] width 136 height 17
type input "80007002-00"
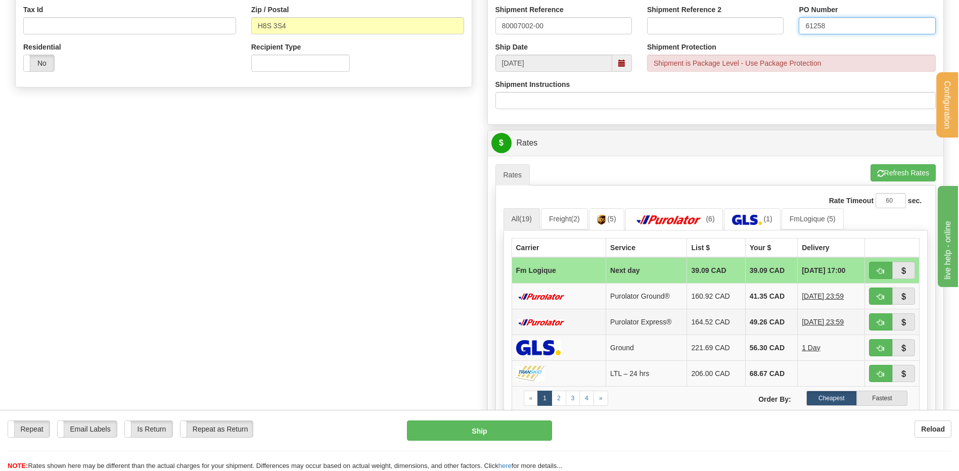
scroll to position [354, 0]
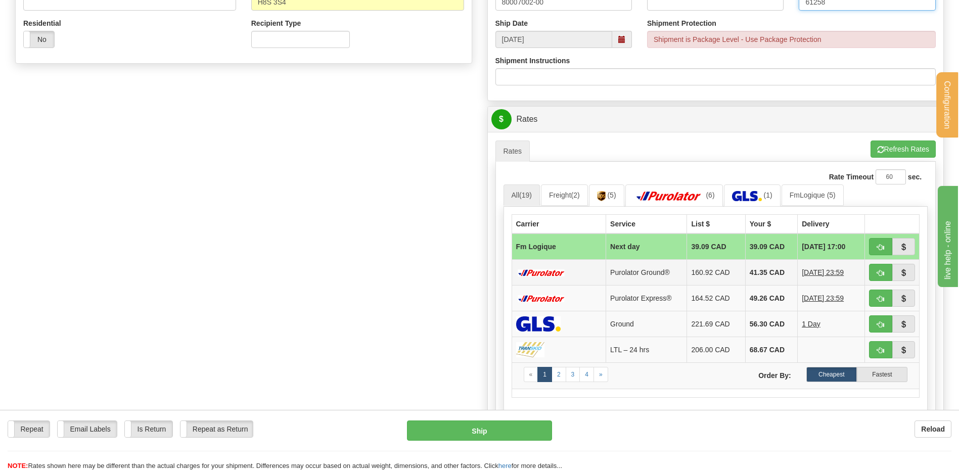
type input "61258"
click at [884, 241] on button "button" at bounding box center [880, 246] width 23 height 17
type input "jour"
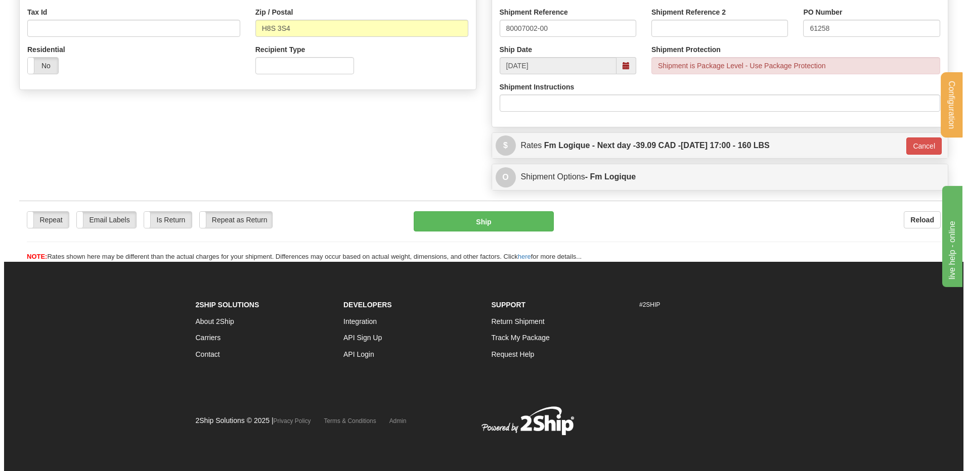
scroll to position [328, 0]
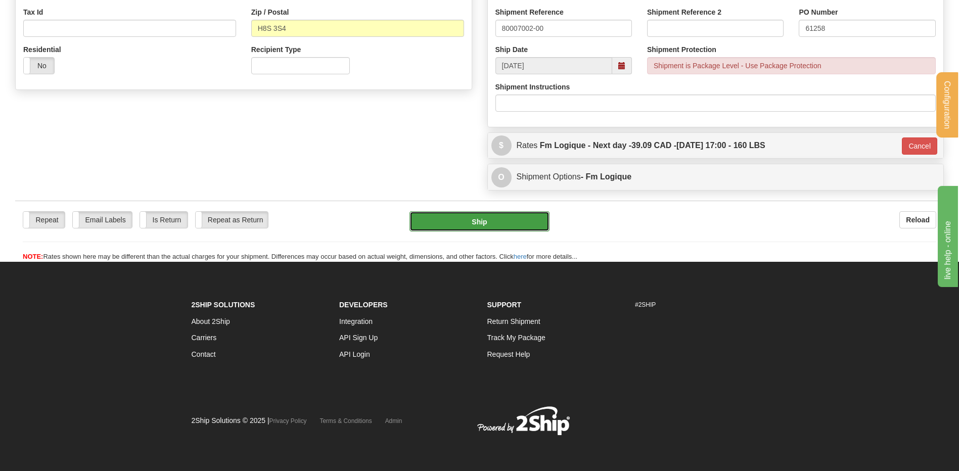
click at [512, 221] on button "Ship" at bounding box center [479, 221] width 140 height 20
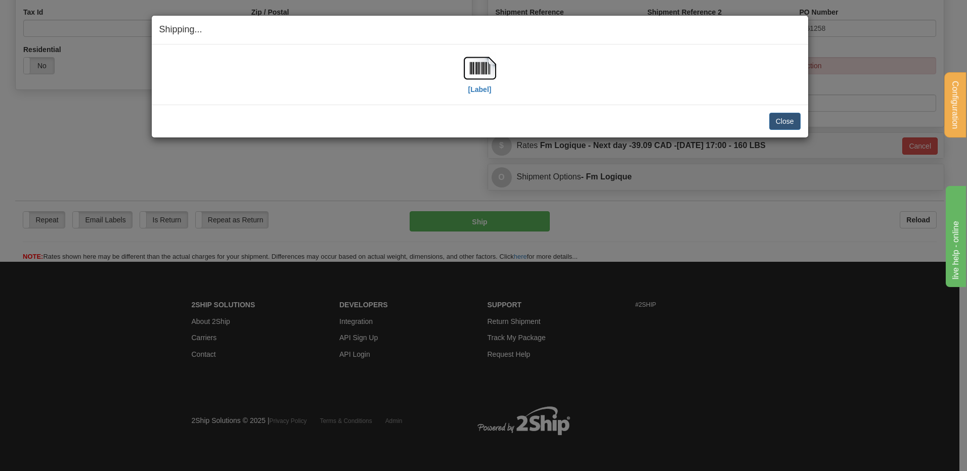
click at [458, 61] on div "[Label]" at bounding box center [479, 74] width 641 height 45
click at [479, 67] on img at bounding box center [480, 68] width 32 height 32
